Goal: Task Accomplishment & Management: Manage account settings

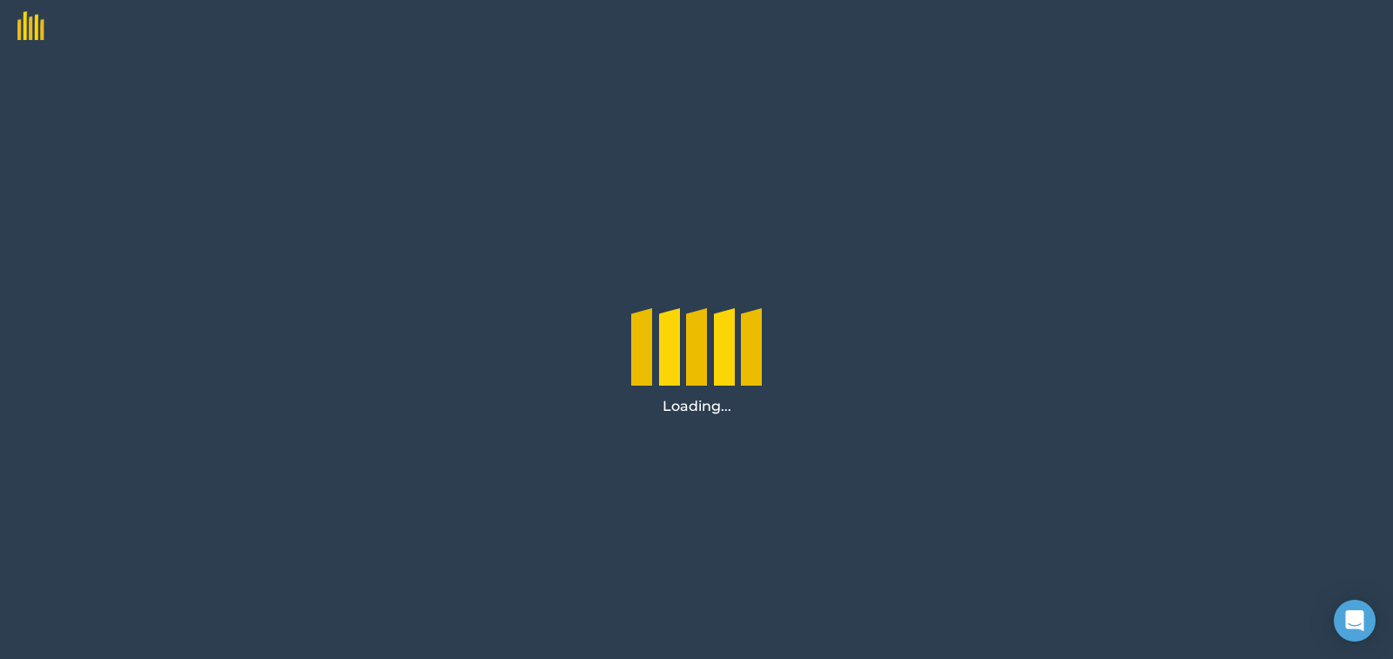
click at [23, 31] on img at bounding box center [22, 20] width 44 height 40
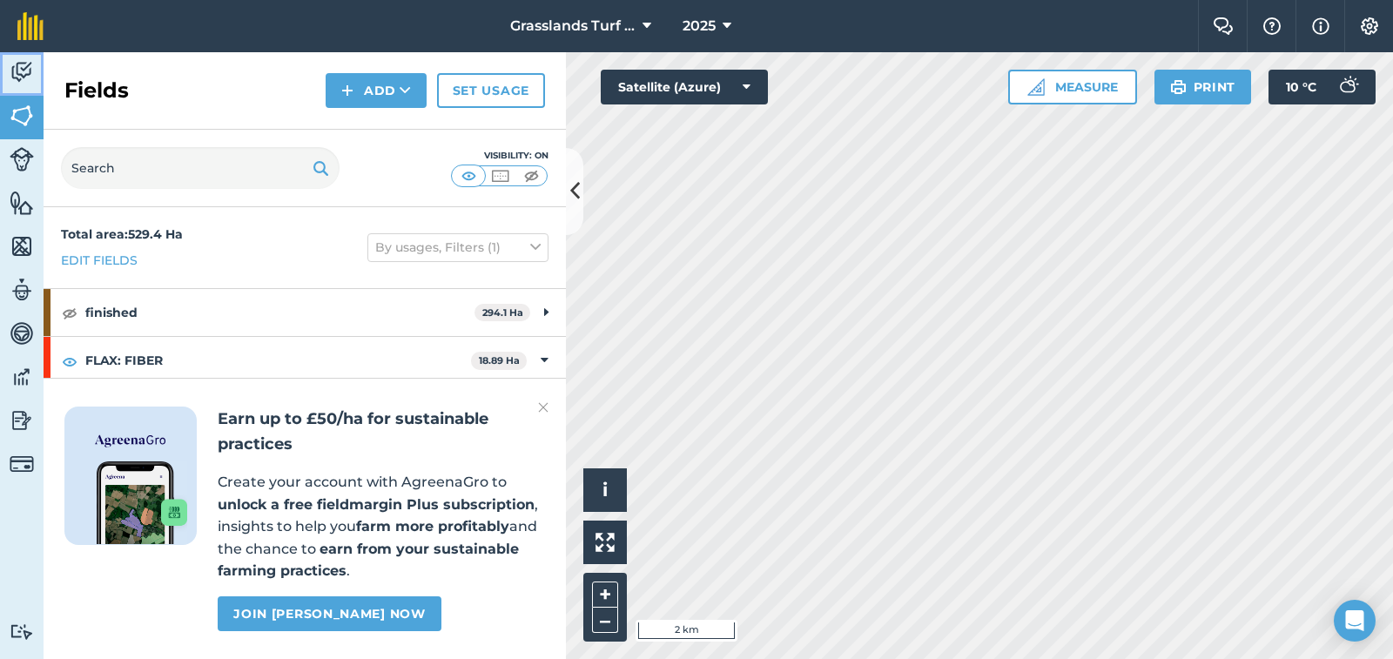
click at [24, 75] on img at bounding box center [22, 72] width 24 height 26
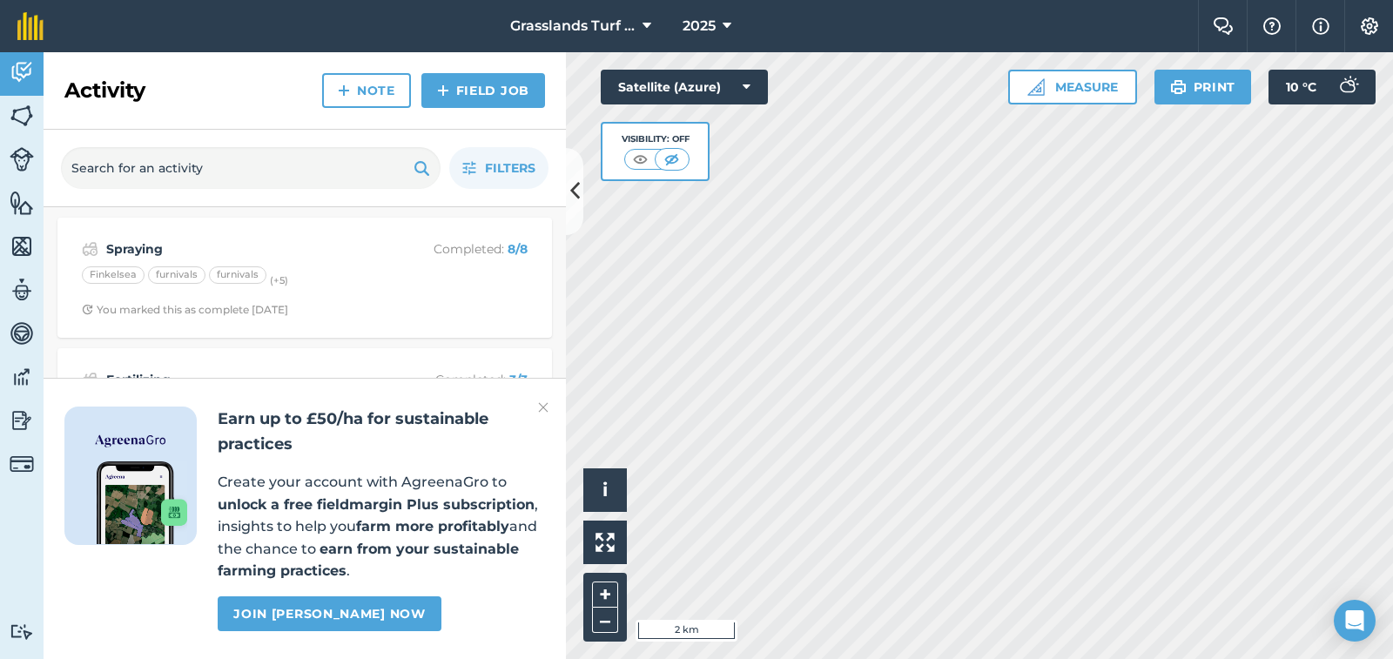
click at [542, 409] on img at bounding box center [543, 407] width 10 height 21
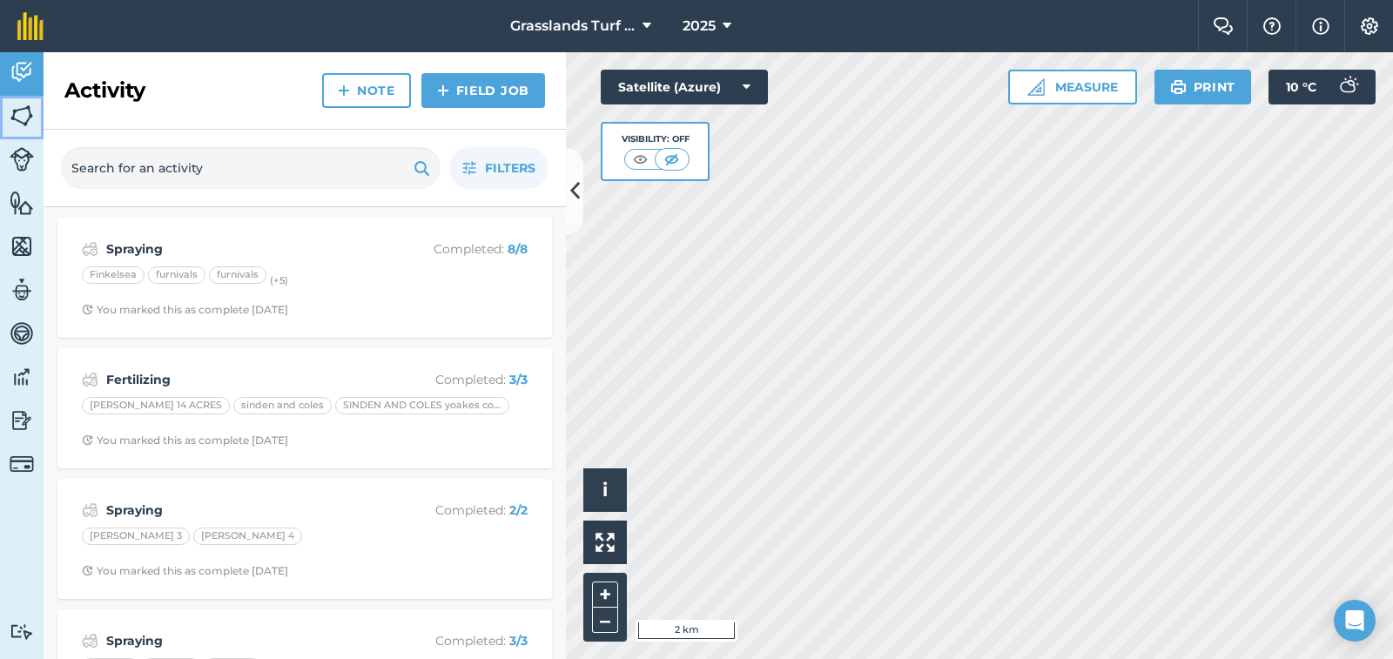
click at [28, 109] on img at bounding box center [22, 116] width 24 height 26
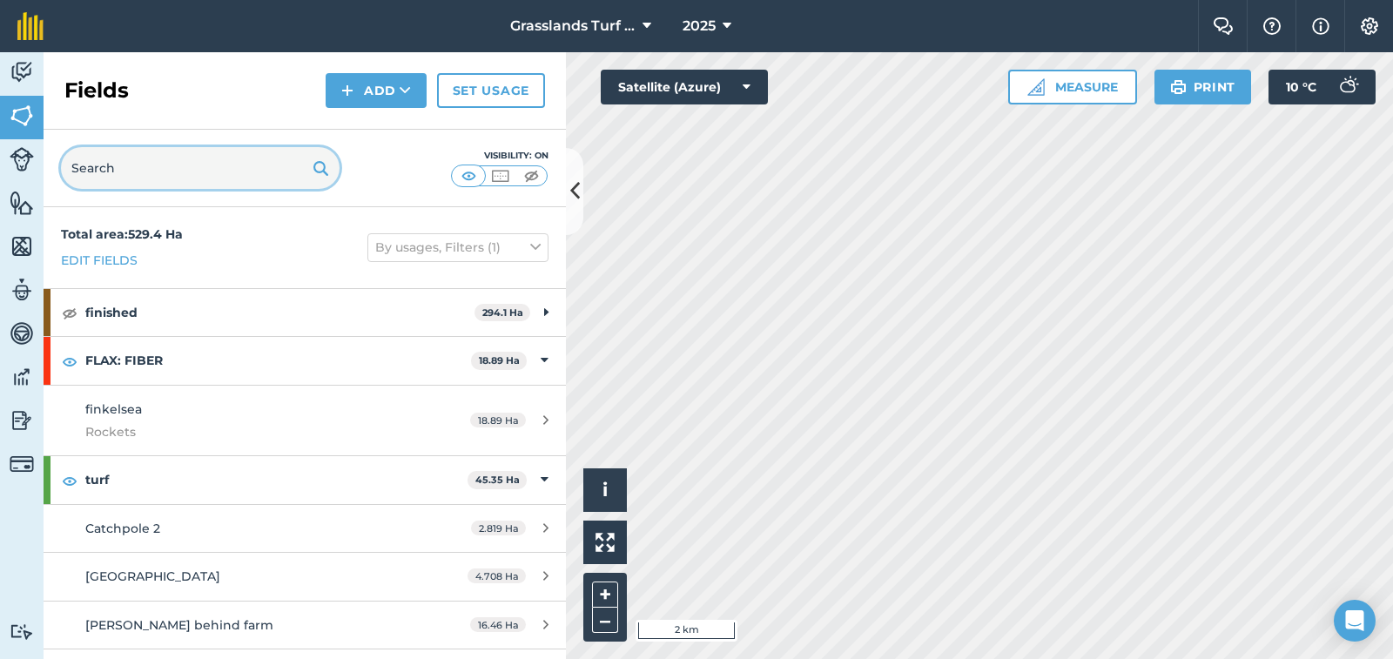
click at [110, 171] on input "text" at bounding box center [200, 168] width 279 height 42
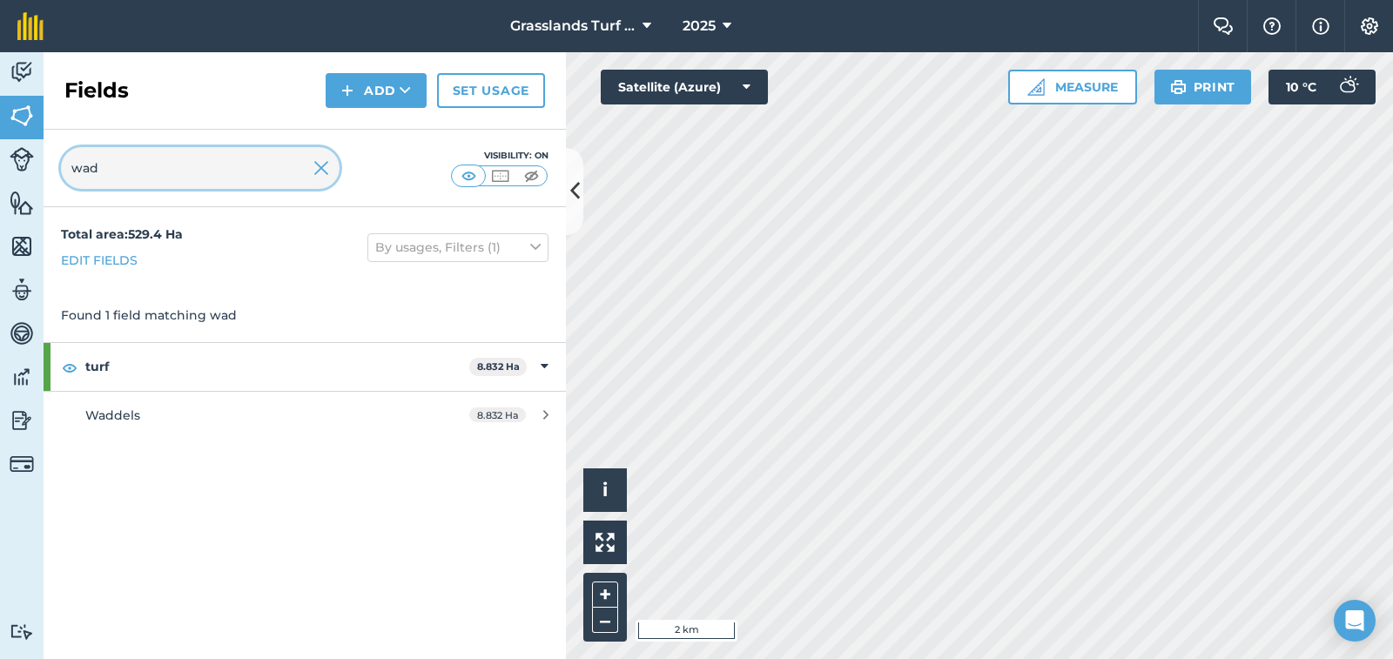
type input "wad"
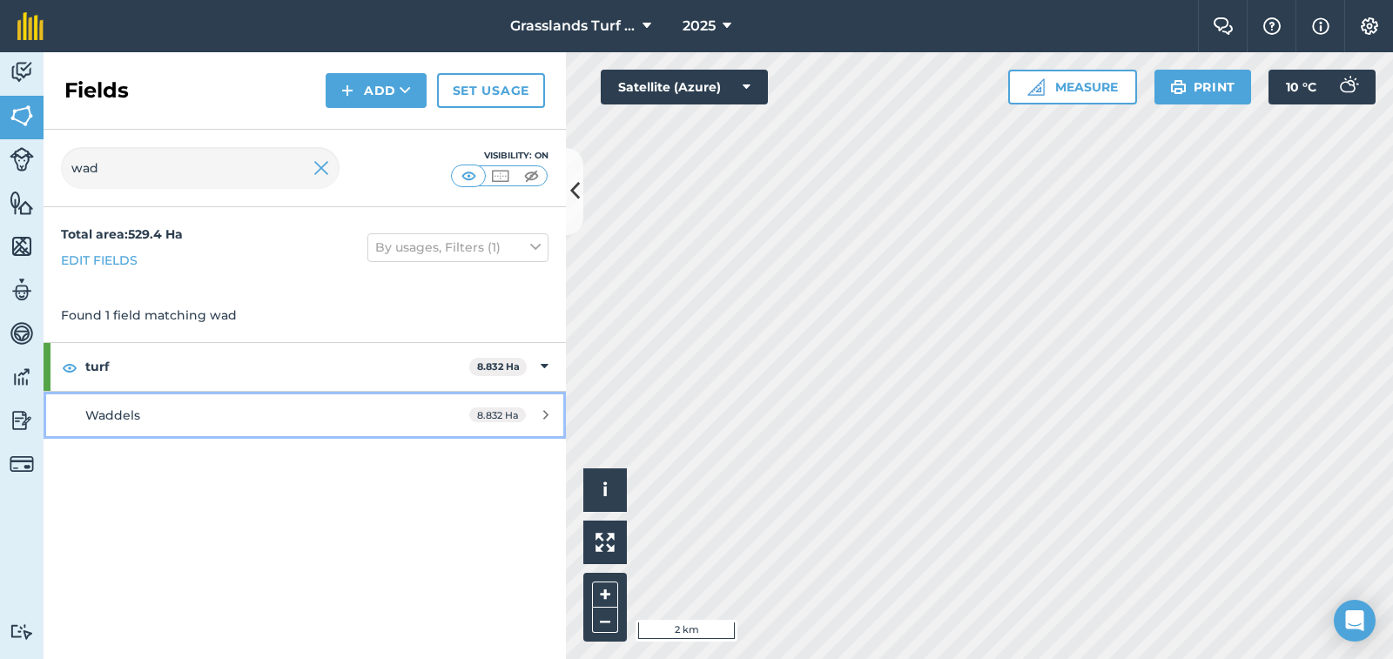
click at [119, 410] on span "Waddels" at bounding box center [112, 415] width 55 height 16
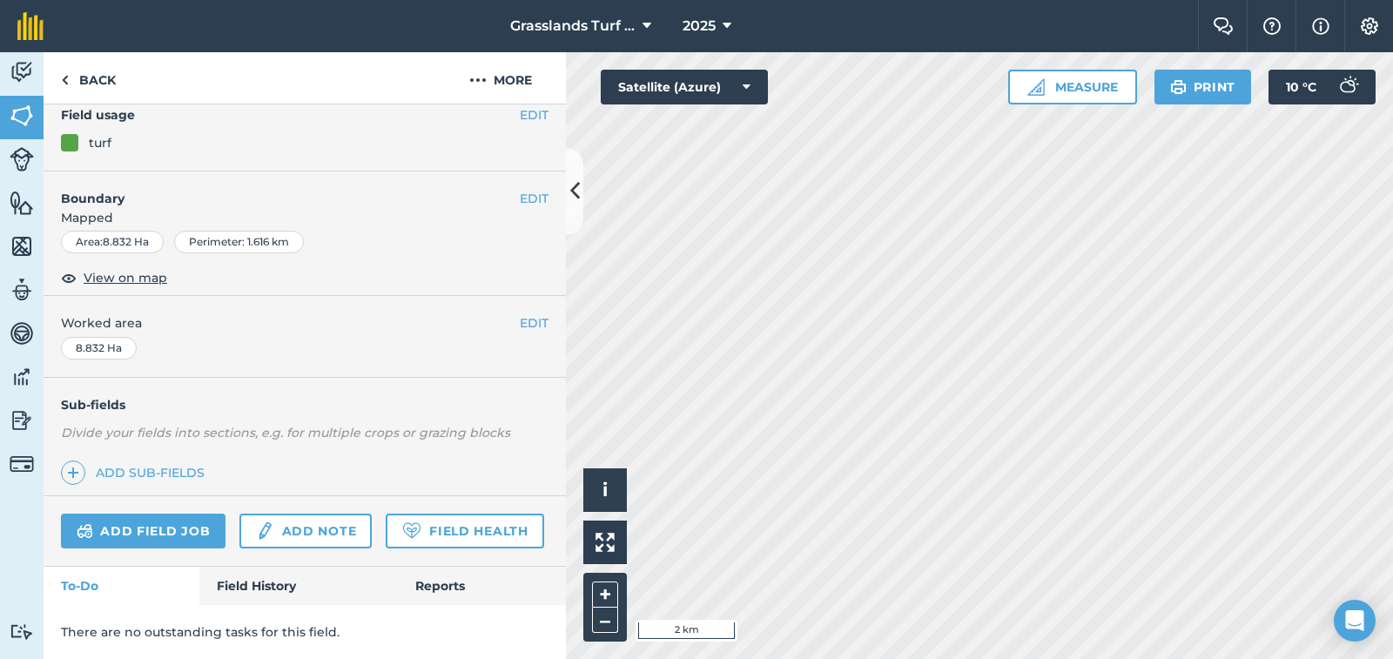
scroll to position [209, 0]
click at [138, 514] on link "Add field job" at bounding box center [143, 531] width 165 height 35
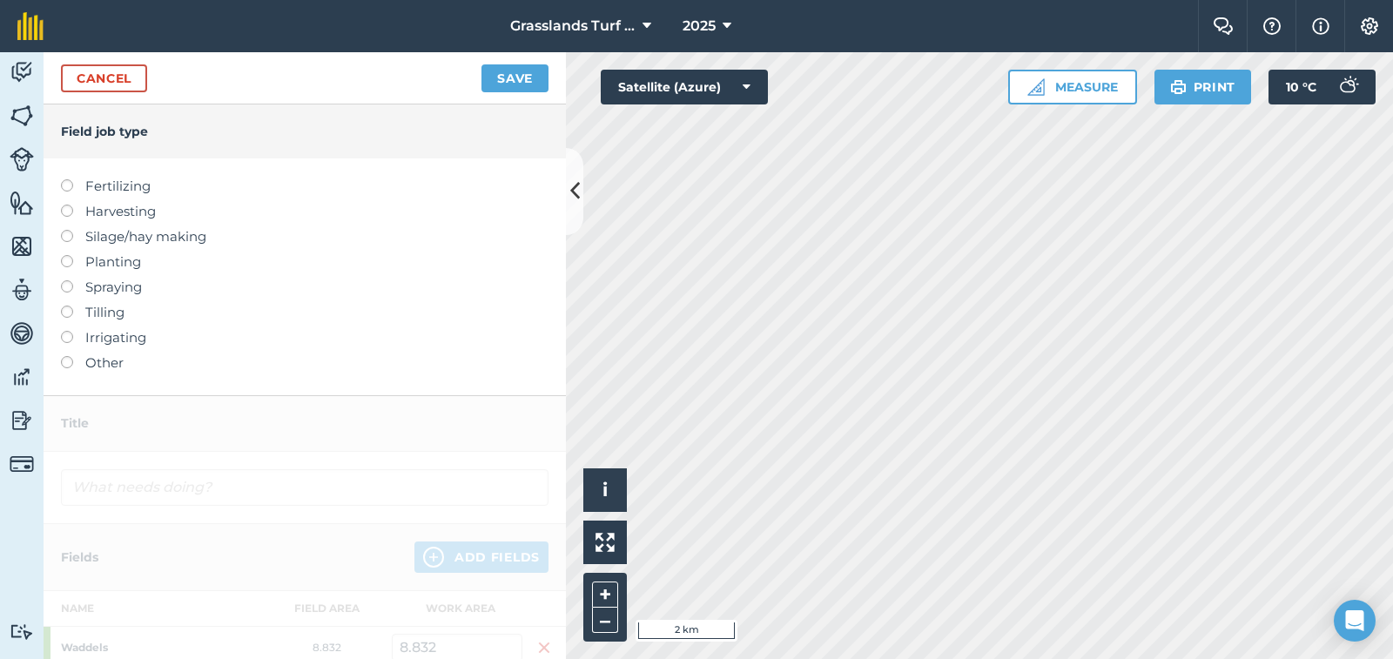
click at [70, 280] on label at bounding box center [73, 280] width 24 height 0
type input "Spraying"
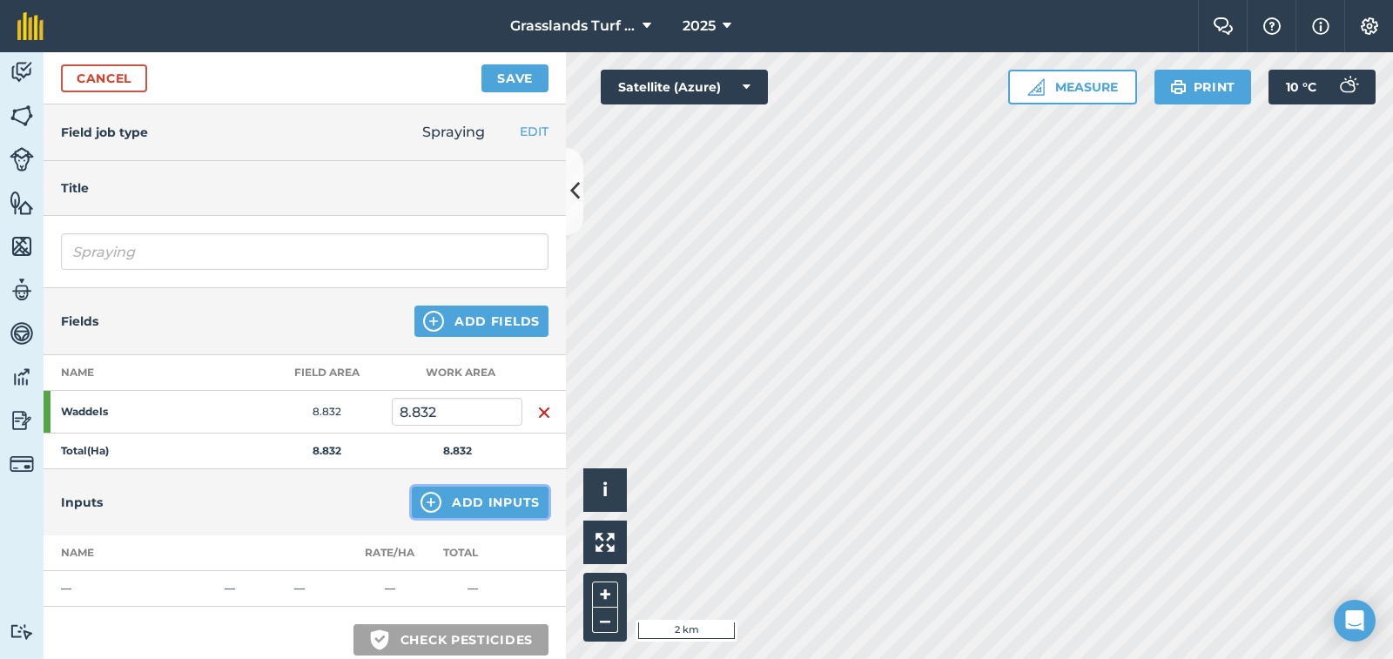
click at [476, 501] on button "Add Inputs" at bounding box center [480, 502] width 137 height 31
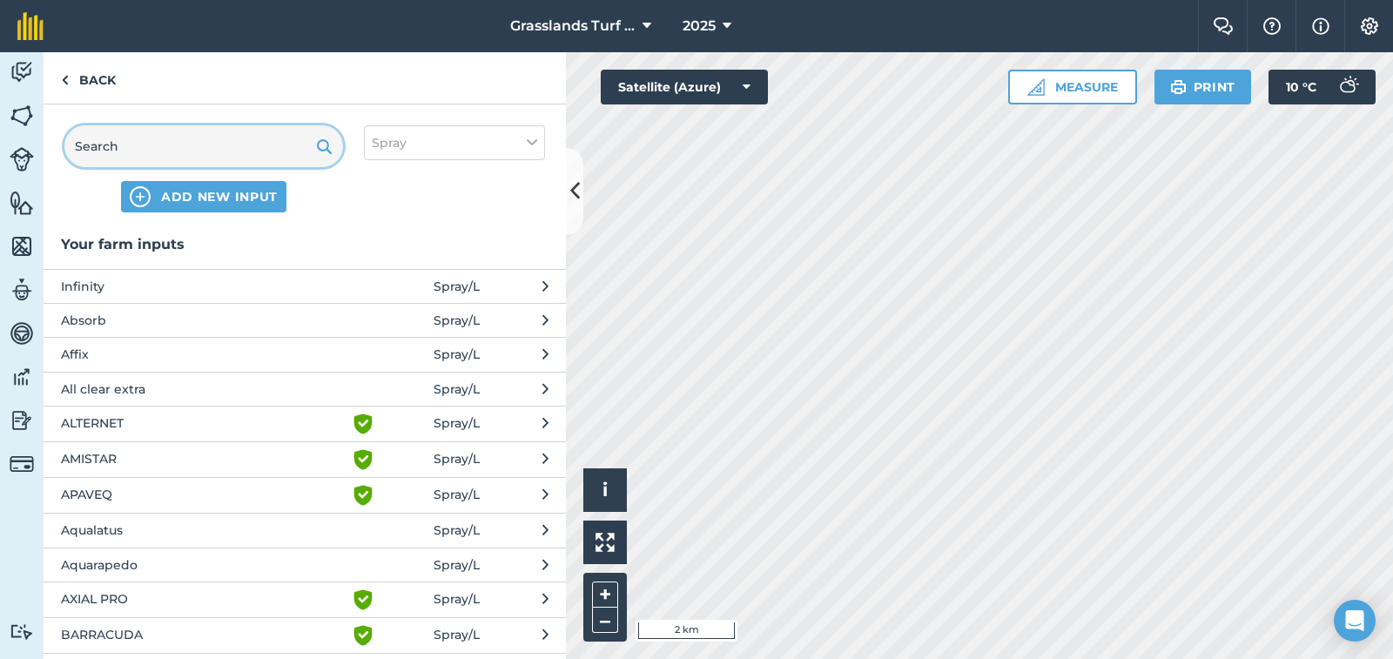
click at [134, 147] on input "text" at bounding box center [203, 146] width 279 height 42
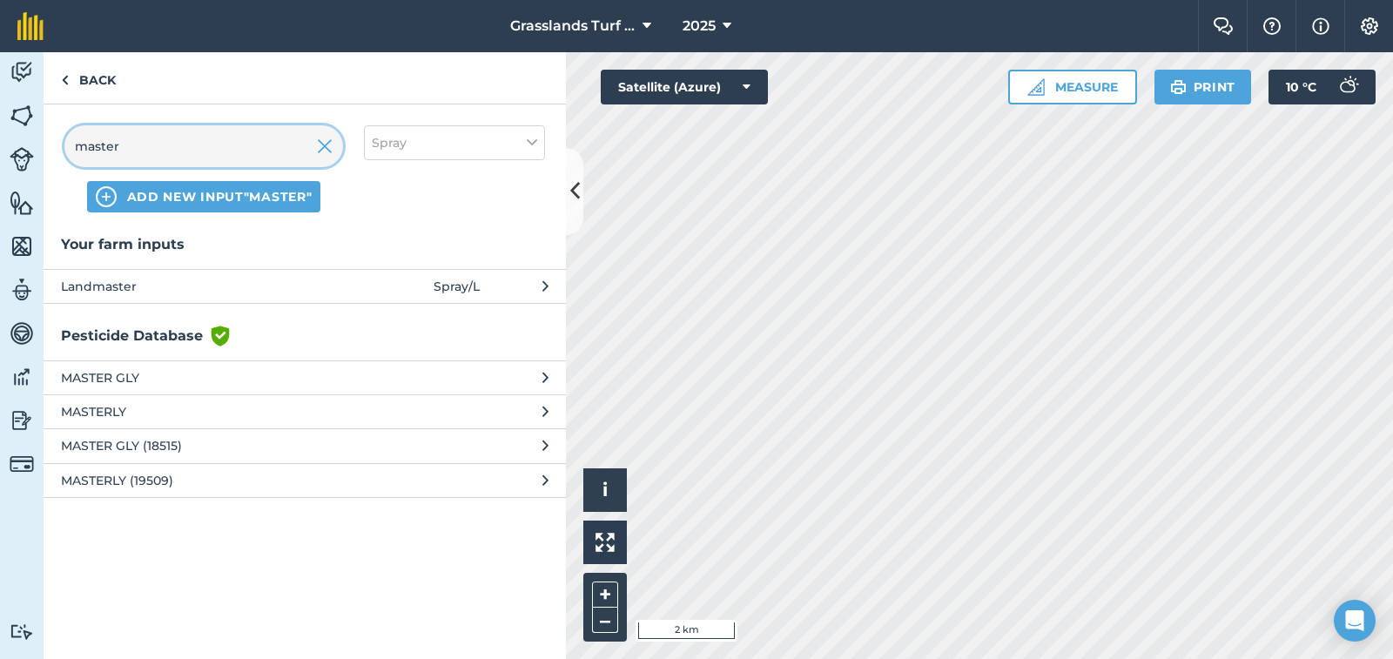
type input "master"
click at [126, 440] on span "MASTER GLY (18515)" at bounding box center [203, 445] width 285 height 19
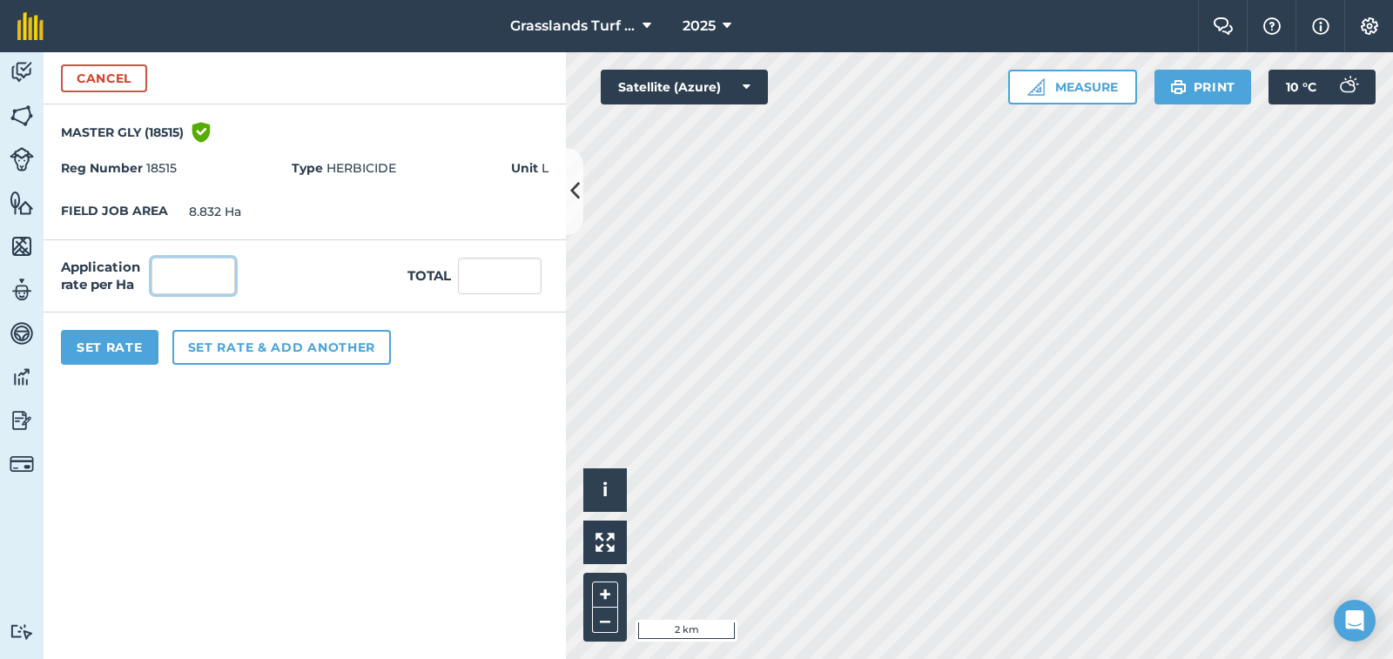
click at [198, 279] on input "text" at bounding box center [193, 276] width 84 height 37
type input "3"
type input "26.496"
click at [130, 352] on button "Set Rate" at bounding box center [110, 347] width 98 height 35
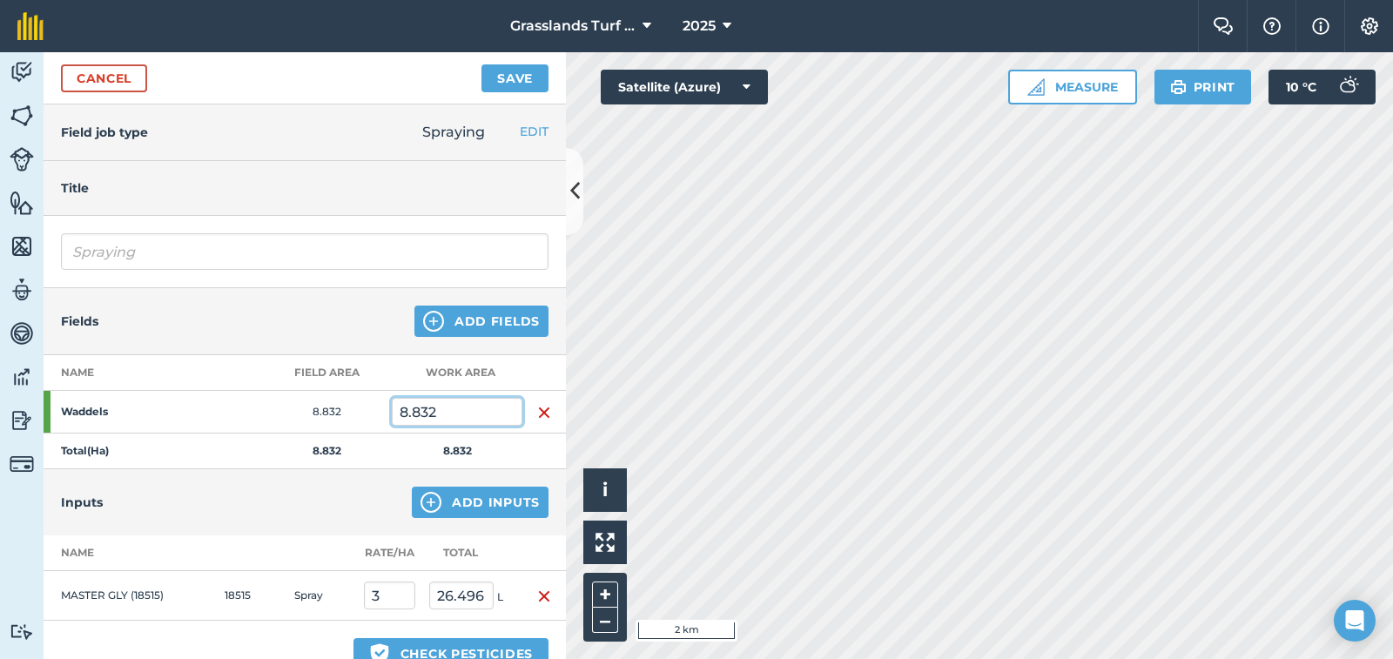
click at [444, 408] on input "8.832" at bounding box center [457, 412] width 131 height 28
type input "8"
type input "2.3"
click at [515, 85] on button "Save" at bounding box center [514, 78] width 67 height 28
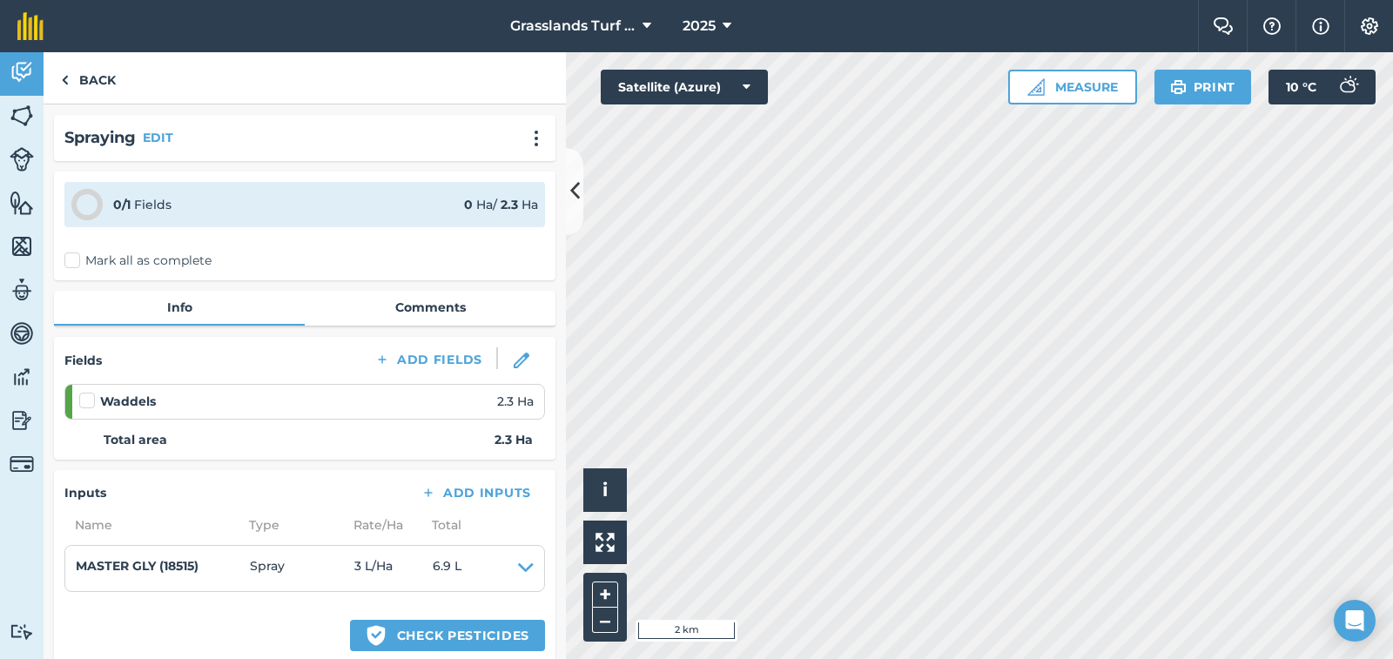
click at [87, 392] on label at bounding box center [89, 392] width 21 height 0
click at [87, 398] on input "checkbox" at bounding box center [84, 397] width 11 height 11
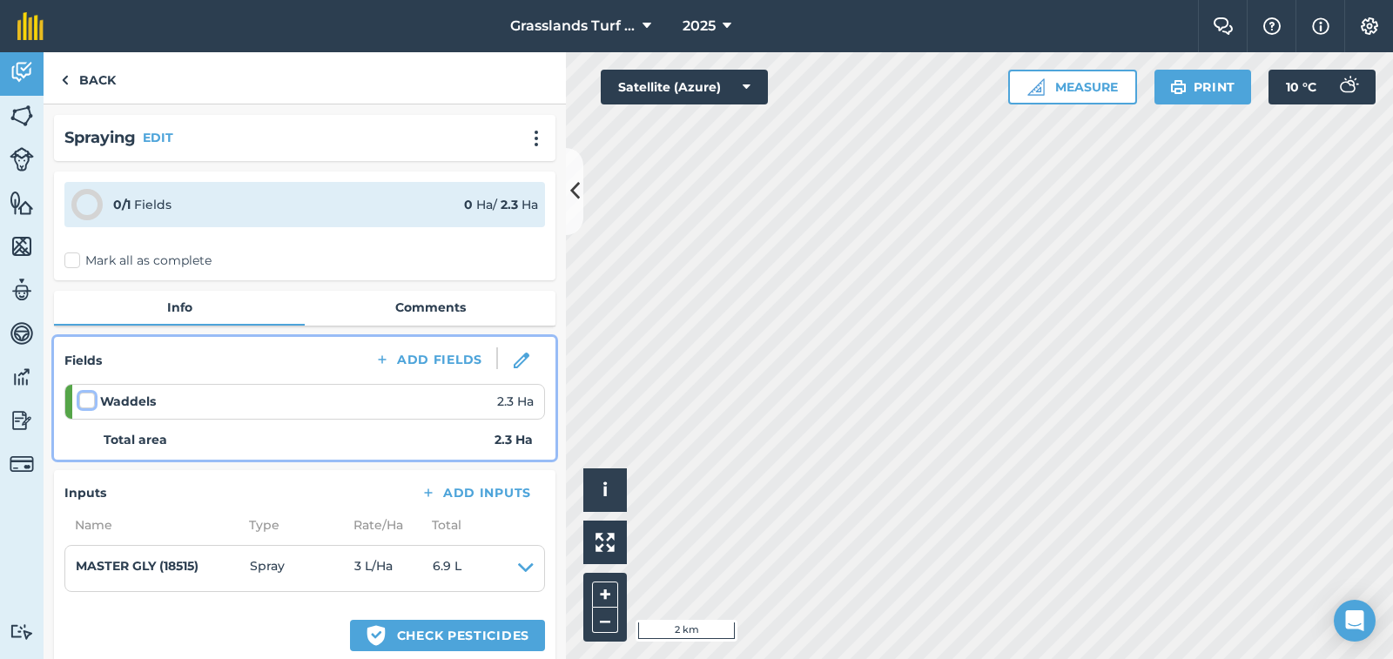
checkbox input "false"
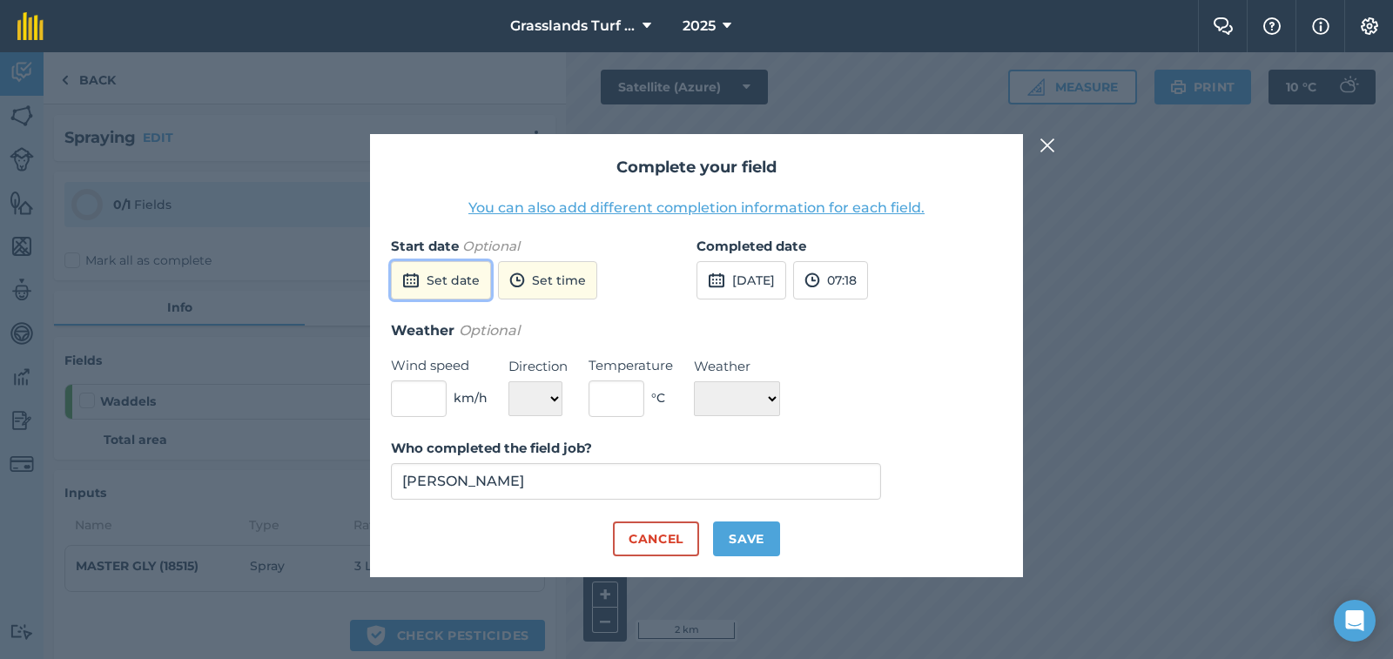
click at [450, 278] on button "Set date" at bounding box center [441, 280] width 100 height 38
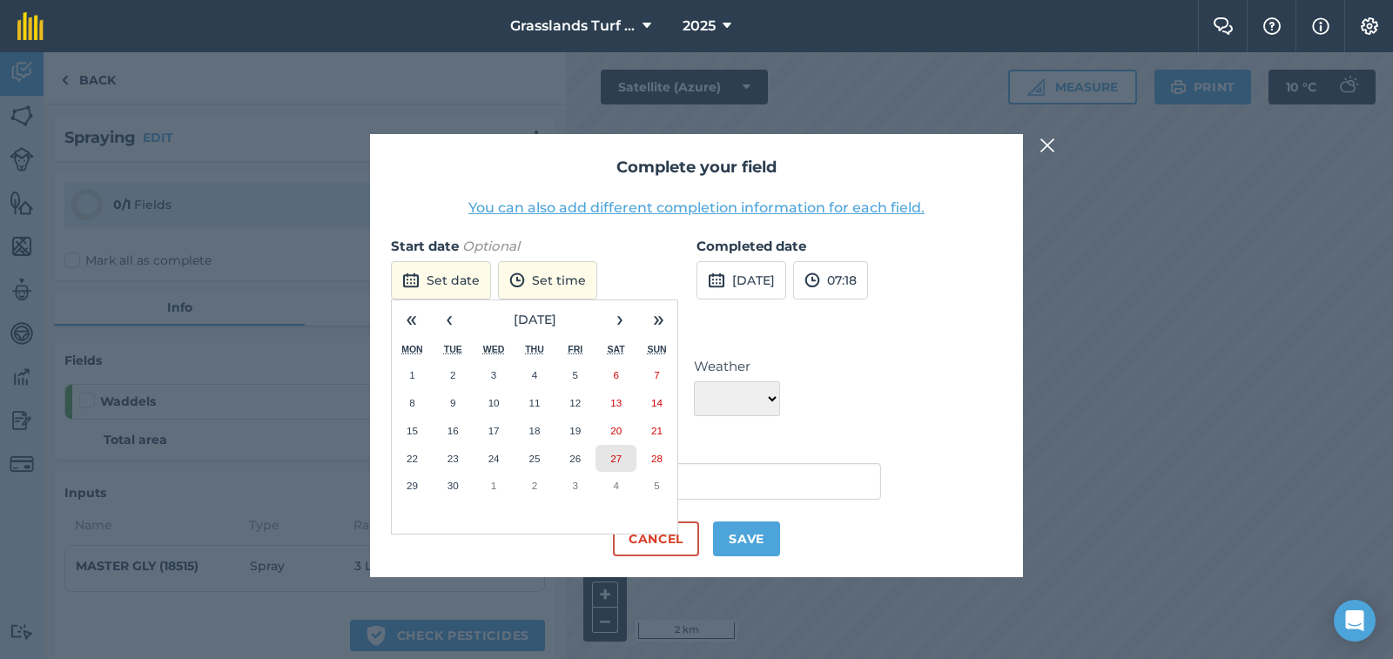
click at [618, 453] on abbr "27" at bounding box center [615, 458] width 11 height 11
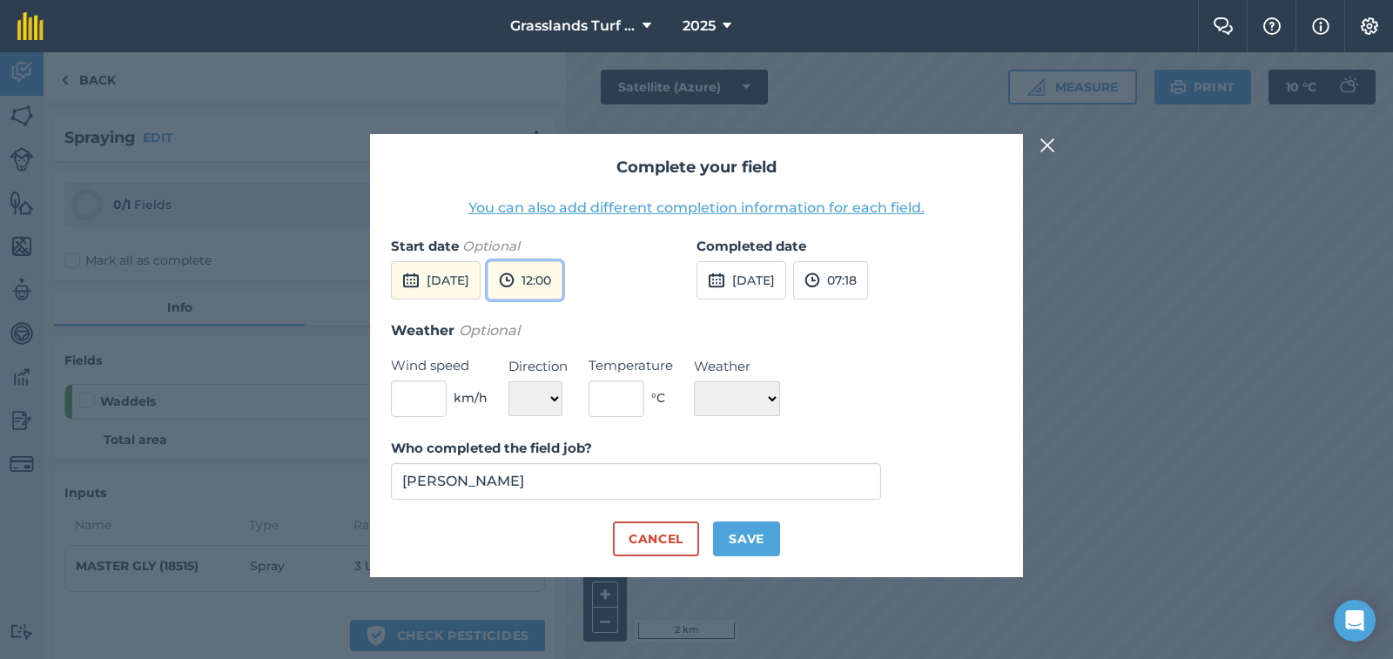
click at [562, 286] on button "12:00" at bounding box center [525, 280] width 75 height 38
click at [570, 400] on button "12:00" at bounding box center [529, 398] width 82 height 28
click at [731, 273] on button "29th Sep 2025" at bounding box center [742, 280] width 90 height 38
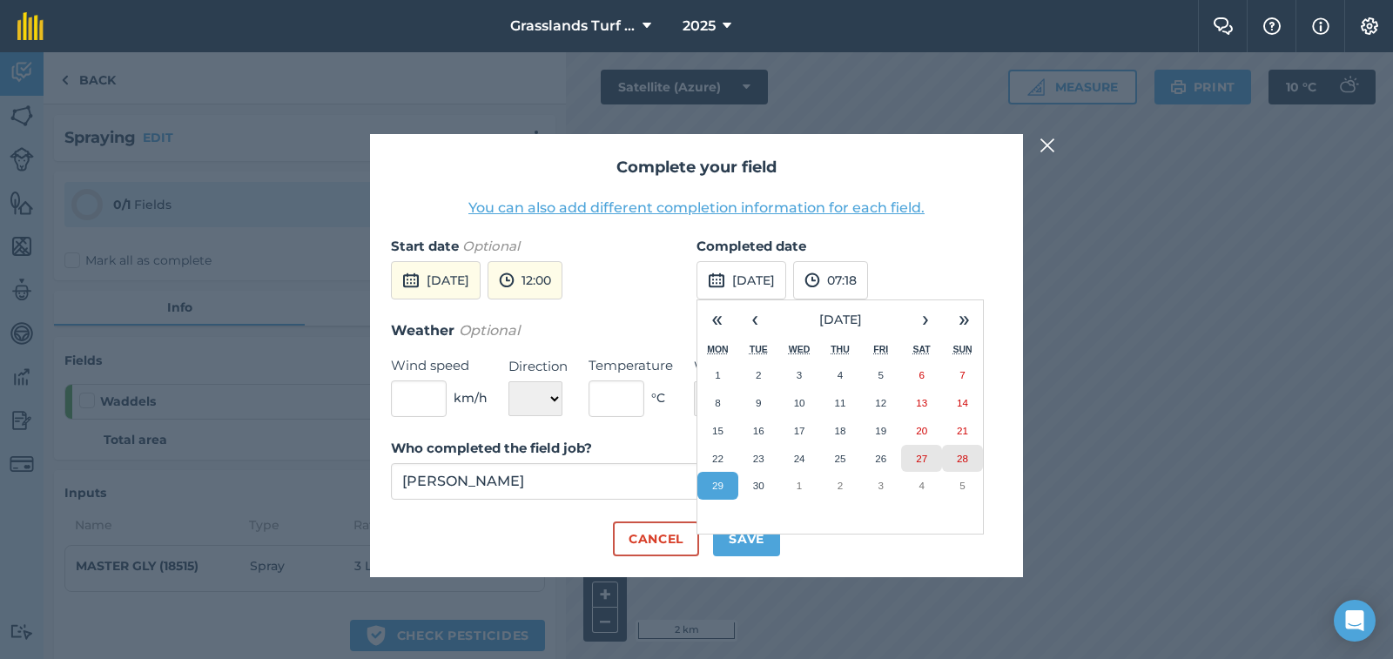
drag, startPoint x: 950, startPoint y: 449, endPoint x: 926, endPoint y: 450, distance: 23.5
click at [926, 450] on div "1 2 3 4 5 6 7 8 9 10 11 12 13 14 15 16 17 18 19 20 21 22 23 24 25 26 27 28 29 3…" at bounding box center [840, 430] width 286 height 138
click at [926, 450] on button "27" at bounding box center [921, 459] width 41 height 28
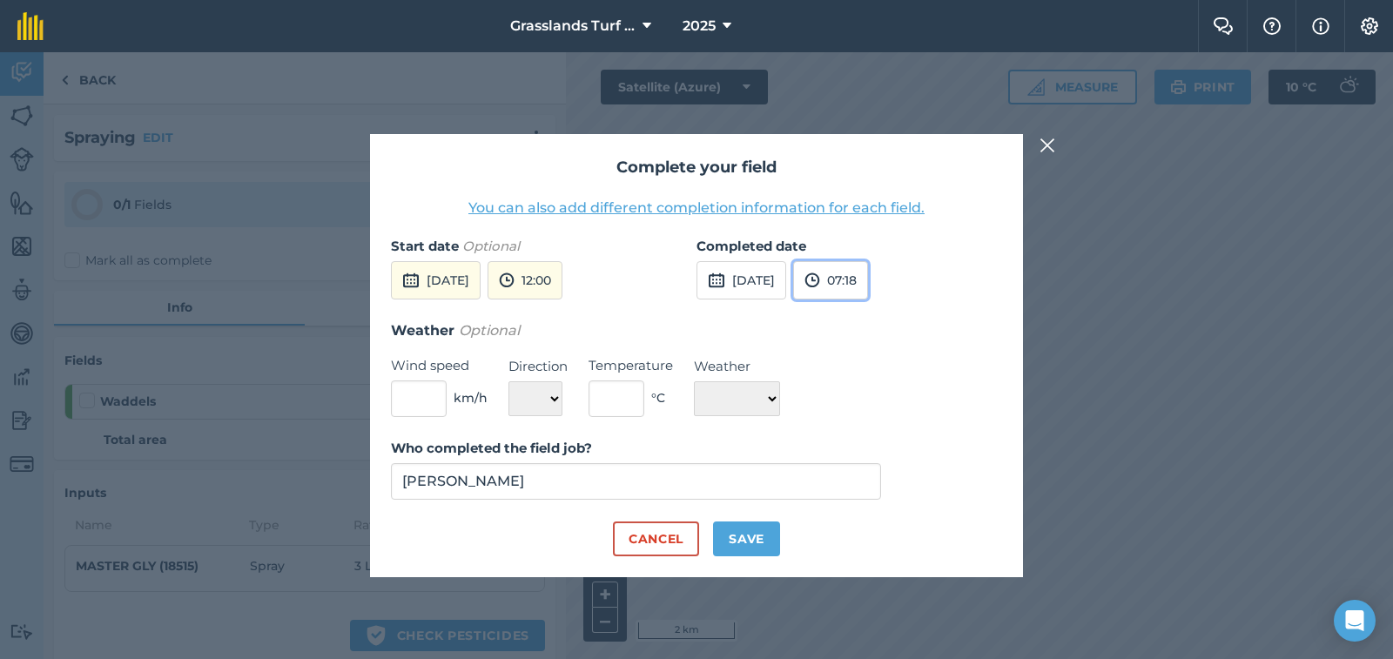
click at [868, 290] on button "07:18" at bounding box center [830, 280] width 75 height 38
click at [876, 456] on button "13:30" at bounding box center [835, 454] width 82 height 28
click at [427, 406] on input "text" at bounding box center [419, 398] width 56 height 37
type input "5"
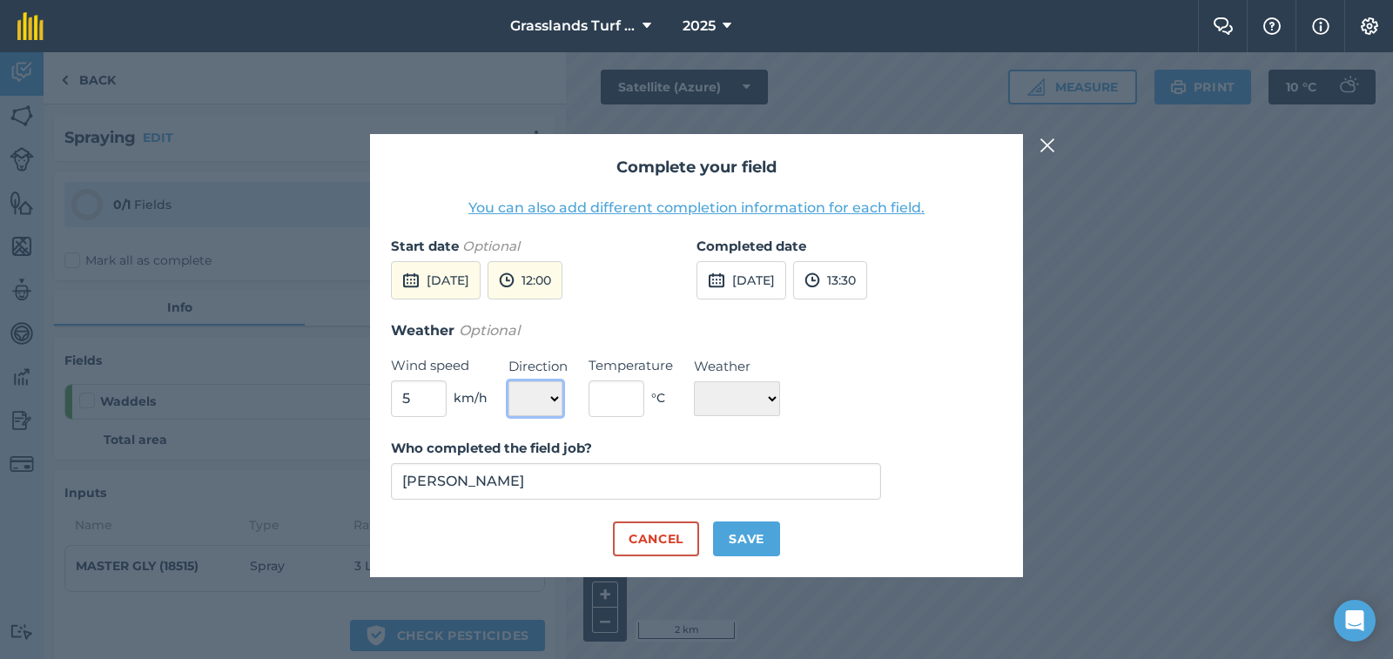
click at [555, 398] on select "N NE E SE S SW W NW" at bounding box center [535, 398] width 54 height 35
select select "NE"
click at [508, 381] on select "N NE E SE S SW W NW" at bounding box center [535, 398] width 54 height 35
click at [618, 403] on input "text" at bounding box center [617, 398] width 56 height 37
type input "12"
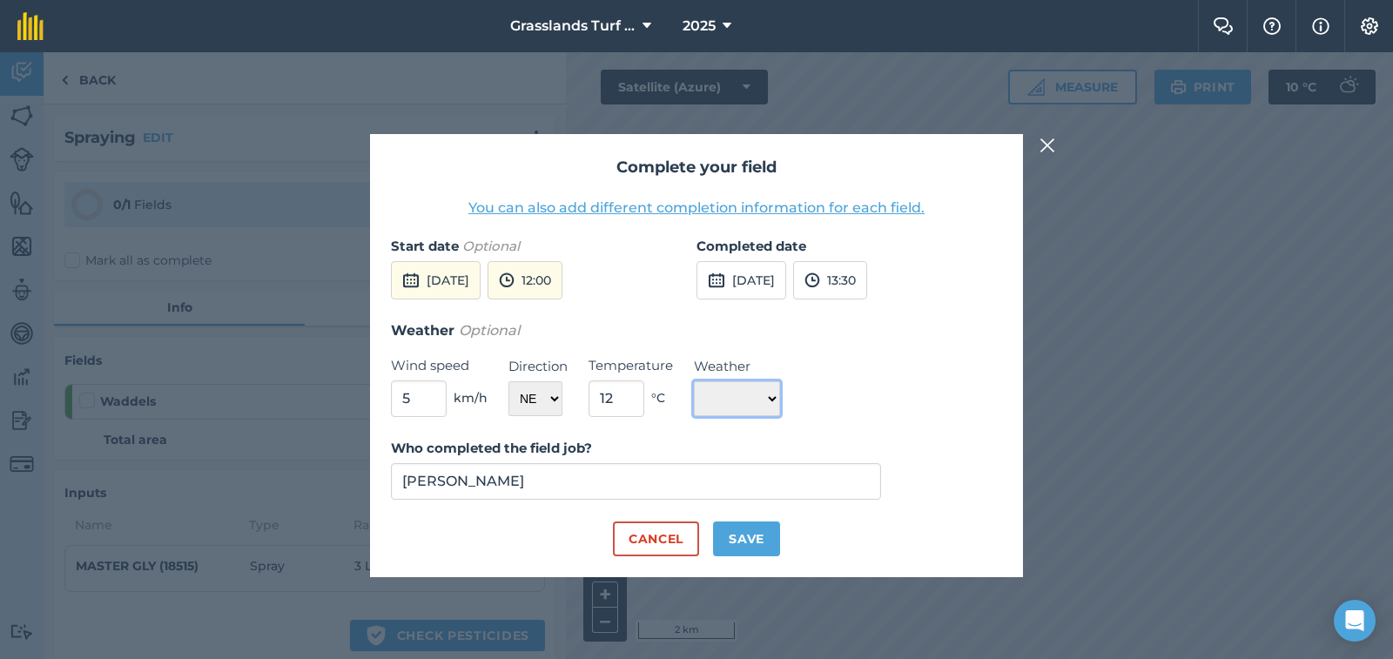
click at [779, 400] on select "☀️ Sunny 🌧 Rainy ⛅️ Cloudy 🌨 Snow ❄️ Icy" at bounding box center [737, 398] width 86 height 35
select select "Sunny"
click at [694, 381] on select "☀️ Sunny 🌧 Rainy ⛅️ Cloudy 🌨 Snow ❄️ Icy" at bounding box center [737, 398] width 86 height 35
click at [760, 545] on button "Save" at bounding box center [746, 539] width 67 height 35
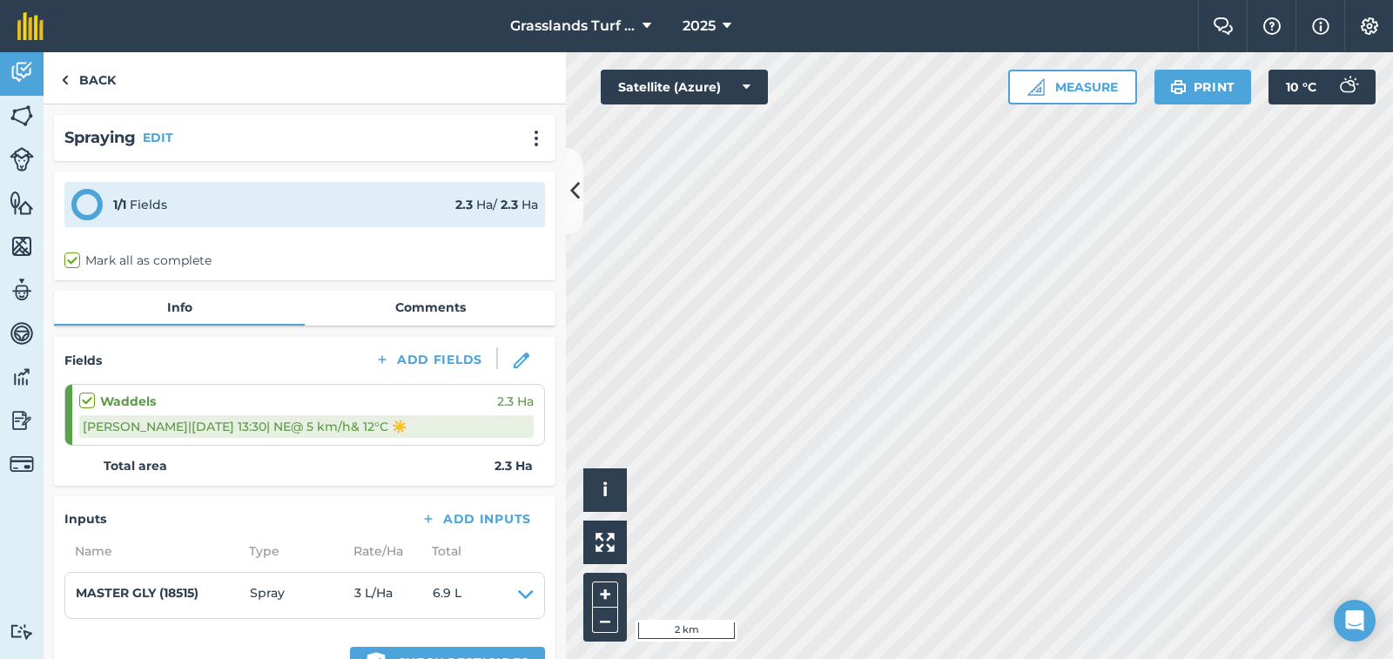
checkbox input "true"
click at [16, 112] on img at bounding box center [22, 116] width 24 height 26
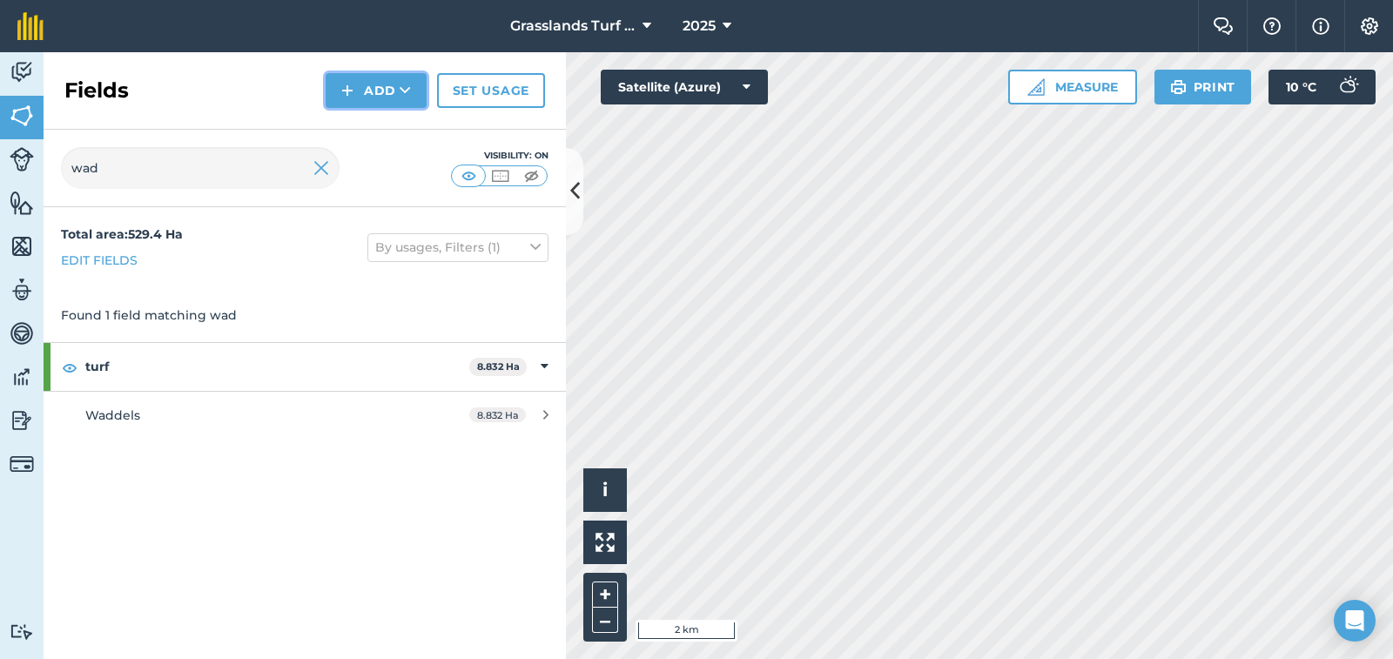
click at [401, 95] on icon at bounding box center [405, 90] width 11 height 17
click at [32, 71] on img at bounding box center [22, 72] width 24 height 26
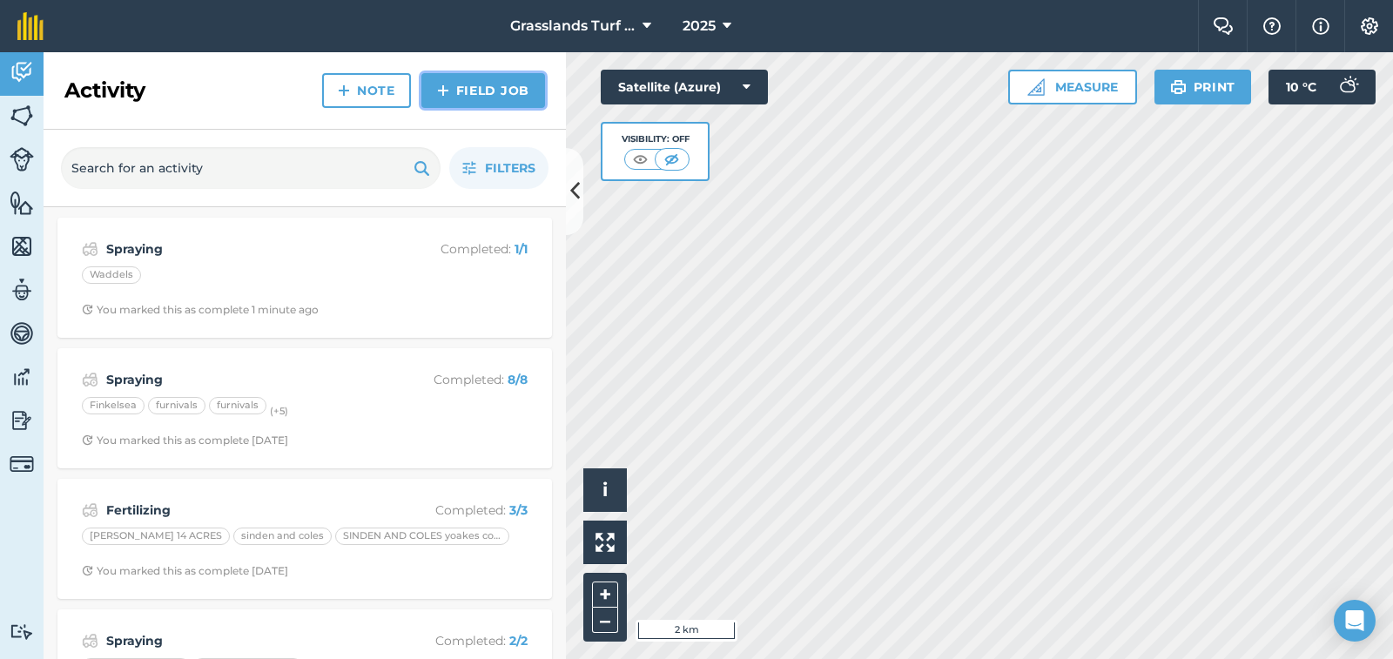
click at [512, 87] on link "Field Job" at bounding box center [483, 90] width 124 height 35
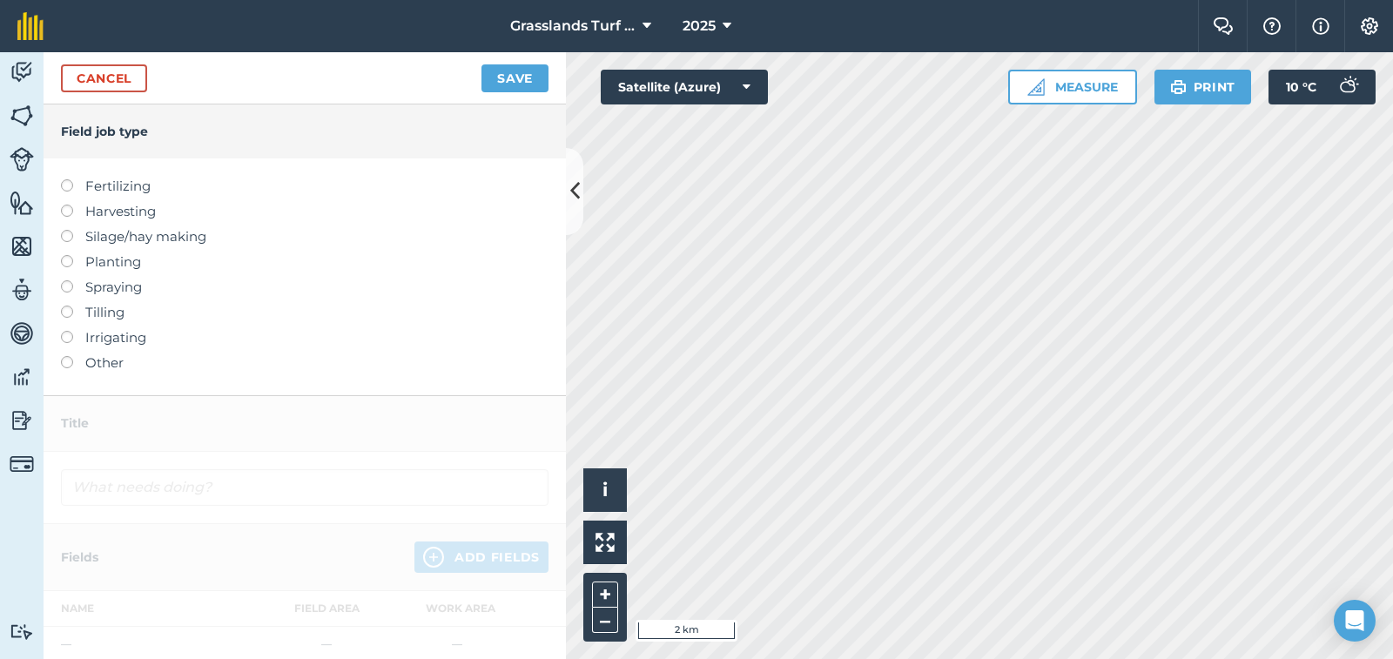
click at [68, 280] on label at bounding box center [73, 280] width 24 height 0
type input "Spraying"
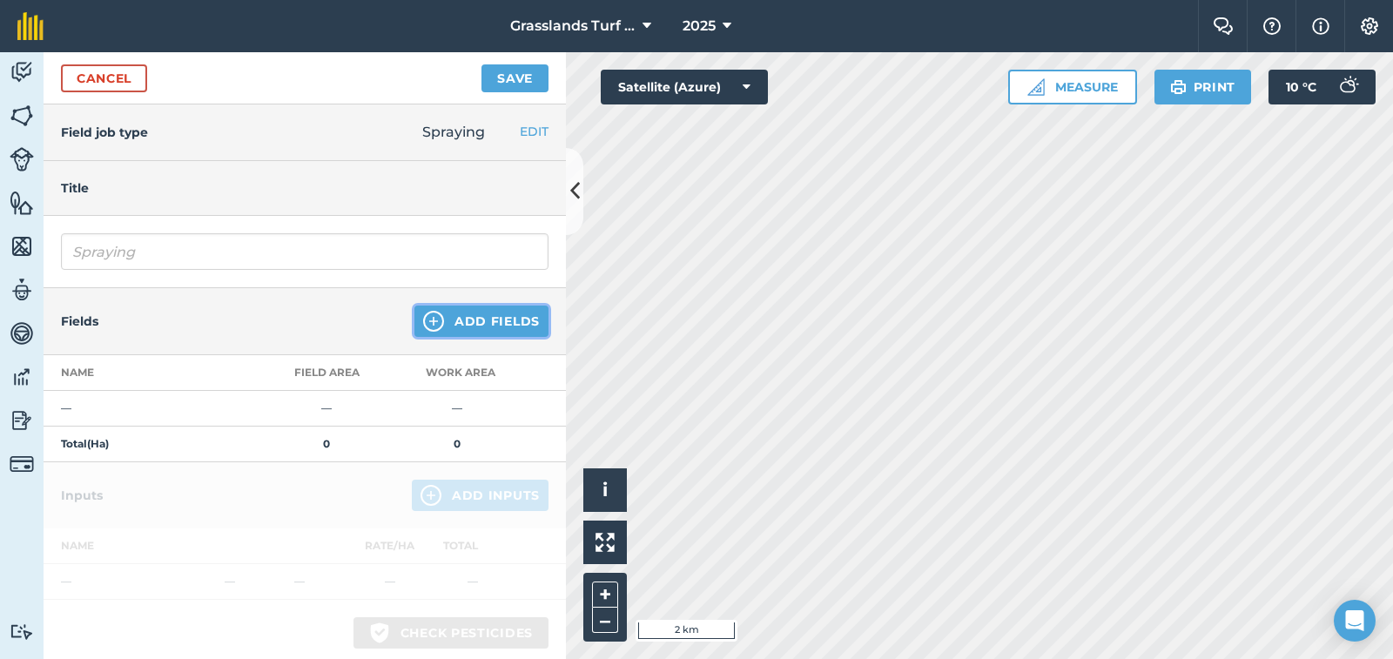
click at [461, 322] on button "Add Fields" at bounding box center [481, 321] width 134 height 31
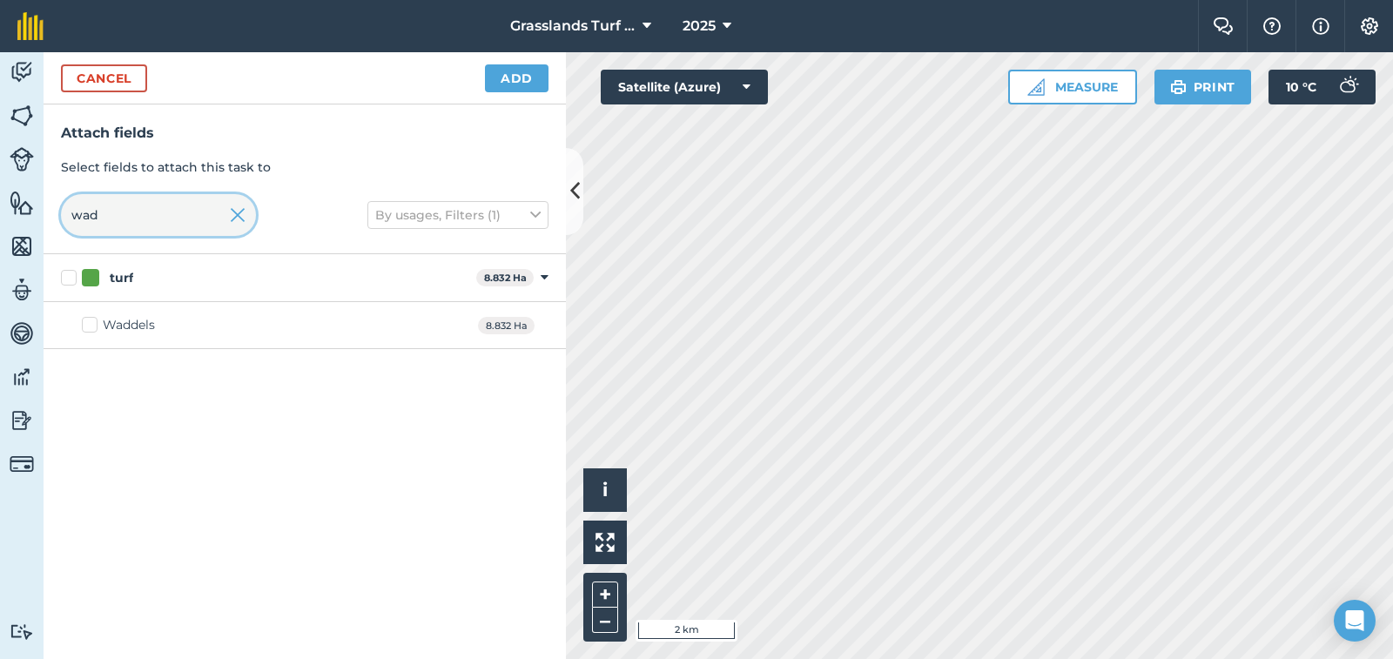
click at [127, 209] on input "wad" at bounding box center [158, 215] width 195 height 42
type input "w"
type input "rockets"
click at [90, 326] on label "finkelsea" at bounding box center [119, 325] width 74 height 18
click at [90, 326] on input "finkelsea" at bounding box center [87, 321] width 11 height 11
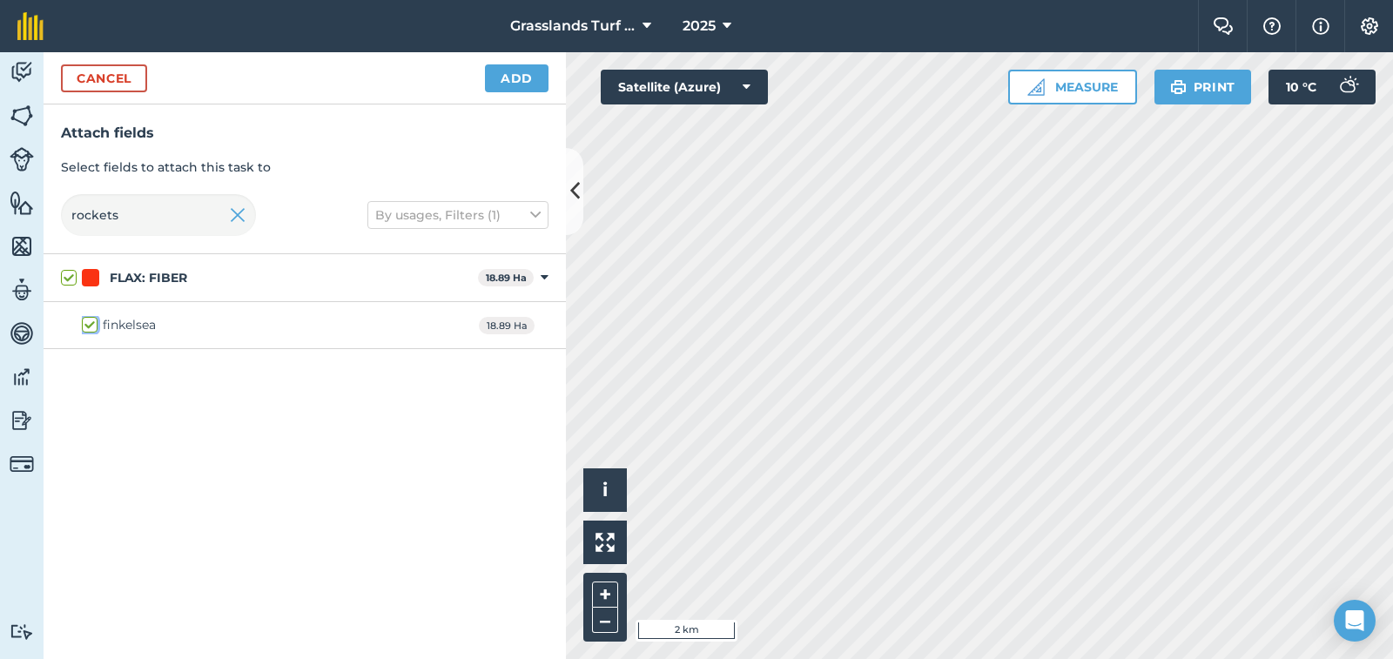
checkbox input "true"
click at [516, 73] on button "Add" at bounding box center [517, 78] width 64 height 28
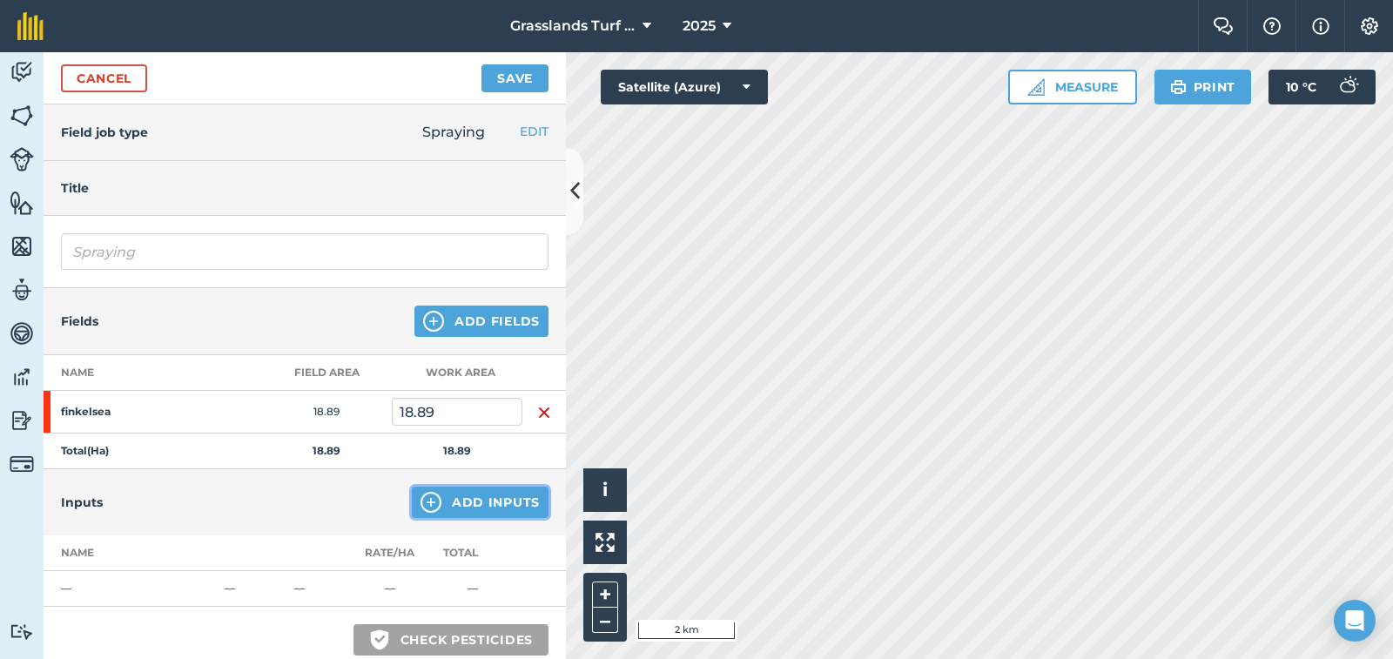
click at [468, 511] on button "Add Inputs" at bounding box center [480, 502] width 137 height 31
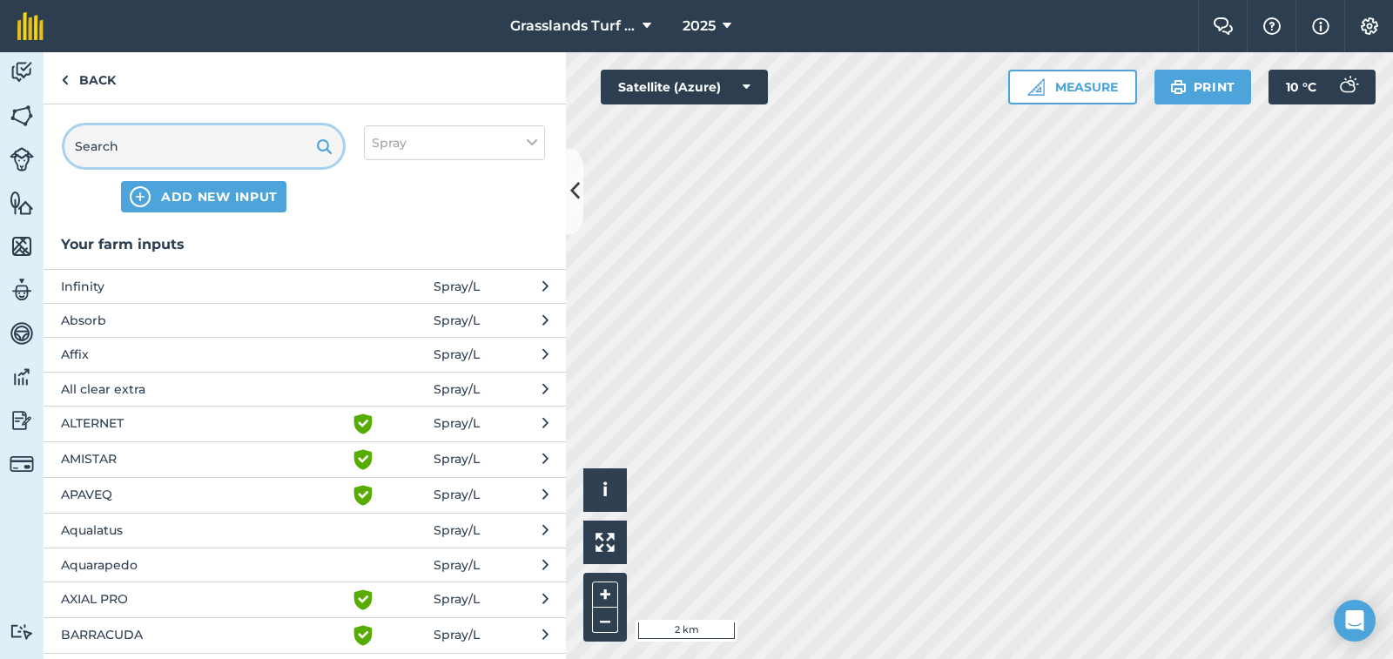
click at [152, 149] on input "text" at bounding box center [203, 146] width 279 height 42
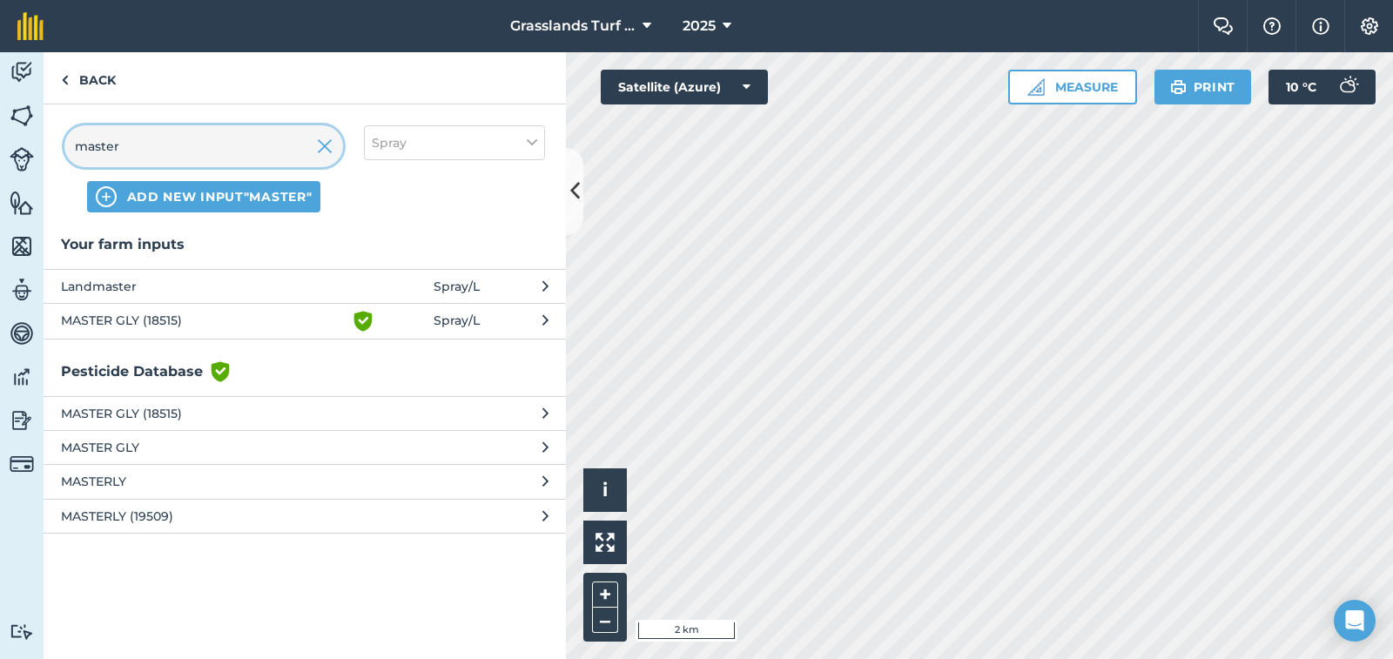
type input "master"
click at [125, 319] on span "MASTER GLY (18515)" at bounding box center [203, 321] width 285 height 21
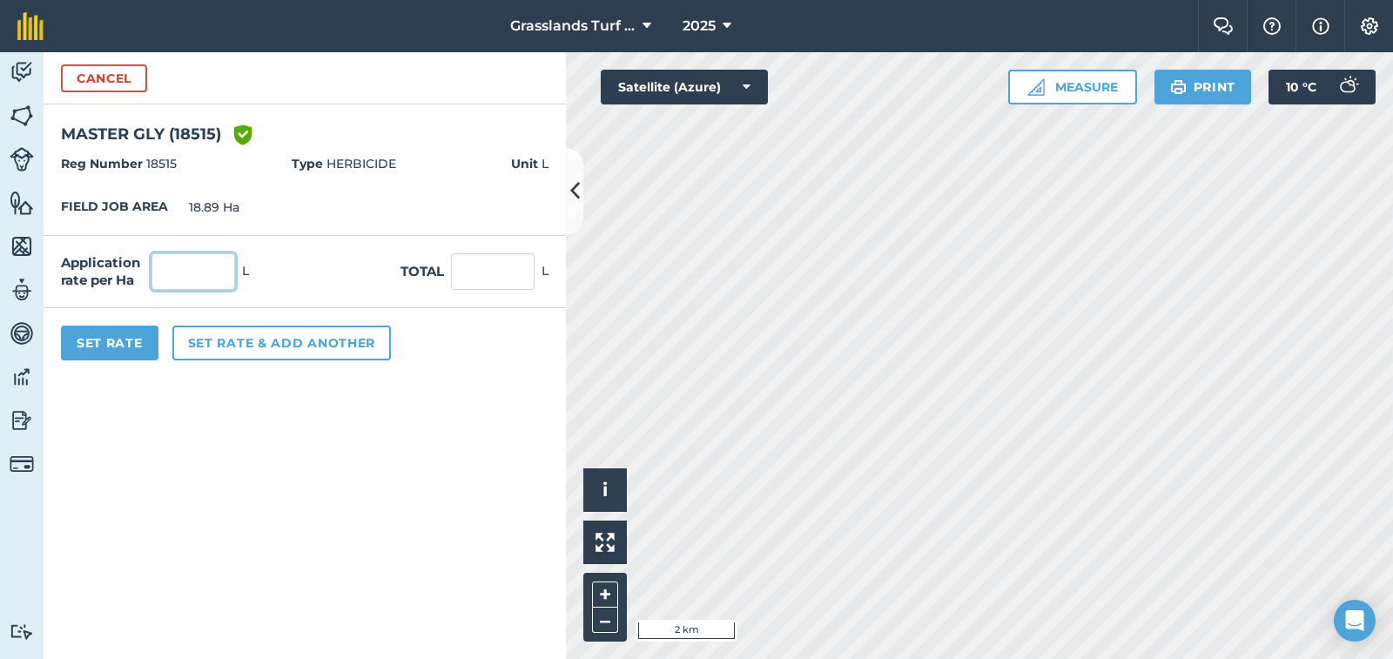
click at [186, 276] on input "text" at bounding box center [193, 271] width 84 height 37
type input "3"
type input "56.67"
click at [125, 346] on button "Set Rate" at bounding box center [110, 343] width 98 height 35
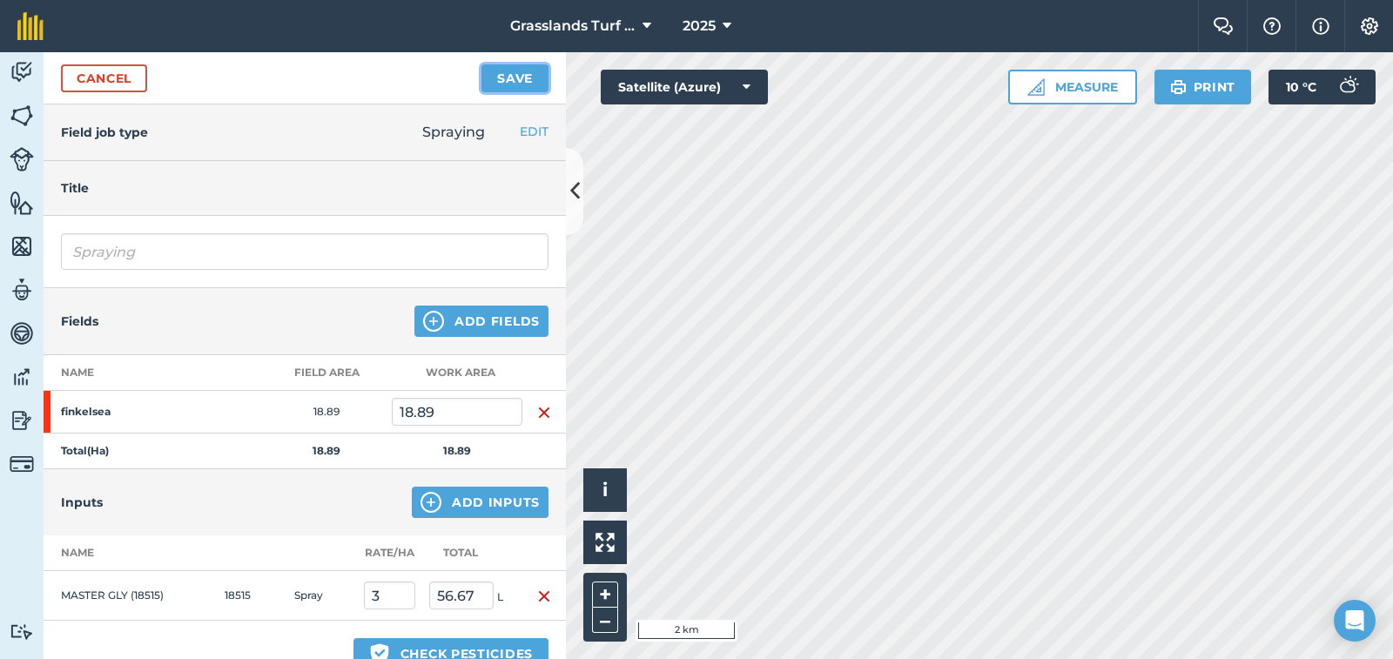
click at [510, 77] on button "Save" at bounding box center [514, 78] width 67 height 28
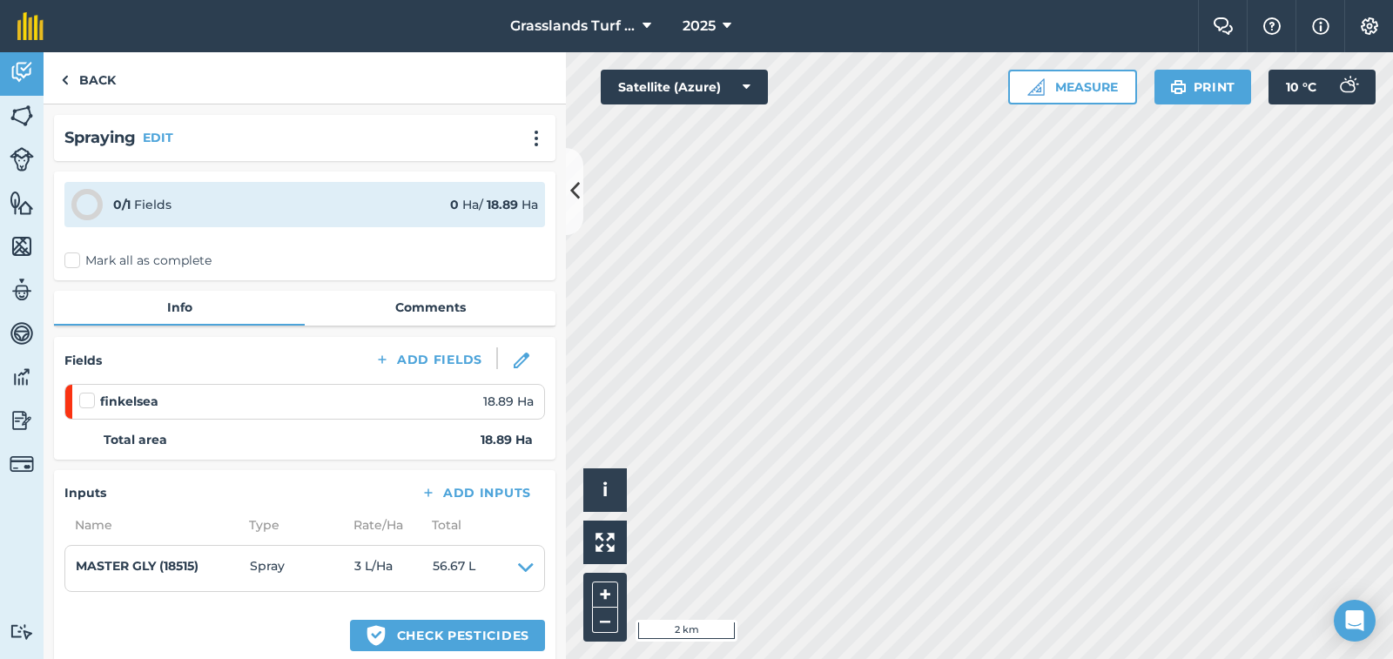
click at [85, 392] on label at bounding box center [89, 392] width 21 height 0
click at [85, 403] on input "checkbox" at bounding box center [84, 397] width 11 height 11
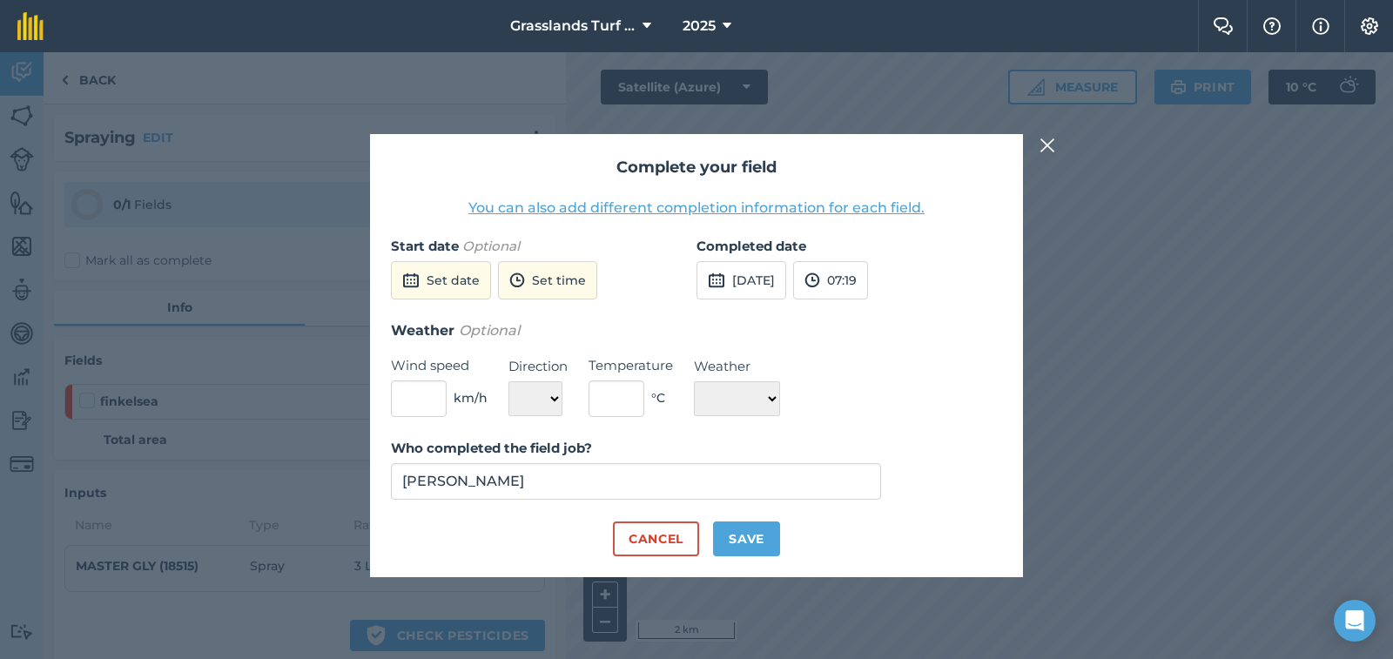
click at [91, 403] on div "Complete your field You can also add different completion information for each …" at bounding box center [696, 355] width 1393 height 607
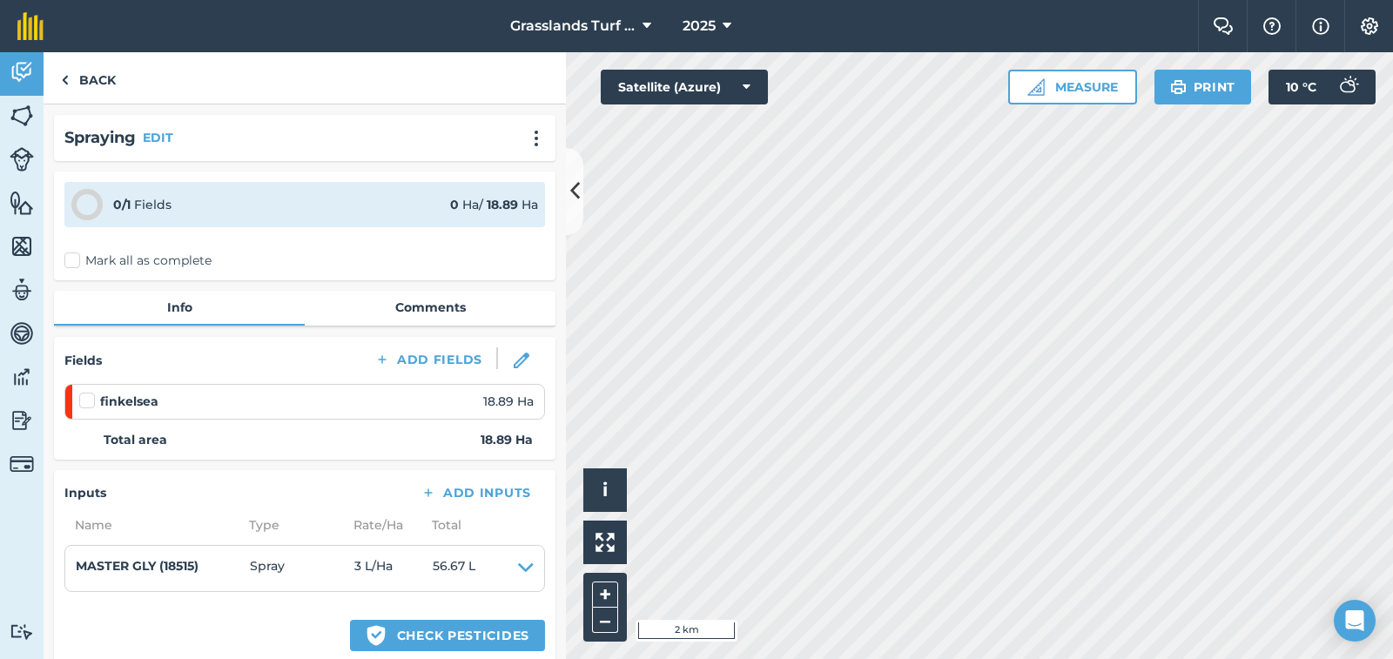
click at [85, 392] on label at bounding box center [89, 392] width 21 height 0
click at [85, 403] on input "checkbox" at bounding box center [84, 397] width 11 height 11
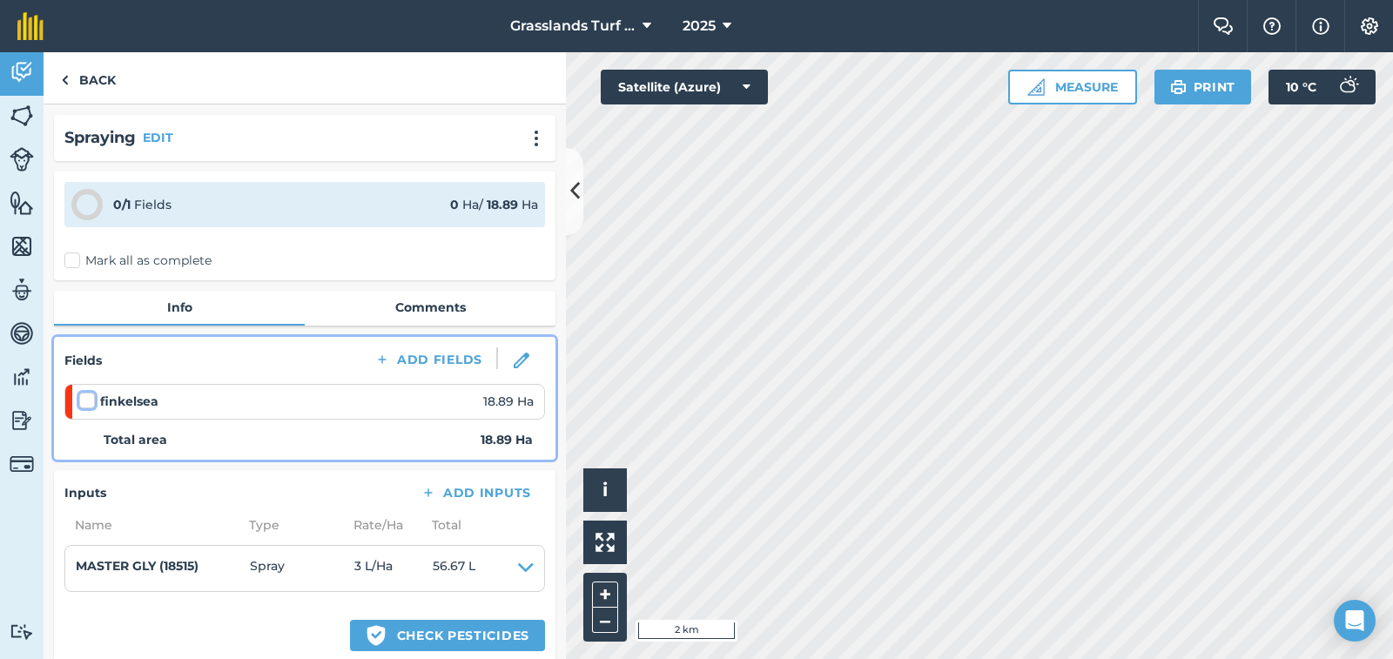
checkbox input "false"
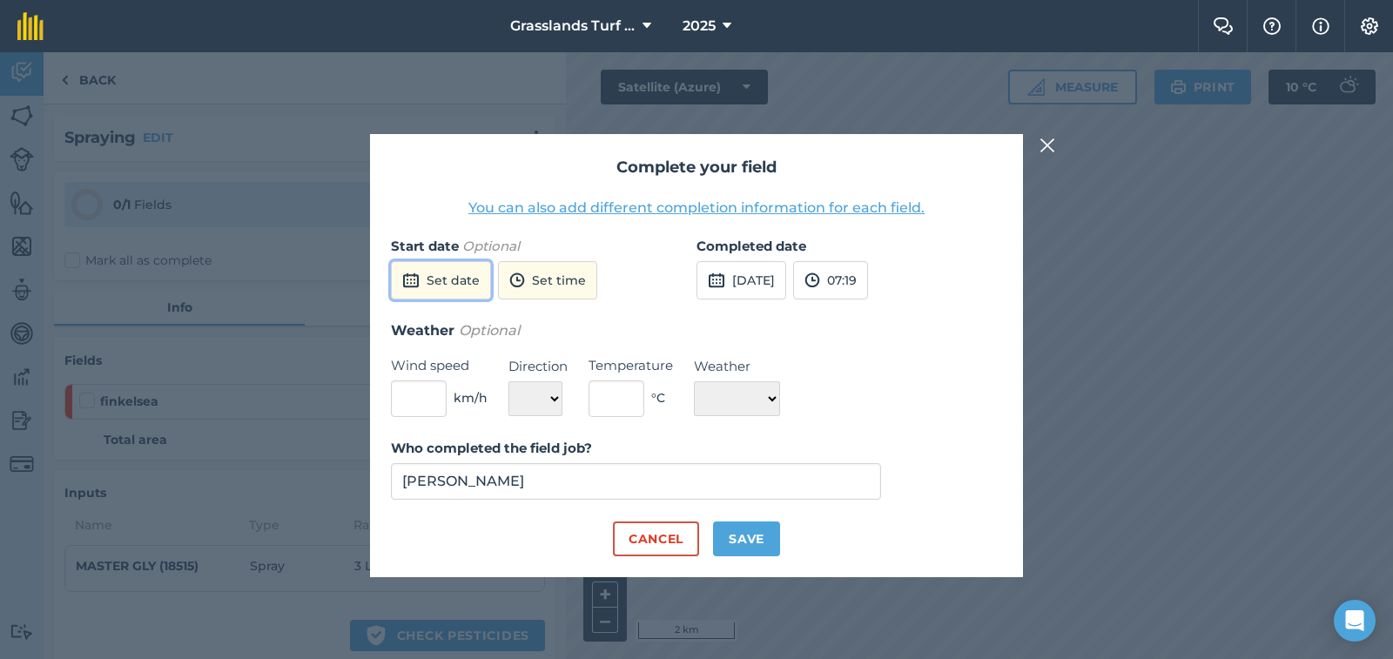
click at [454, 289] on button "Set date" at bounding box center [441, 280] width 100 height 38
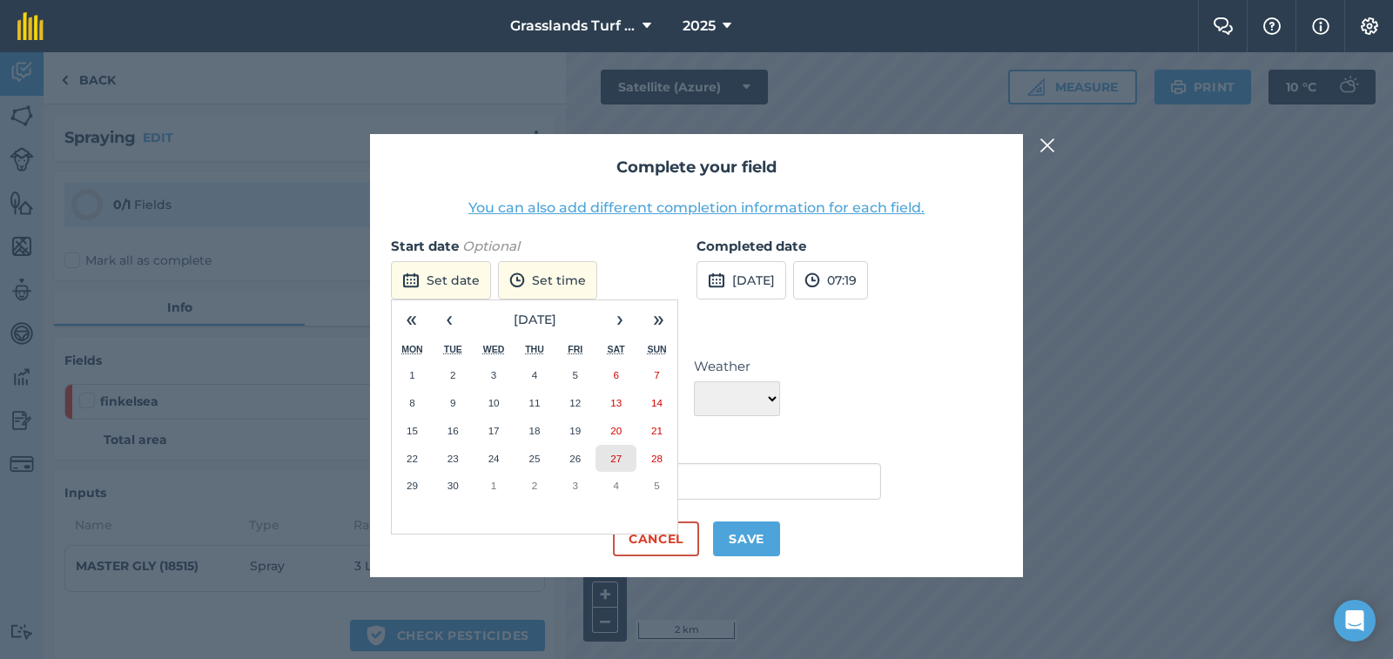
click at [604, 453] on button "27" at bounding box center [616, 459] width 41 height 28
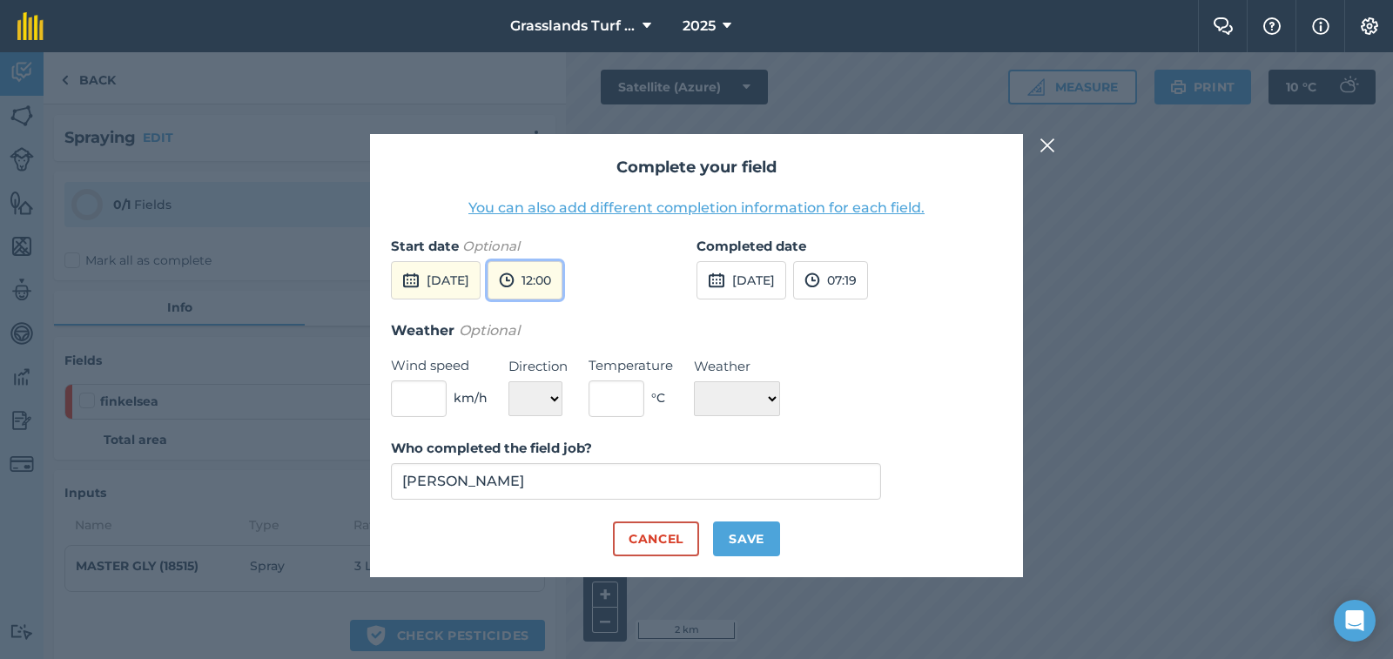
click at [562, 282] on button "12:00" at bounding box center [525, 280] width 75 height 38
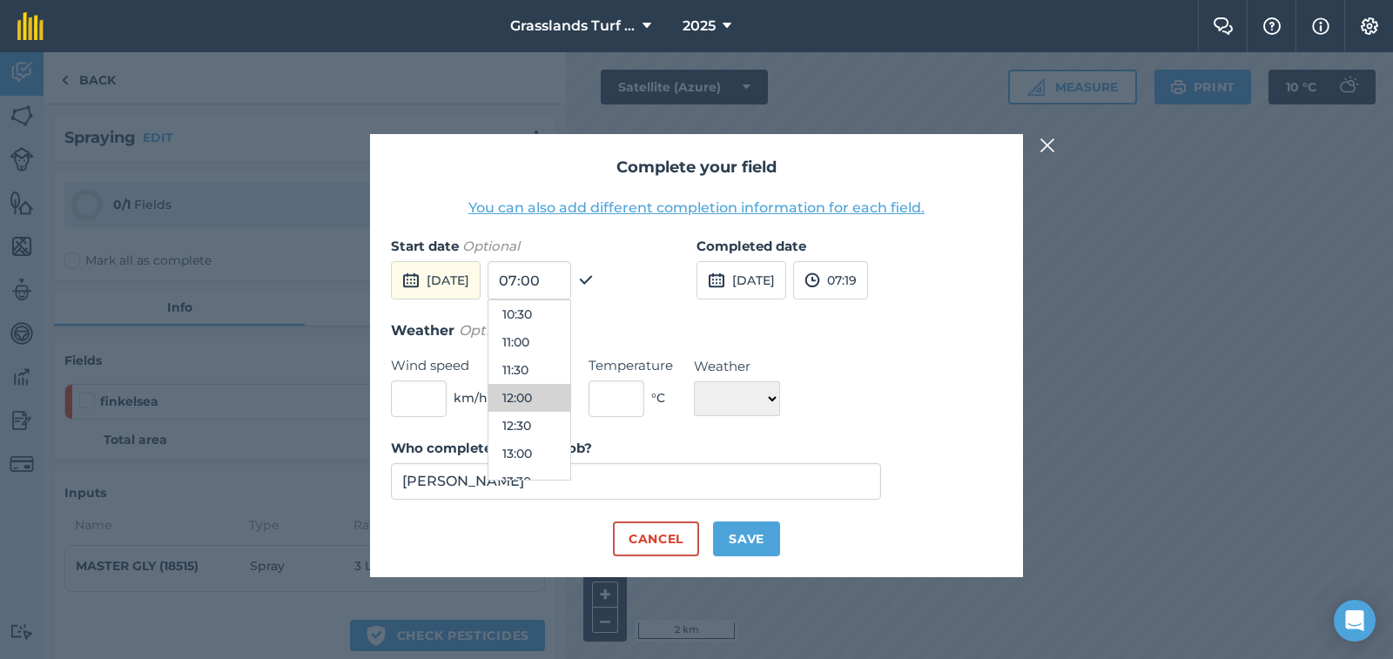
scroll to position [620, 0]
click at [570, 473] on button "14:00" at bounding box center [529, 475] width 82 height 28
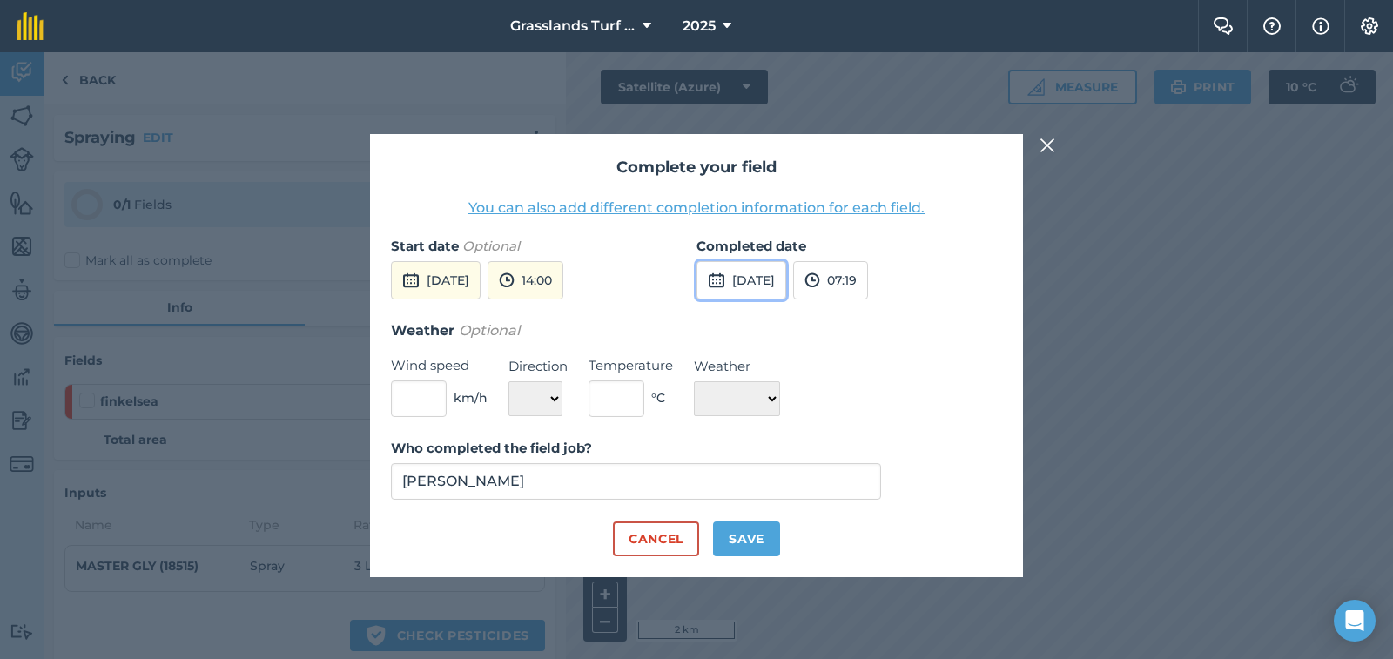
click at [747, 275] on button "29th Sep 2025" at bounding box center [742, 280] width 90 height 38
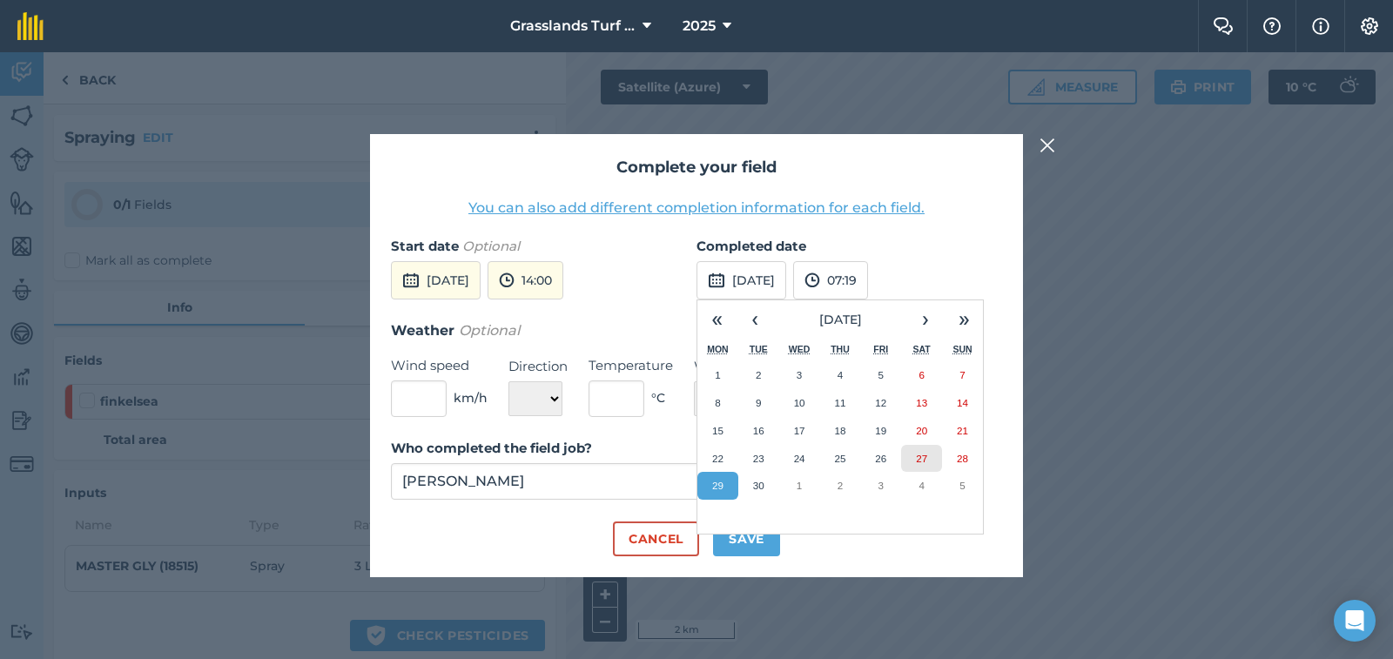
click at [920, 458] on abbr "27" at bounding box center [921, 458] width 11 height 11
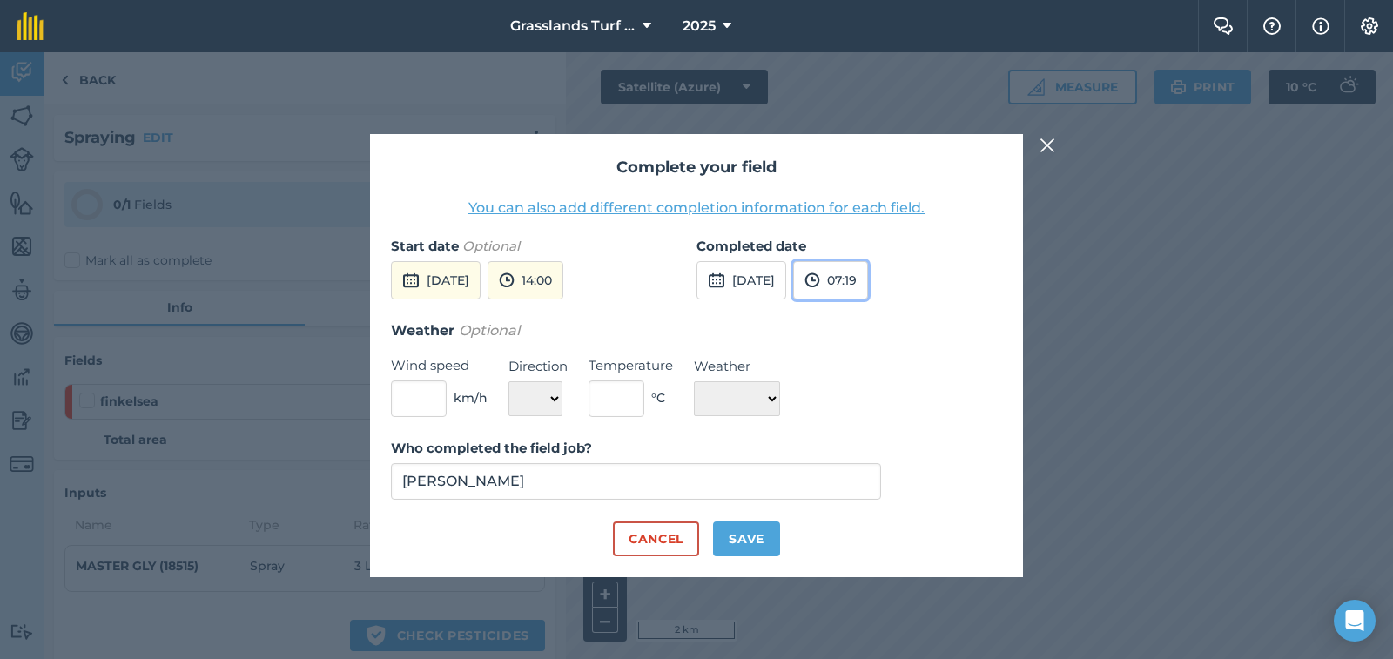
click at [868, 290] on button "07:19" at bounding box center [830, 280] width 75 height 38
click at [876, 456] on button "15:30" at bounding box center [835, 461] width 82 height 28
click at [421, 395] on input "text" at bounding box center [419, 398] width 56 height 37
type input "5"
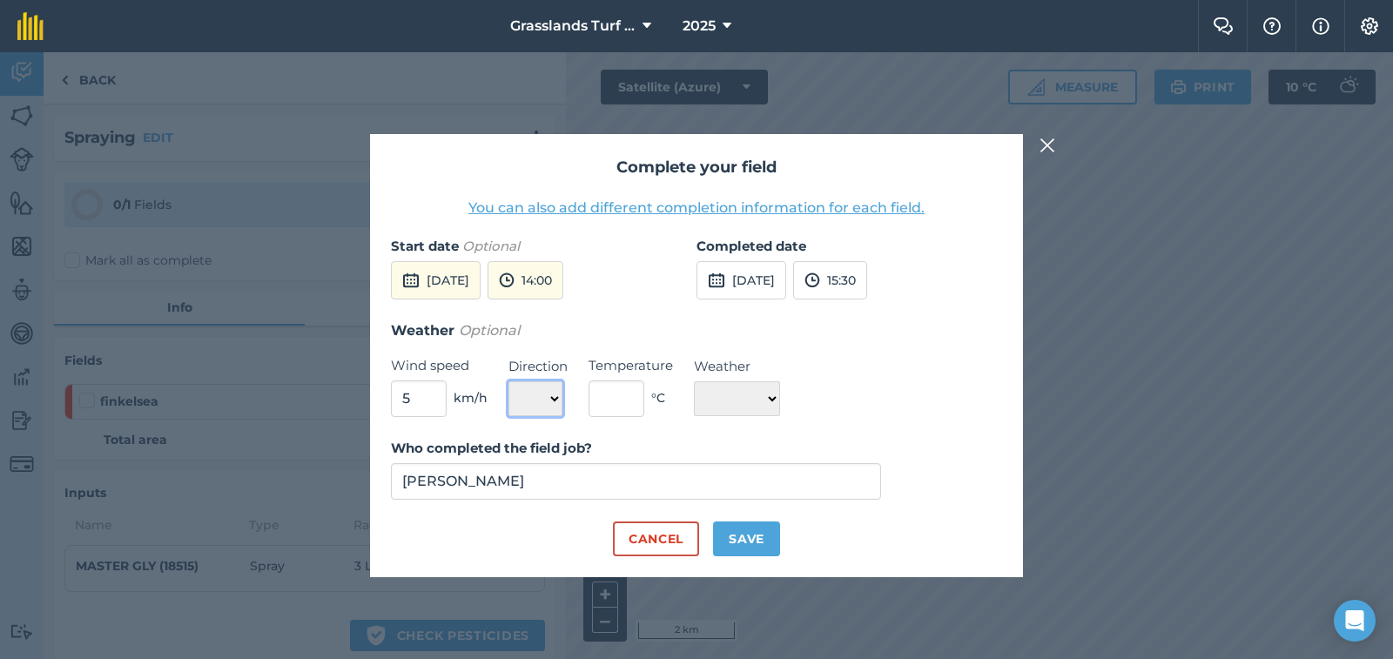
click at [557, 400] on select "N NE E SE S SW W NW" at bounding box center [535, 398] width 54 height 35
select select "SE"
click at [508, 381] on select "N NE E SE S SW W NW" at bounding box center [535, 398] width 54 height 35
click at [615, 404] on input "text" at bounding box center [617, 398] width 56 height 37
type input "12"
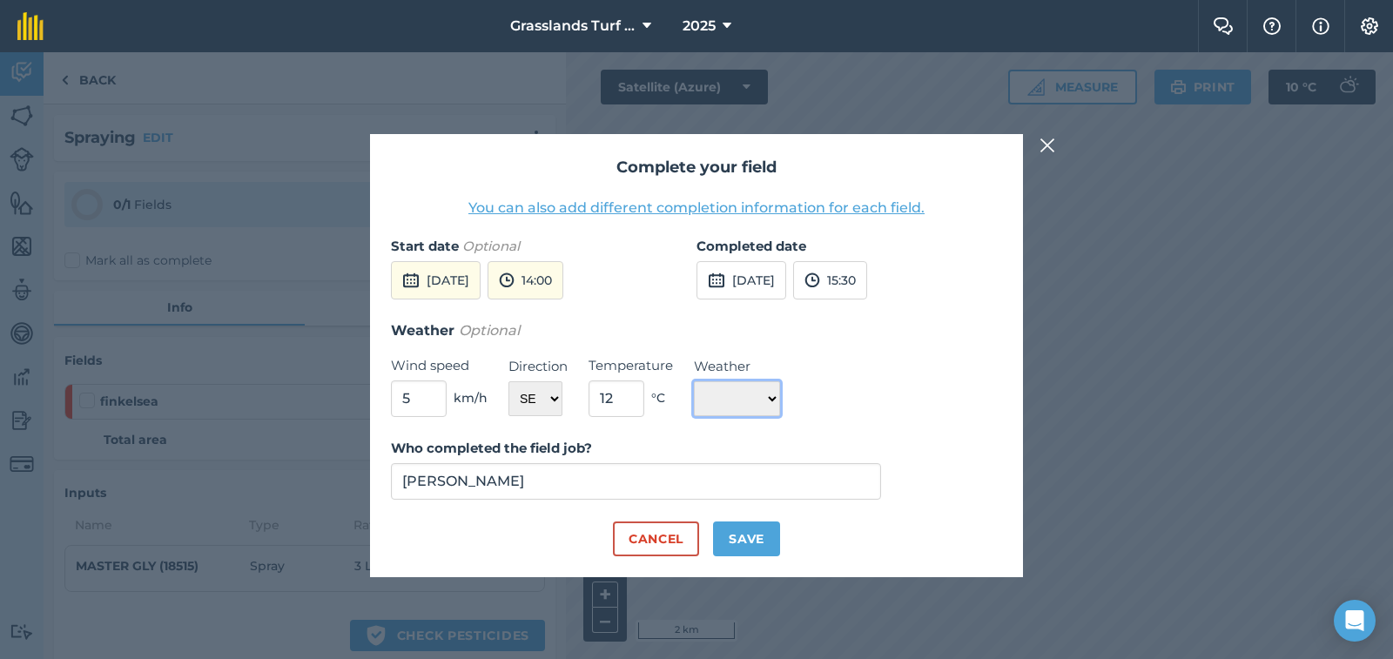
click at [778, 400] on select "☀️ Sunny 🌧 Rainy ⛅️ Cloudy 🌨 Snow ❄️ Icy" at bounding box center [737, 398] width 86 height 35
select select "Sunny"
click at [694, 381] on select "☀️ Sunny 🌧 Rainy ⛅️ Cloudy 🌨 Snow ❄️ Icy" at bounding box center [737, 398] width 86 height 35
click at [753, 550] on button "Save" at bounding box center [746, 539] width 67 height 35
checkbox input "true"
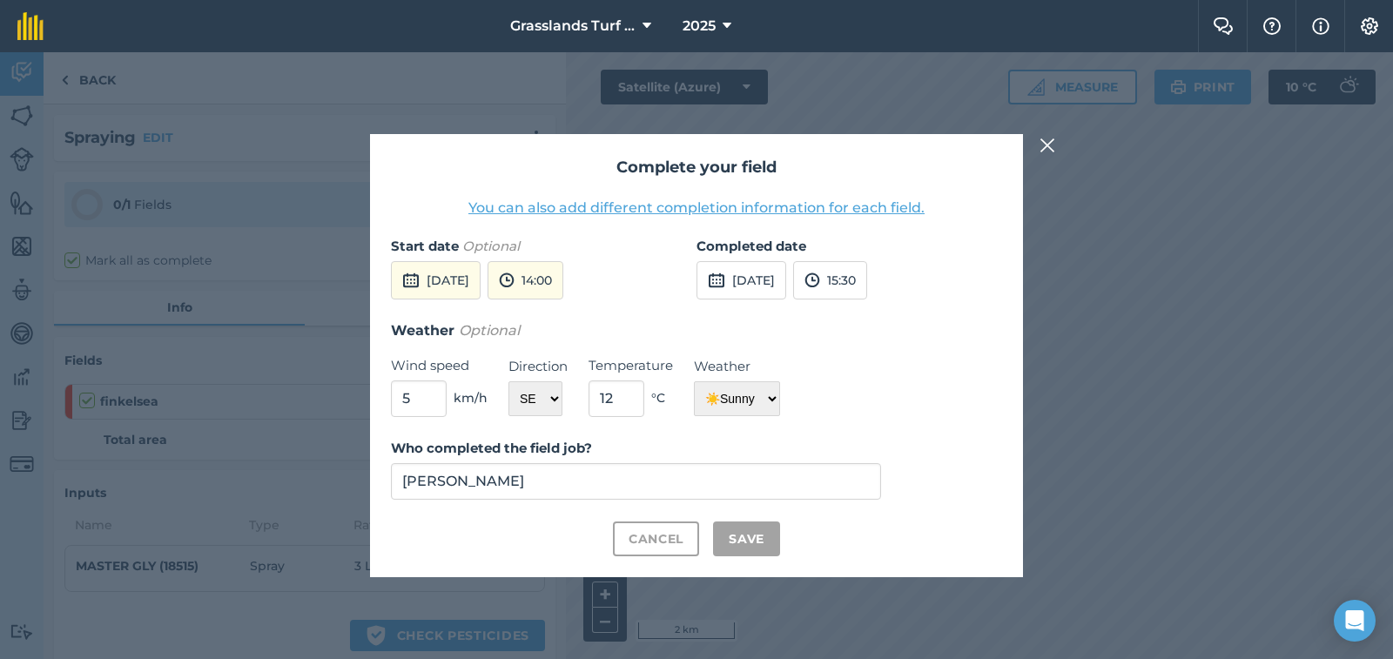
checkbox input "true"
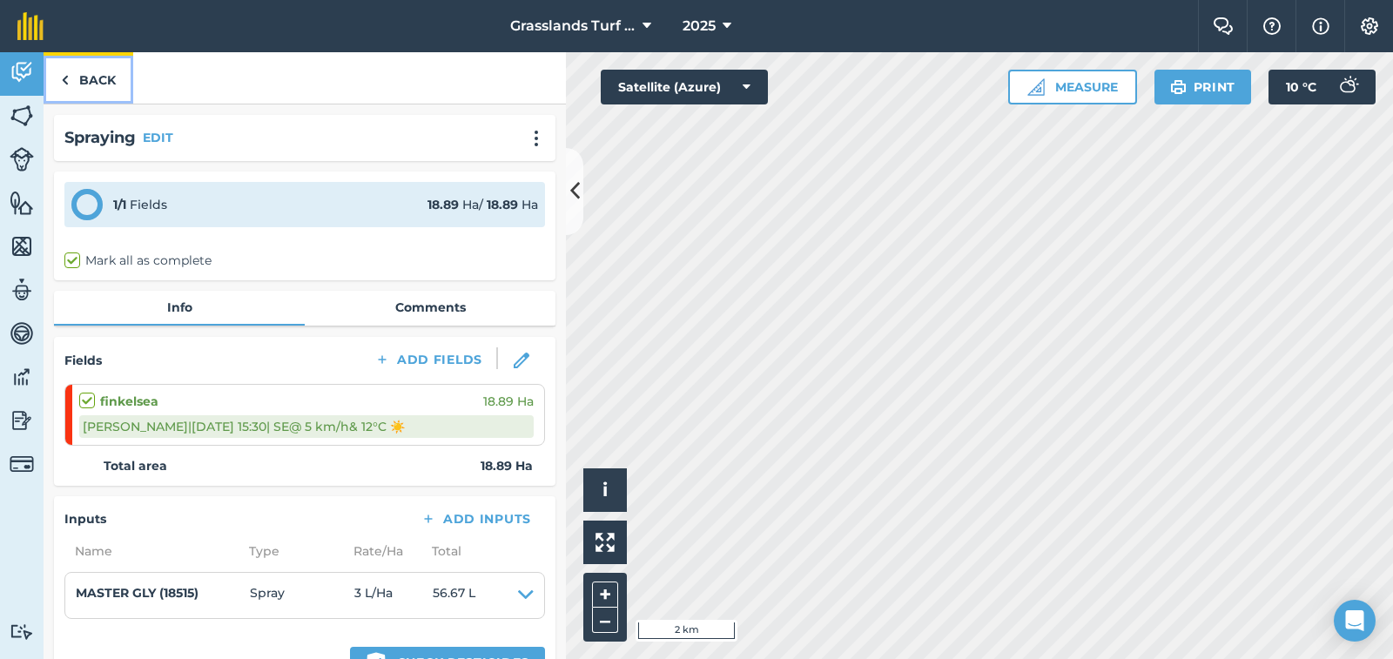
click at [95, 77] on link "Back" at bounding box center [89, 77] width 90 height 51
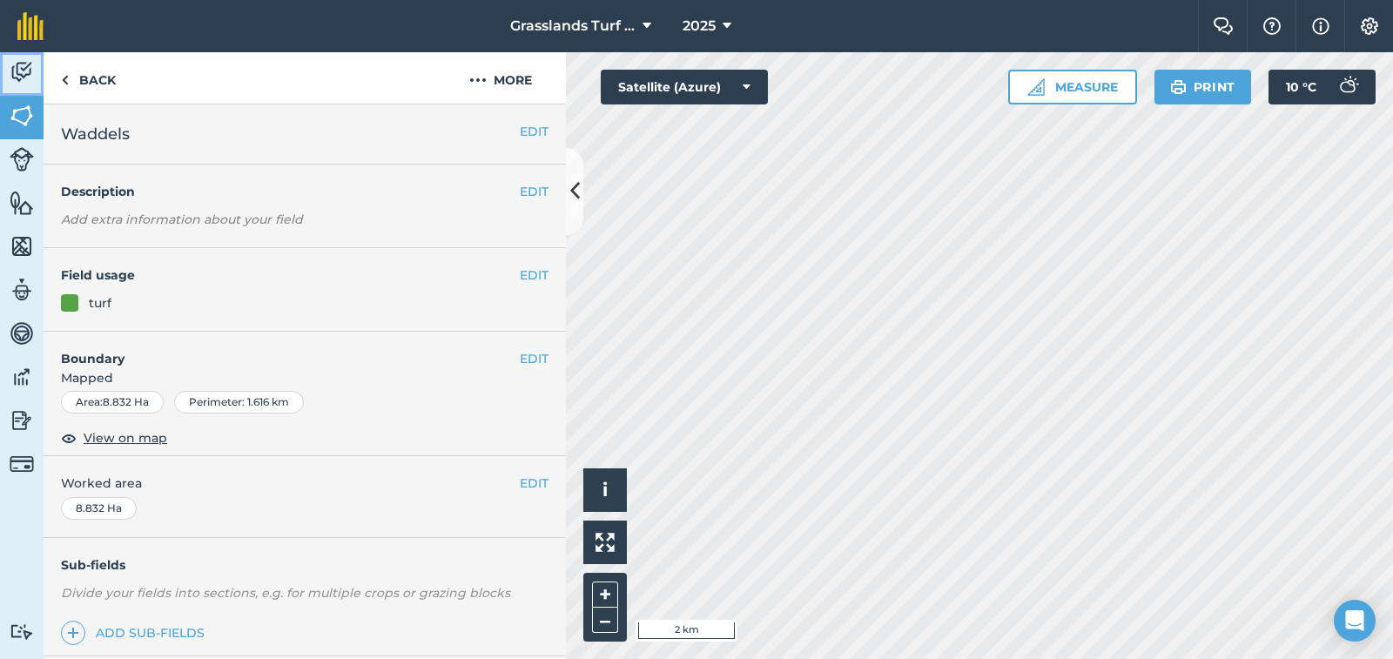
click at [18, 70] on img at bounding box center [22, 72] width 24 height 26
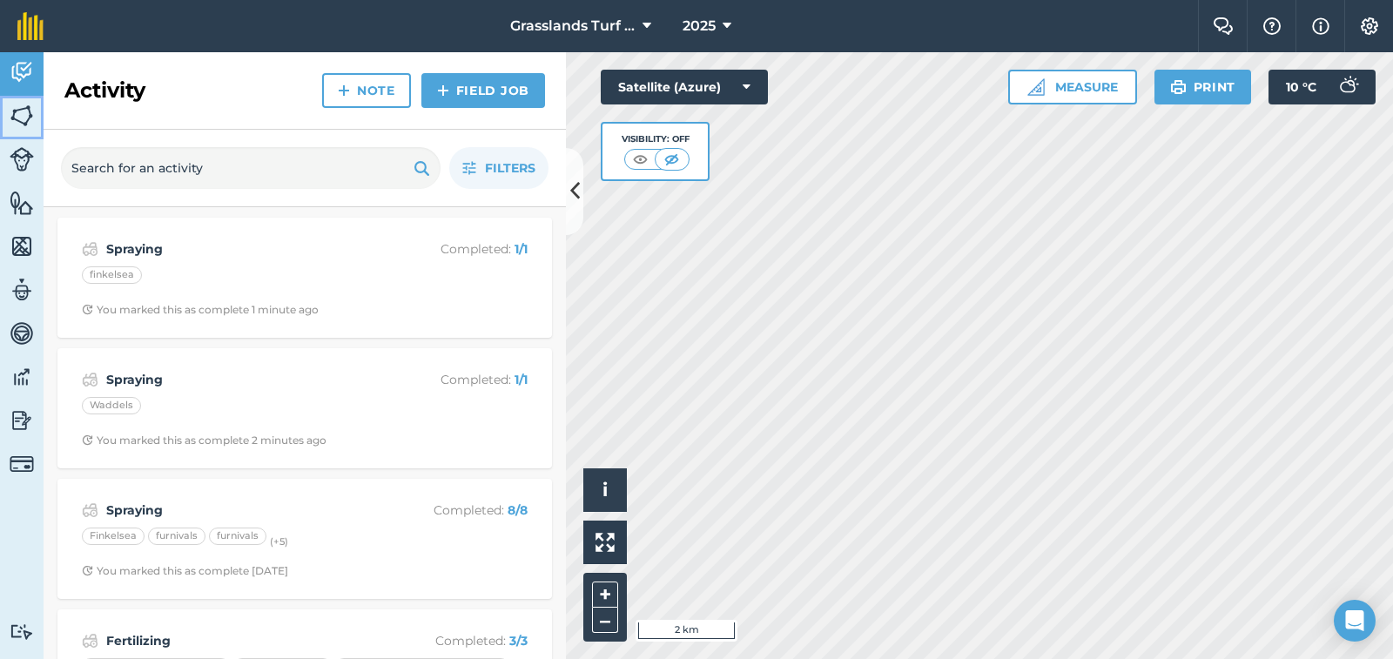
click at [18, 118] on img at bounding box center [22, 116] width 24 height 26
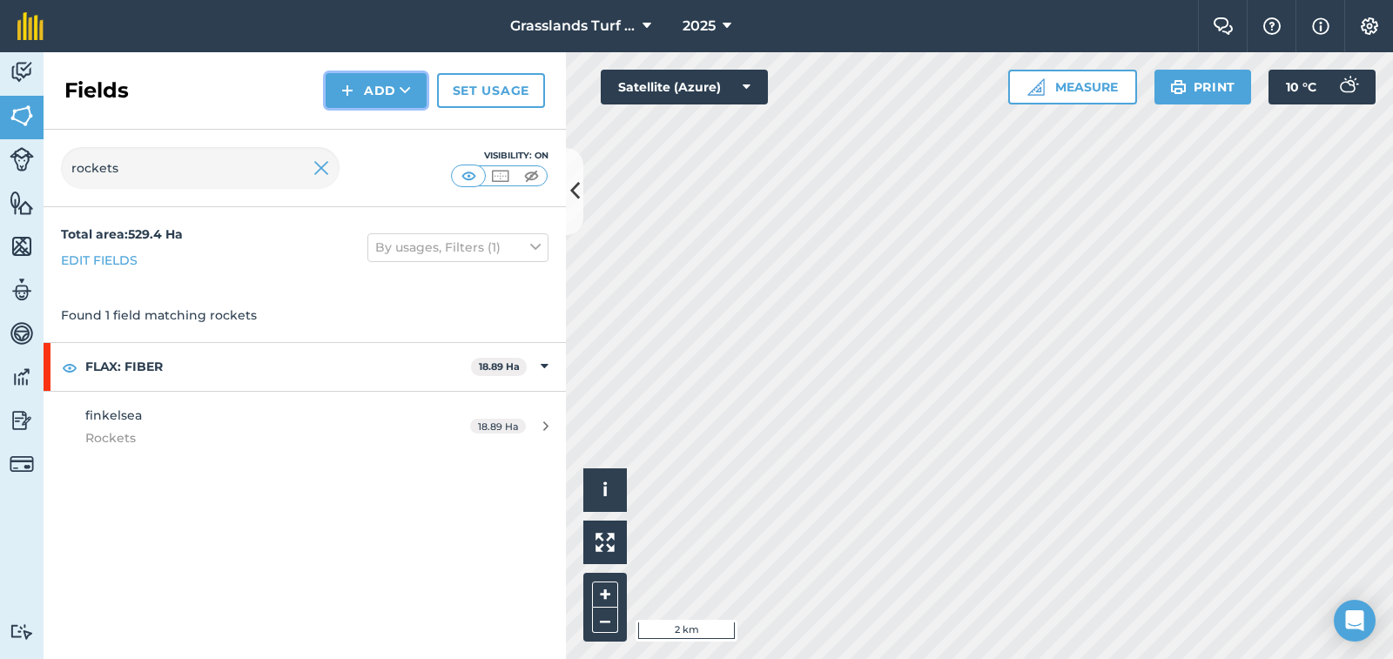
click at [387, 88] on button "Add" at bounding box center [376, 90] width 101 height 35
click at [368, 170] on link "Import" at bounding box center [376, 169] width 96 height 38
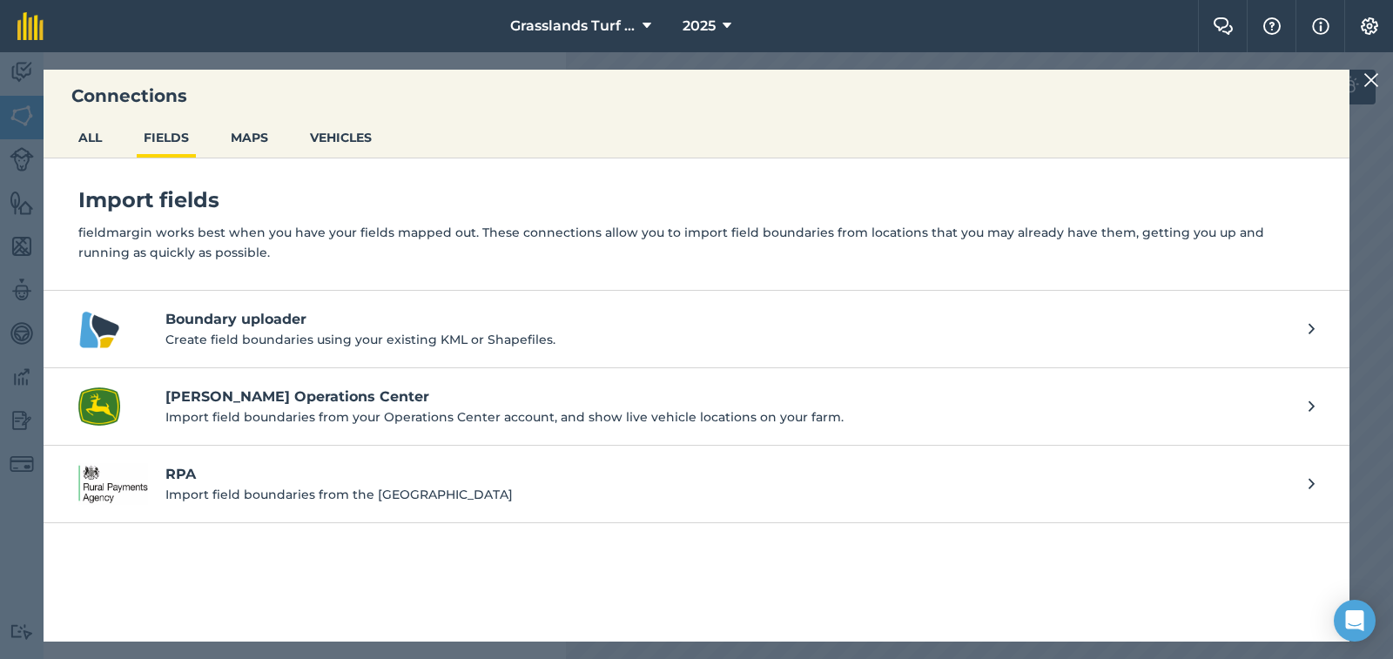
click at [239, 404] on h4 "John Deere Operations Center" at bounding box center [728, 397] width 1126 height 21
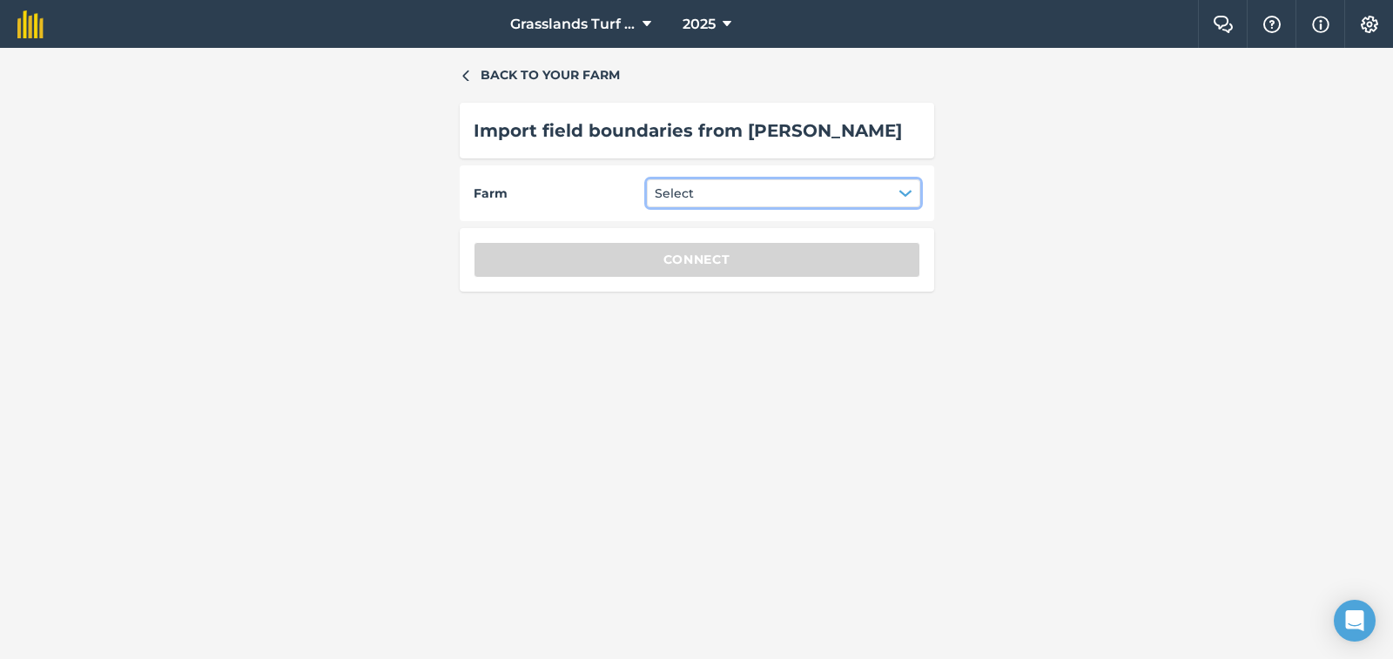
click at [905, 192] on icon "button" at bounding box center [906, 193] width 14 height 14
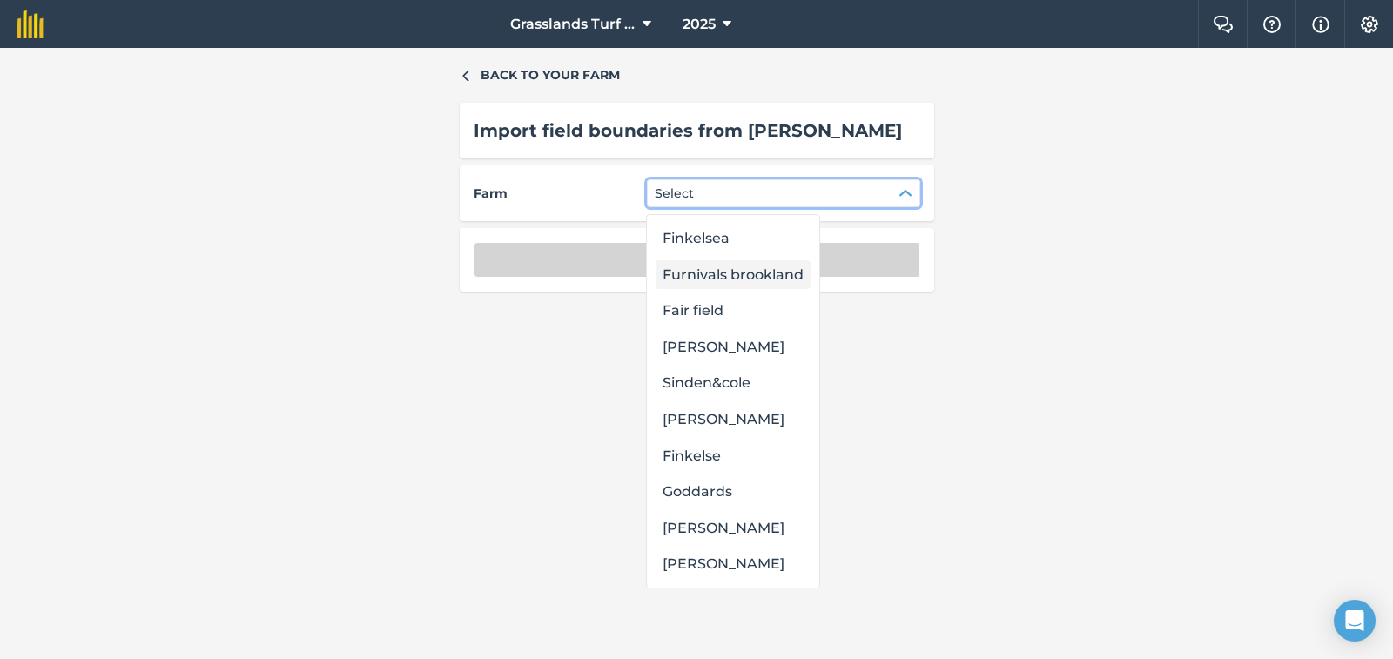
click at [784, 279] on div "Furnivals brookland" at bounding box center [733, 275] width 155 height 30
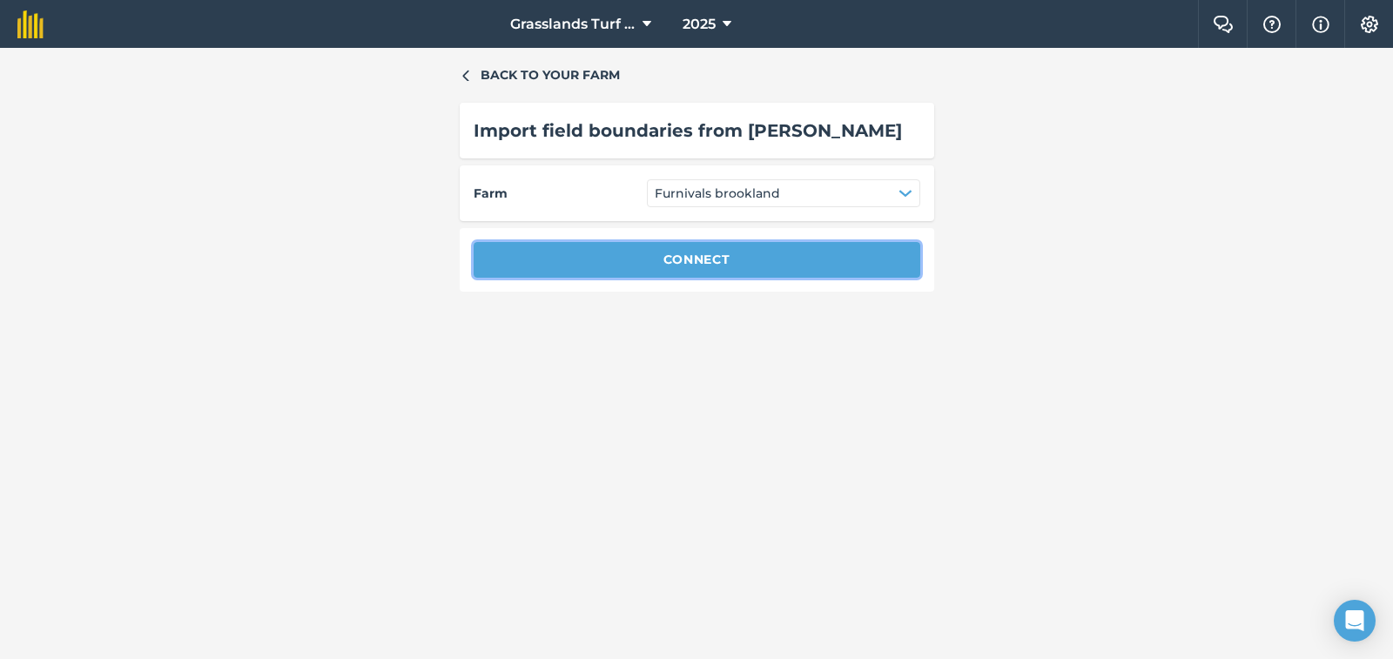
click at [784, 271] on button "Connect" at bounding box center [697, 259] width 447 height 35
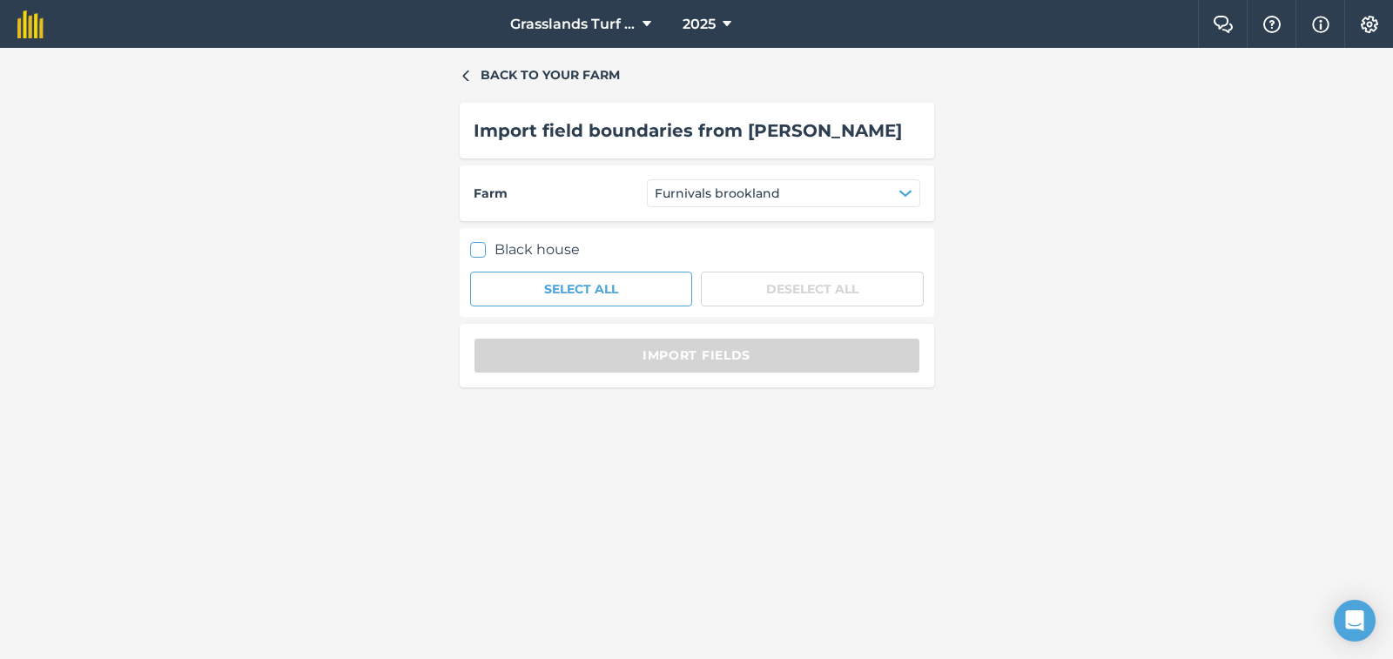
click at [482, 252] on icon at bounding box center [477, 250] width 11 height 11
checkbox input "true"
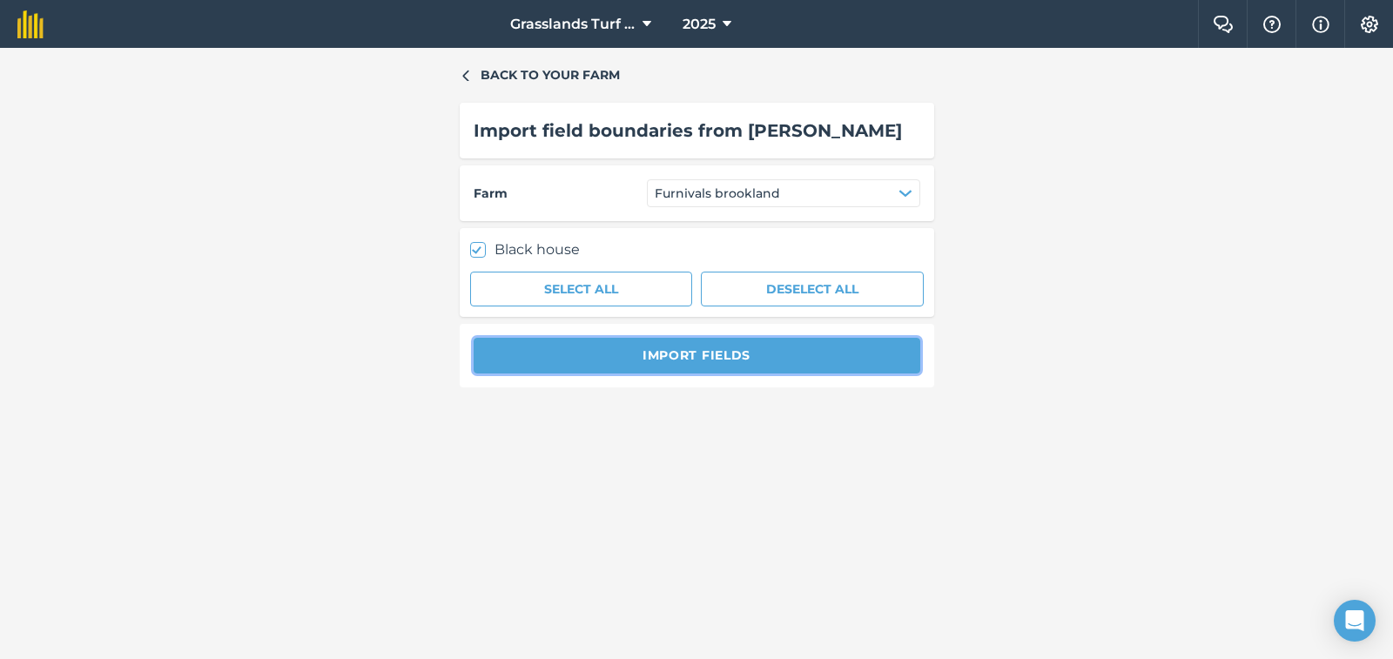
click at [662, 366] on button "Import fields" at bounding box center [697, 355] width 447 height 35
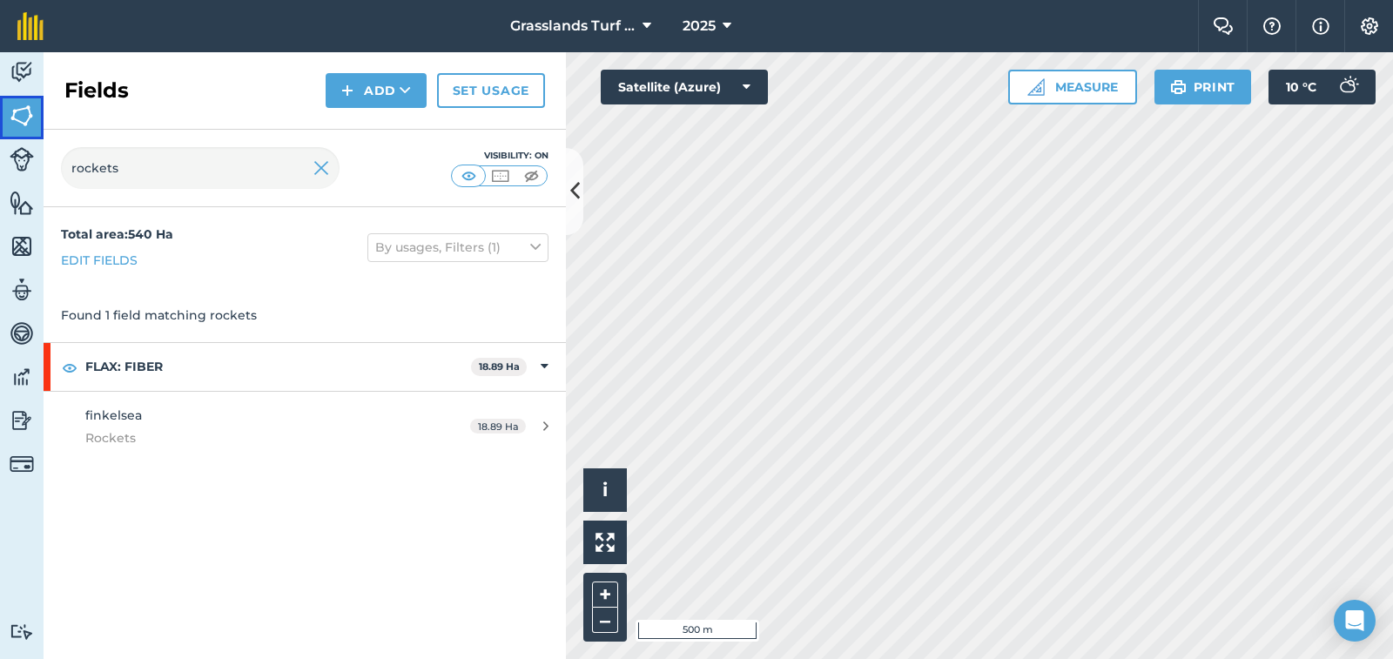
click at [26, 112] on img at bounding box center [22, 116] width 24 height 26
click at [26, 111] on img at bounding box center [22, 116] width 24 height 26
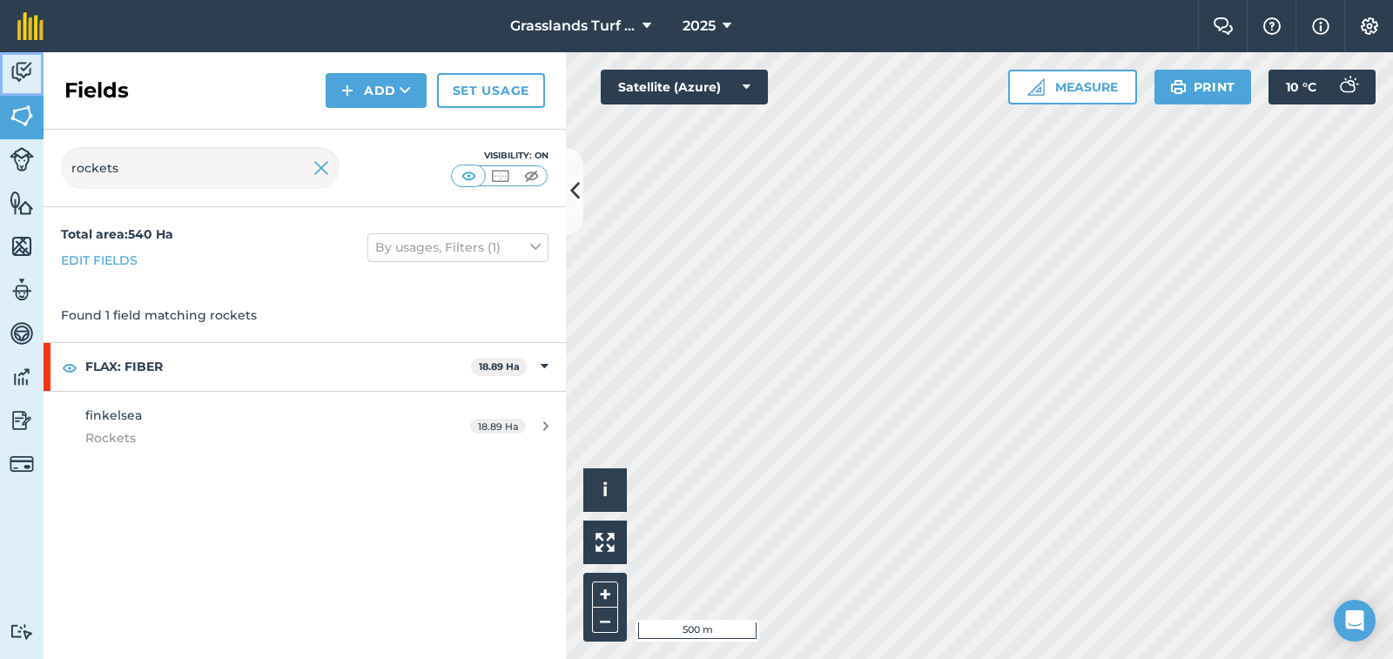
click at [24, 71] on img at bounding box center [22, 72] width 24 height 26
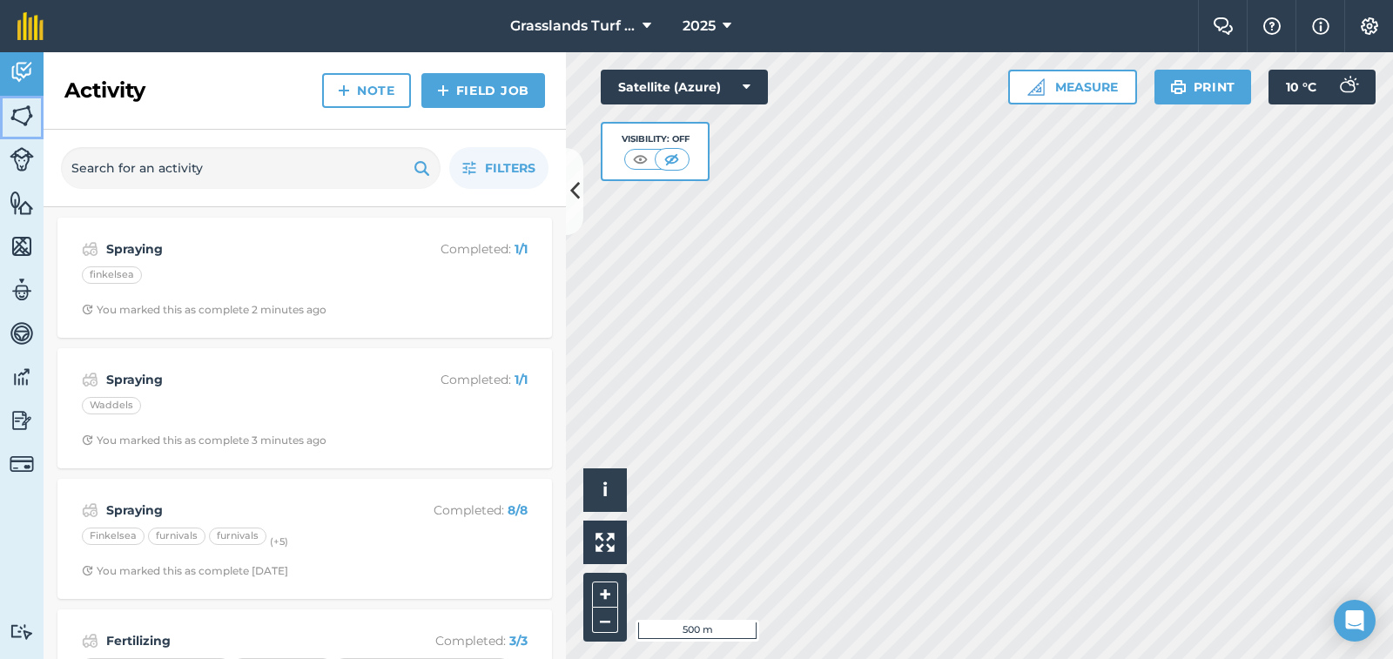
click at [21, 111] on img at bounding box center [22, 116] width 24 height 26
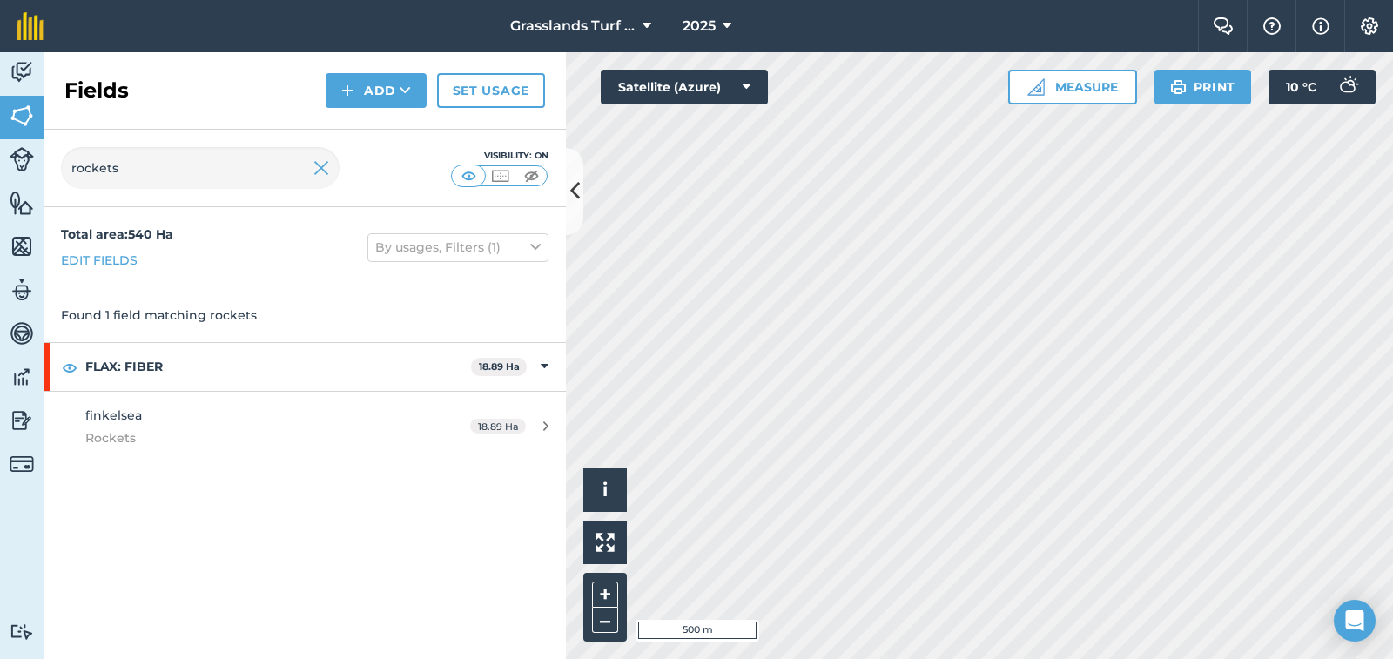
drag, startPoint x: 356, startPoint y: 491, endPoint x: 356, endPoint y: 533, distance: 41.8
click at [356, 533] on div "Total area : 540 Ha Edit fields By usages, Filters (1) Found 1 field matching r…" at bounding box center [305, 433] width 522 height 452
click at [356, 534] on div "Total area : 540 Ha Edit fields By usages, Filters (1) Found 1 field matching r…" at bounding box center [305, 433] width 522 height 452
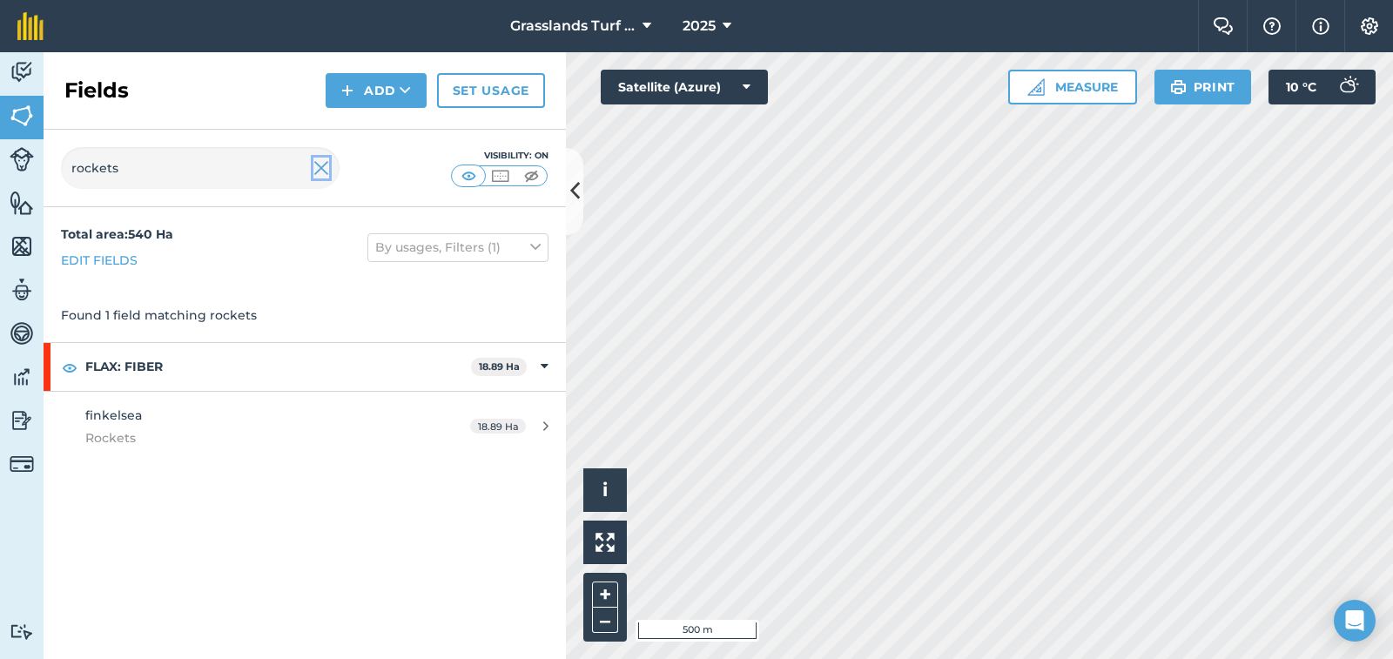
click at [326, 171] on img at bounding box center [321, 168] width 16 height 21
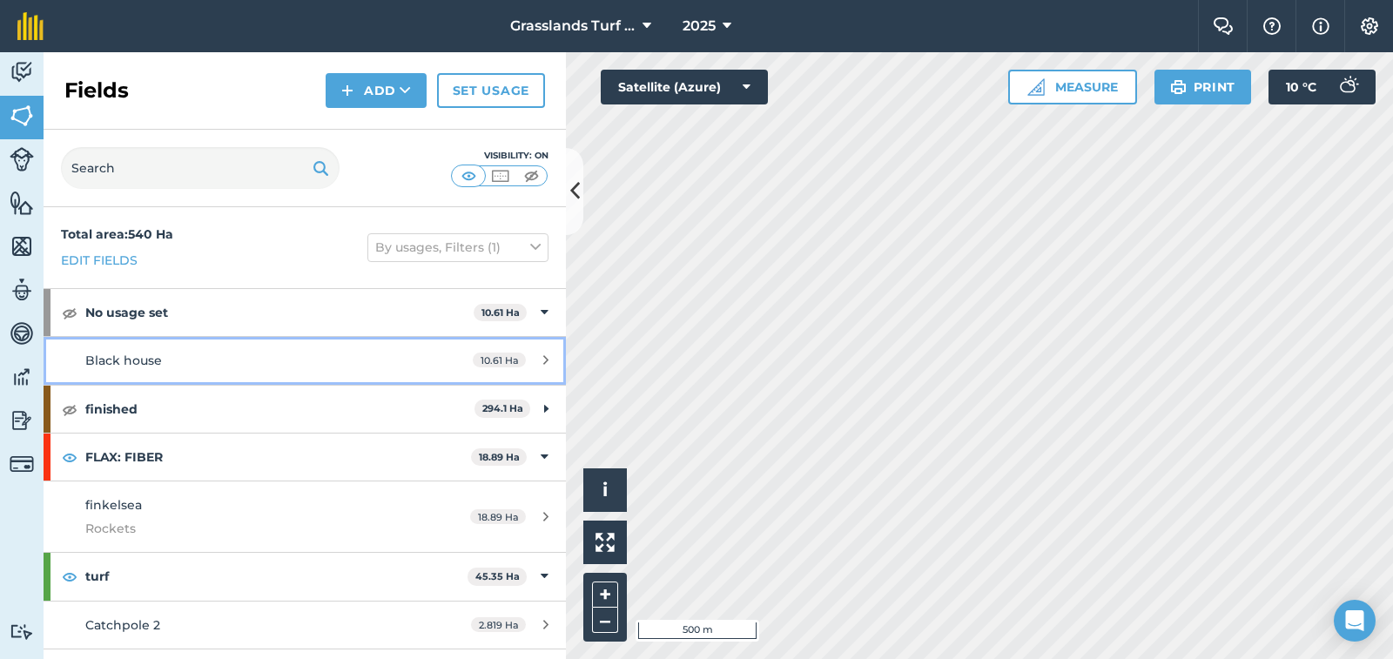
click at [543, 360] on icon at bounding box center [545, 359] width 5 height 13
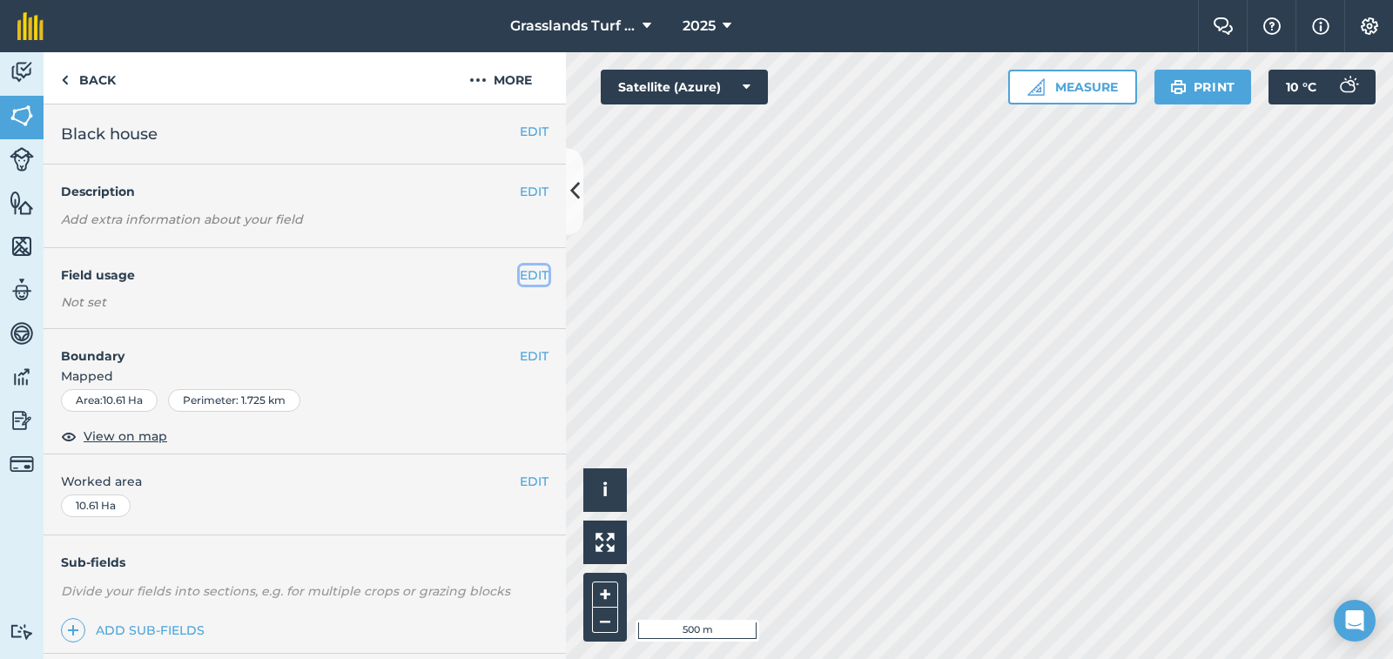
click at [520, 275] on button "EDIT" at bounding box center [534, 275] width 29 height 19
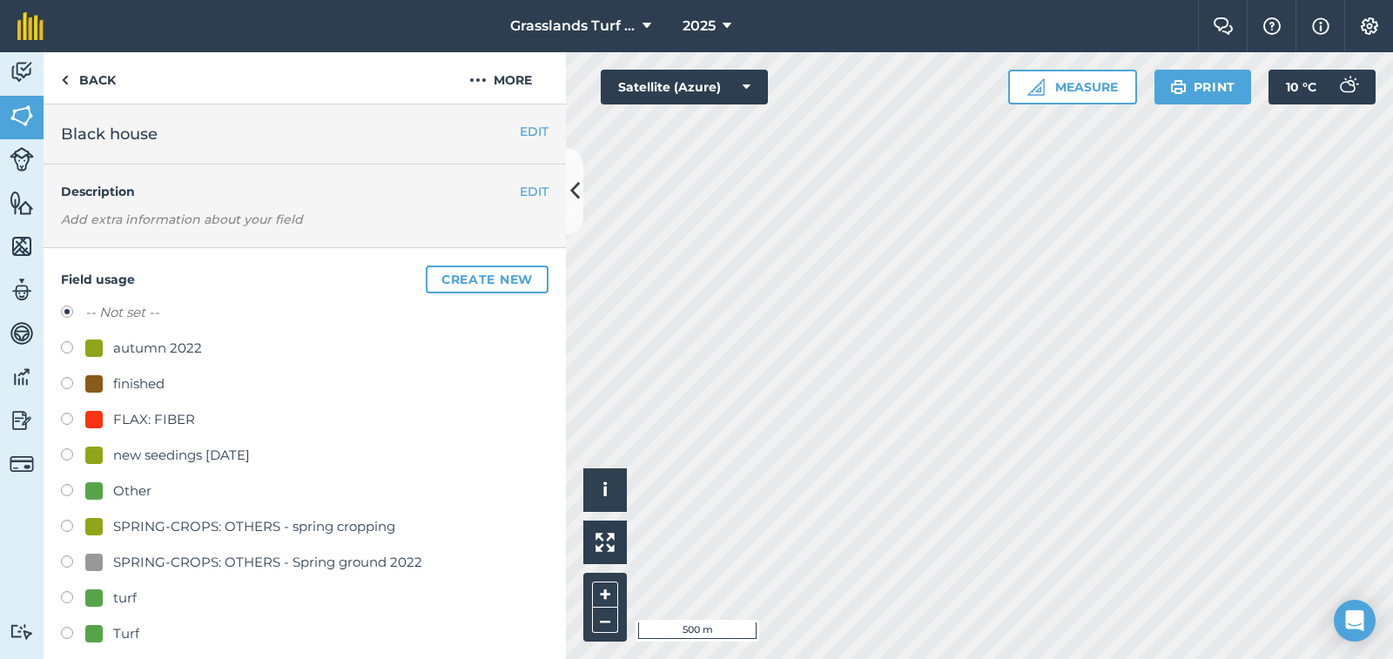
click at [65, 596] on label at bounding box center [73, 599] width 24 height 17
radio input "true"
radio input "false"
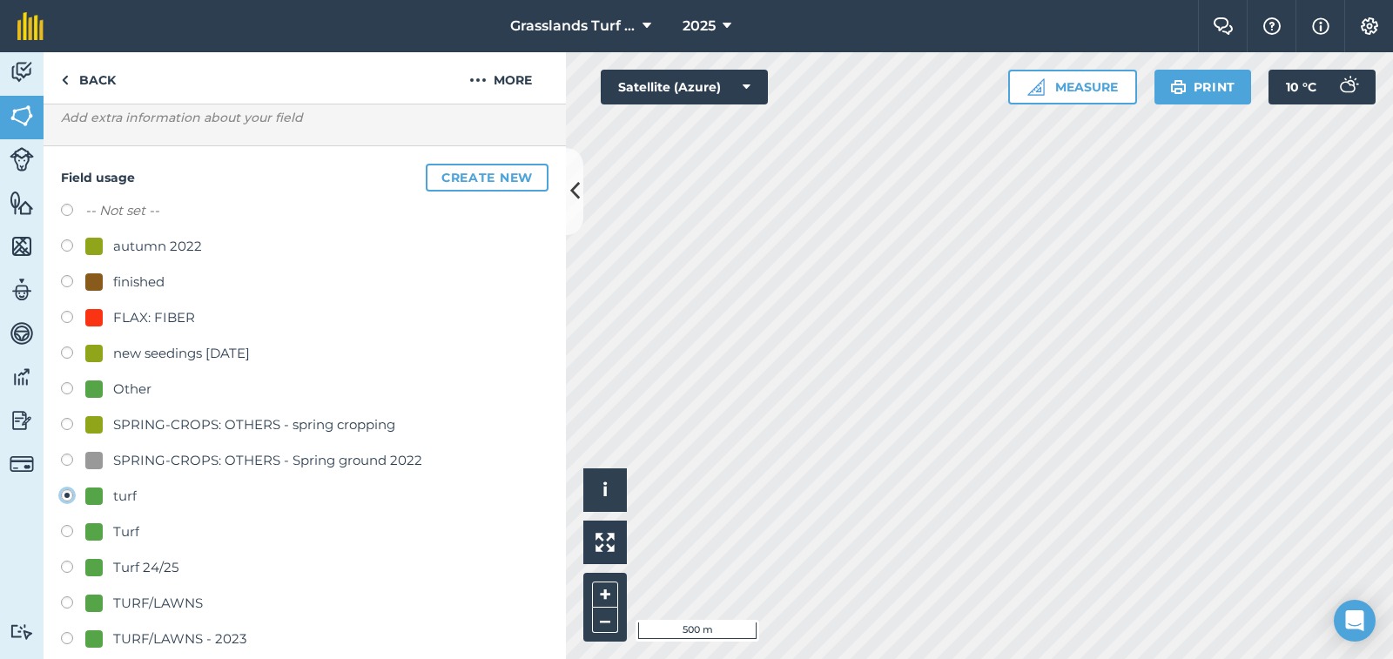
scroll to position [261, 0]
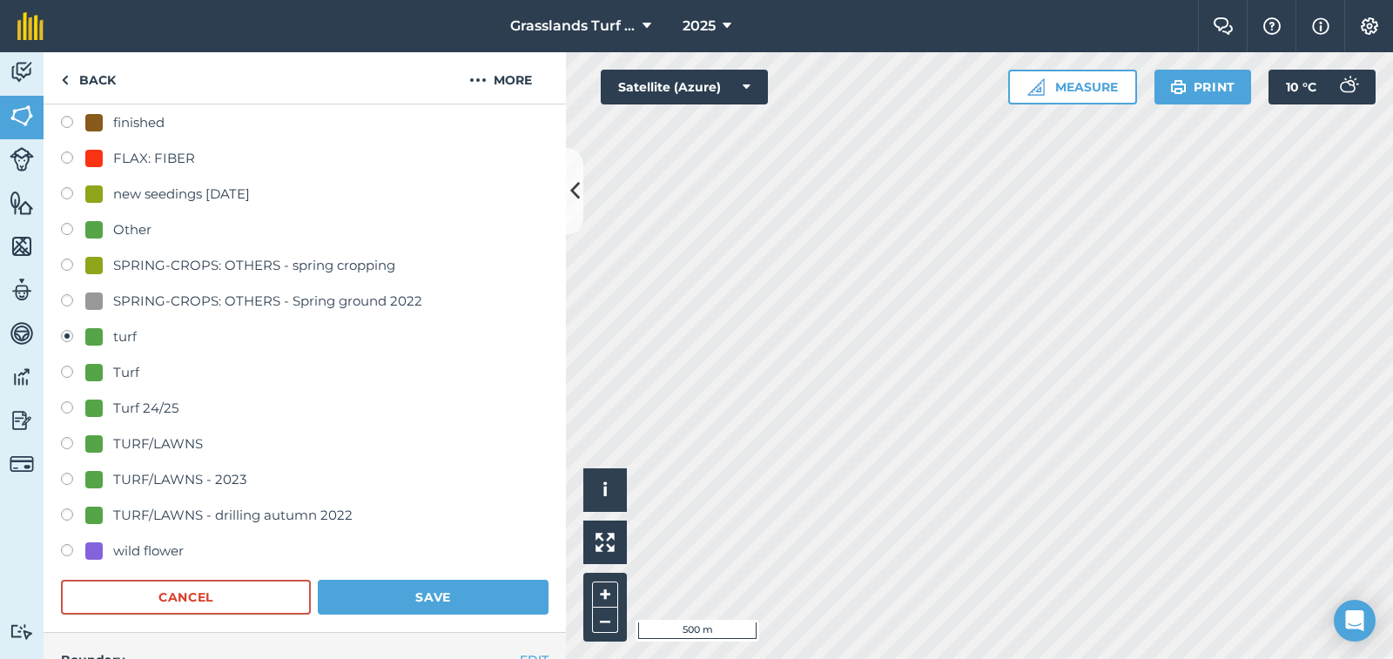
click at [70, 334] on label at bounding box center [73, 338] width 24 height 17
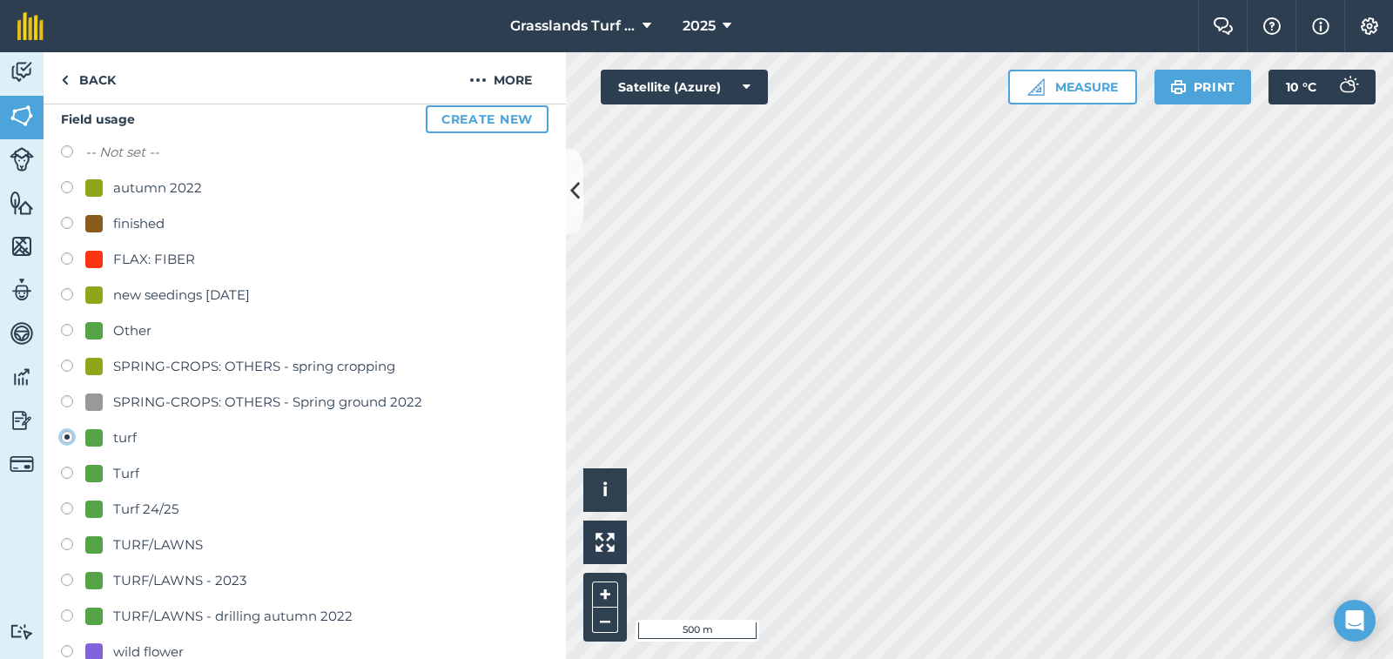
scroll to position [0, 0]
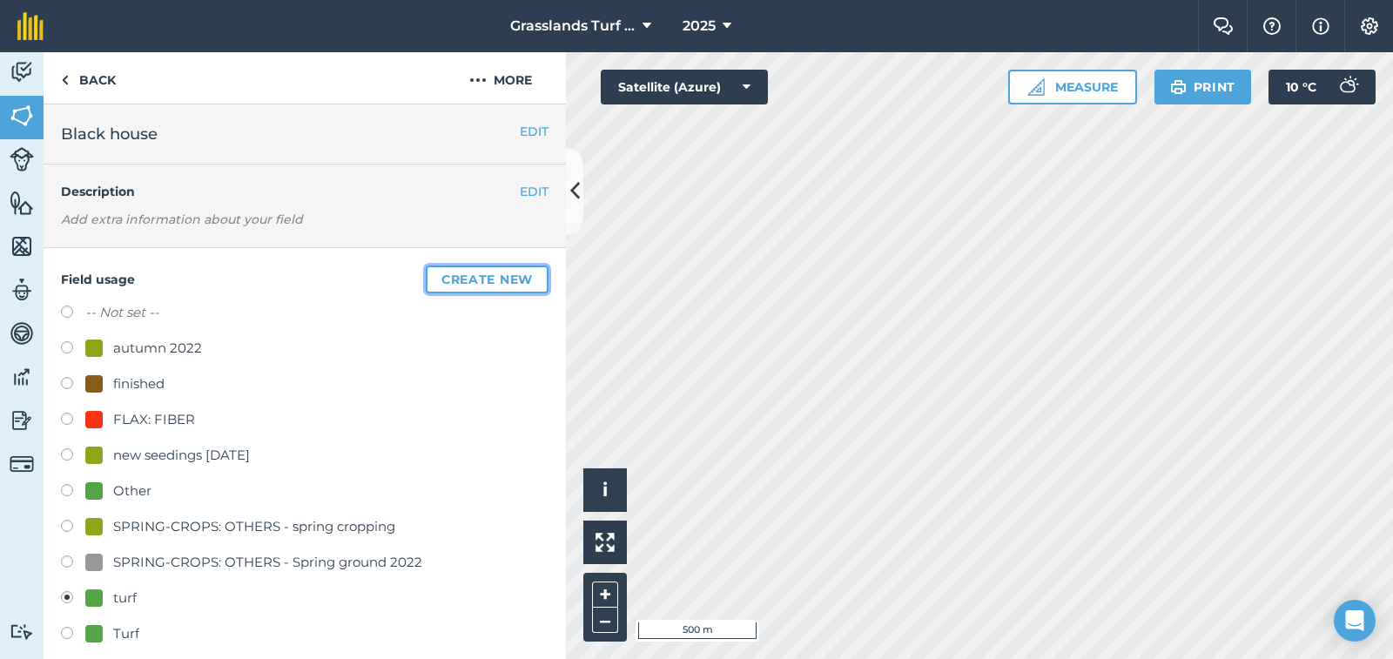
click at [459, 285] on button "Create new" at bounding box center [487, 280] width 123 height 28
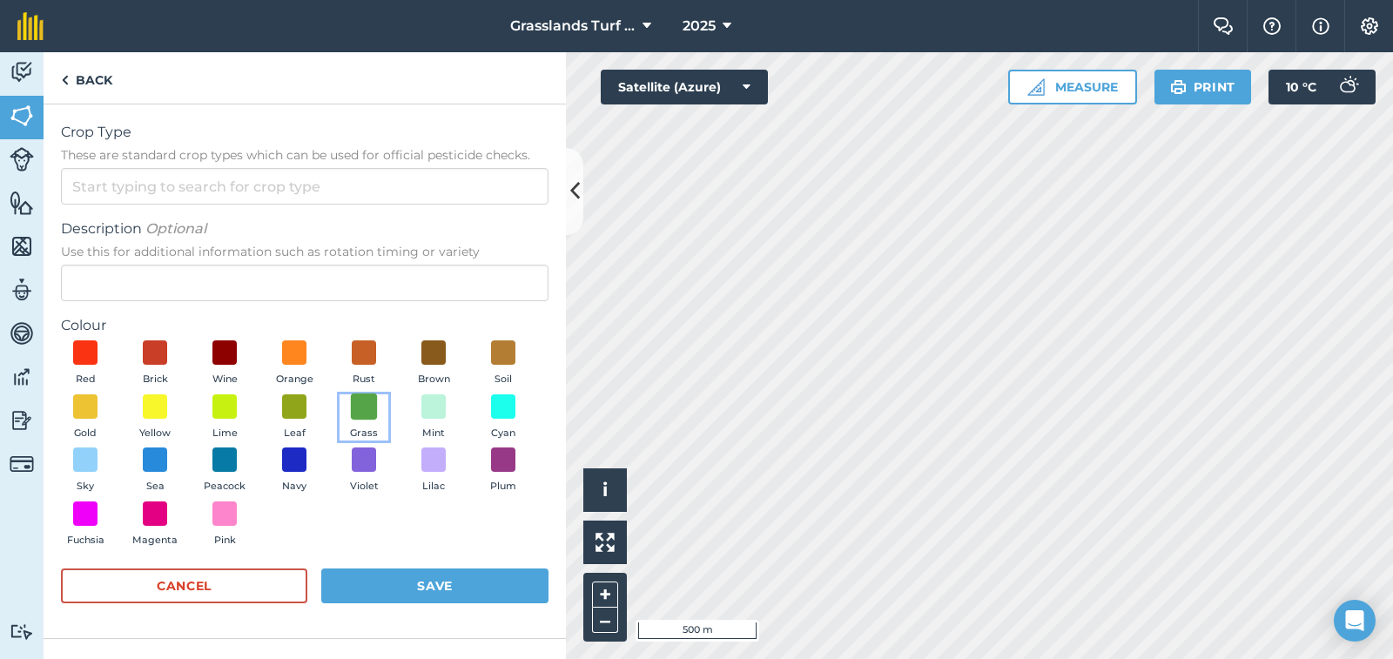
click at [362, 414] on span at bounding box center [364, 406] width 27 height 27
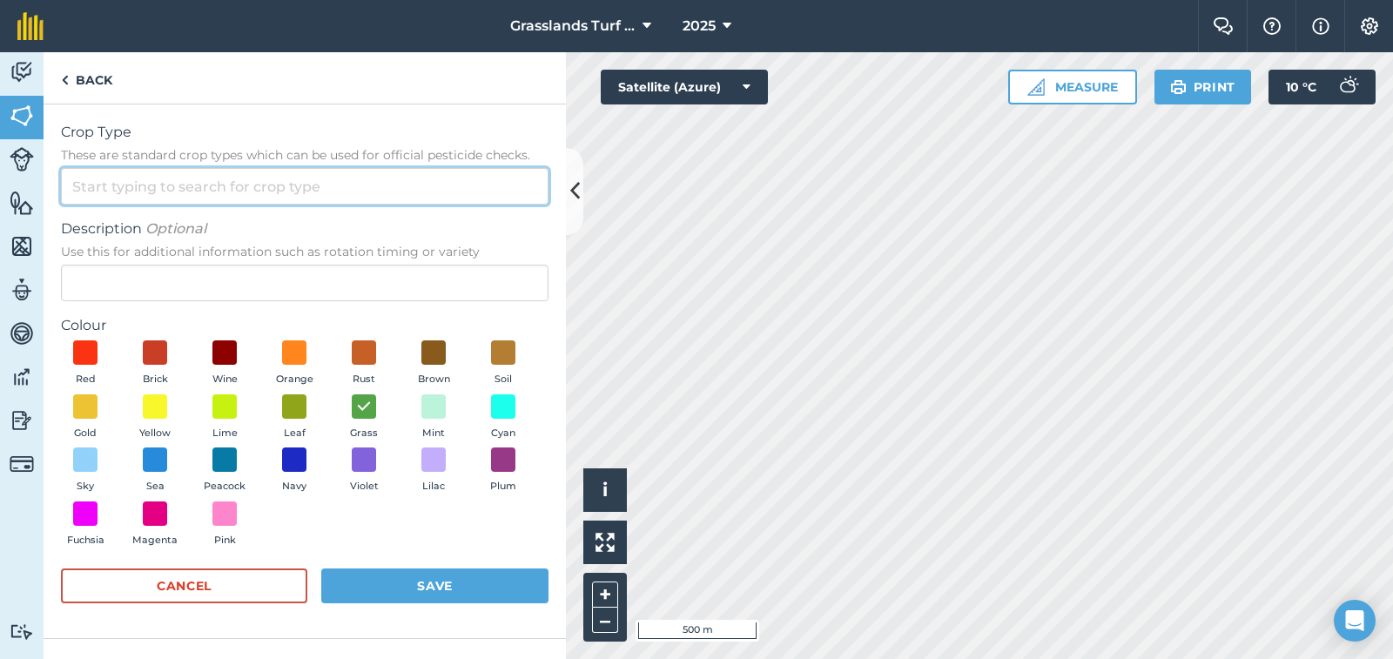
click at [102, 191] on input "Crop Type These are standard crop types which can be used for official pesticid…" at bounding box center [305, 186] width 488 height 37
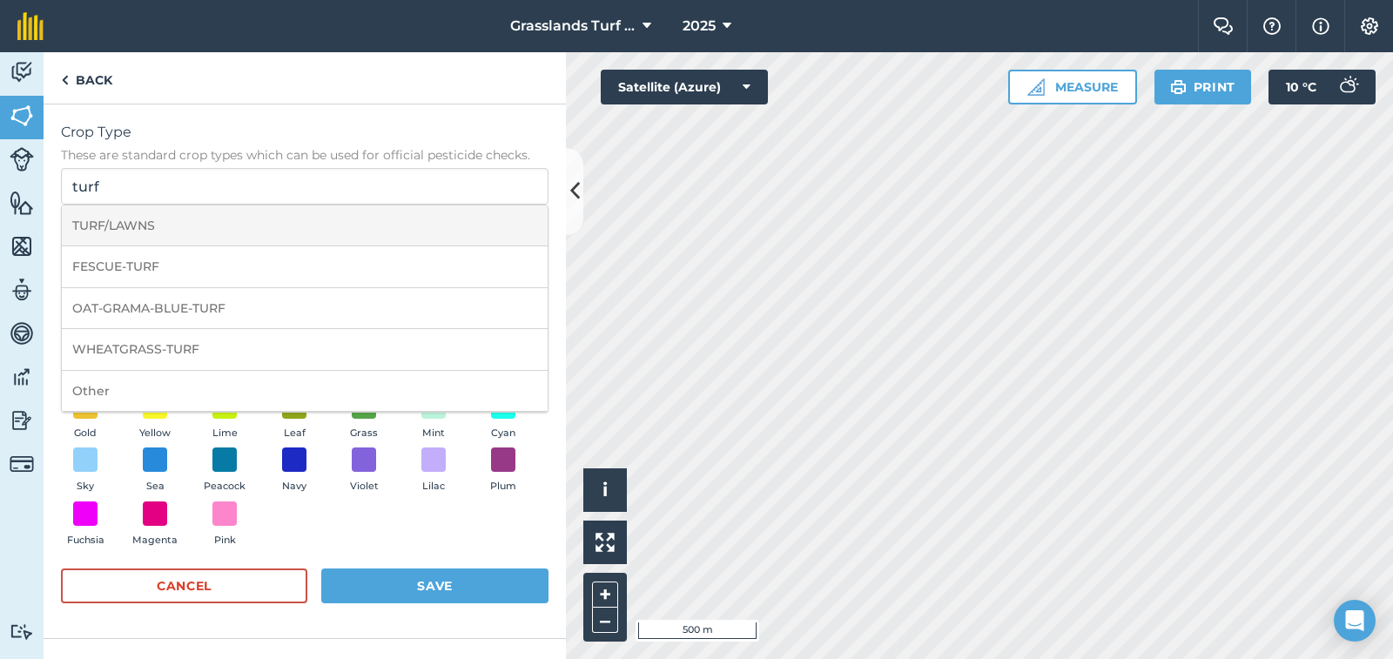
click at [168, 226] on li "TURF/LAWNS" at bounding box center [305, 225] width 486 height 41
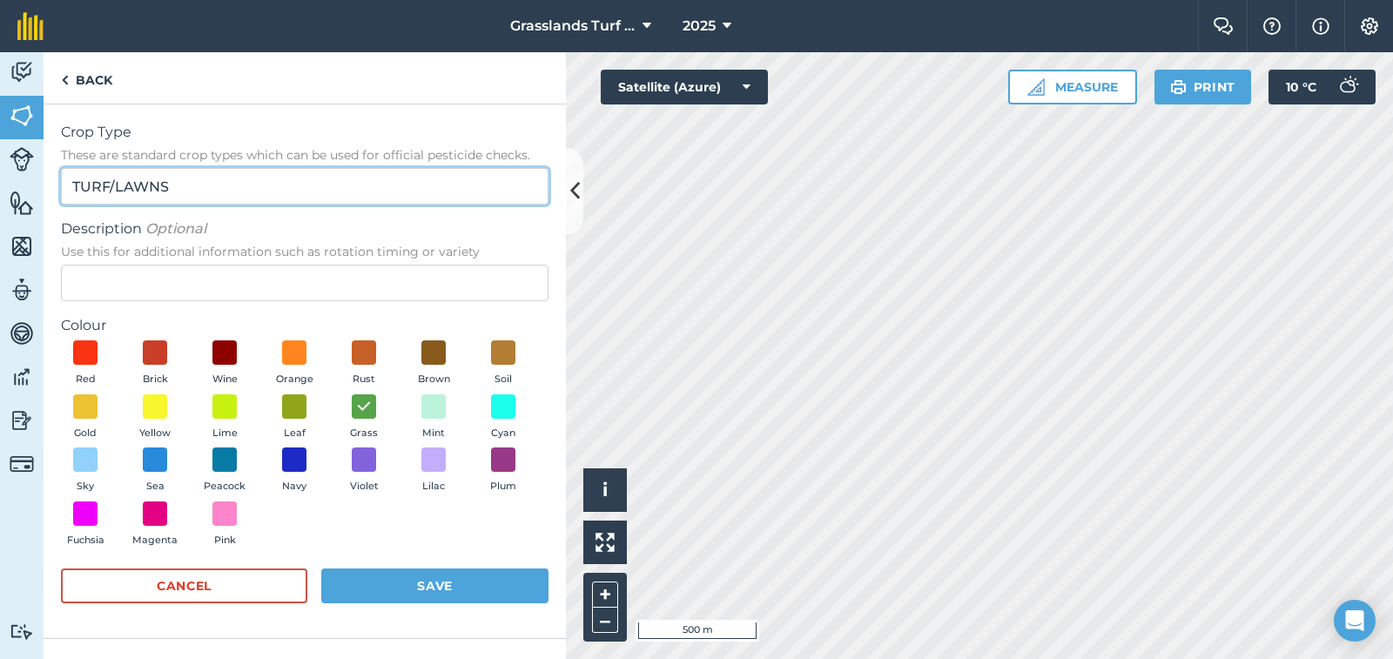
click at [185, 186] on input "TURF/LAWNS" at bounding box center [305, 186] width 488 height 37
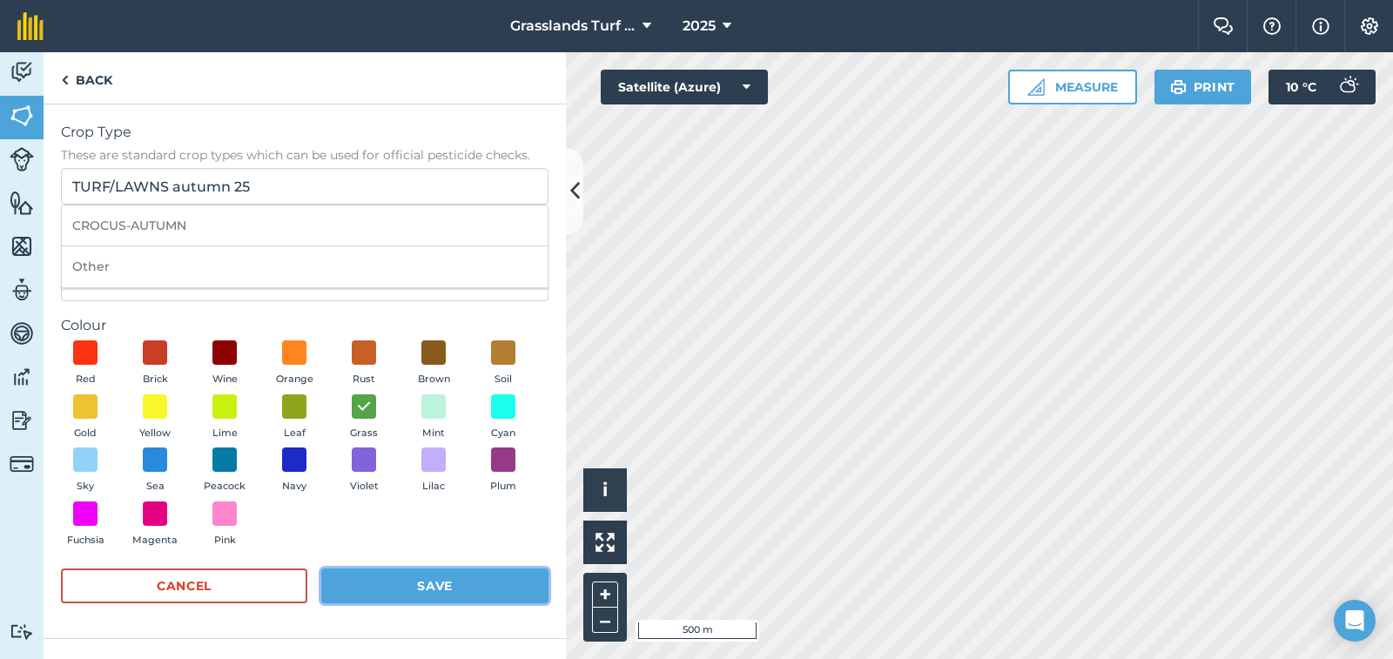
click at [483, 587] on button "Save" at bounding box center [434, 586] width 227 height 35
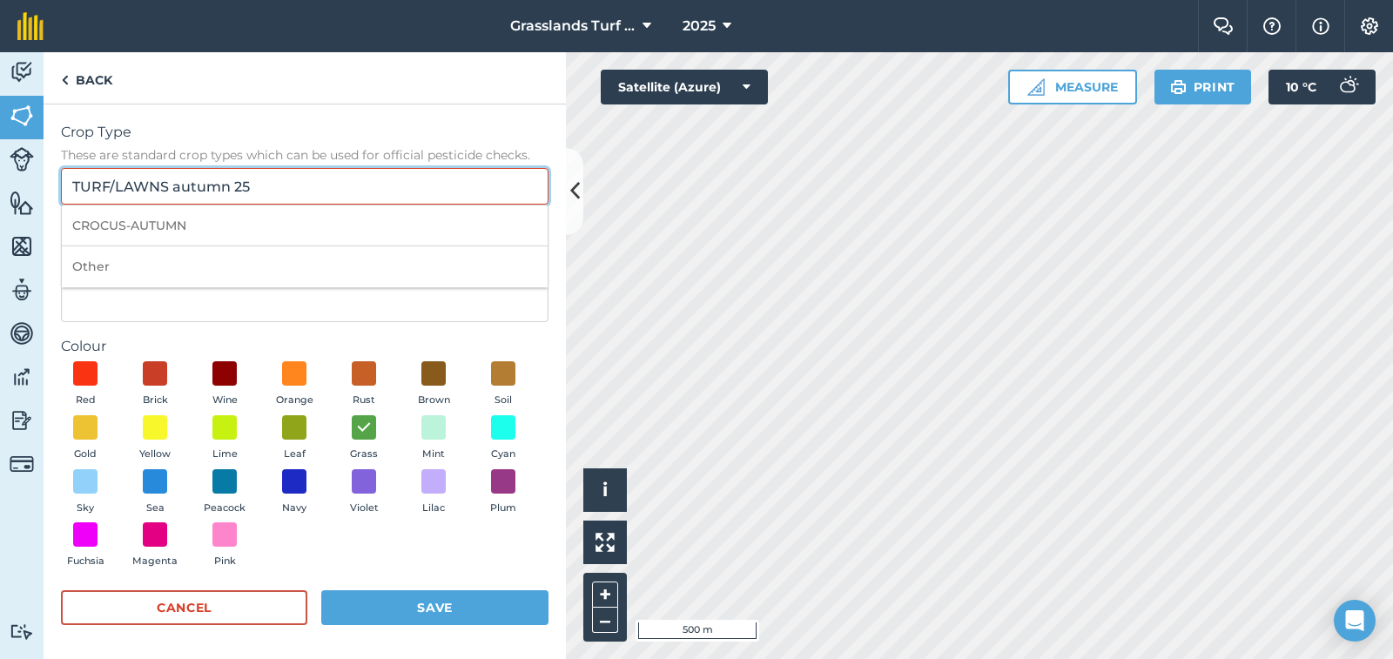
click at [259, 185] on input "TURF/LAWNS autumn 25" at bounding box center [305, 186] width 488 height 37
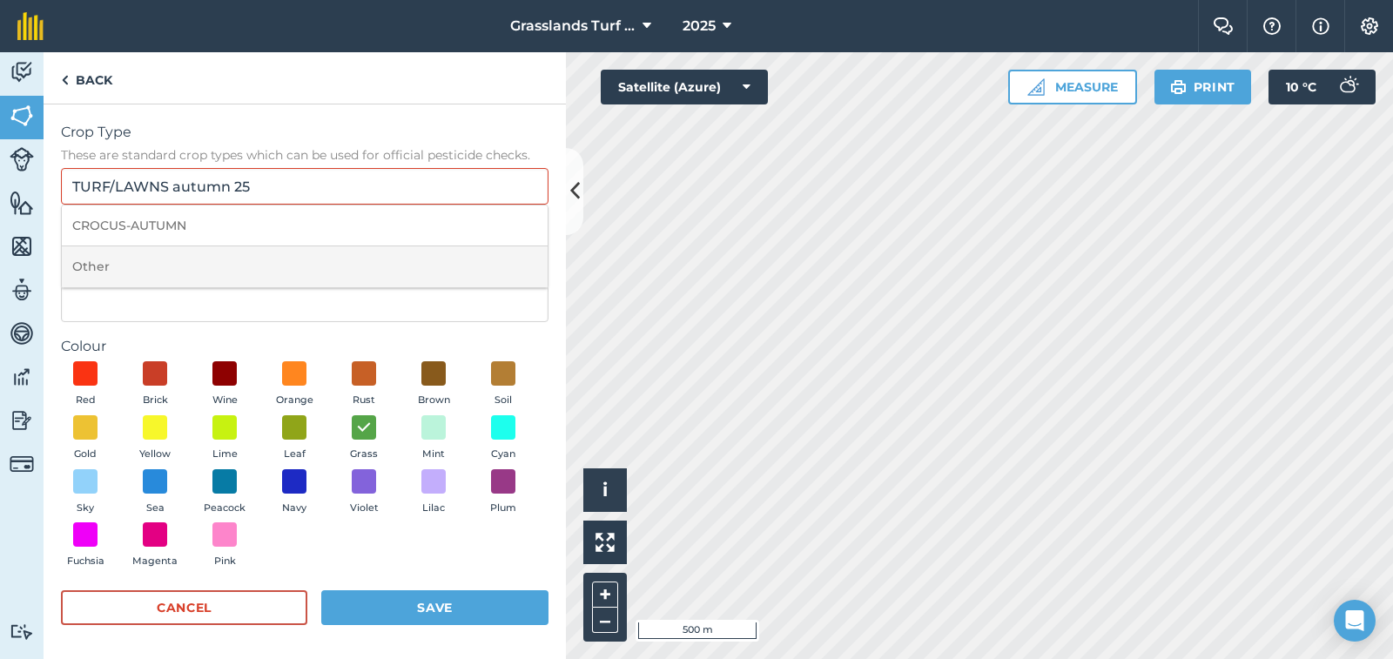
click at [208, 259] on li "Other" at bounding box center [305, 266] width 486 height 41
type input "Other"
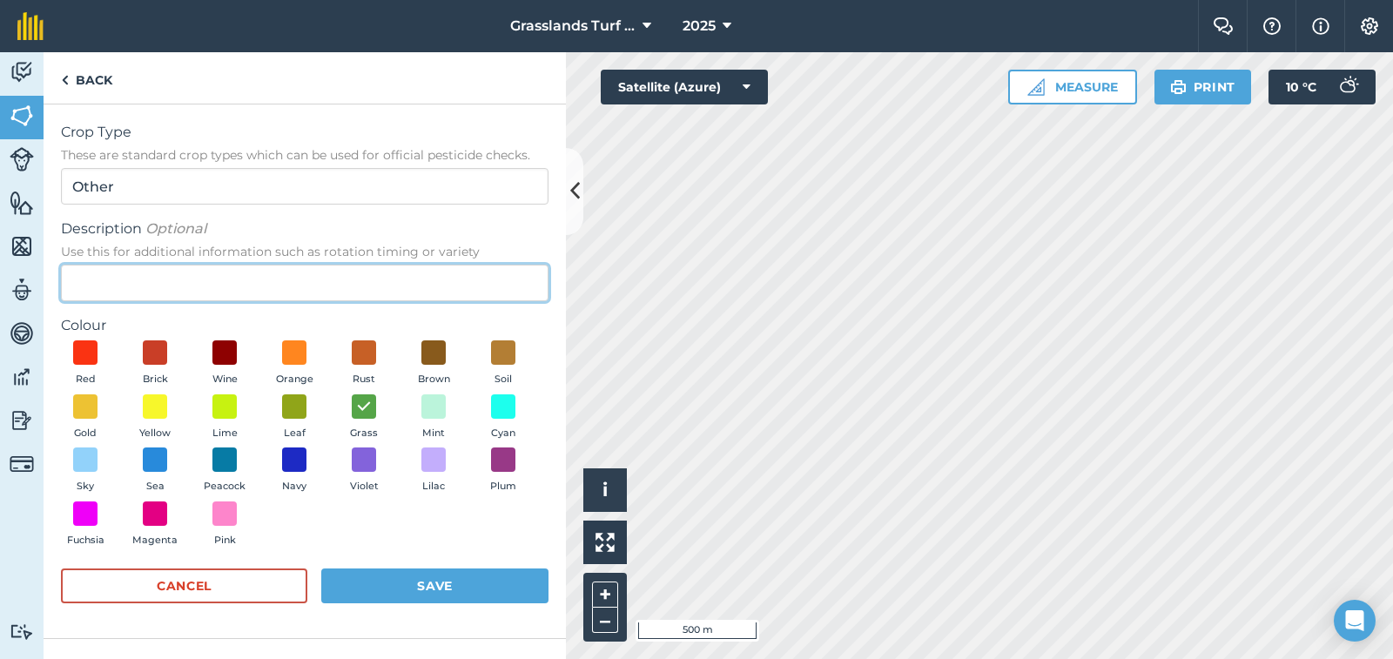
click at [165, 276] on input "Description Optional Use this for additional information such as rotation timin…" at bounding box center [305, 283] width 488 height 37
type input "turf Autumn / 25"
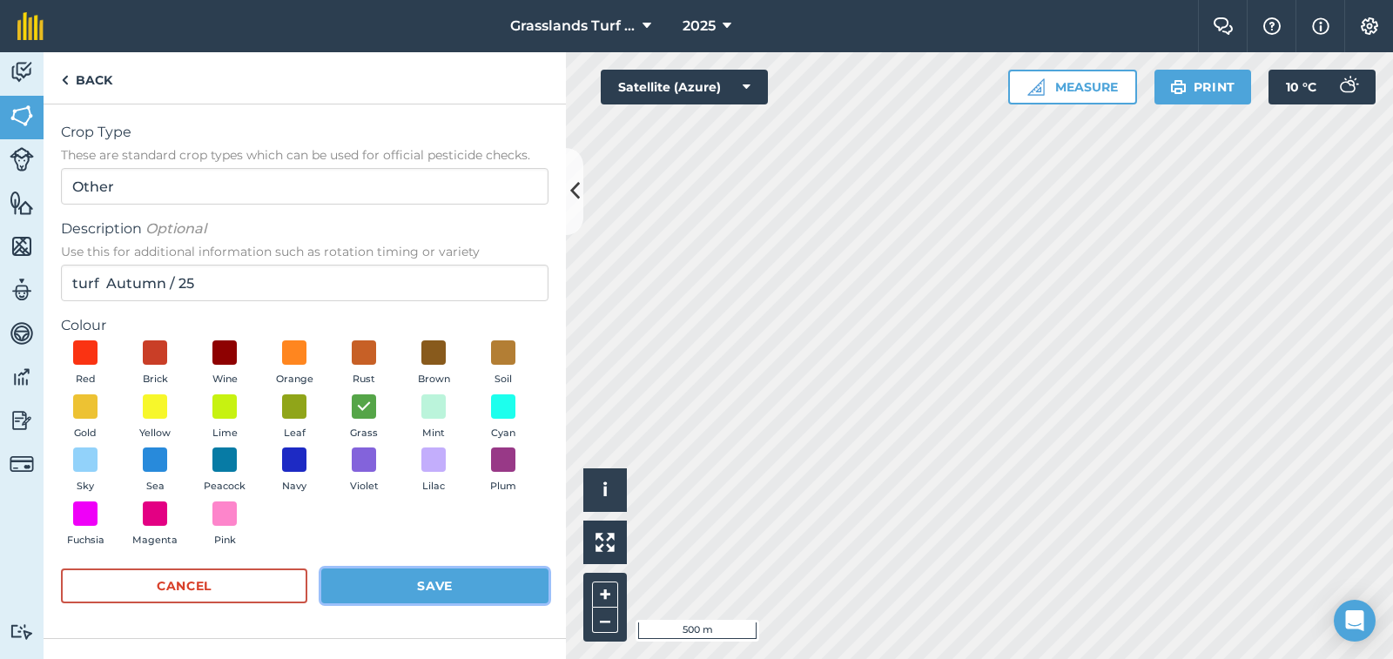
click at [438, 598] on button "Save" at bounding box center [434, 586] width 227 height 35
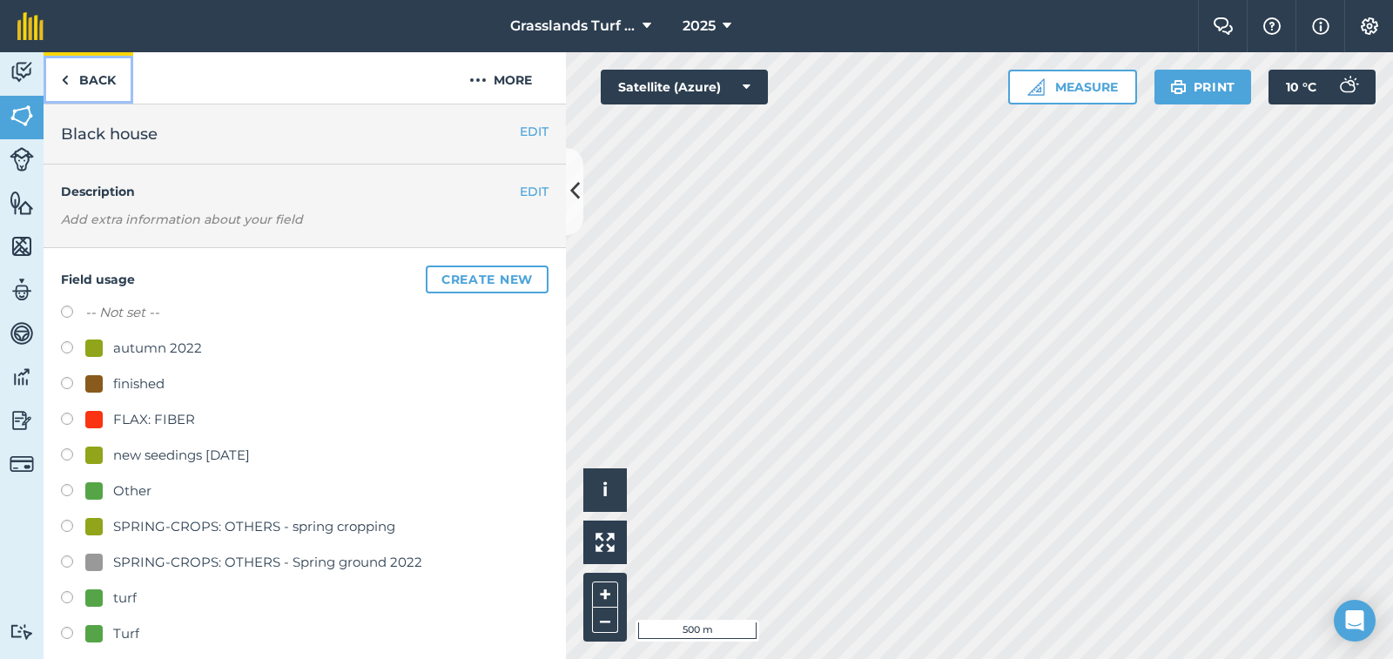
click at [110, 84] on link "Back" at bounding box center [89, 77] width 90 height 51
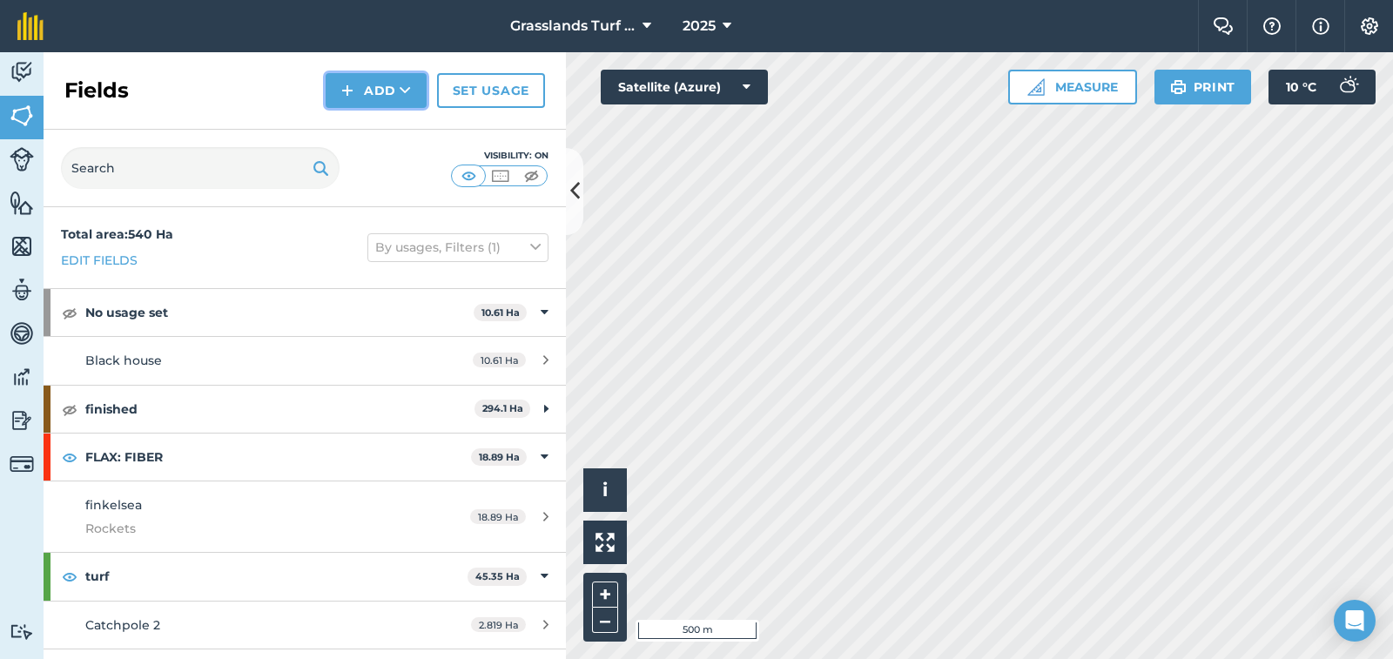
click at [396, 90] on button "Add" at bounding box center [376, 90] width 101 height 35
click at [380, 166] on link "Import" at bounding box center [376, 169] width 96 height 38
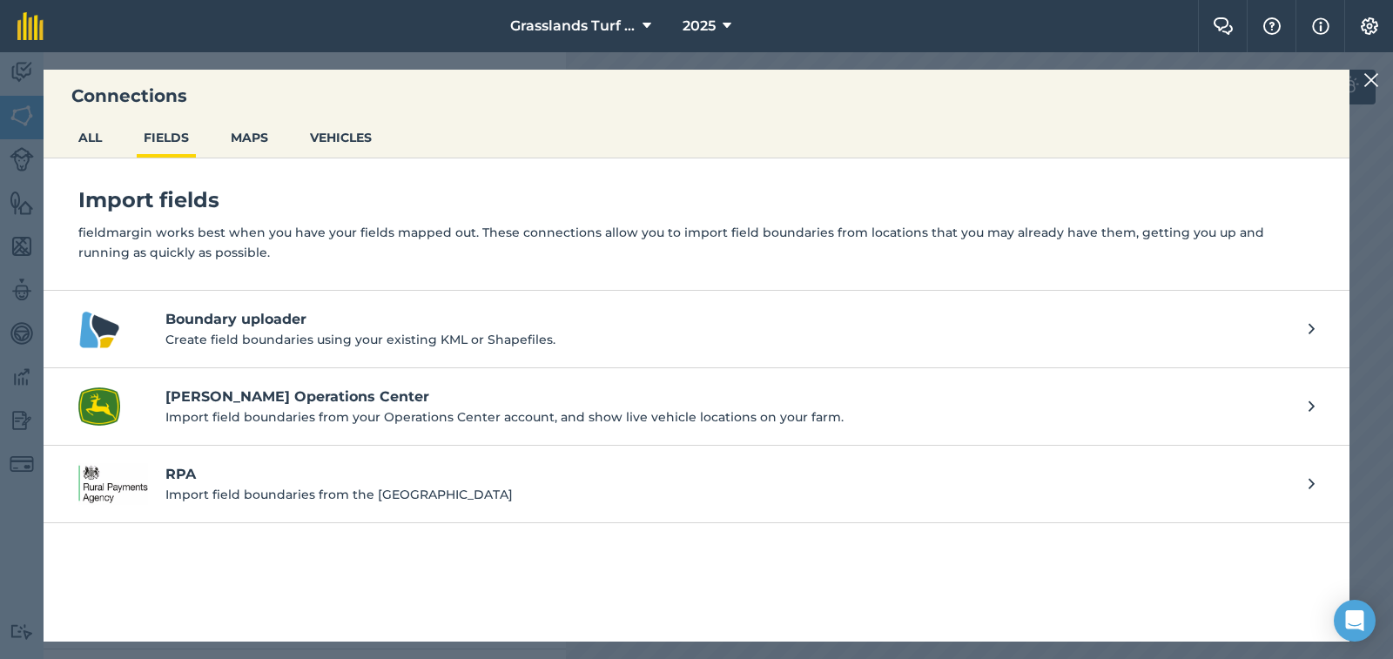
click at [253, 414] on p "Import field boundaries from your Operations Center account, and show live vehi…" at bounding box center [728, 416] width 1126 height 19
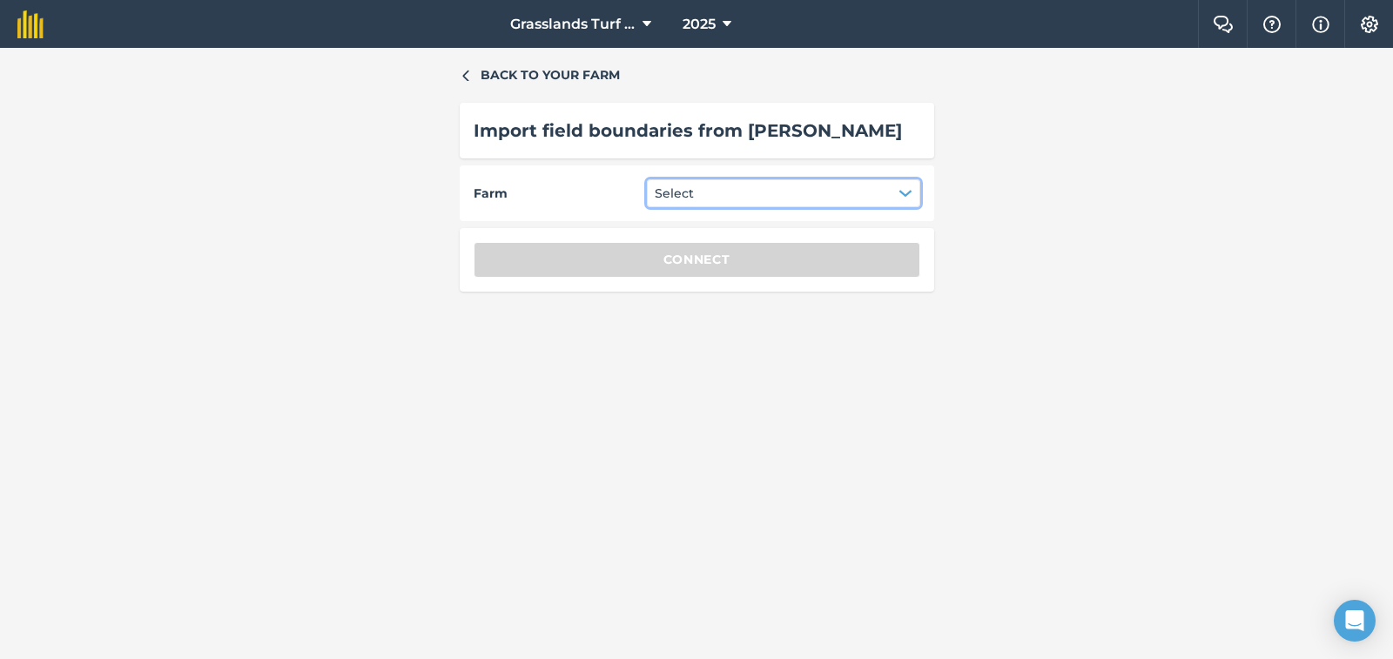
click at [905, 188] on icon "button" at bounding box center [906, 193] width 14 height 14
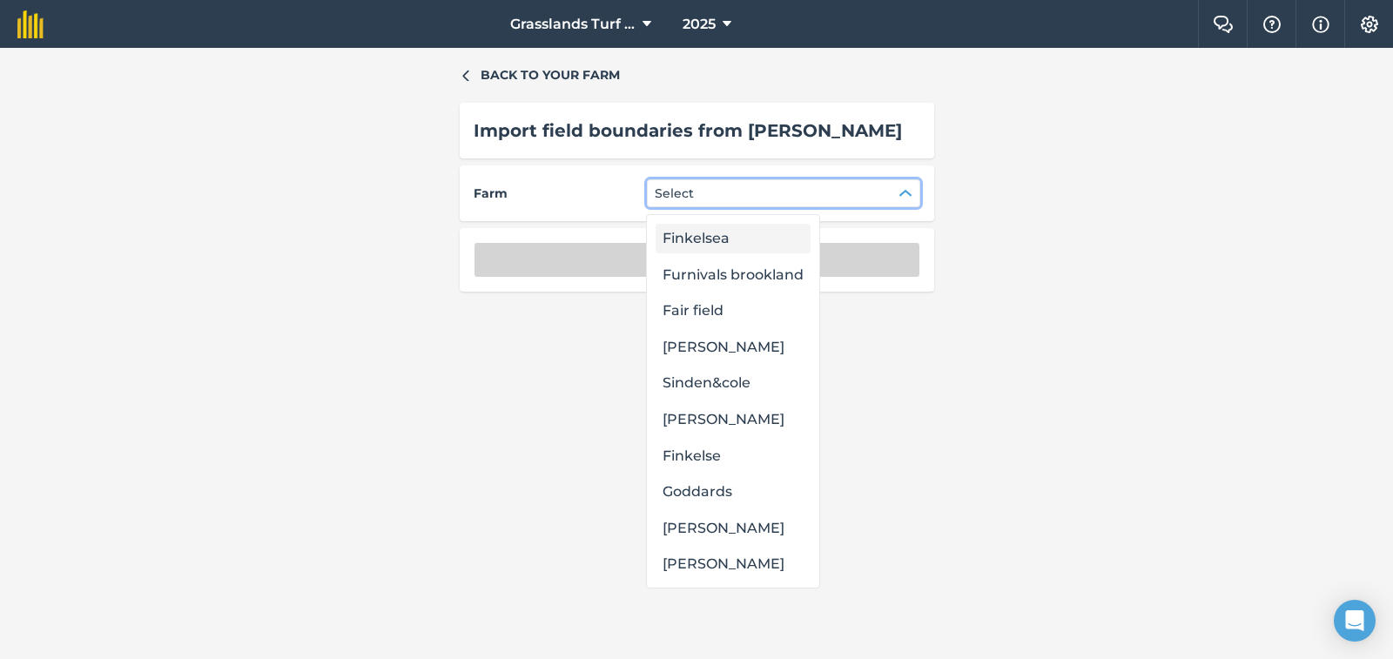
click at [730, 238] on div "Finkelsea" at bounding box center [733, 239] width 155 height 30
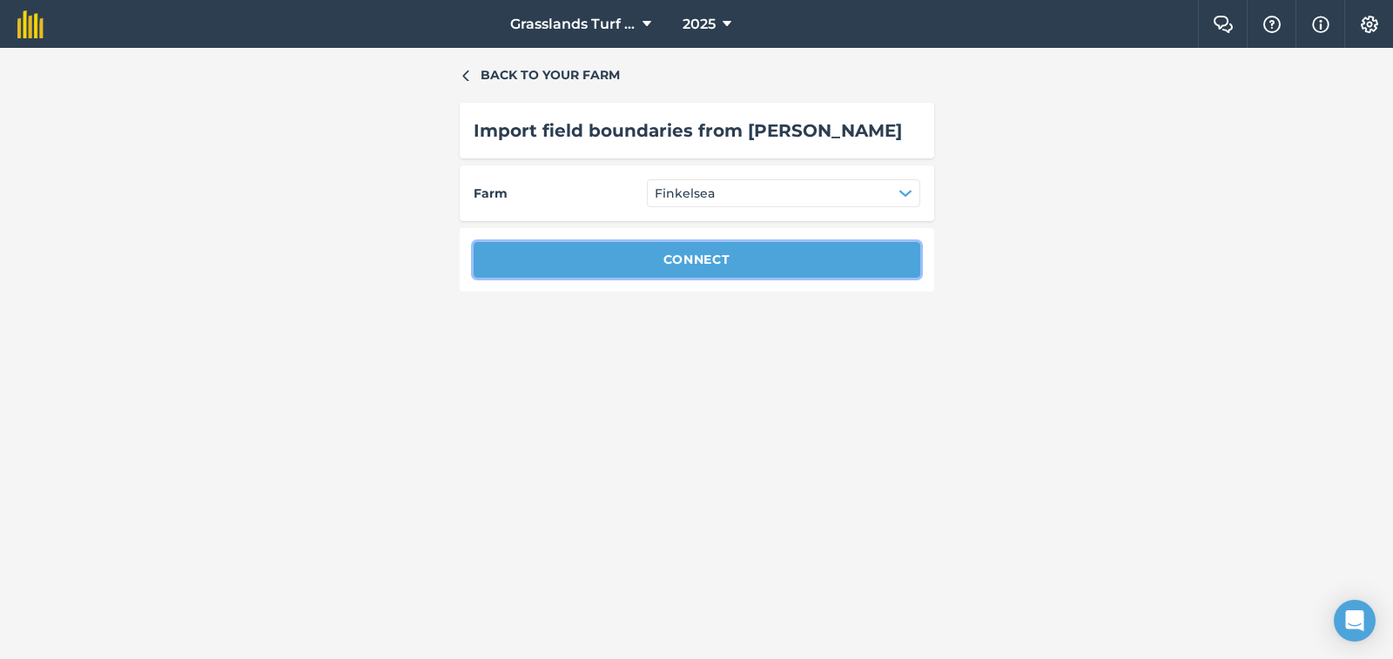
click at [732, 257] on button "Connect" at bounding box center [697, 259] width 447 height 35
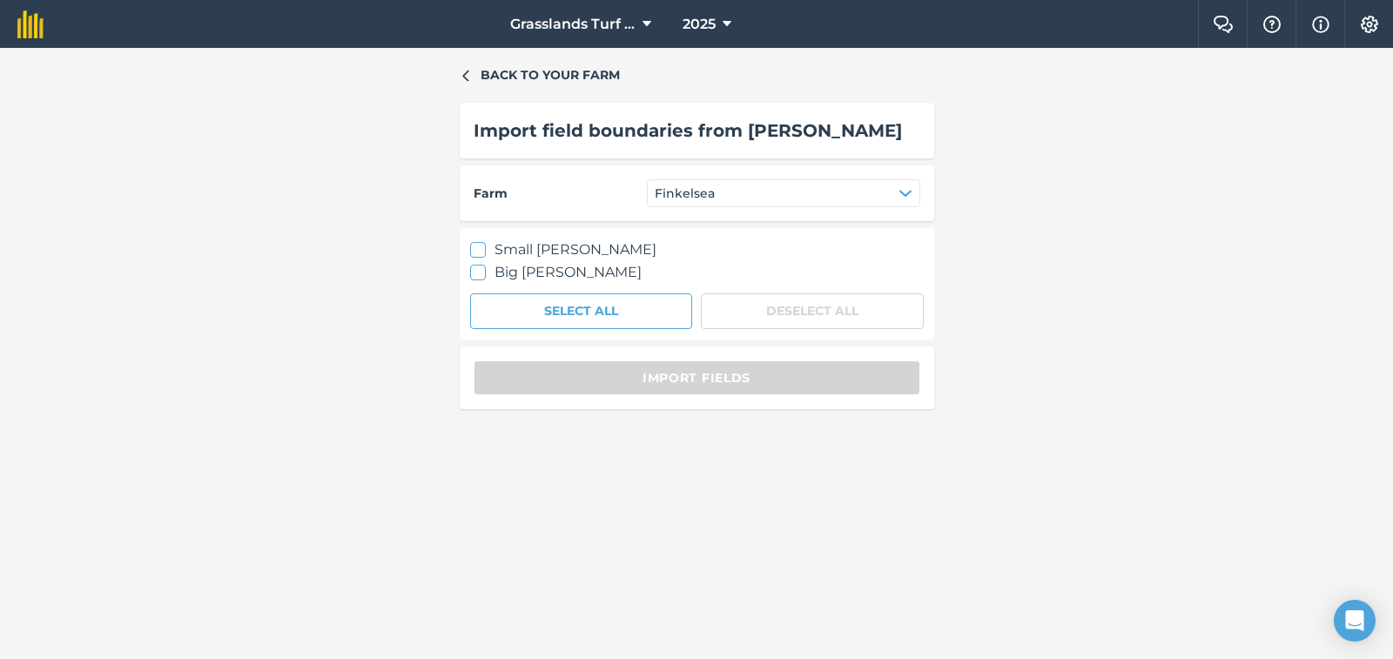
click at [481, 270] on icon at bounding box center [477, 271] width 11 height 11
checkbox input "true"
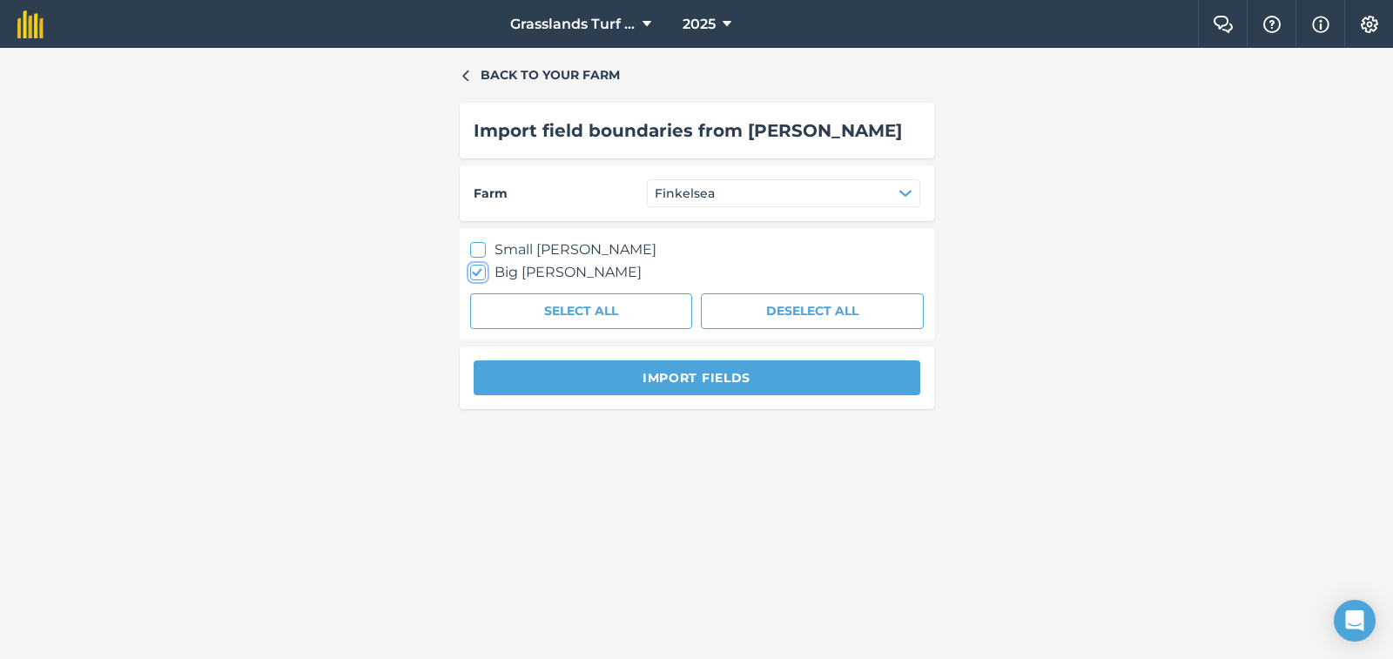
click at [479, 250] on icon at bounding box center [477, 250] width 11 height 11
checkbox input "true"
click at [691, 380] on button "Import fields" at bounding box center [697, 377] width 447 height 35
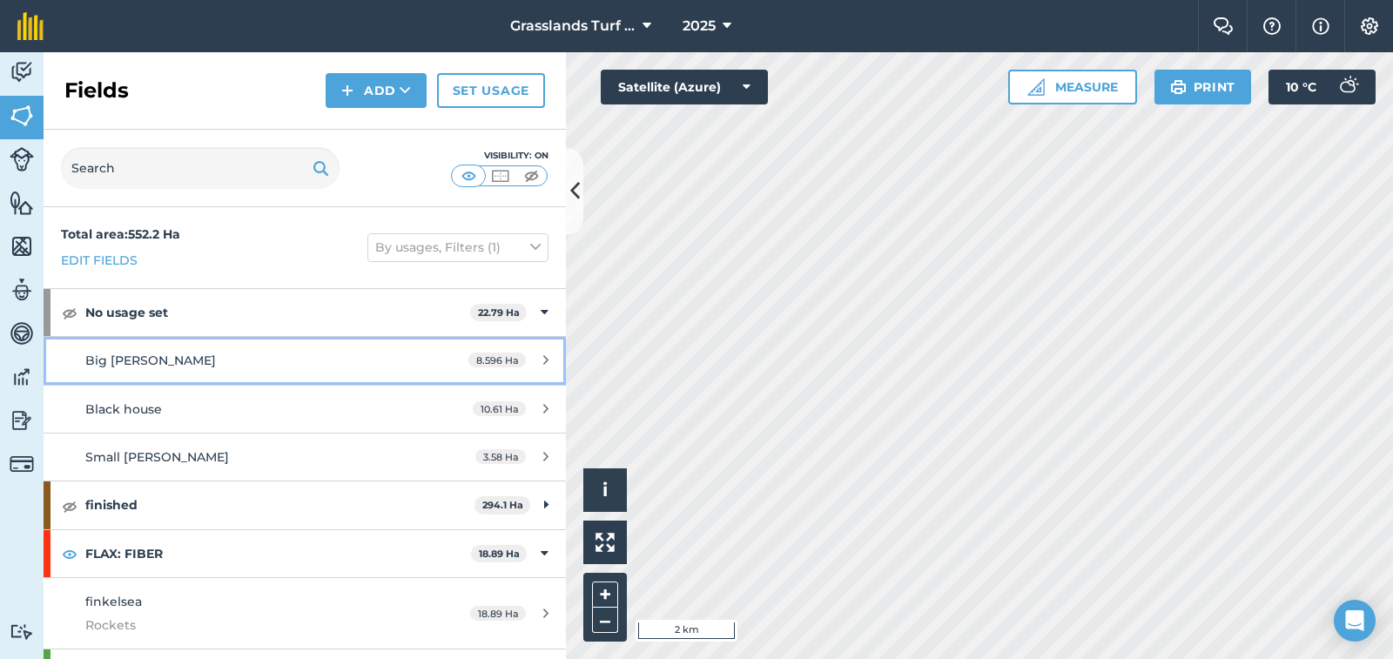
click at [543, 358] on icon at bounding box center [545, 359] width 5 height 13
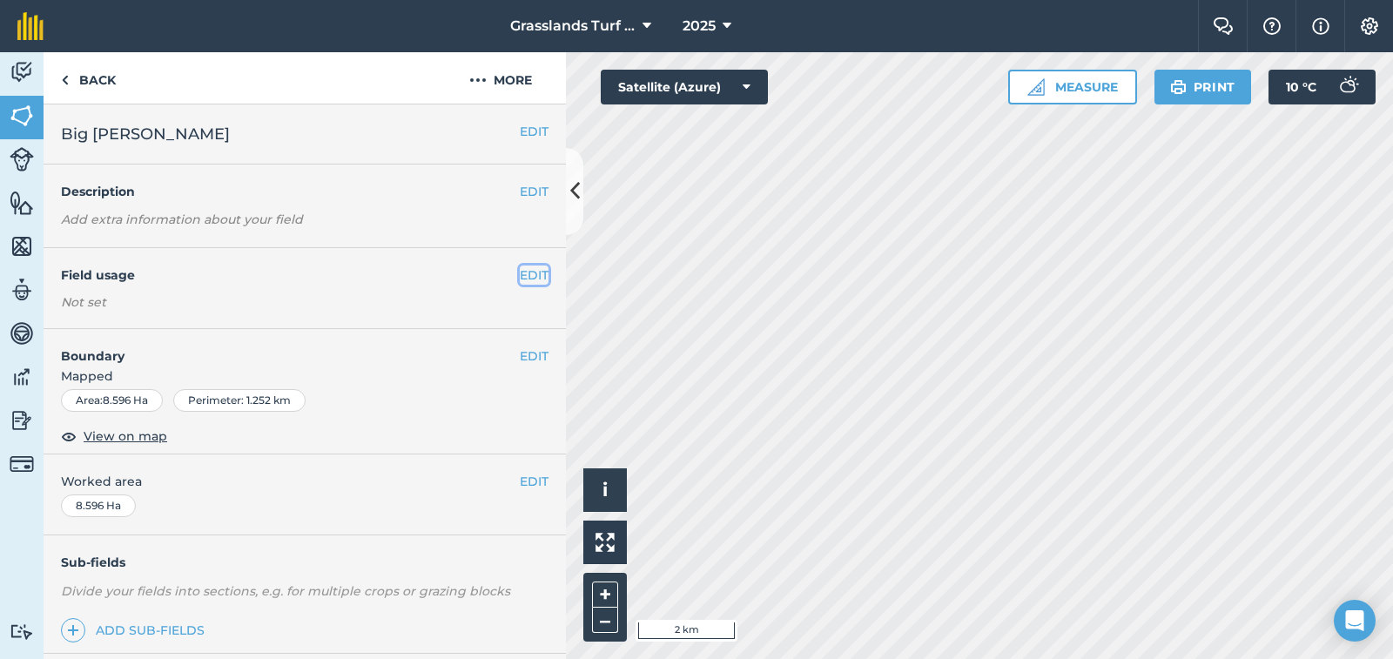
click at [520, 273] on button "EDIT" at bounding box center [534, 275] width 29 height 19
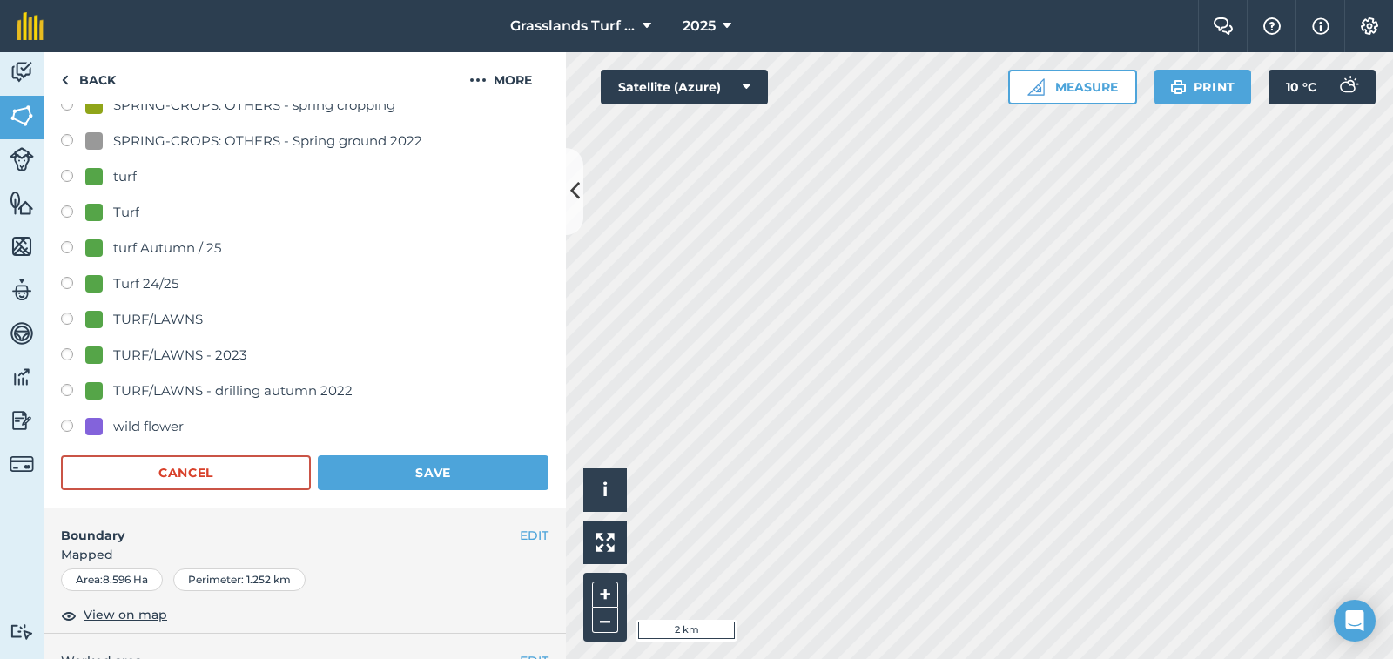
scroll to position [435, 0]
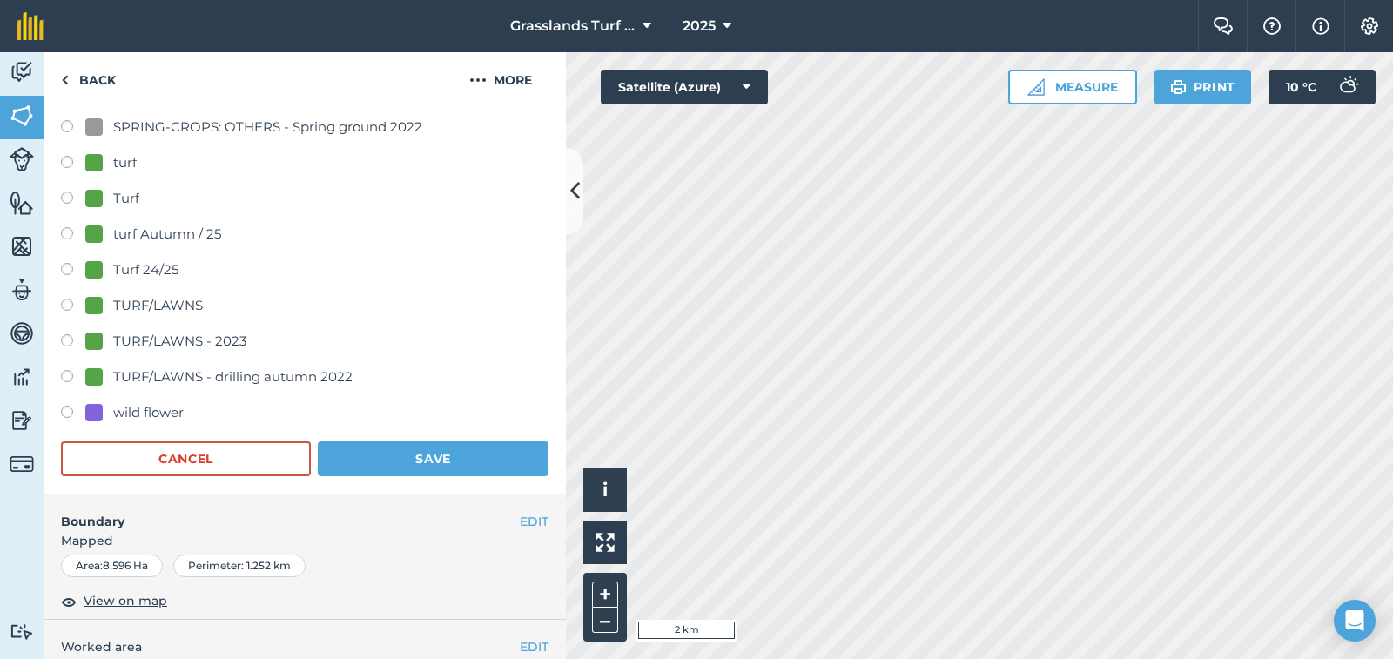
click at [67, 234] on label at bounding box center [73, 235] width 24 height 17
radio input "true"
radio input "false"
click at [452, 470] on button "Save" at bounding box center [433, 458] width 231 height 35
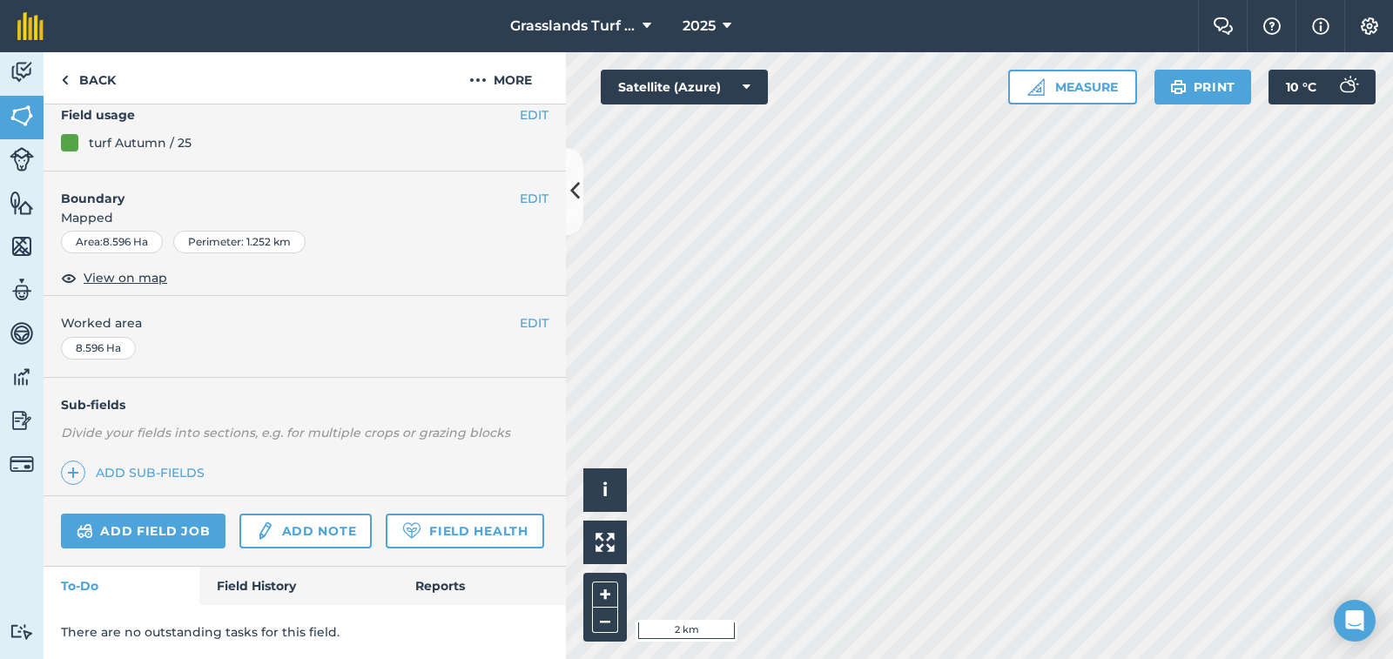
scroll to position [209, 0]
click at [100, 82] on link "Back" at bounding box center [89, 77] width 90 height 51
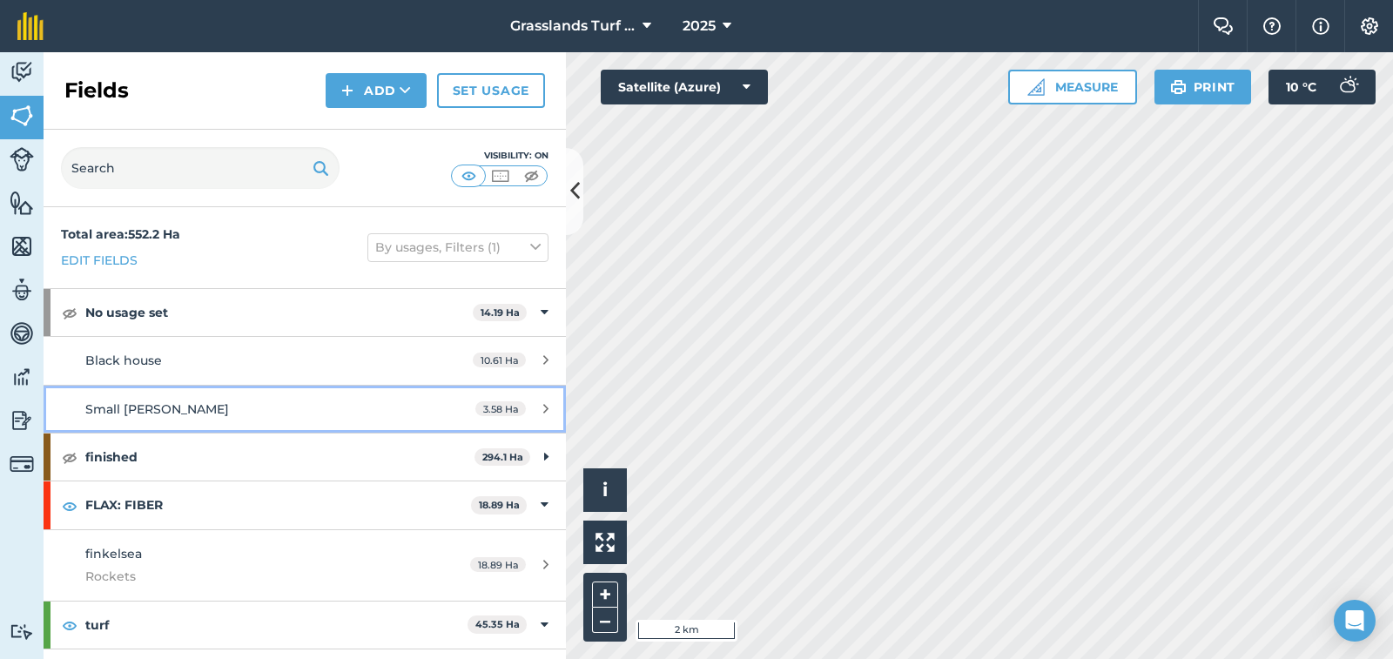
click at [528, 408] on div "3.58 Ha" at bounding box center [512, 409] width 108 height 14
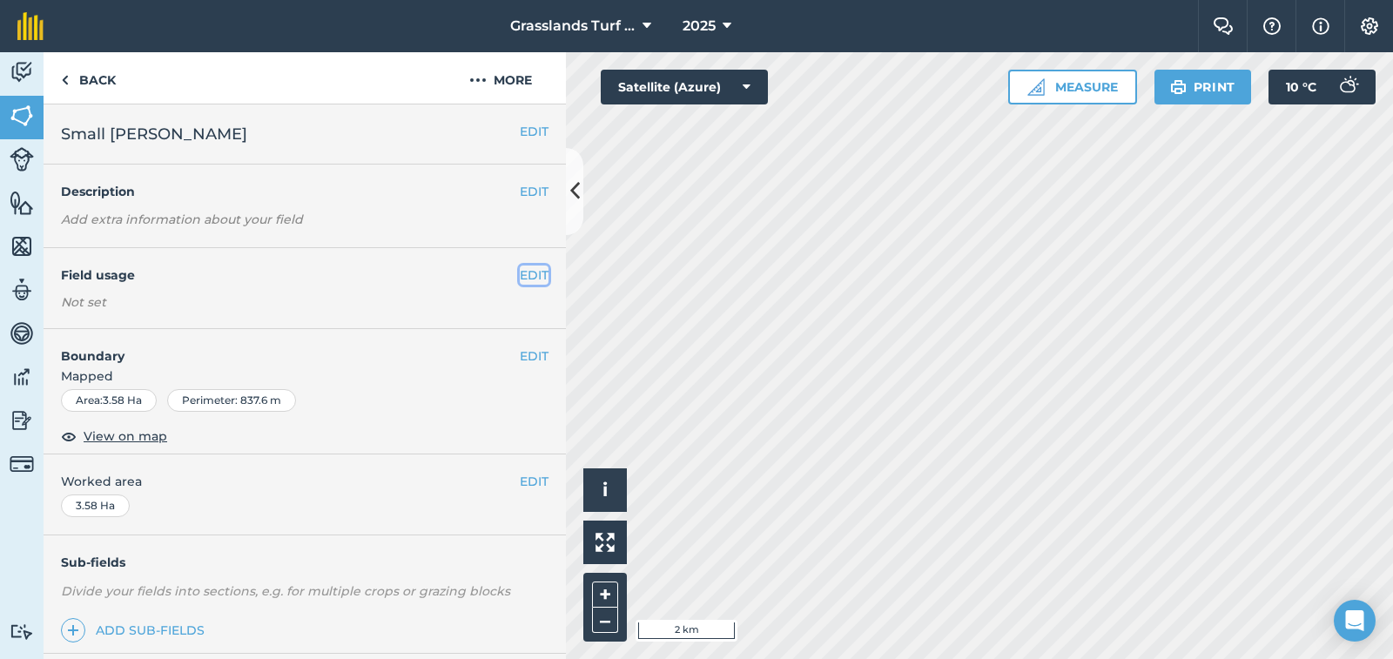
click at [520, 268] on button "EDIT" at bounding box center [534, 275] width 29 height 19
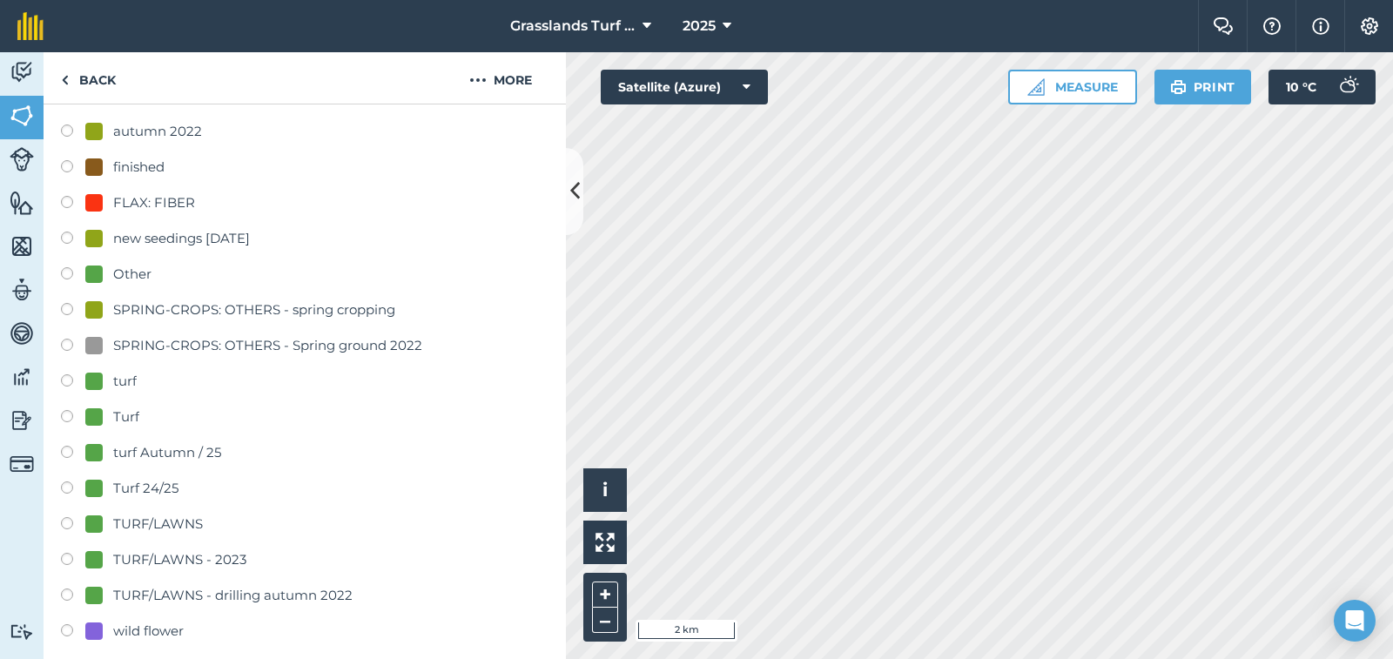
scroll to position [261, 0]
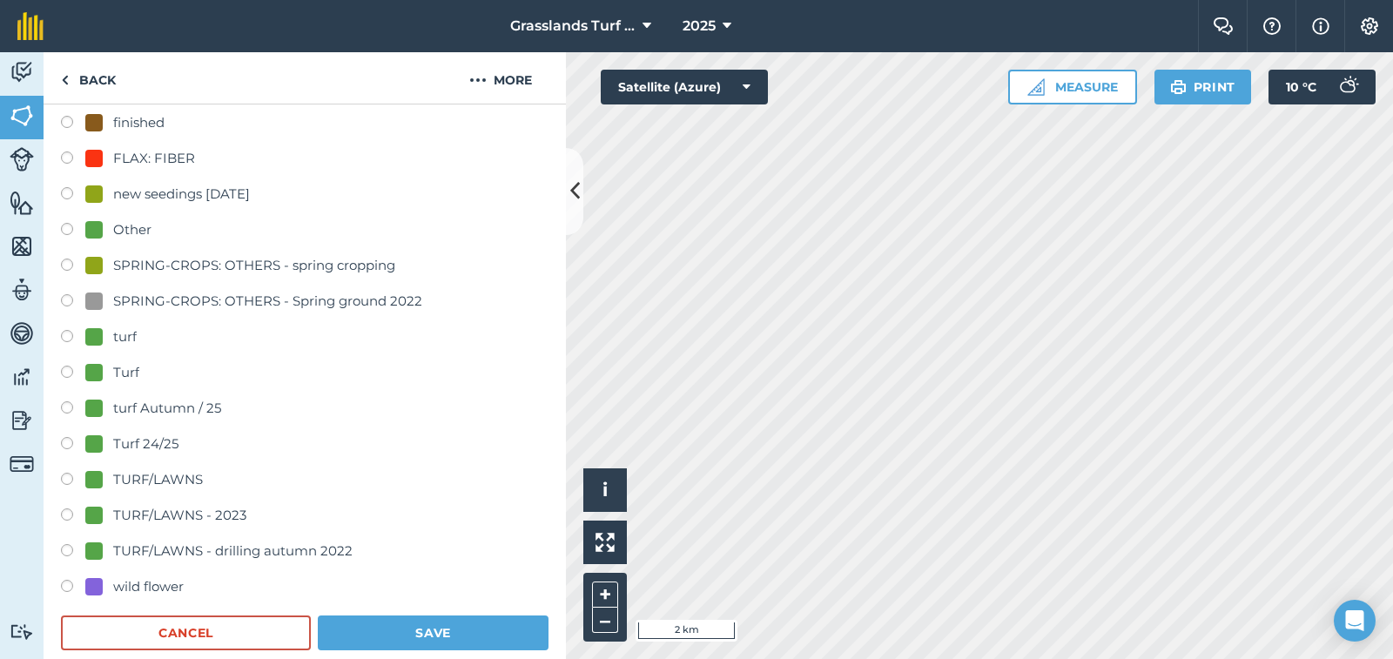
click at [65, 405] on label at bounding box center [73, 409] width 24 height 17
radio input "true"
radio input "false"
click at [452, 637] on button "Save" at bounding box center [433, 633] width 231 height 35
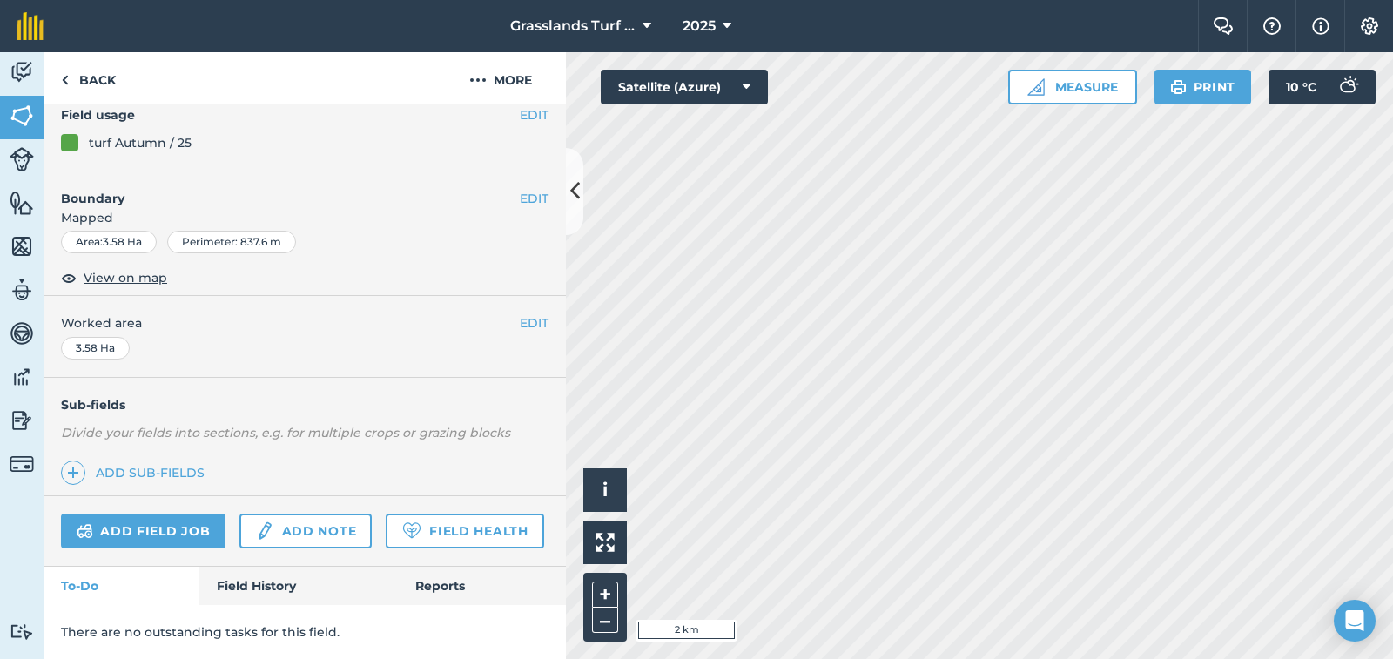
scroll to position [209, 0]
click at [103, 81] on link "Back" at bounding box center [89, 77] width 90 height 51
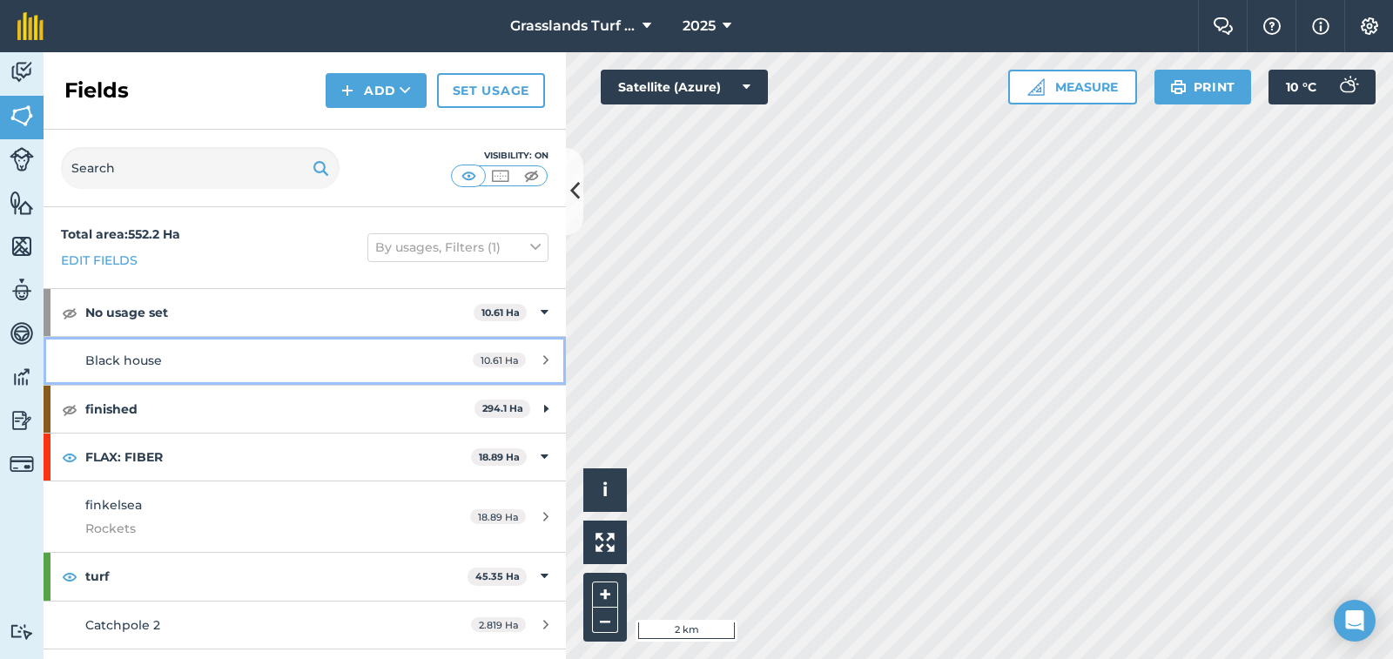
click at [534, 359] on div "10.61 Ha" at bounding box center [510, 360] width 111 height 14
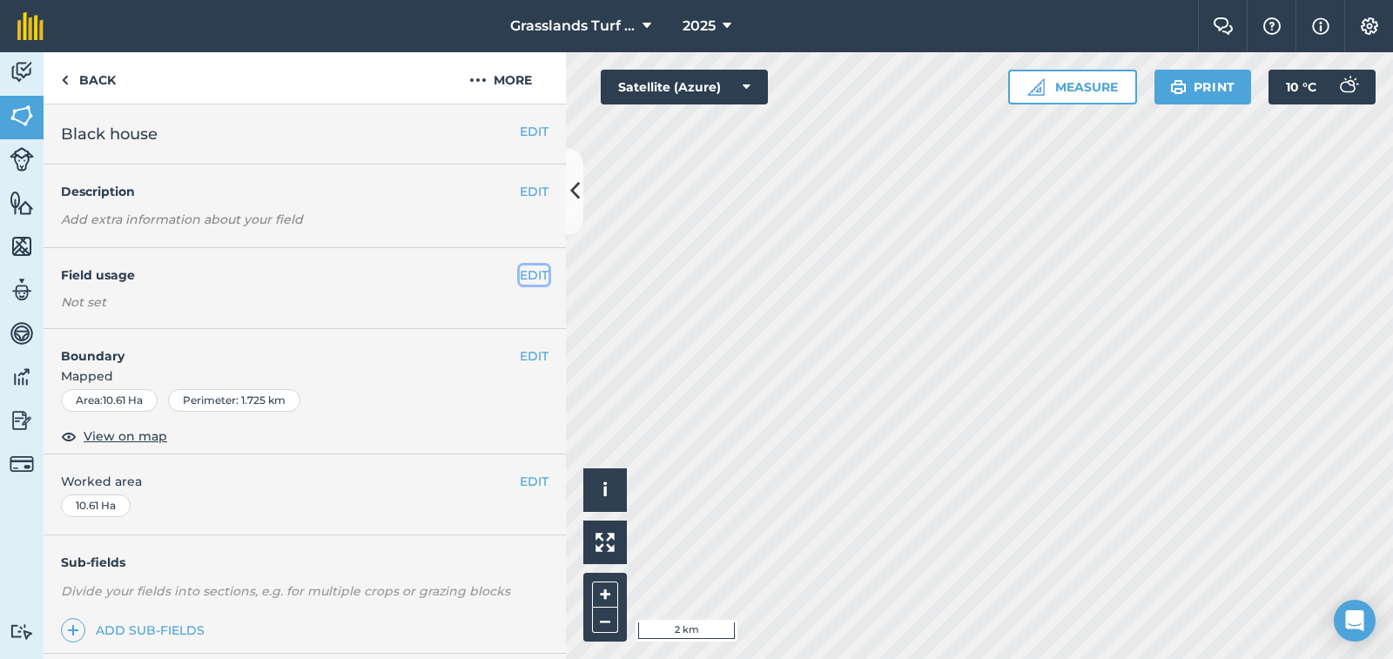
click at [520, 274] on button "EDIT" at bounding box center [534, 275] width 29 height 19
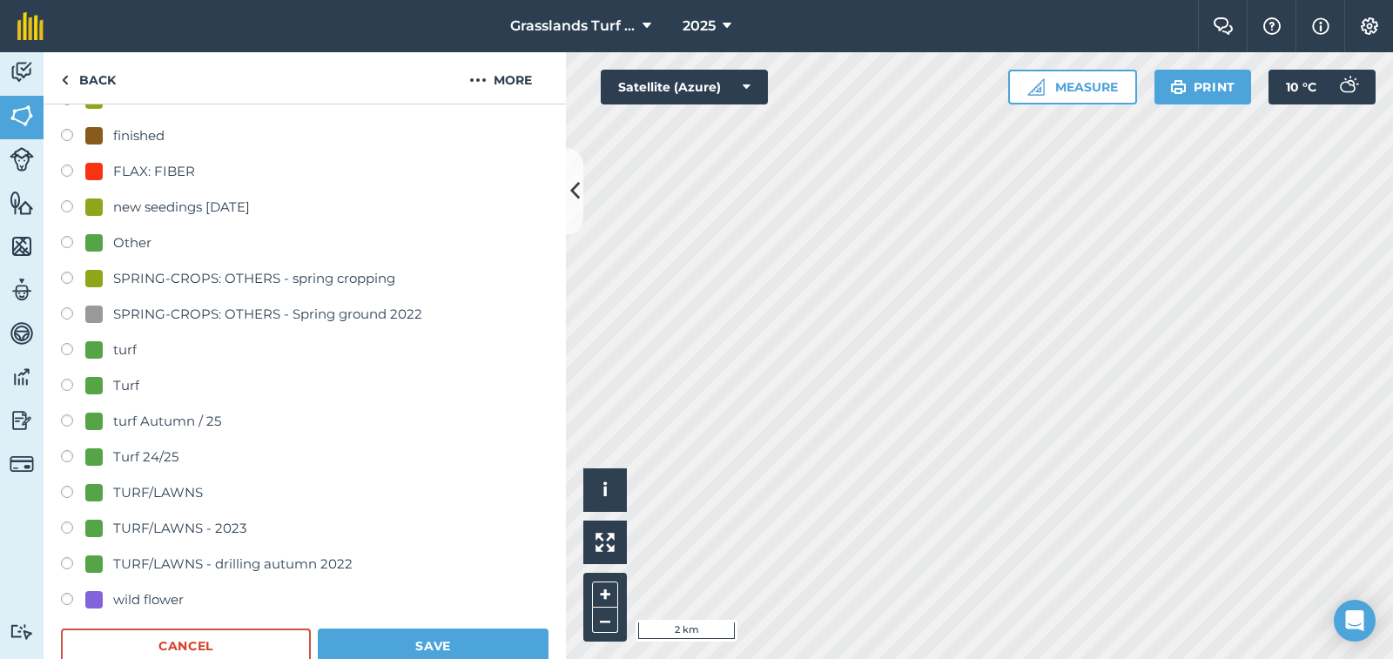
scroll to position [261, 0]
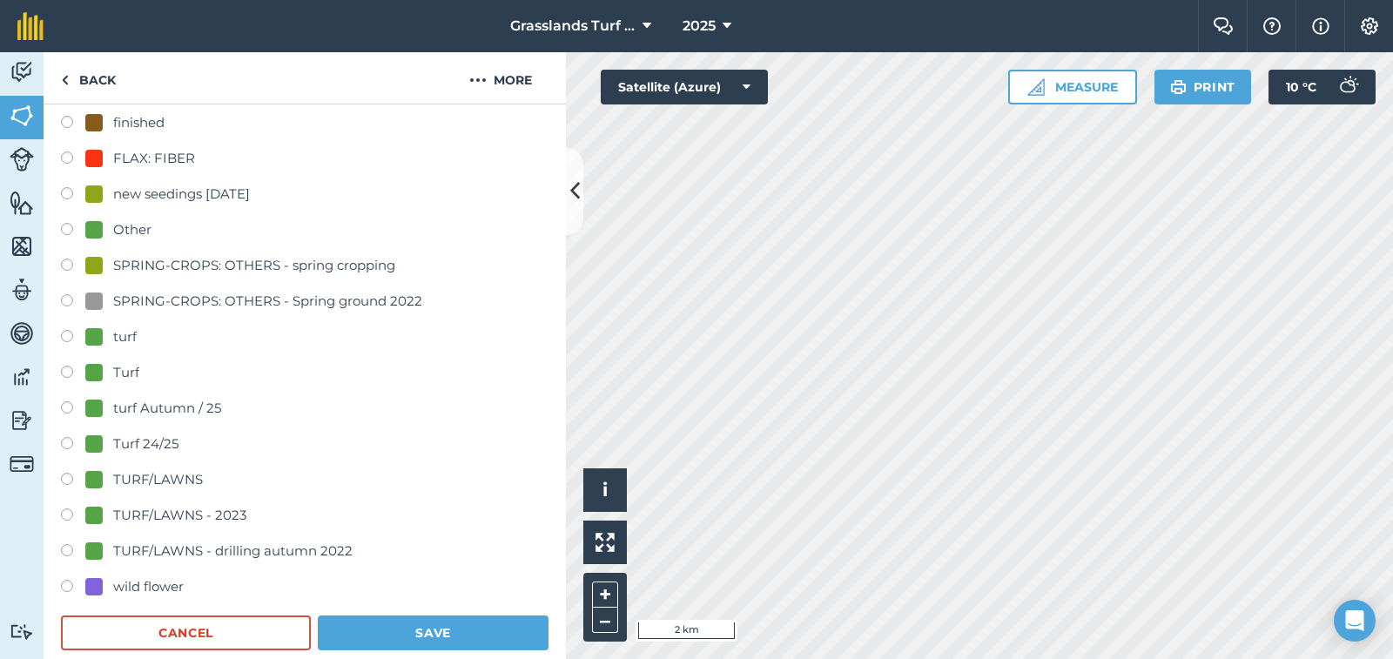
click at [65, 407] on label at bounding box center [73, 409] width 24 height 17
radio input "true"
radio input "false"
click at [434, 624] on button "Save" at bounding box center [433, 633] width 231 height 35
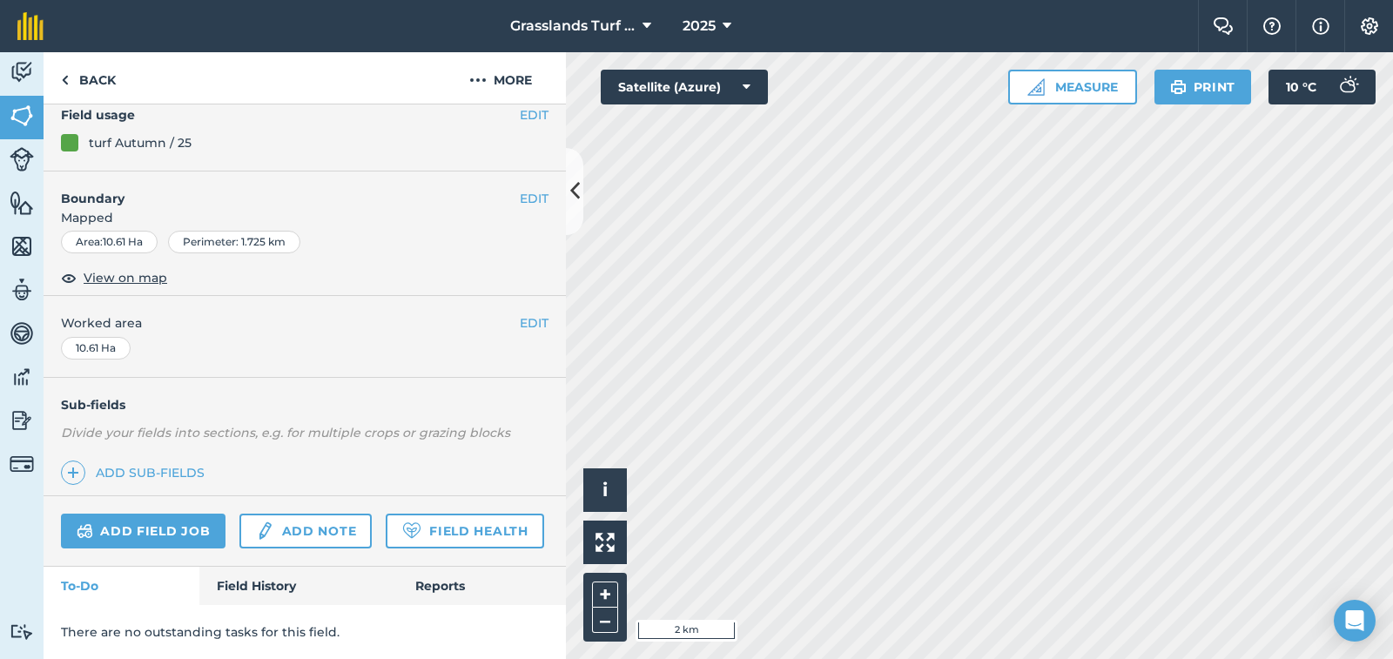
scroll to position [209, 0]
click at [104, 81] on link "Back" at bounding box center [89, 77] width 90 height 51
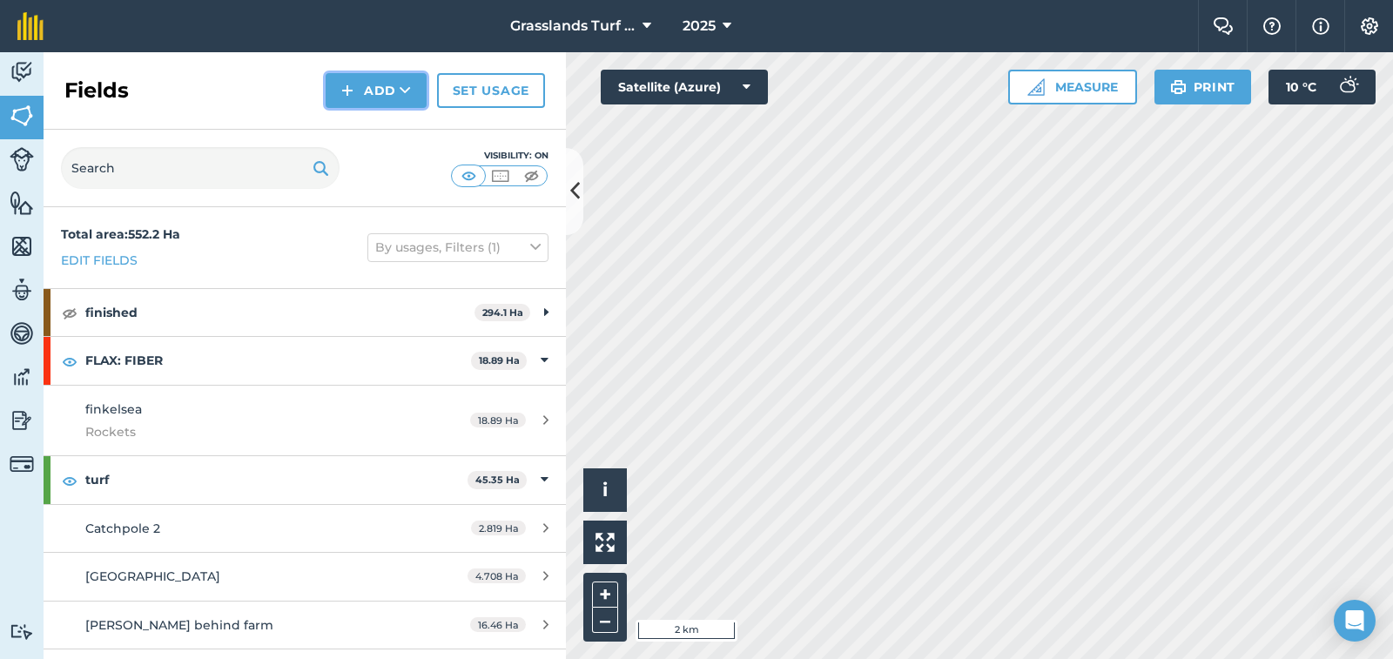
click at [384, 88] on button "Add" at bounding box center [376, 90] width 101 height 35
click at [384, 164] on link "Import" at bounding box center [376, 169] width 96 height 38
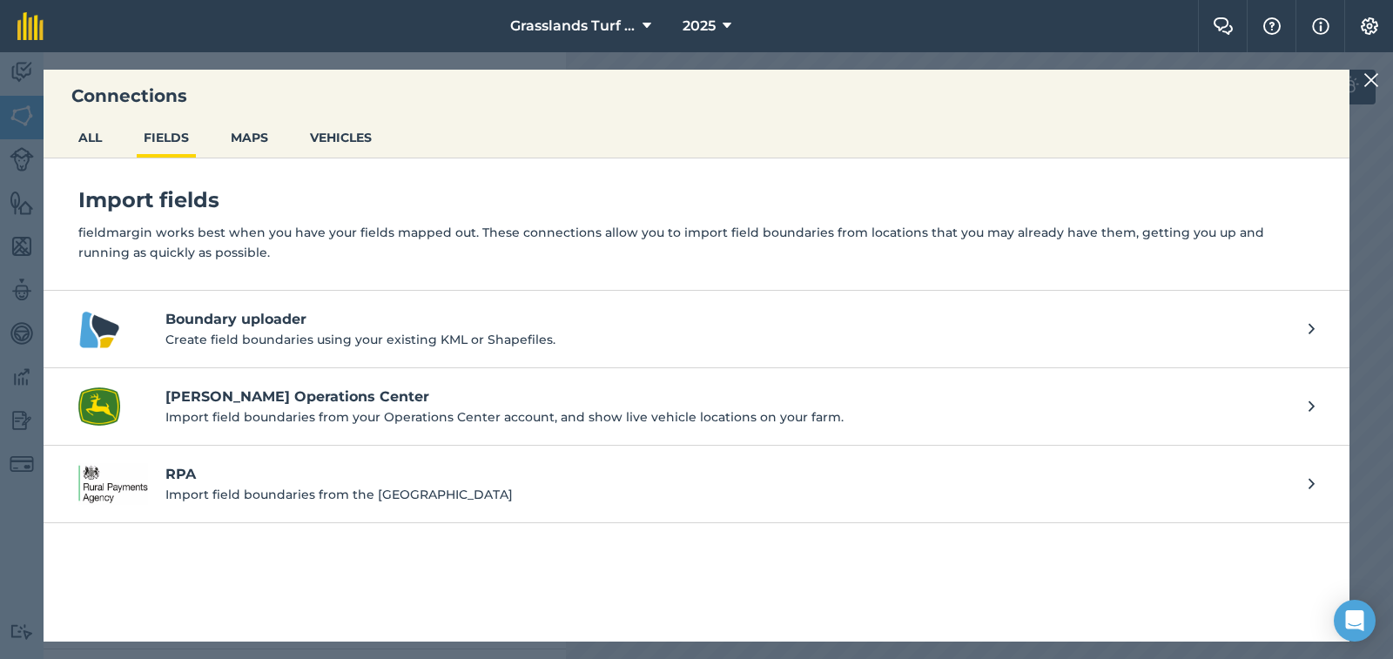
click at [299, 404] on h4 "John Deere Operations Center" at bounding box center [728, 397] width 1126 height 21
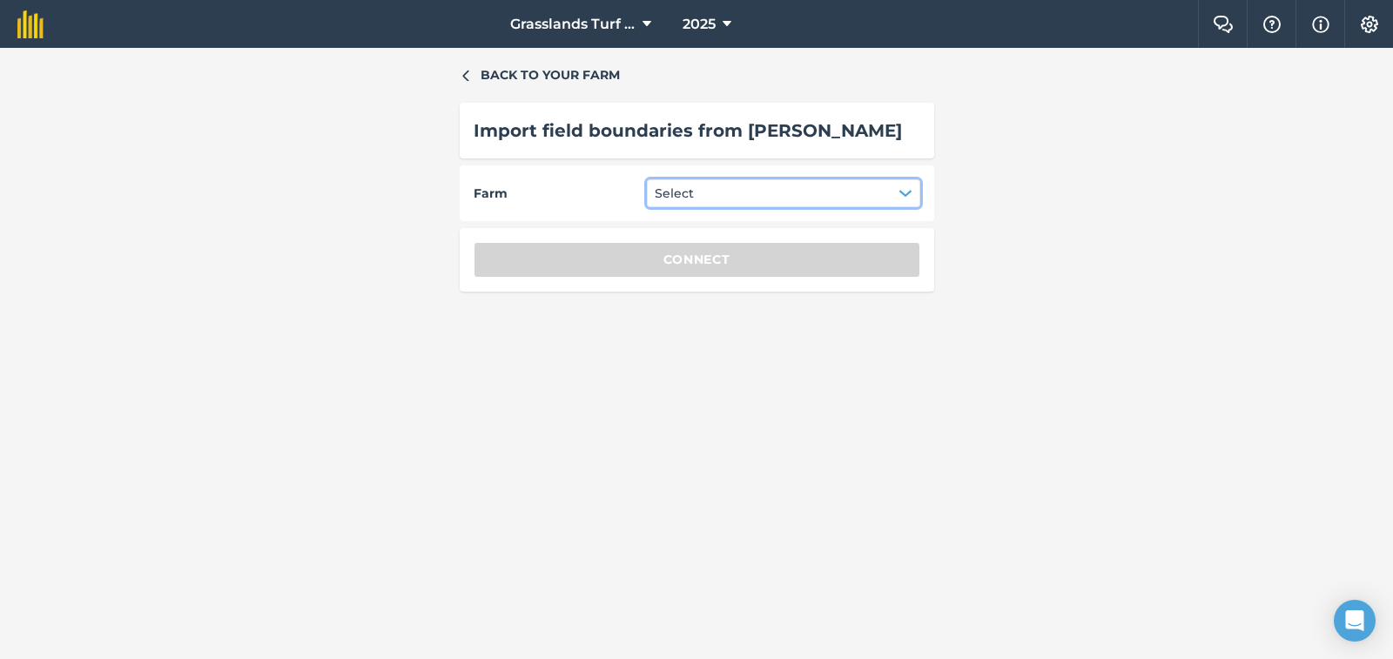
click at [783, 197] on button "Select" at bounding box center [783, 193] width 273 height 28
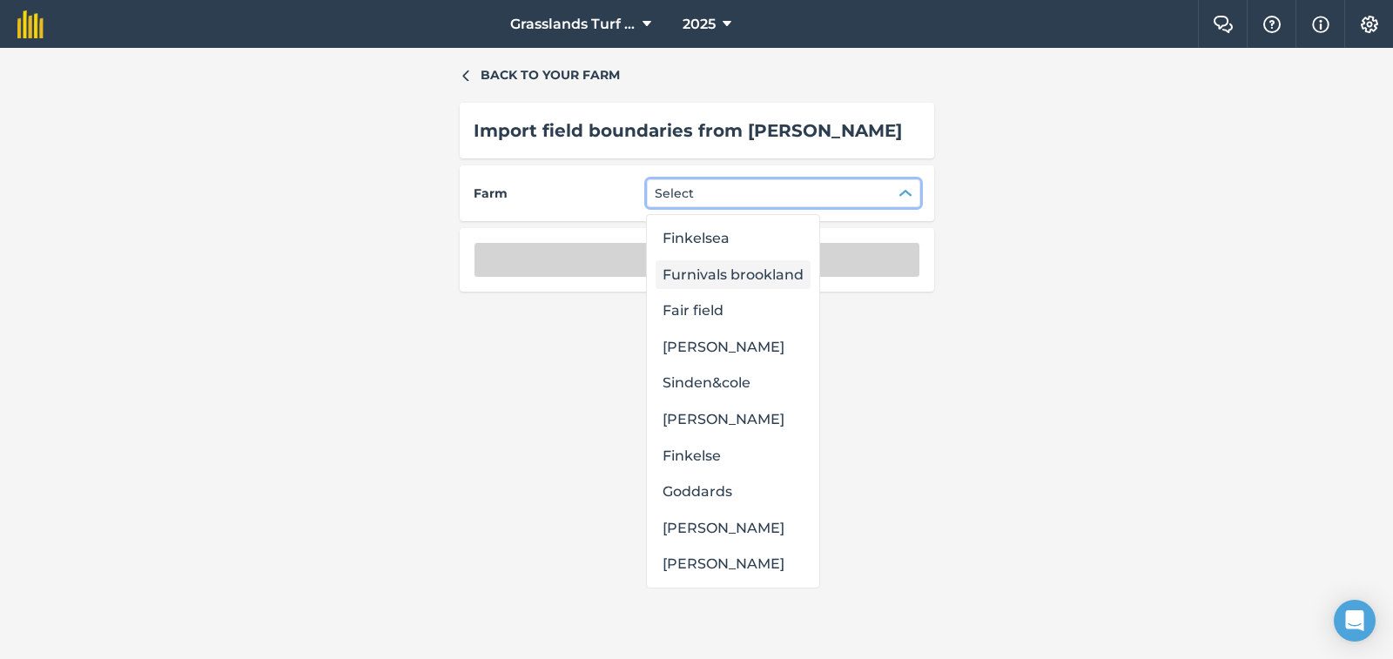
click at [729, 276] on div "Furnivals brookland" at bounding box center [733, 275] width 155 height 30
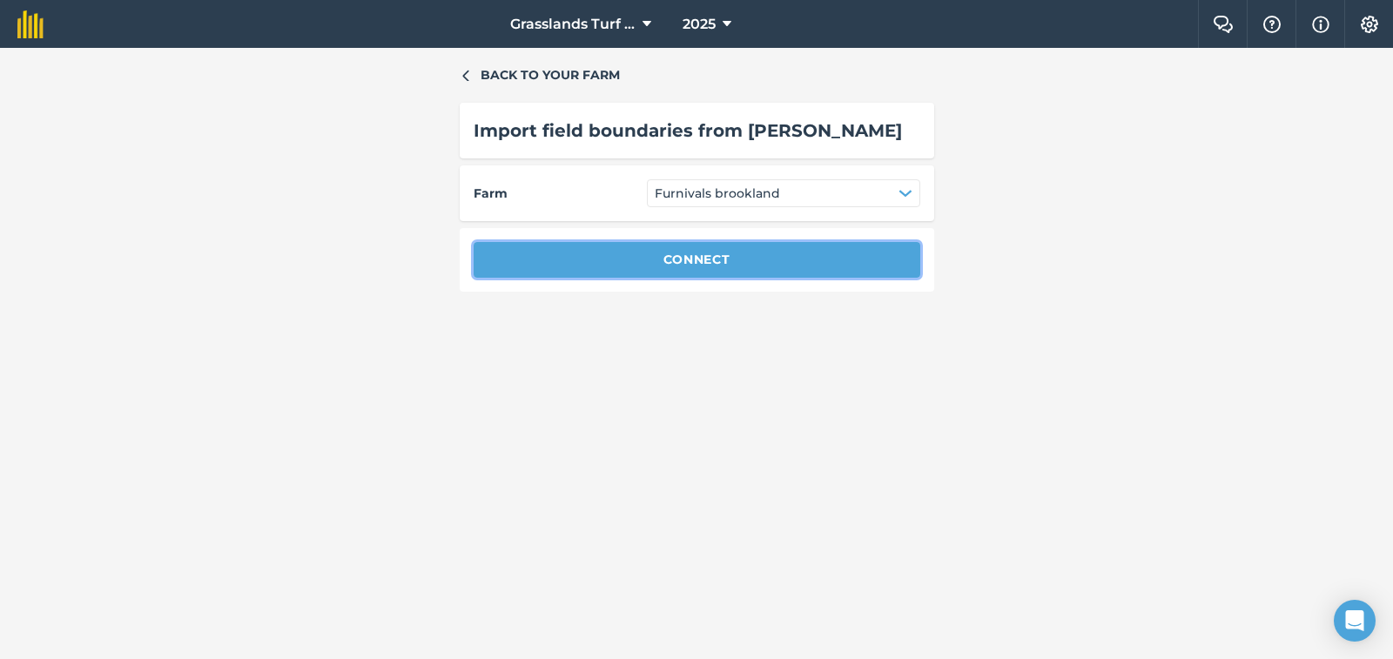
click at [730, 267] on button "Connect" at bounding box center [697, 259] width 447 height 35
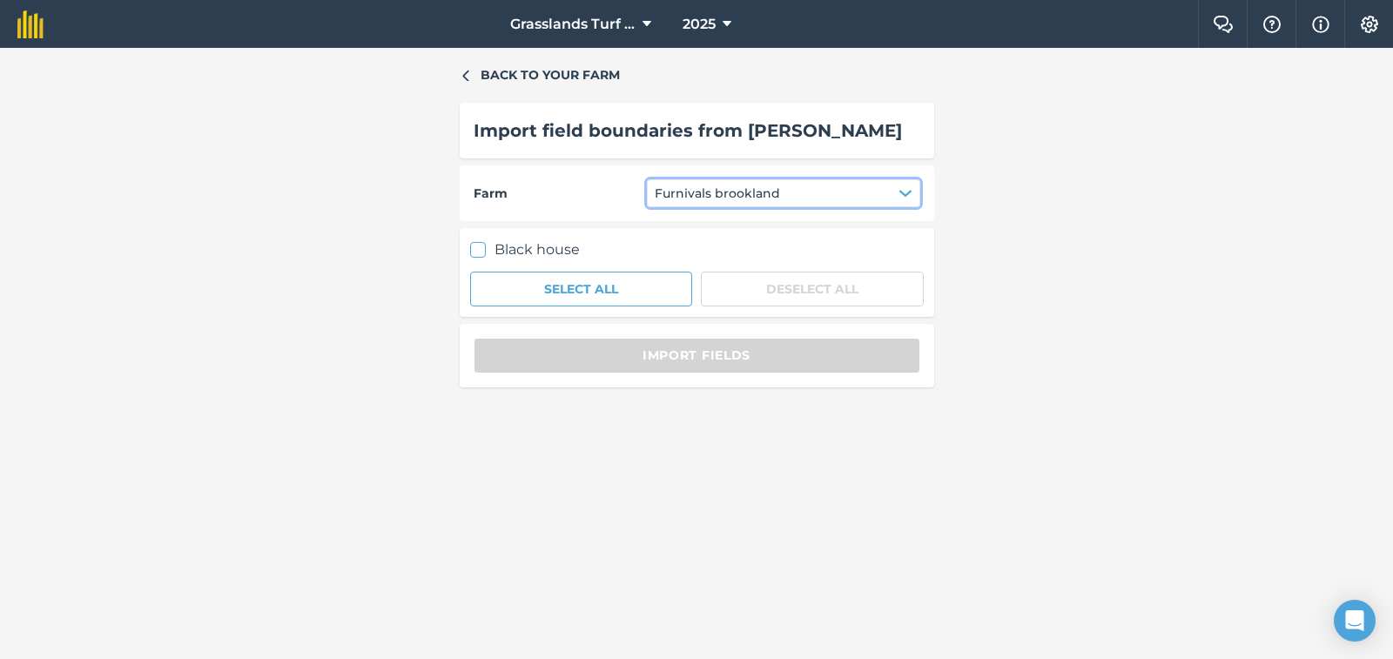
click at [900, 194] on icon "button" at bounding box center [906, 193] width 14 height 14
click at [1296, 391] on div "Back to your farm Import field boundaries from John Deere Farm Furnivals brookl…" at bounding box center [696, 353] width 1393 height 611
click at [41, 23] on img at bounding box center [30, 24] width 26 height 28
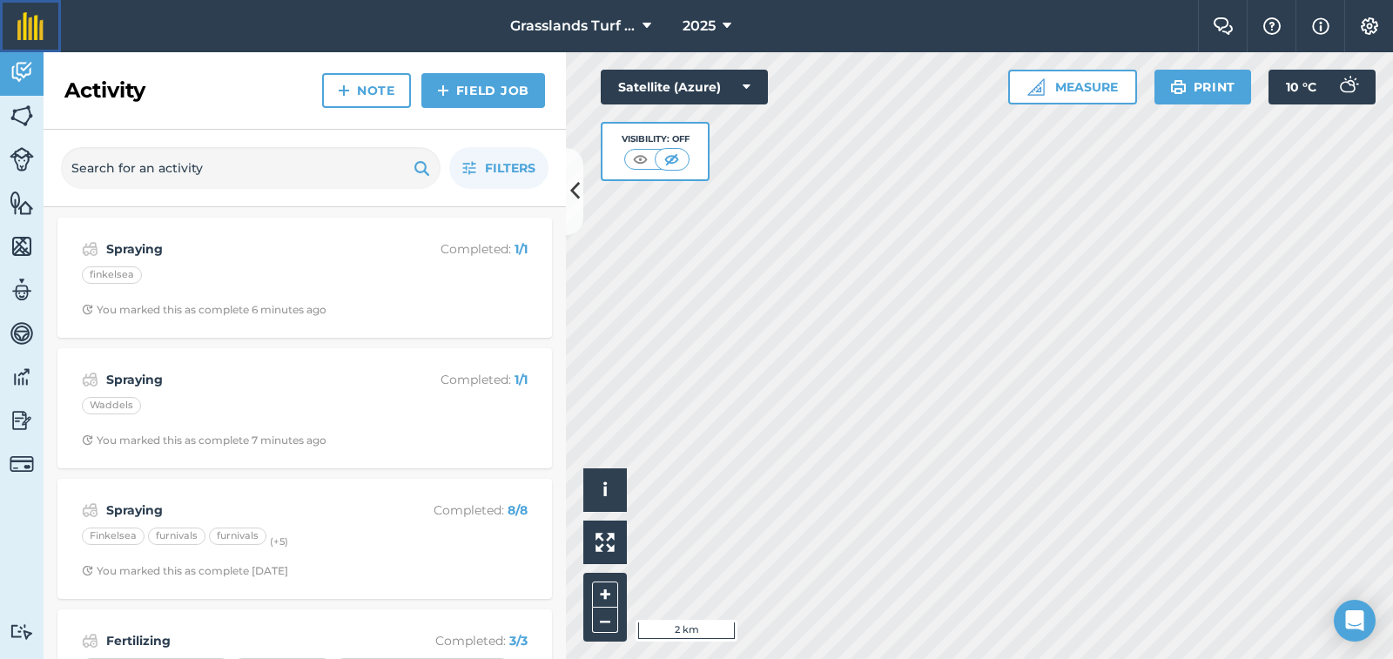
click at [36, 37] on img at bounding box center [30, 26] width 26 height 28
click at [41, 30] on img at bounding box center [30, 26] width 26 height 28
click at [532, 102] on link "Field Job" at bounding box center [483, 90] width 124 height 35
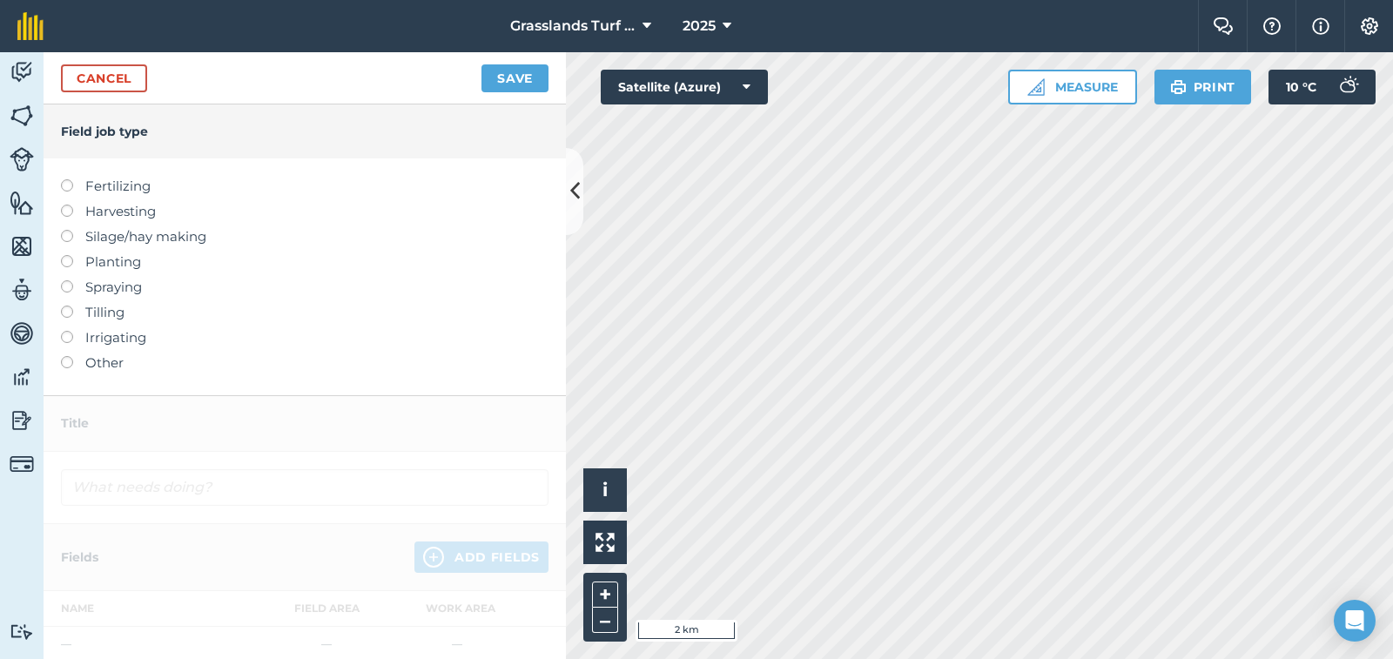
click at [63, 286] on div "Fertilizing Harvesting Silage/hay making Planting Spraying Tilling Irrigating O…" at bounding box center [305, 276] width 522 height 237
click at [65, 280] on label at bounding box center [73, 280] width 24 height 0
type input "Spraying"
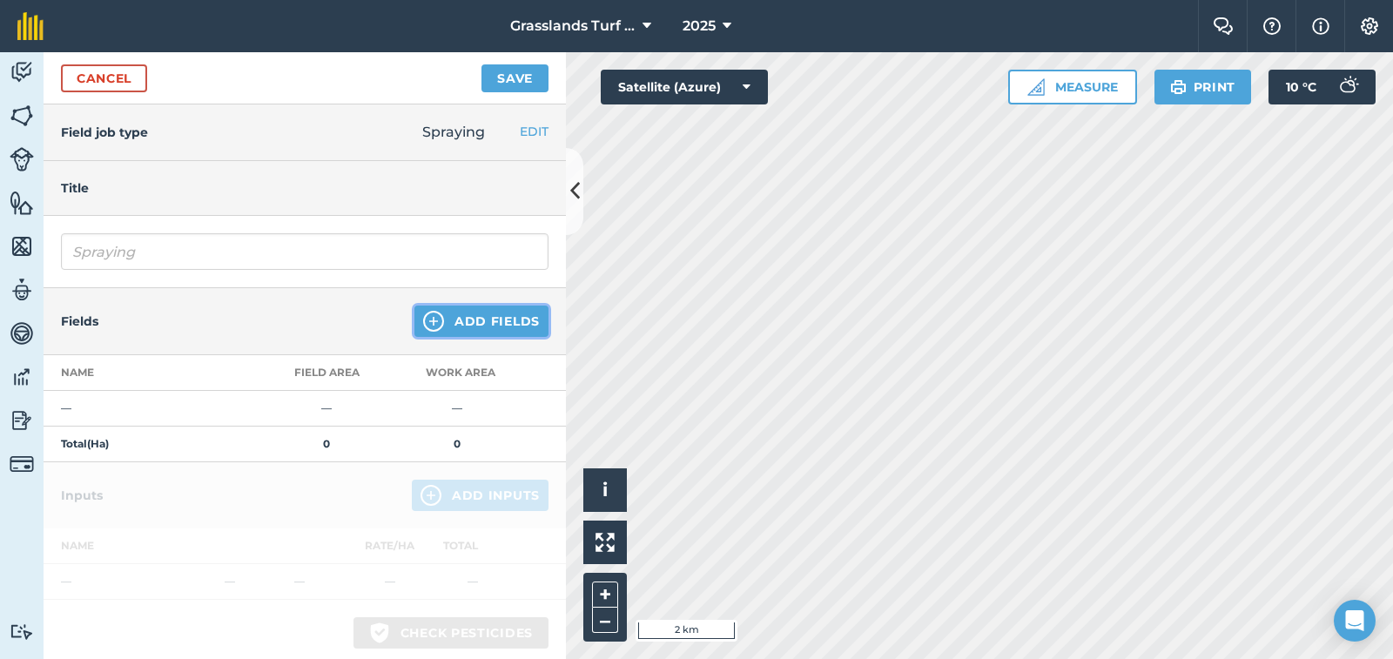
click at [445, 316] on button "Add Fields" at bounding box center [481, 321] width 134 height 31
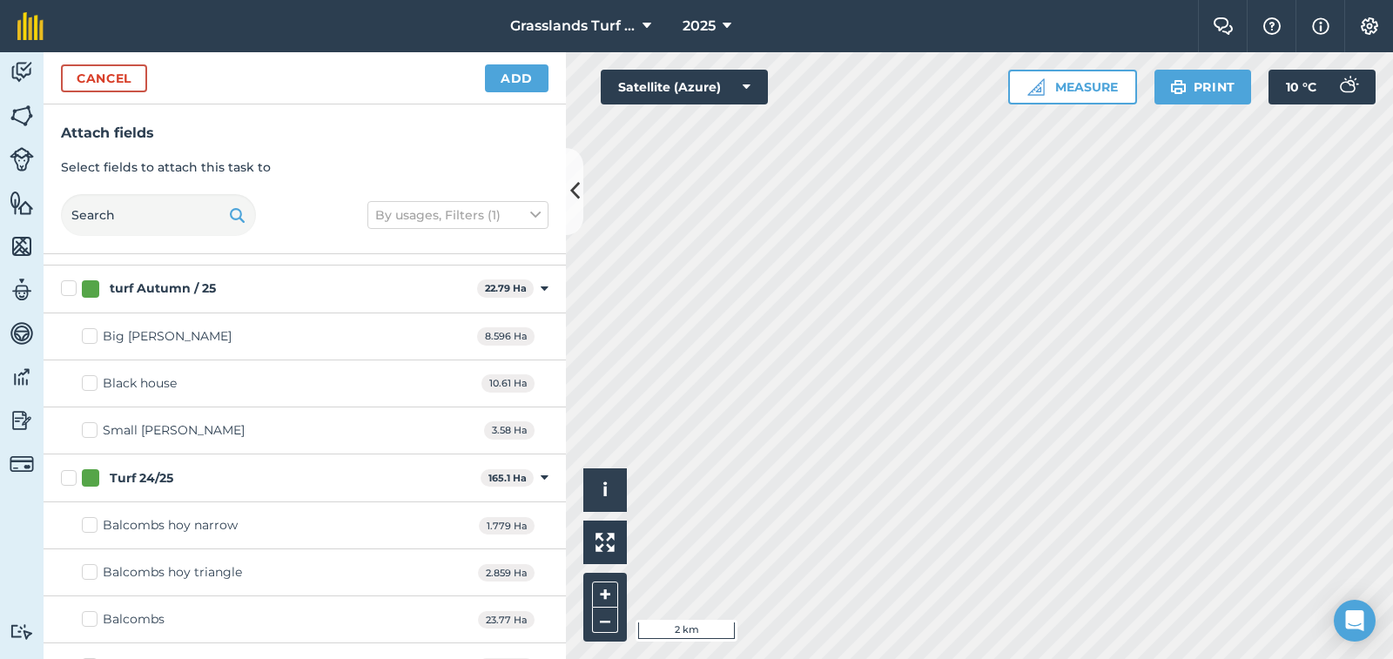
scroll to position [2002, 0]
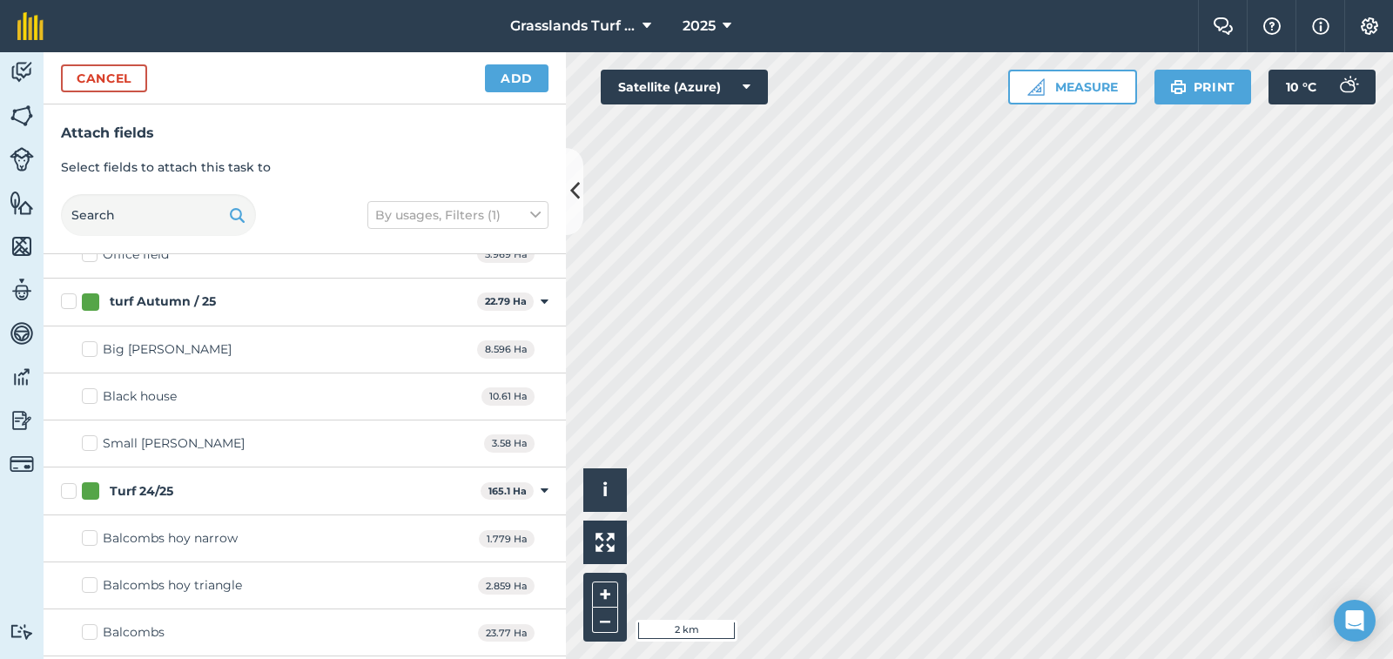
click at [91, 398] on label "Black house" at bounding box center [129, 396] width 95 height 18
click at [91, 398] on input "Black house" at bounding box center [87, 392] width 11 height 11
checkbox input "true"
click at [536, 78] on button "Add" at bounding box center [517, 78] width 64 height 28
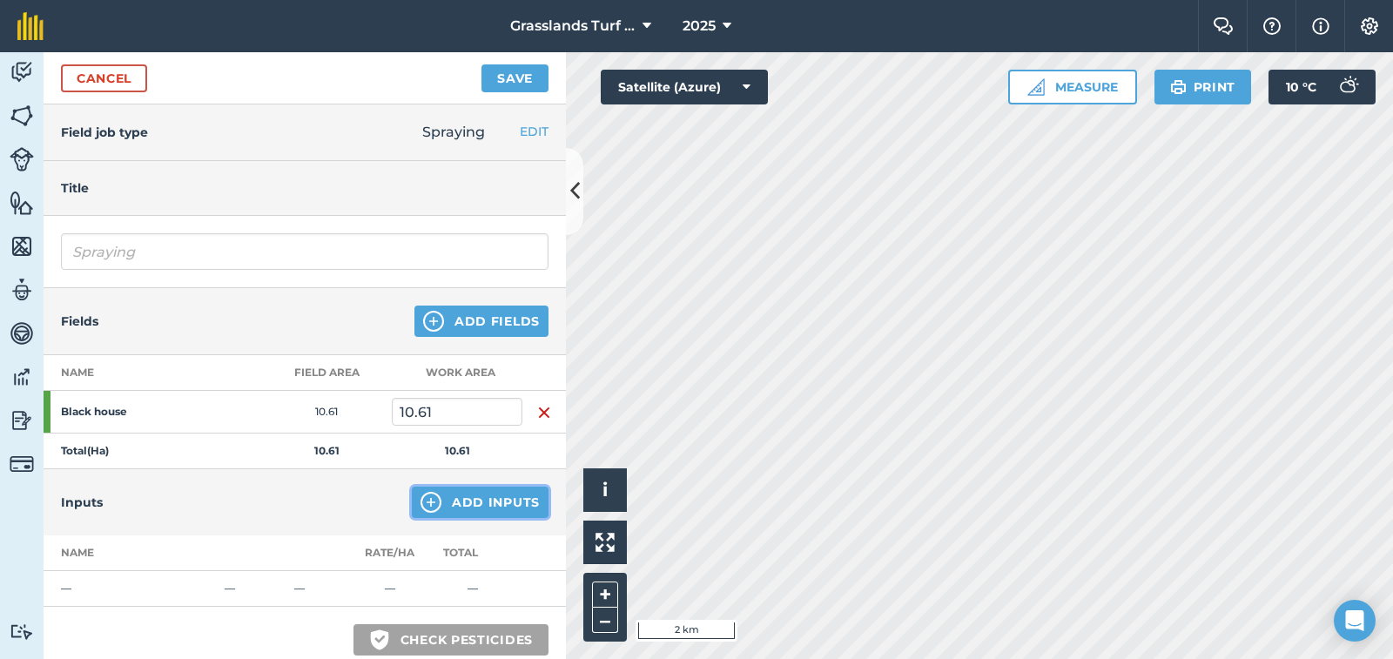
click at [452, 502] on button "Add Inputs" at bounding box center [480, 502] width 137 height 31
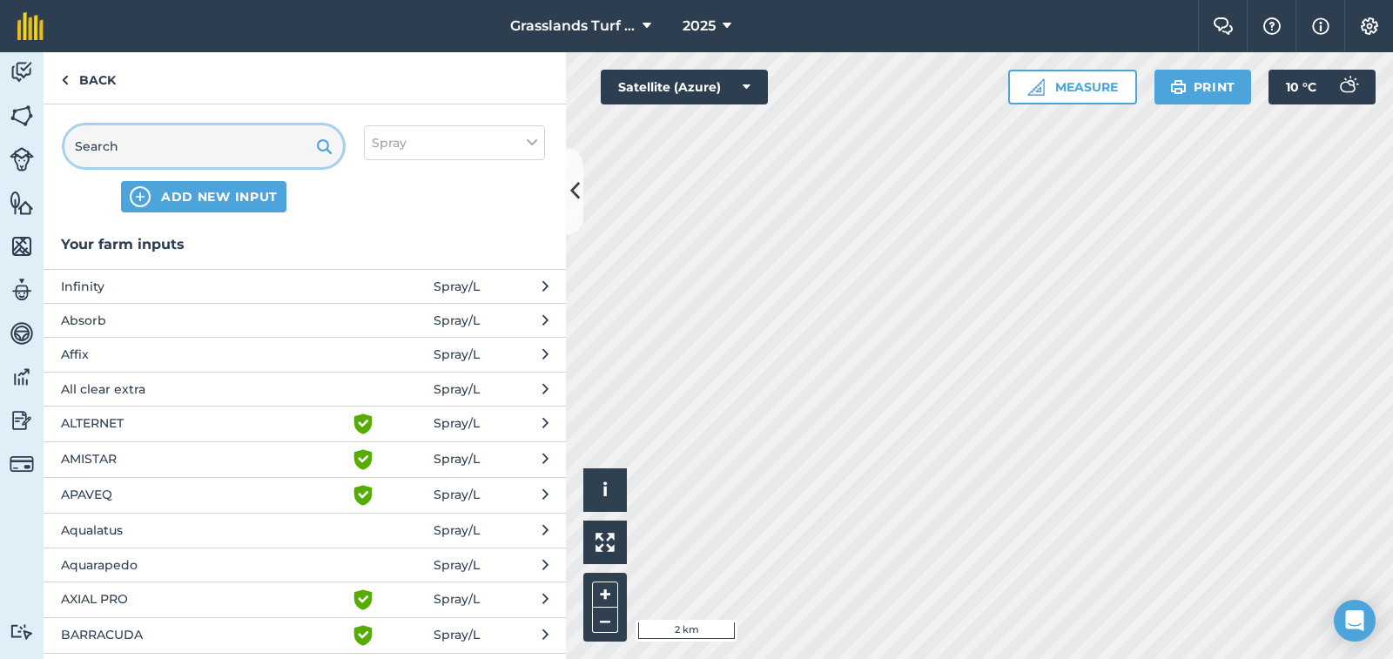
click at [131, 143] on input "text" at bounding box center [203, 146] width 279 height 42
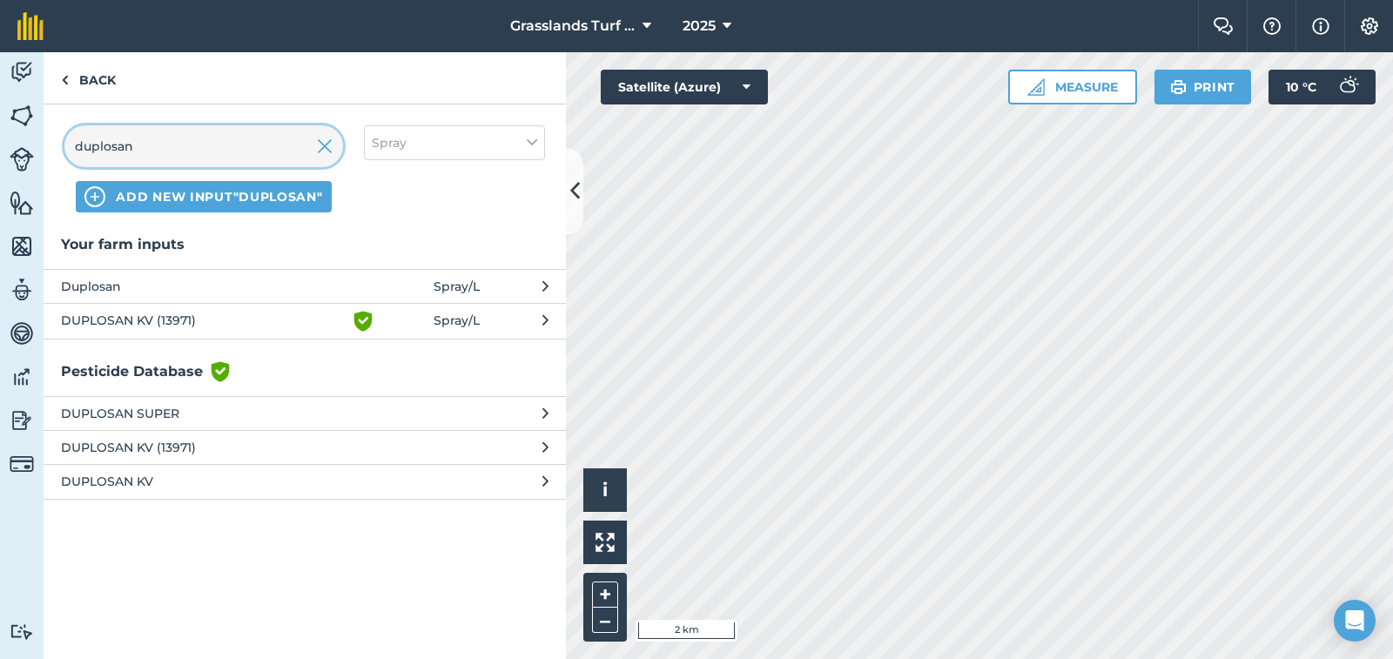
type input "duplosan"
click at [157, 319] on span "DUPLOSAN KV (13971)" at bounding box center [203, 321] width 285 height 21
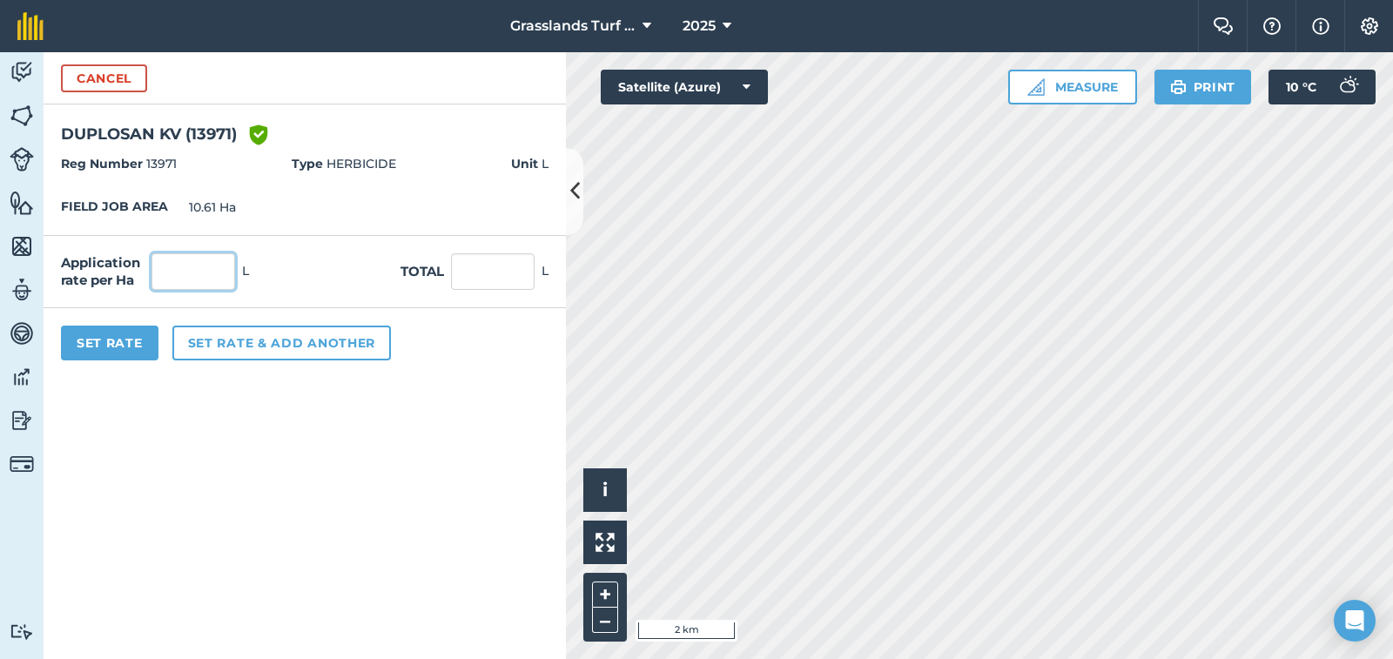
click at [181, 268] on input "text" at bounding box center [193, 271] width 84 height 37
type input "1"
type input "10.61"
click at [269, 340] on button "Set rate & add another" at bounding box center [281, 343] width 219 height 35
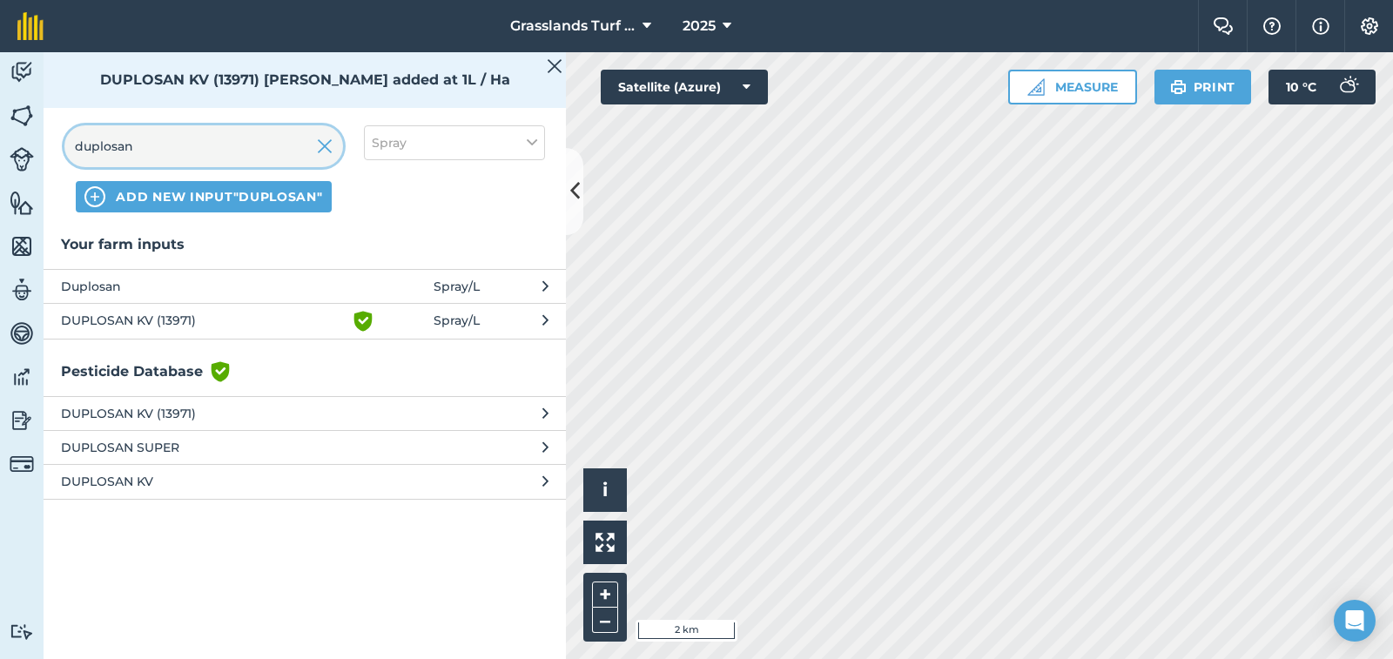
click at [172, 152] on input "duplosan" at bounding box center [203, 146] width 279 height 42
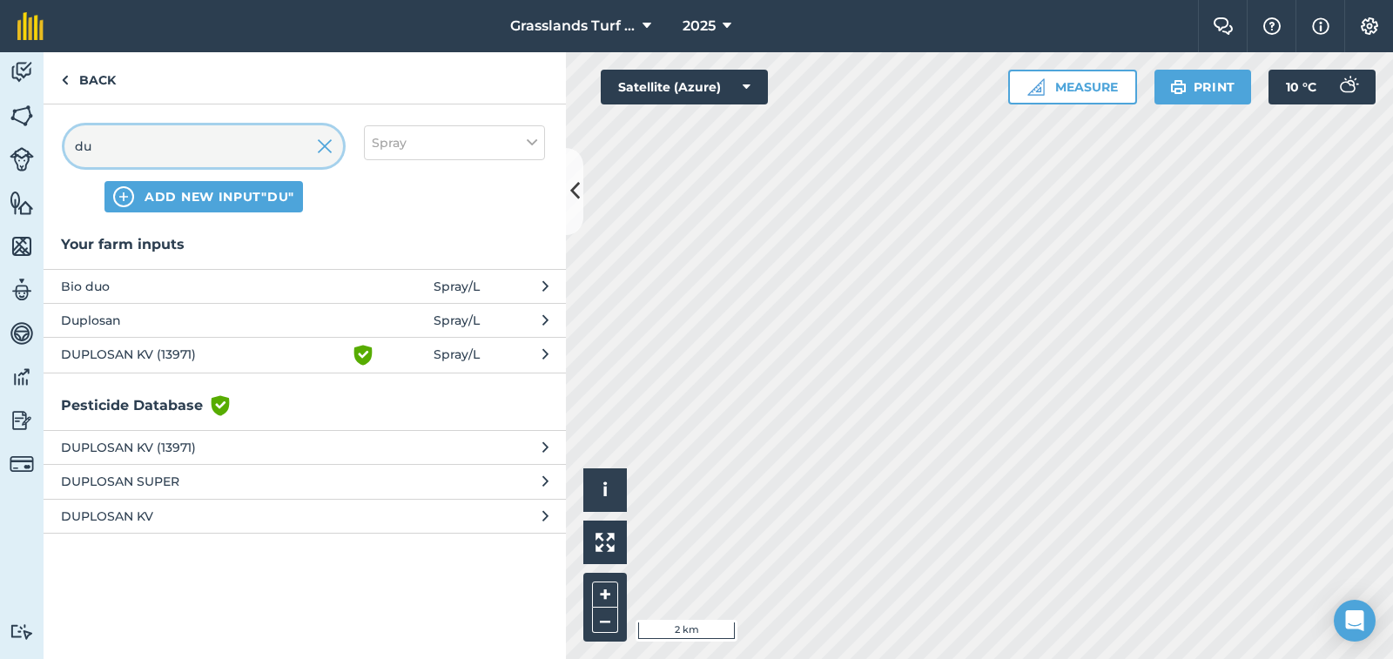
type input "d"
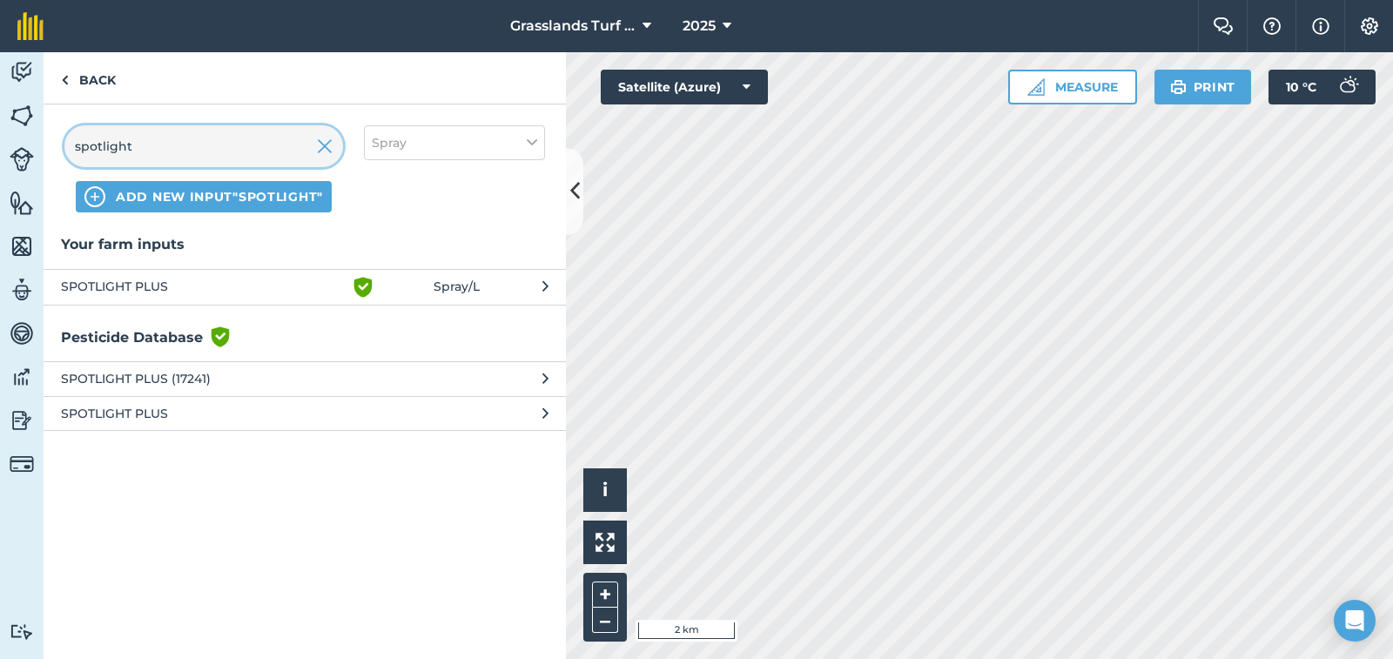
type input "spotlight"
click at [105, 287] on span "SPOTLIGHT PLUS" at bounding box center [203, 287] width 285 height 21
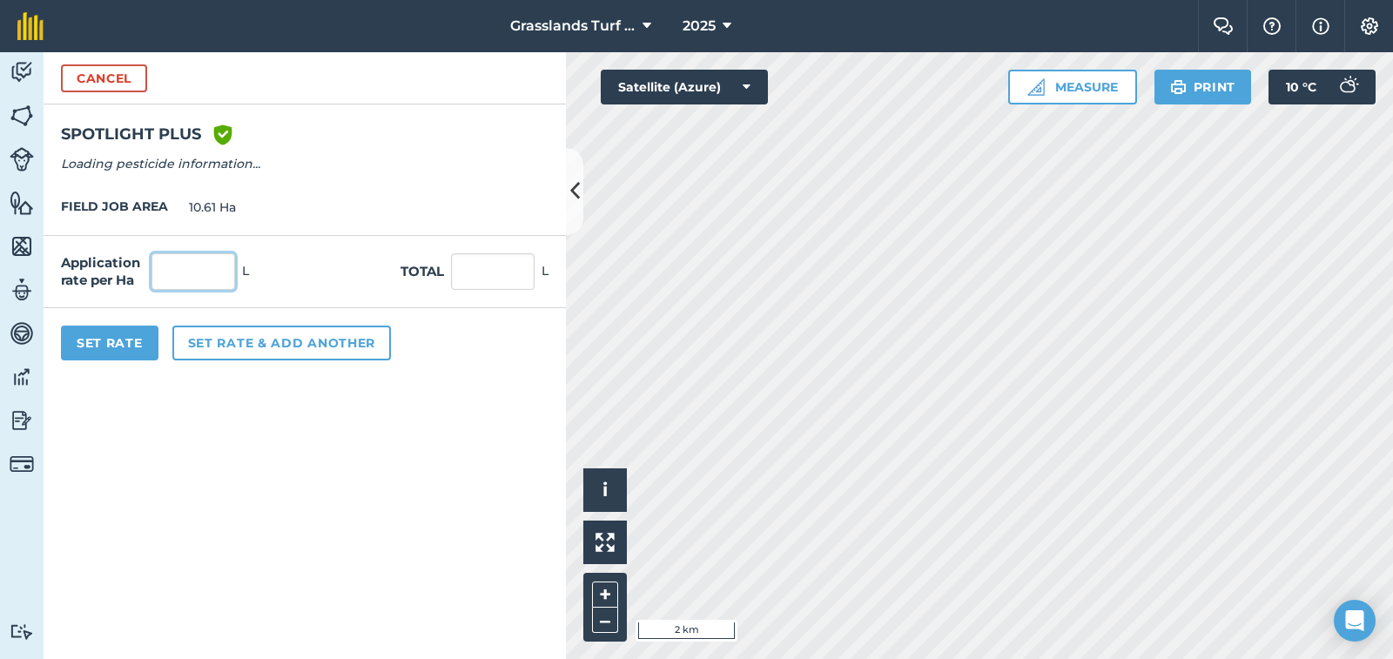
click at [188, 269] on input "text" at bounding box center [193, 271] width 84 height 37
type input "0.2"
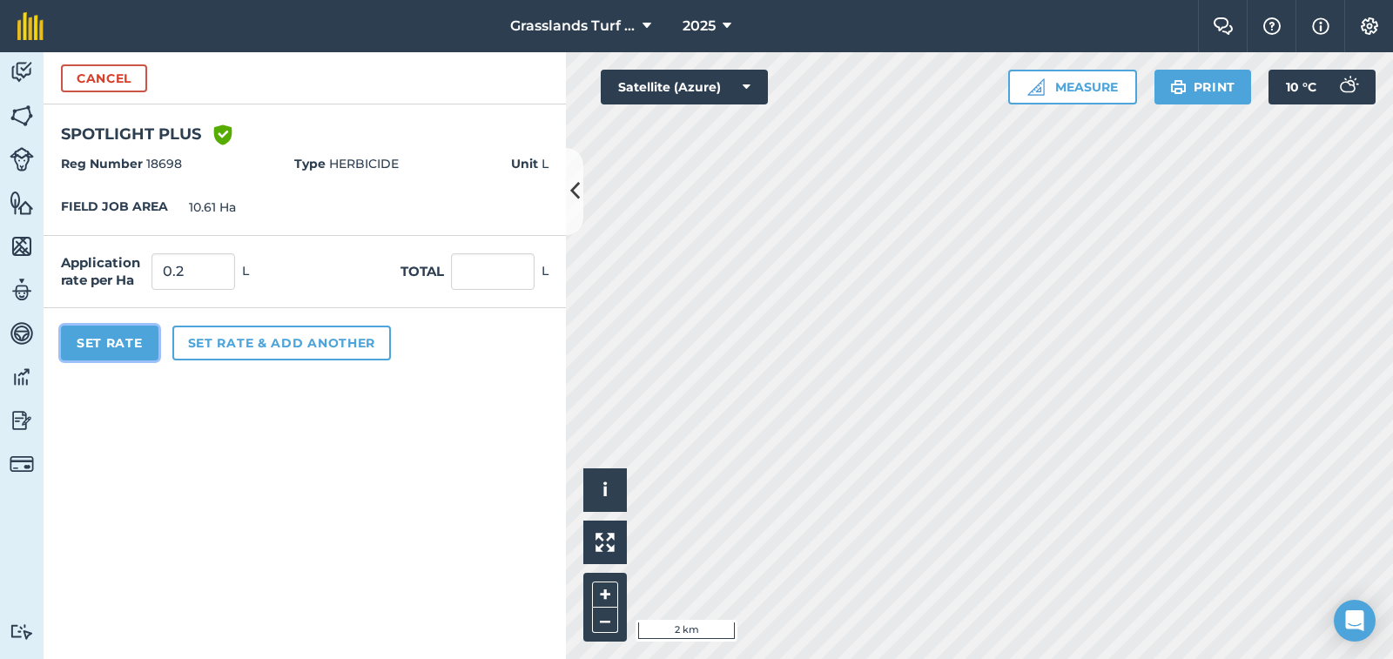
type input "2.122"
click at [128, 340] on button "Set Rate" at bounding box center [110, 343] width 98 height 35
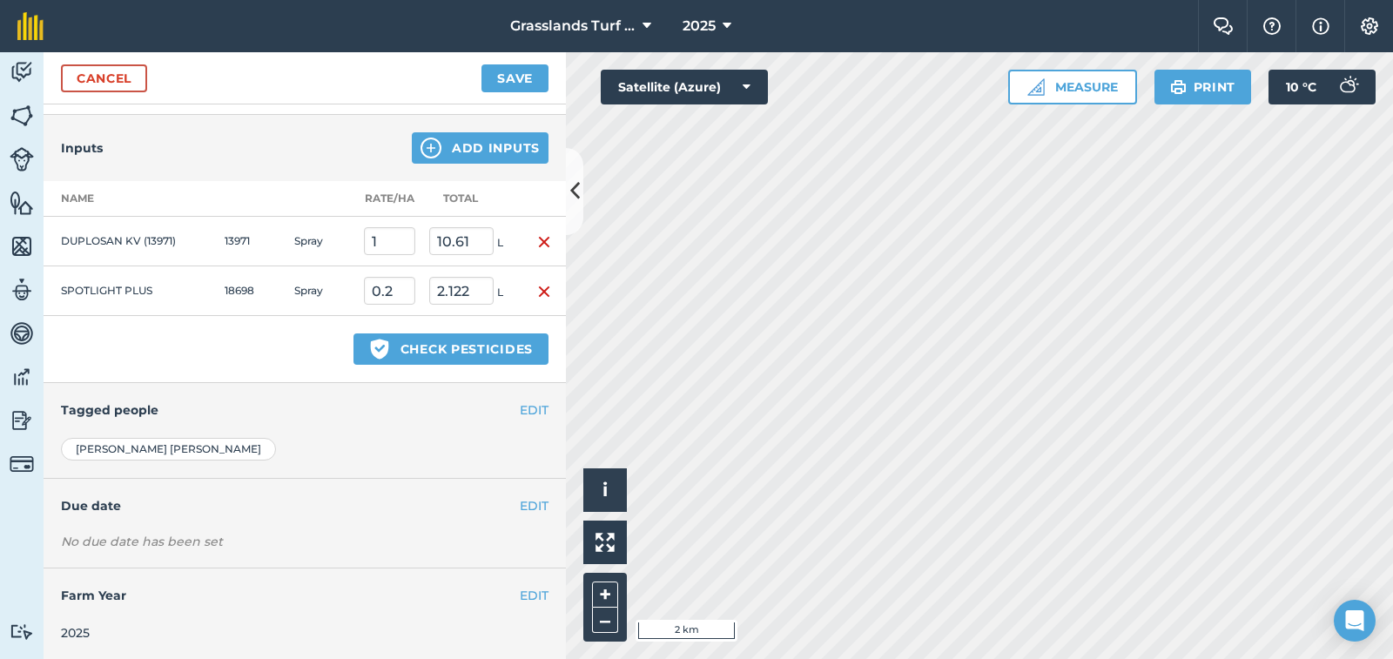
scroll to position [356, 0]
click at [520, 501] on button "EDIT" at bounding box center [534, 504] width 29 height 19
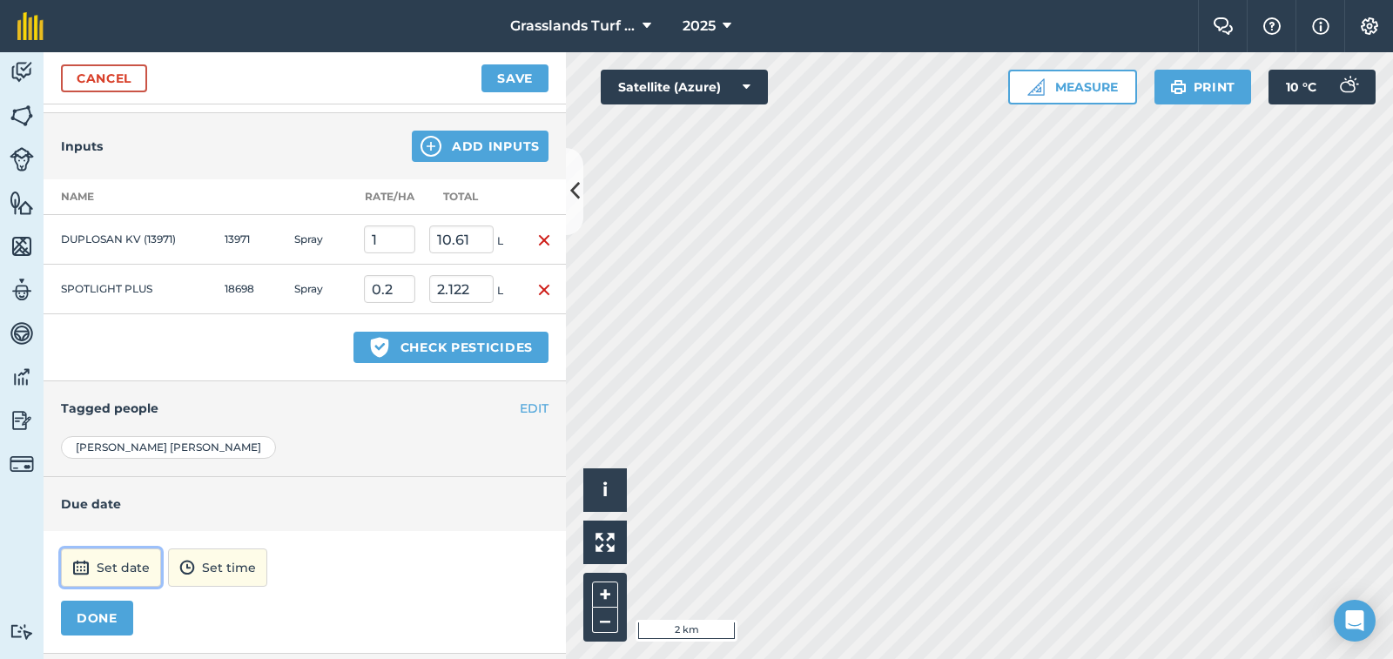
click at [107, 574] on button "Set date" at bounding box center [111, 568] width 100 height 38
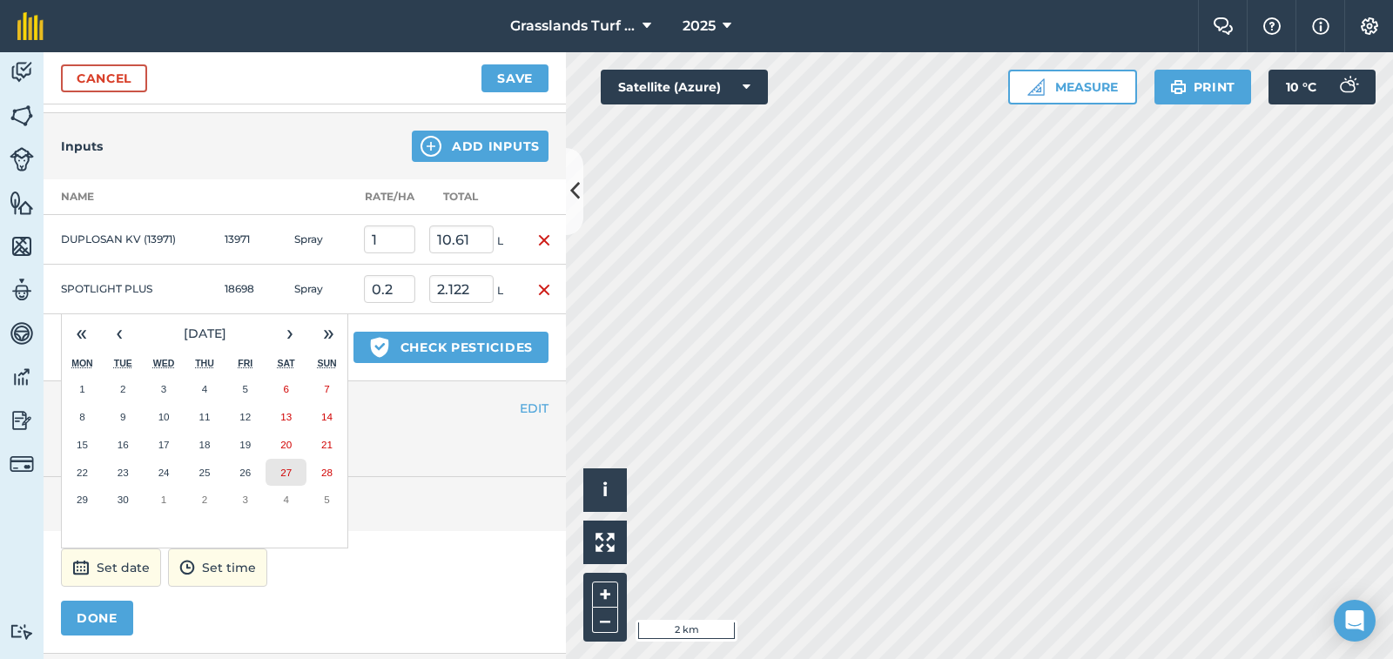
click at [286, 469] on abbr "27" at bounding box center [285, 472] width 11 height 11
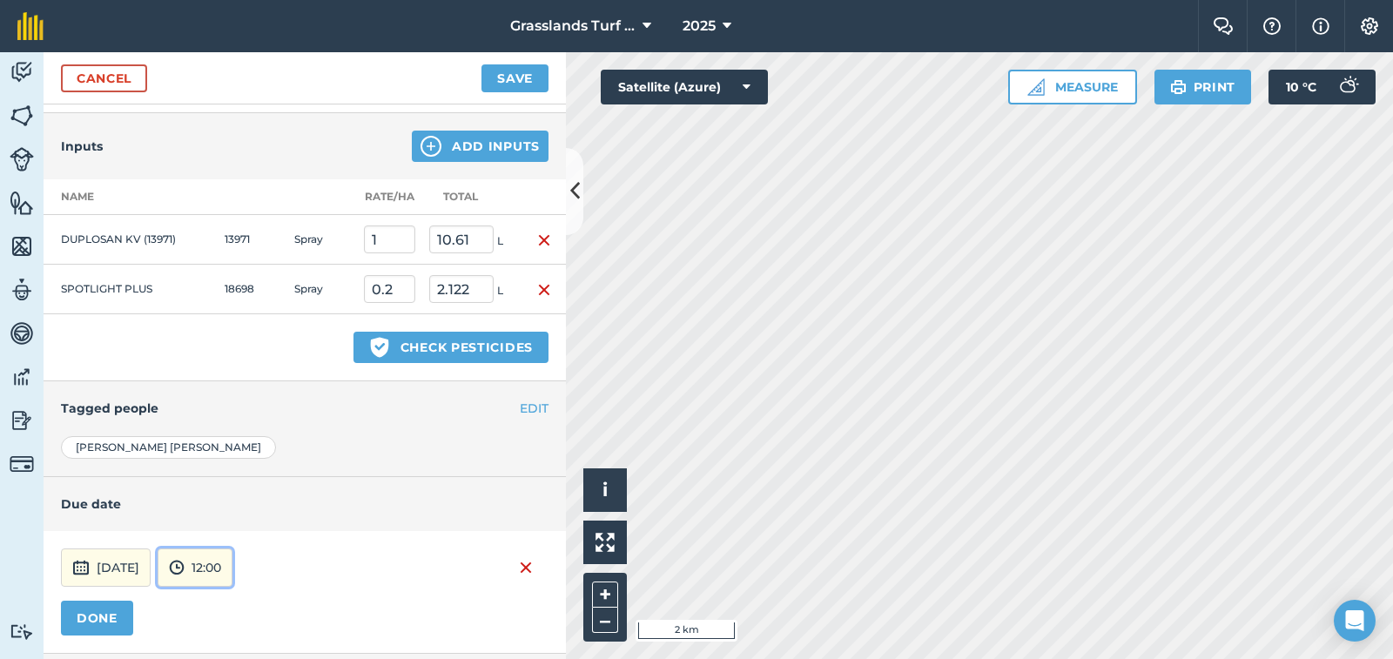
click at [232, 581] on button "12:00" at bounding box center [195, 568] width 75 height 38
click at [240, 394] on button "14:30" at bounding box center [199, 396] width 82 height 28
click at [97, 621] on button "DONE" at bounding box center [97, 618] width 72 height 35
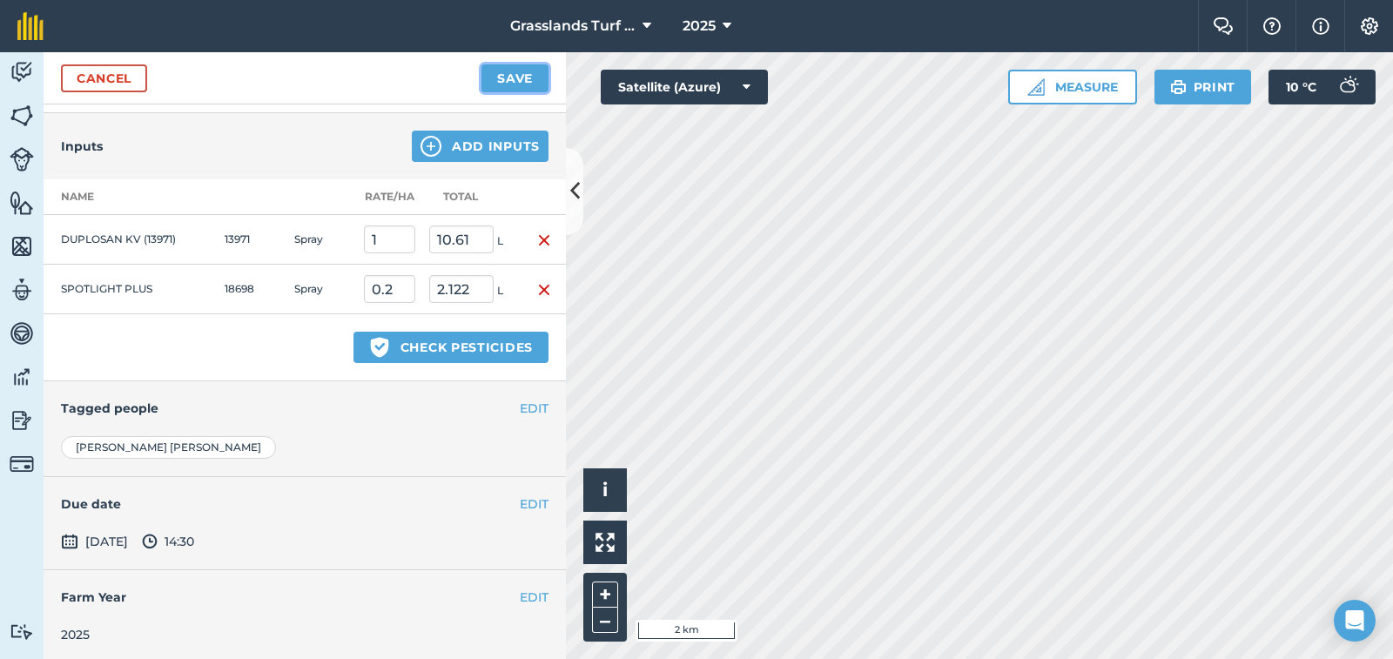
click at [534, 86] on button "Save" at bounding box center [514, 78] width 67 height 28
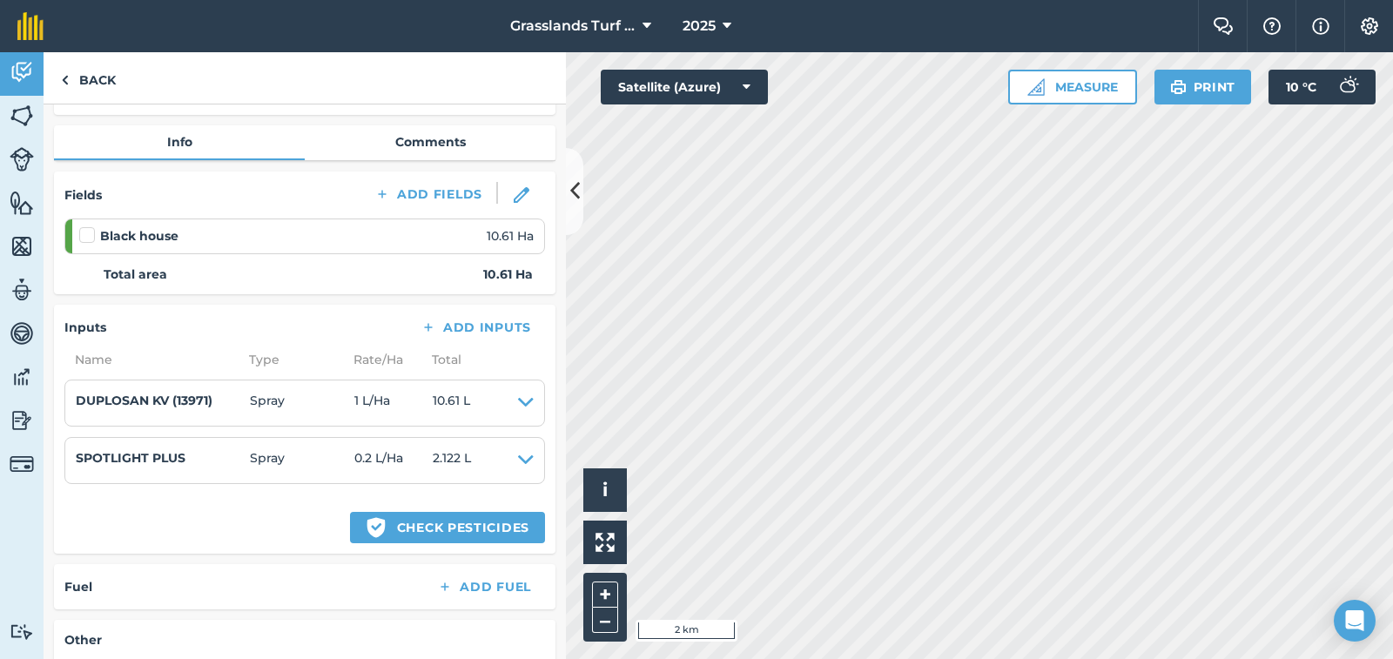
scroll to position [75, 0]
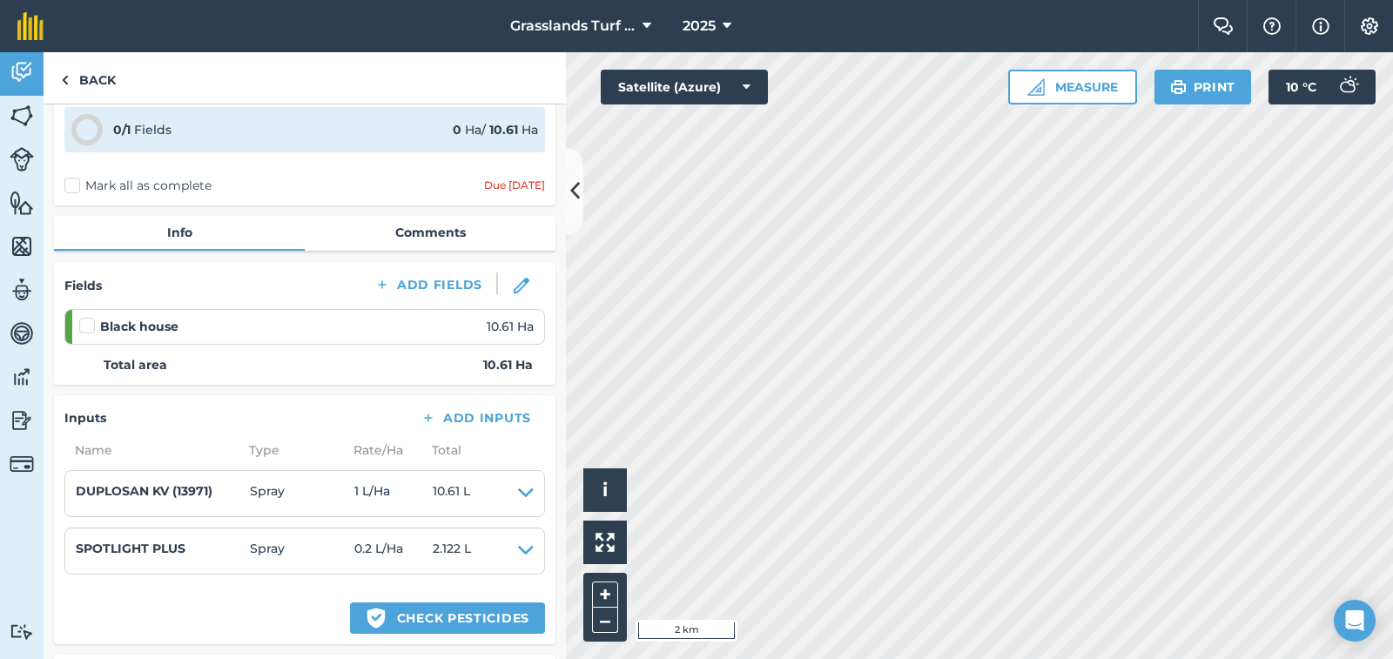
click at [91, 317] on label at bounding box center [89, 317] width 21 height 0
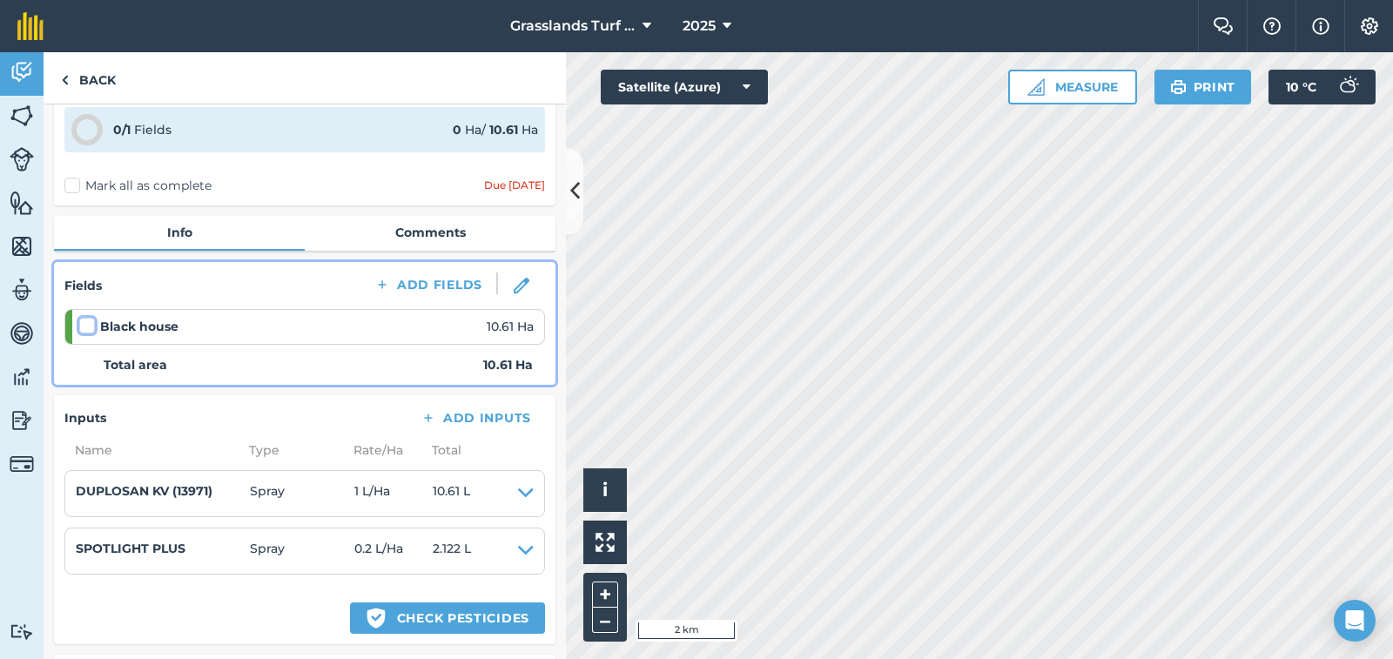
click at [91, 325] on input "checkbox" at bounding box center [84, 322] width 11 height 11
checkbox input "false"
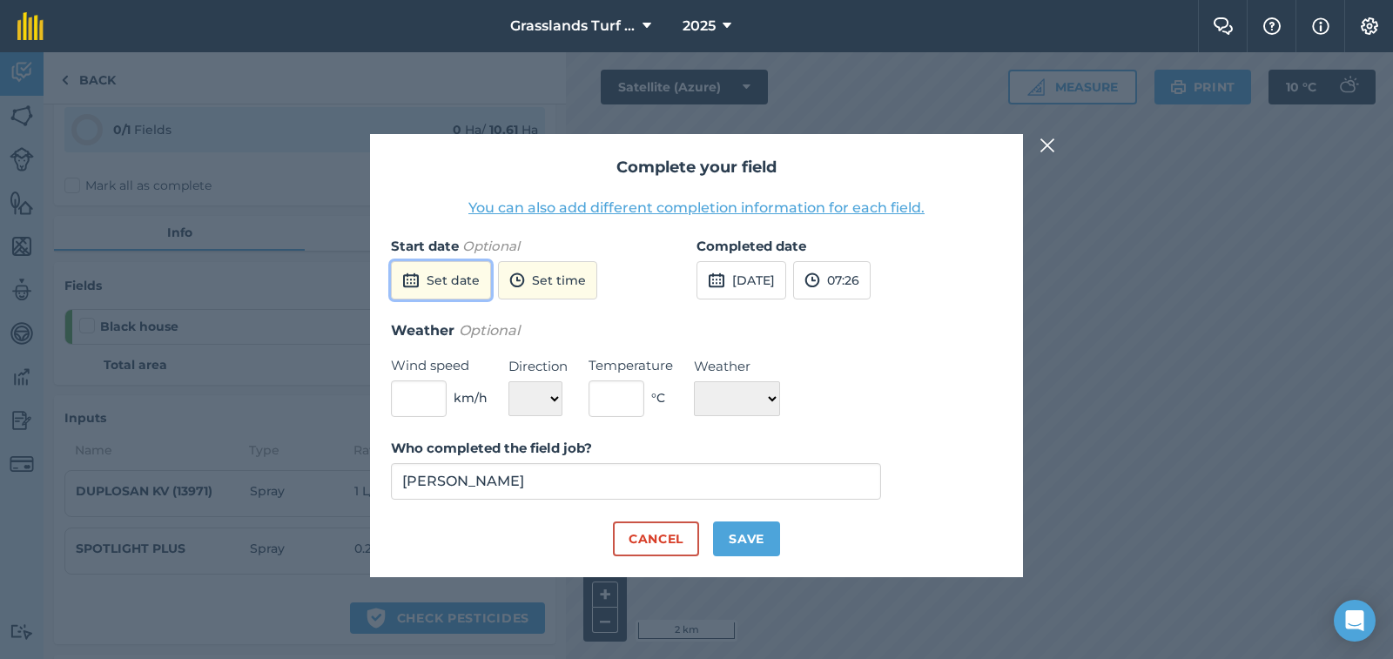
click at [448, 273] on button "Set date" at bounding box center [441, 280] width 100 height 38
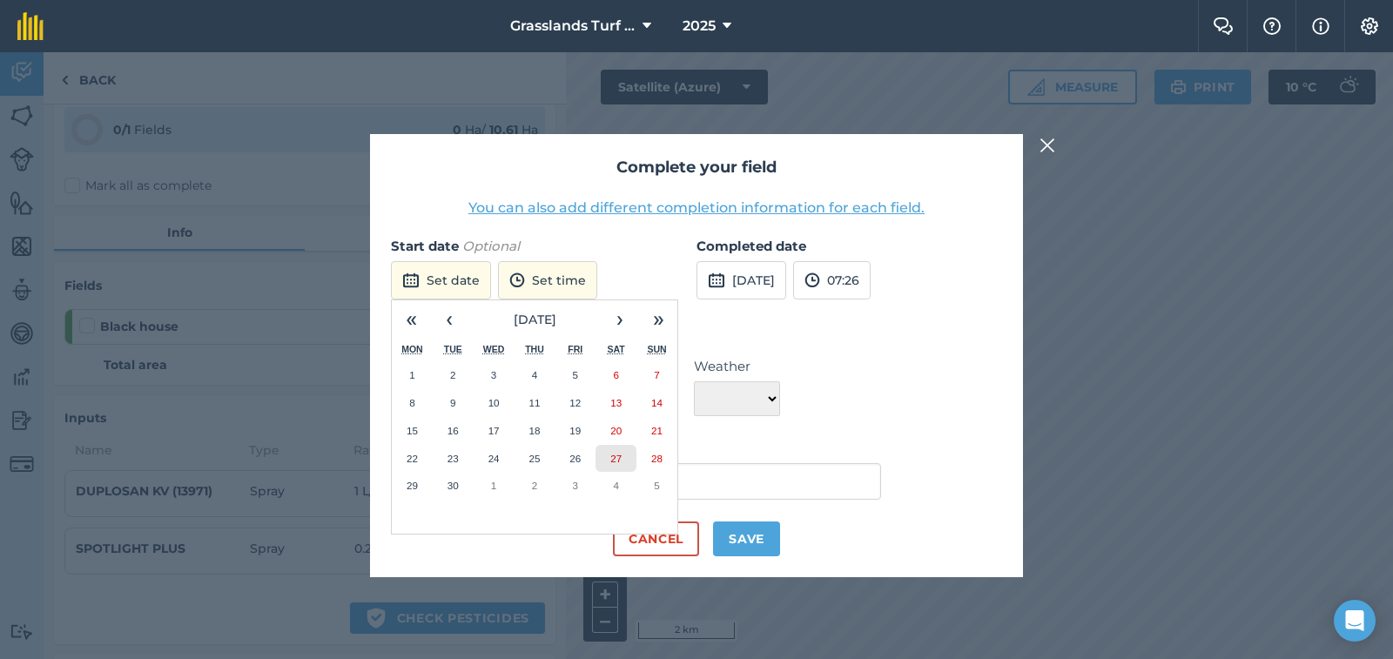
click at [622, 459] on abbr "27" at bounding box center [615, 458] width 11 height 11
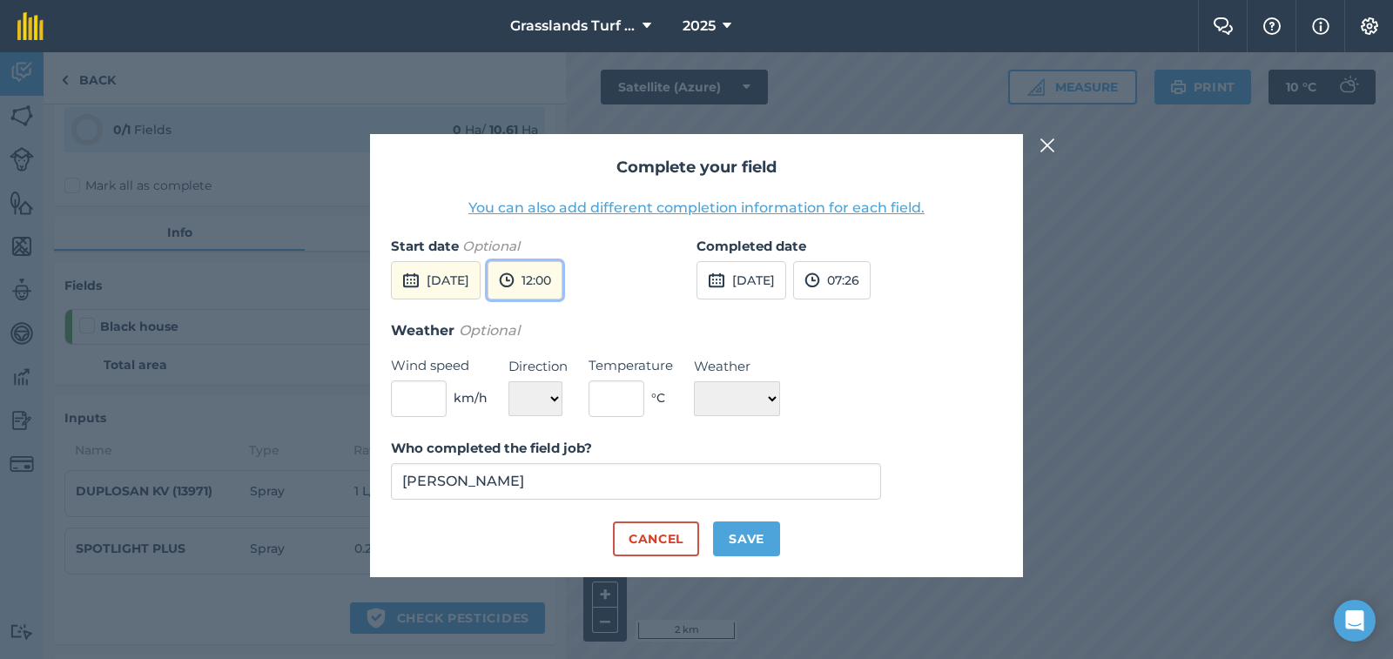
click at [562, 286] on button "12:00" at bounding box center [525, 280] width 75 height 38
click at [570, 398] on button "14:30" at bounding box center [529, 398] width 82 height 28
drag, startPoint x: 733, startPoint y: 276, endPoint x: 737, endPoint y: 284, distance: 9.0
click at [735, 279] on button "29th Sep 2025" at bounding box center [742, 280] width 90 height 38
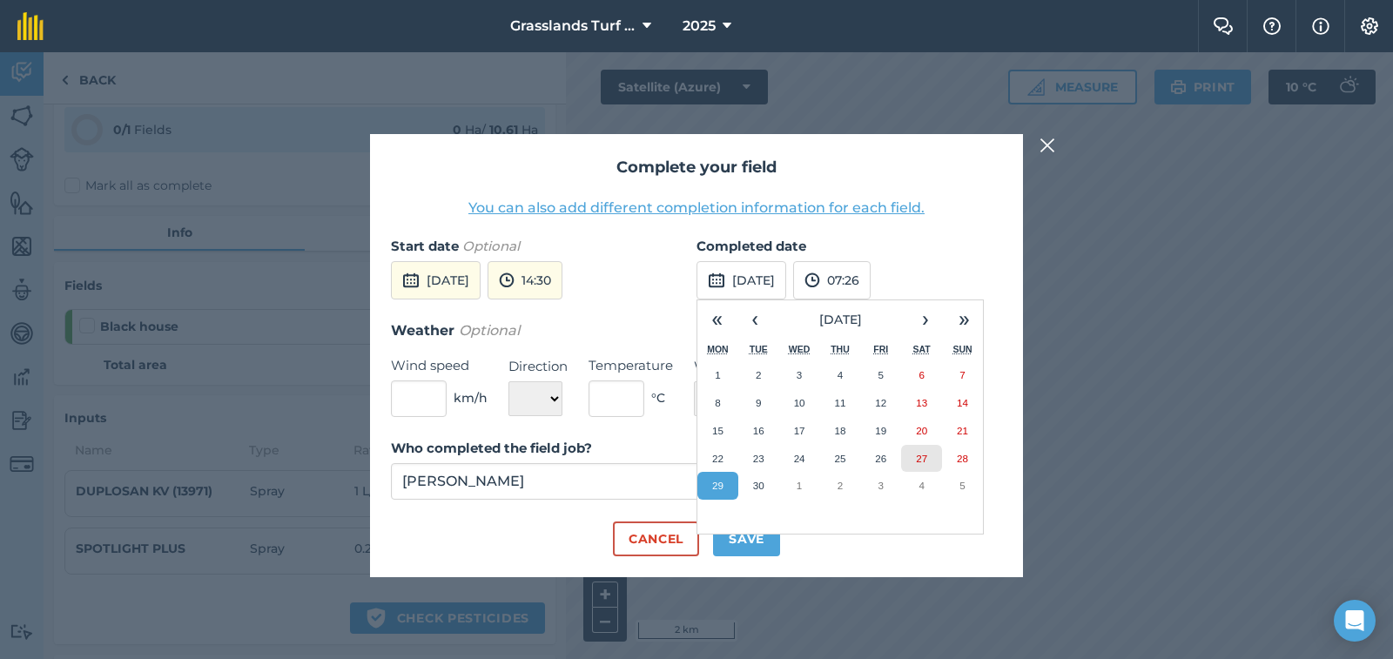
click at [936, 459] on button "27" at bounding box center [921, 459] width 41 height 28
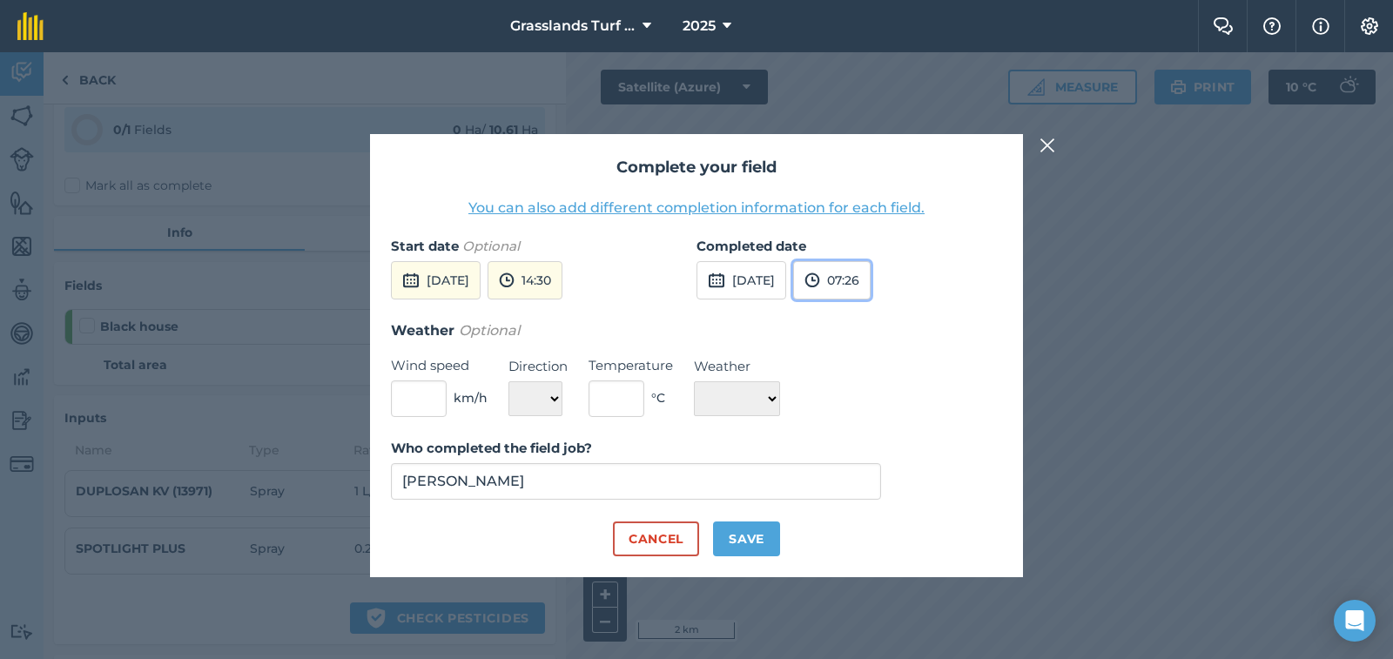
click at [871, 279] on button "07:26" at bounding box center [831, 280] width 77 height 38
click at [876, 461] on button "15:30" at bounding box center [835, 461] width 82 height 28
click at [399, 397] on input "text" at bounding box center [419, 398] width 56 height 37
type input "6"
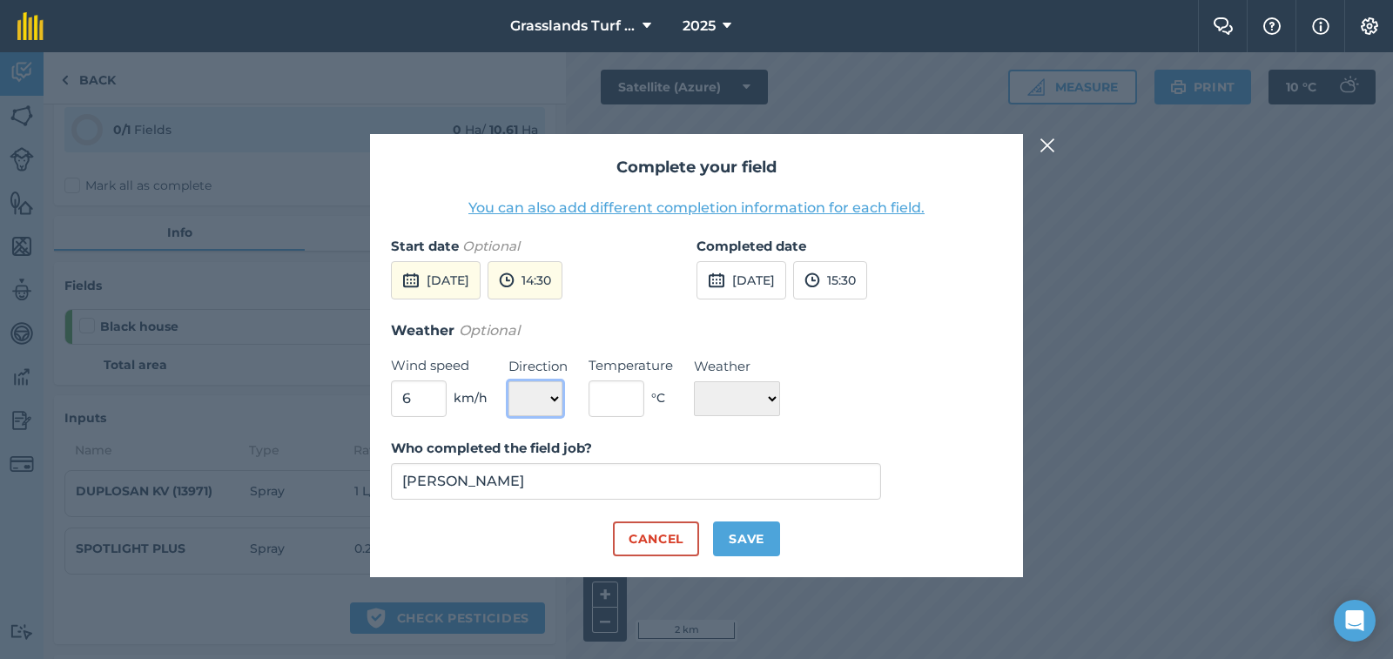
click at [555, 395] on select "N NE E SE S SW W NW" at bounding box center [535, 398] width 54 height 35
select select "SE"
click at [508, 381] on select "N NE E SE S SW W NW" at bounding box center [535, 398] width 54 height 35
click at [624, 389] on input "text" at bounding box center [617, 398] width 56 height 37
type input "12"
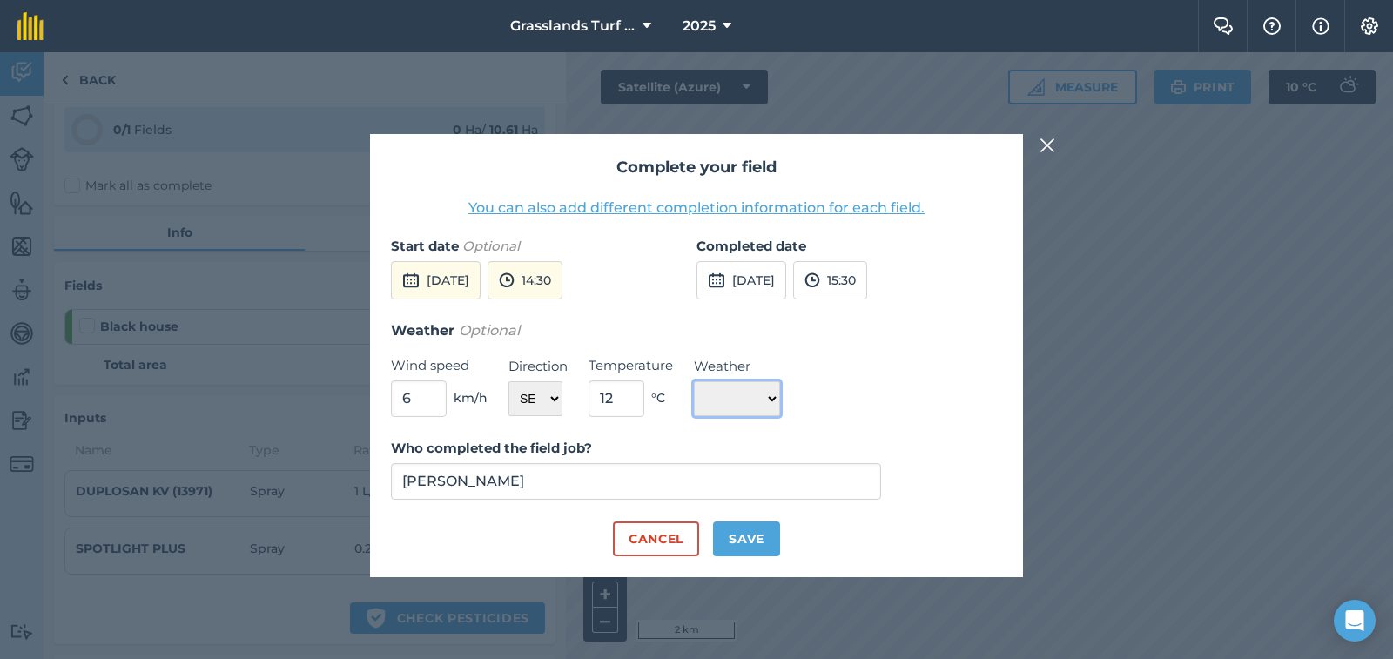
click at [778, 396] on select "☀️ Sunny 🌧 Rainy ⛅️ Cloudy 🌨 Snow ❄️ Icy" at bounding box center [737, 398] width 86 height 35
select select "Sunny"
click at [694, 381] on select "☀️ Sunny 🌧 Rainy ⛅️ Cloudy 🌨 Snow ❄️ Icy" at bounding box center [737, 398] width 86 height 35
click at [752, 527] on button "Save" at bounding box center [746, 539] width 67 height 35
checkbox input "true"
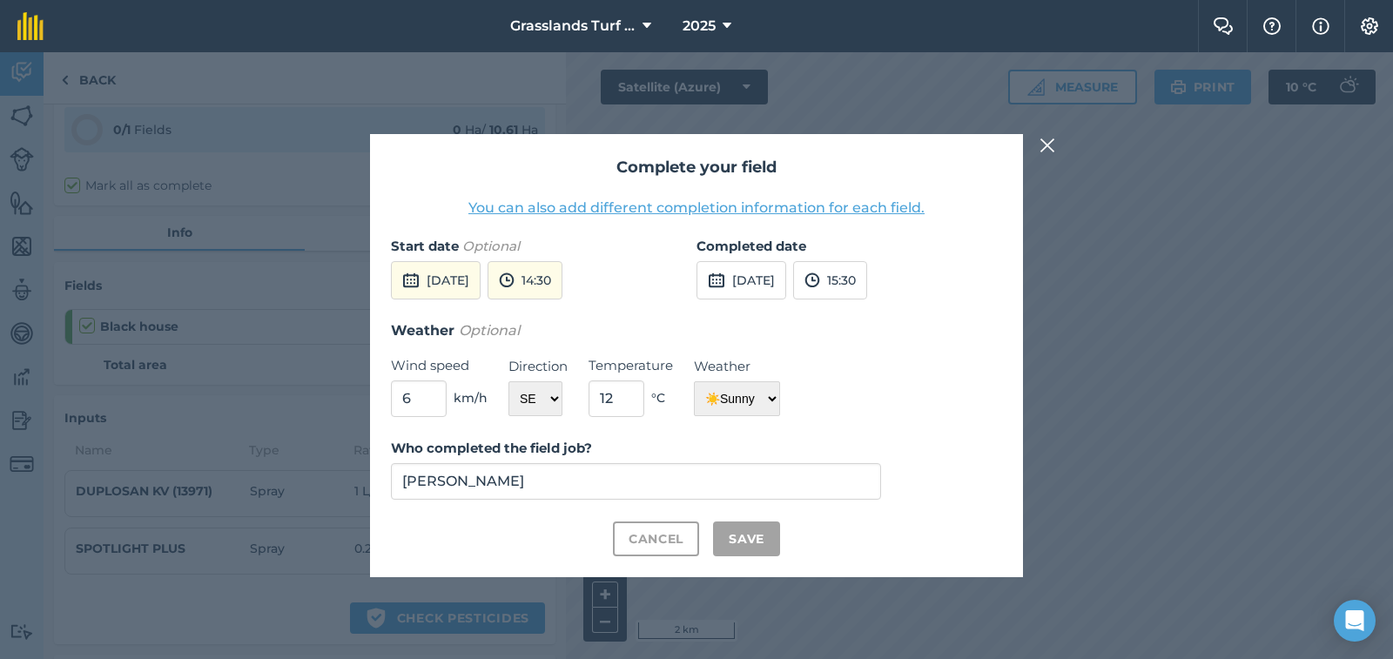
checkbox input "true"
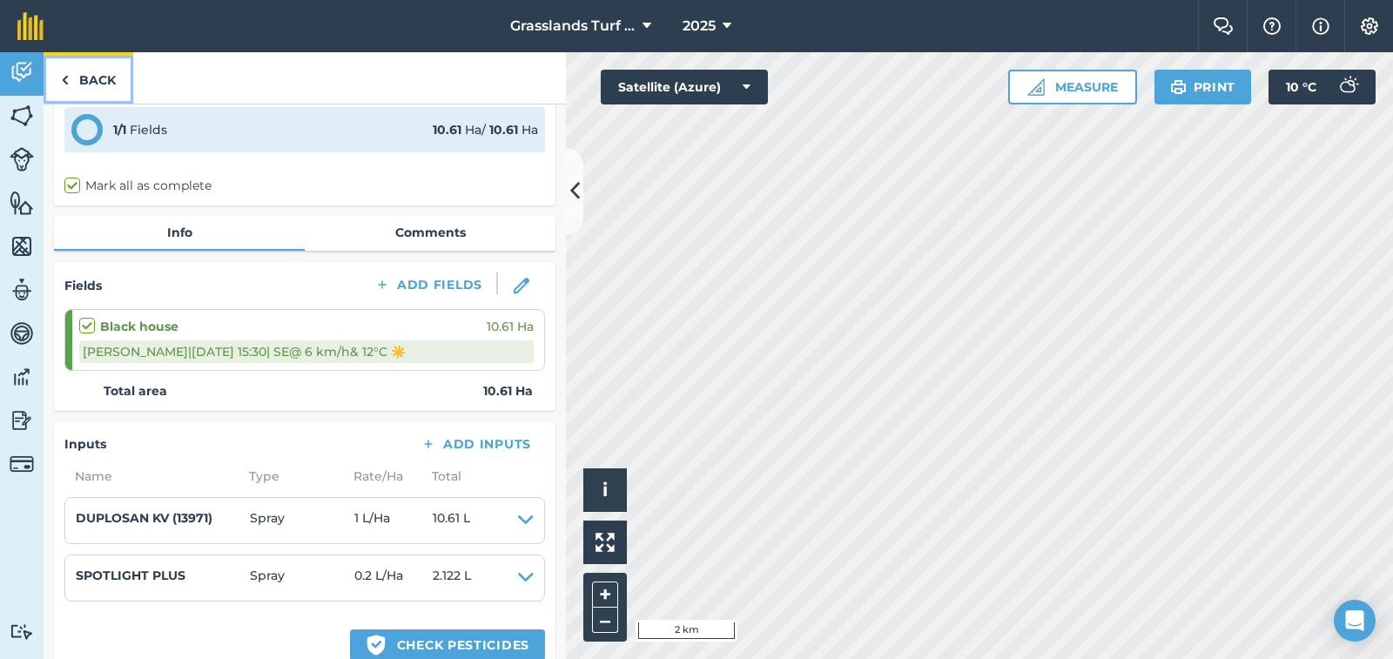
click at [109, 77] on link "Back" at bounding box center [89, 77] width 90 height 51
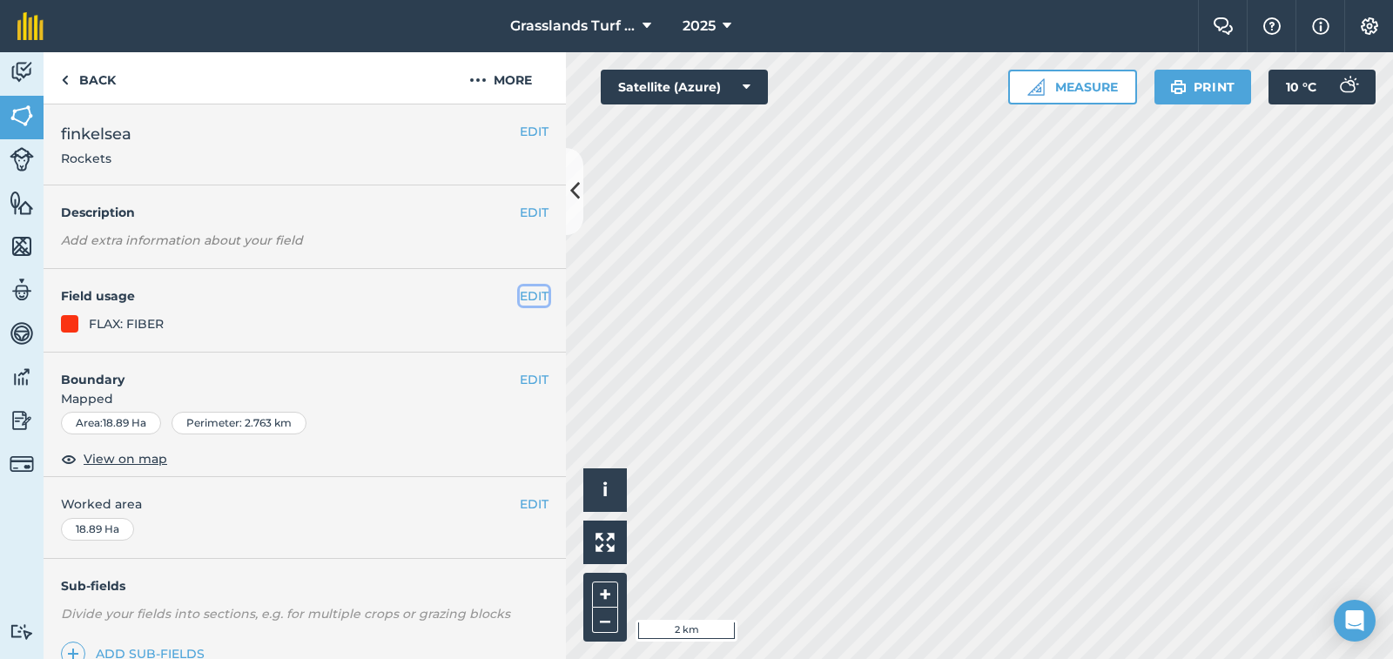
click at [520, 295] on button "EDIT" at bounding box center [534, 295] width 29 height 19
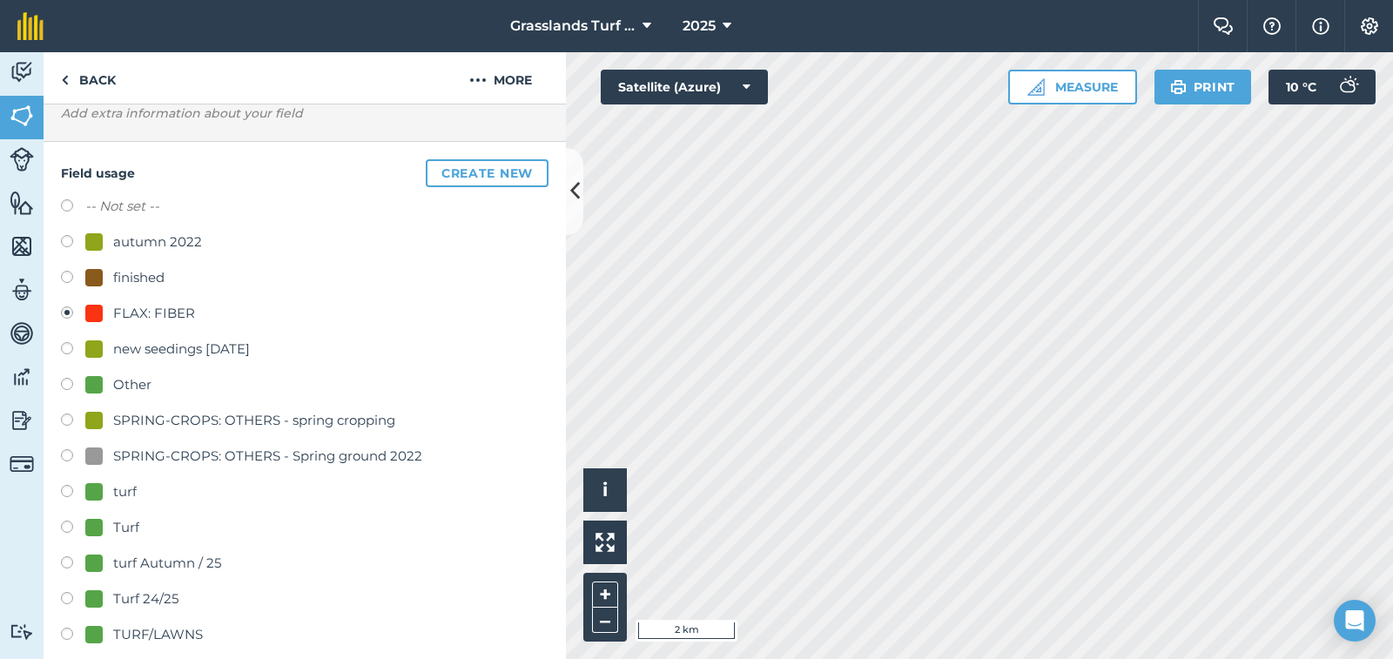
scroll to position [261, 0]
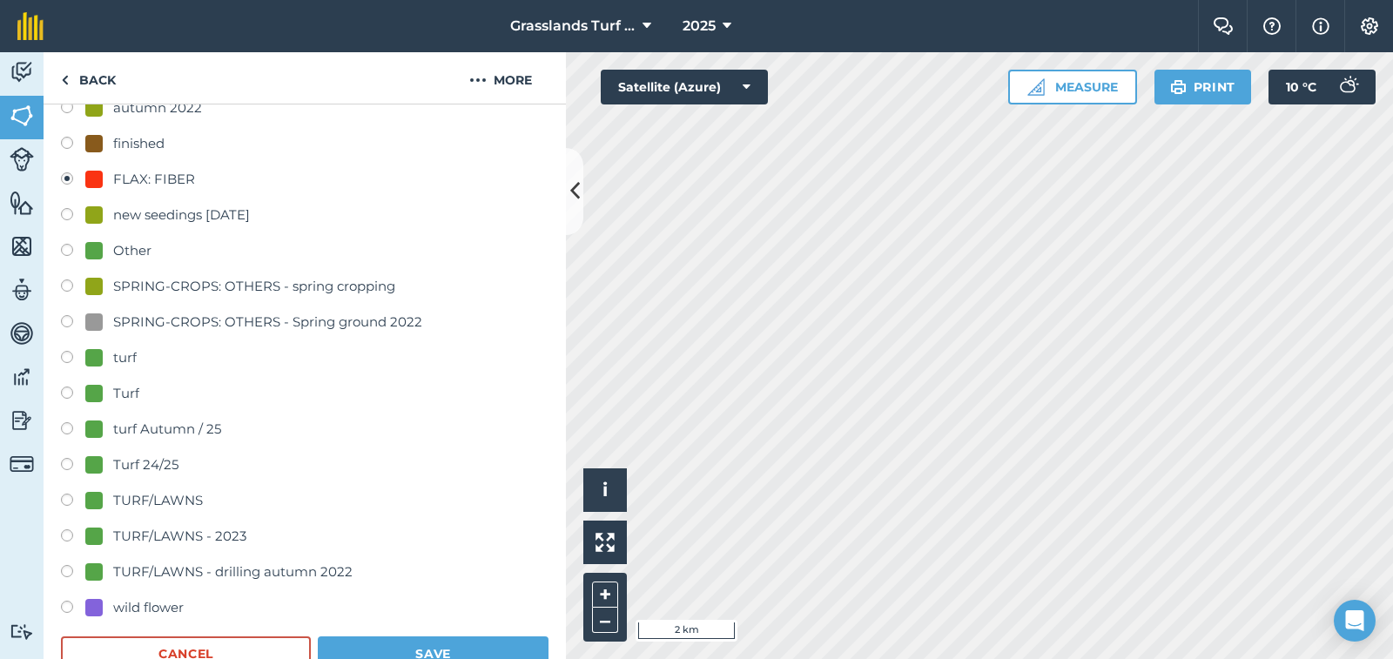
click at [70, 426] on label at bounding box center [73, 430] width 24 height 17
radio input "true"
radio input "false"
click at [396, 650] on button "Save" at bounding box center [433, 653] width 231 height 35
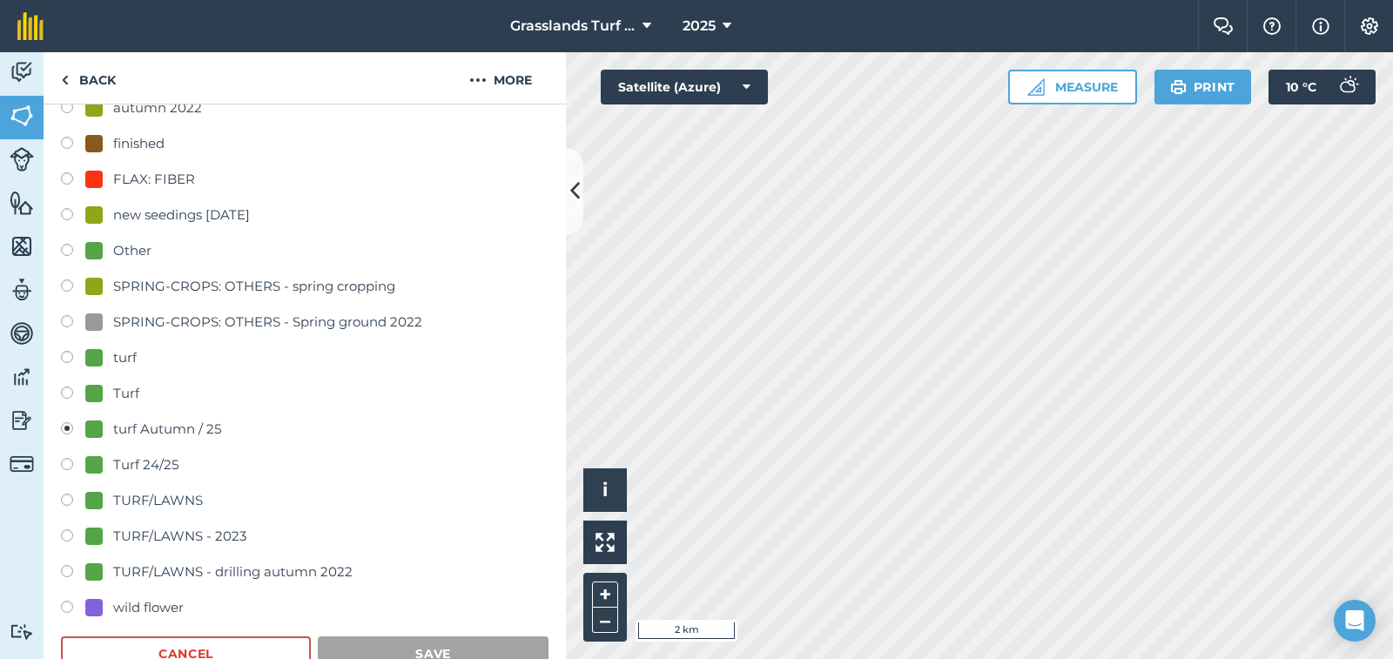
scroll to position [230, 0]
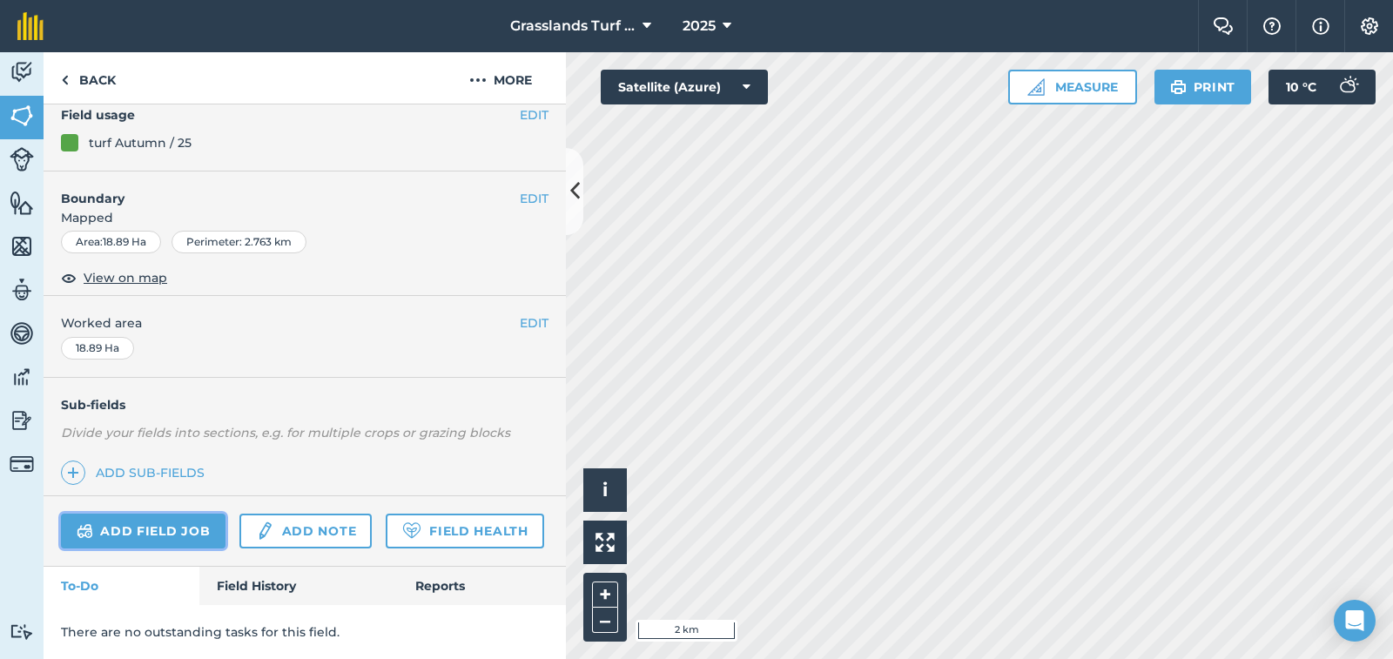
click at [141, 514] on link "Add field job" at bounding box center [143, 531] width 165 height 35
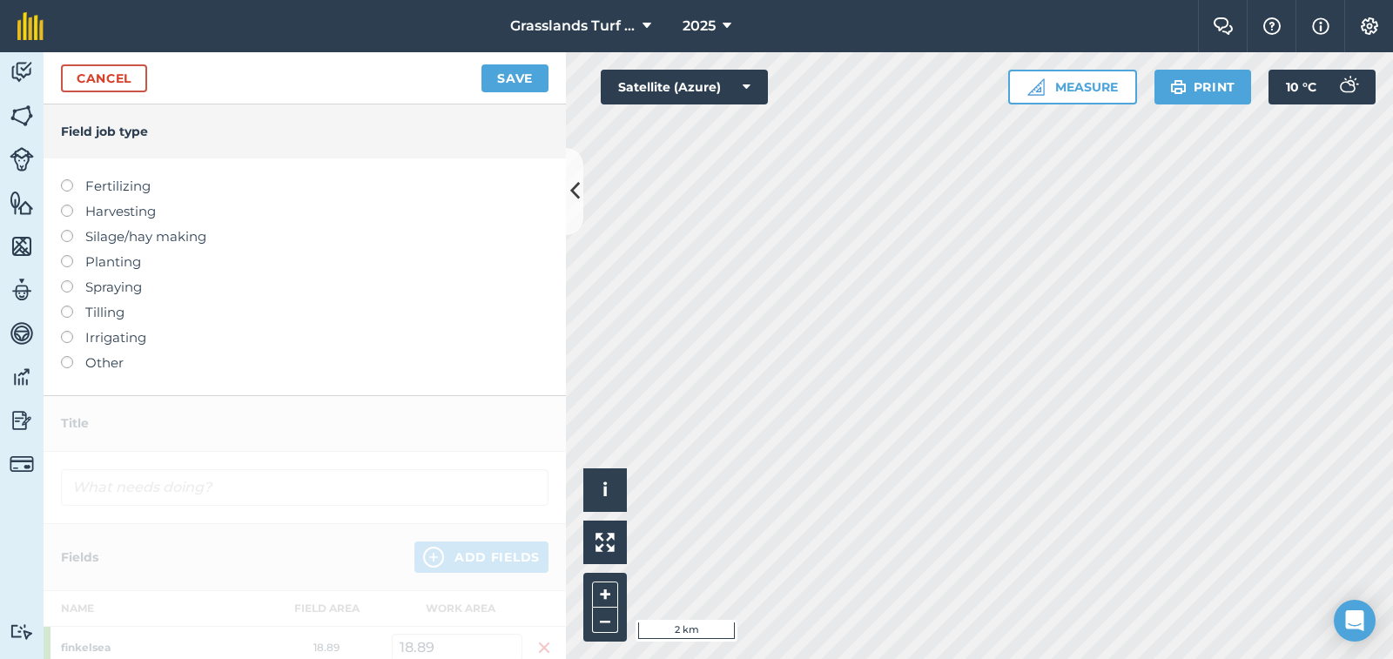
click at [67, 280] on label at bounding box center [73, 280] width 24 height 0
type input "Spraying"
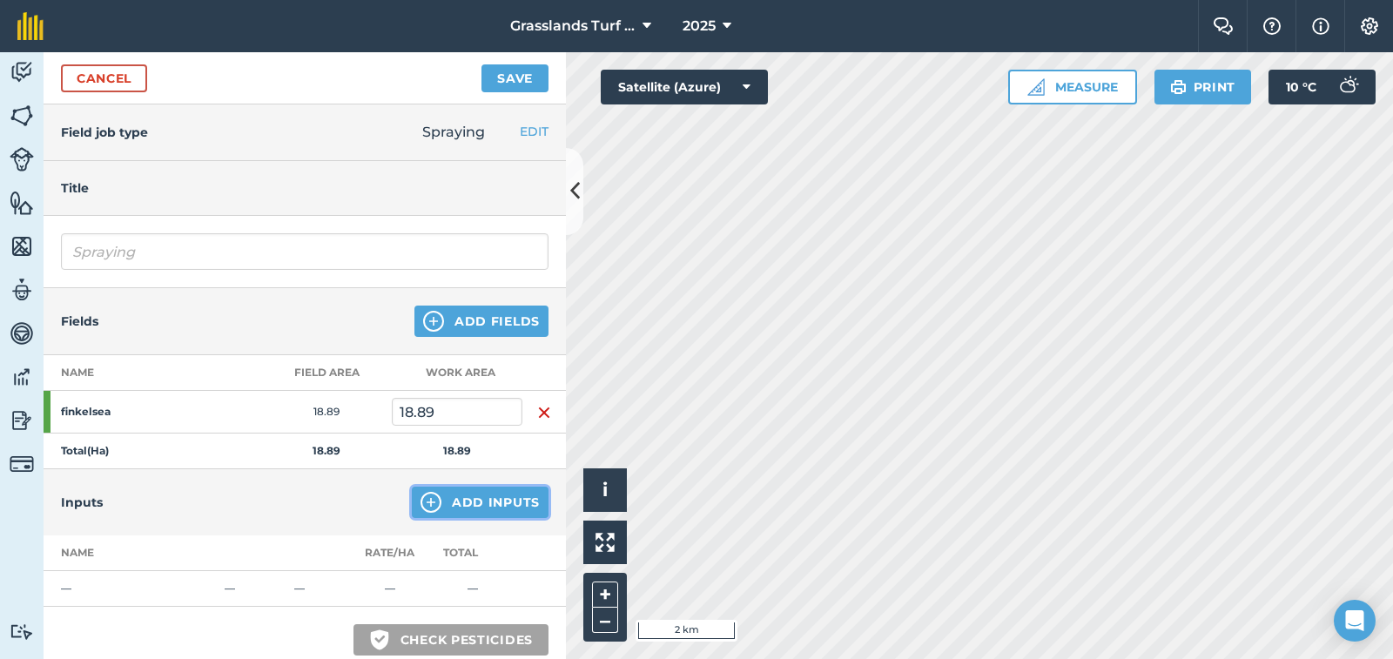
click at [515, 498] on button "Add Inputs" at bounding box center [480, 502] width 137 height 31
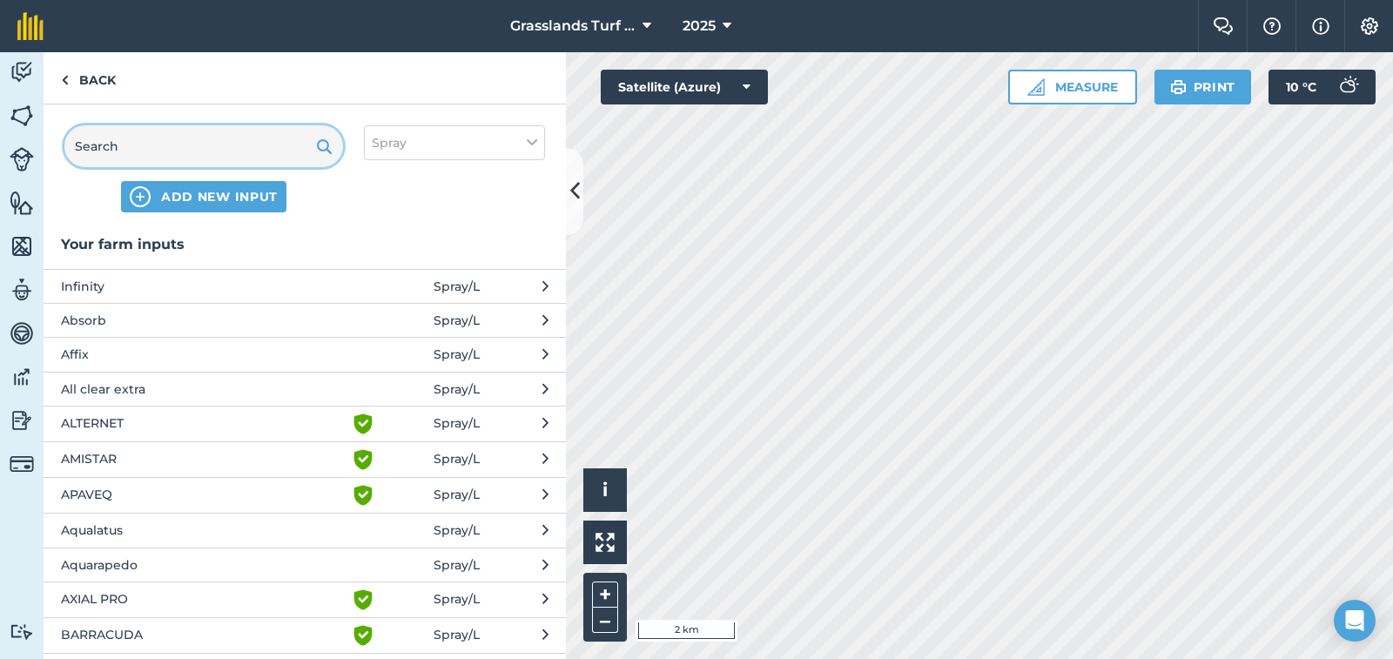
click at [167, 143] on input "text" at bounding box center [203, 146] width 279 height 42
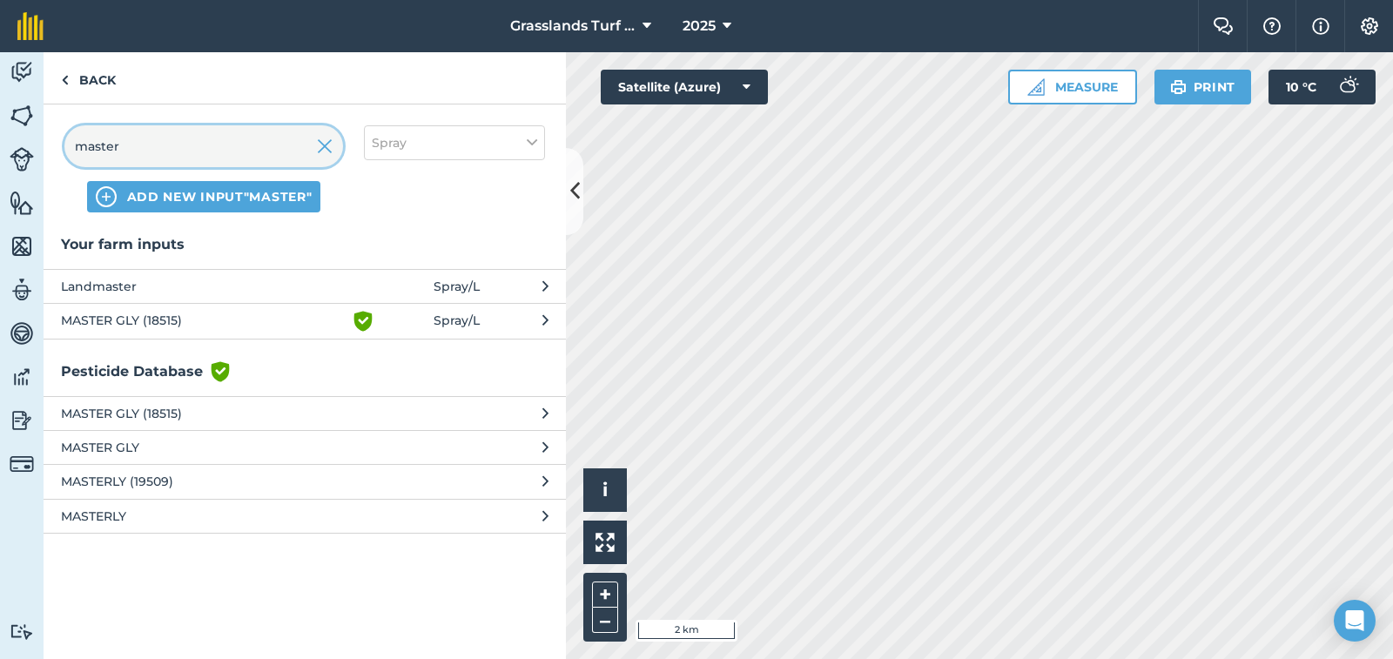
type input "master"
click at [96, 325] on span "MASTER GLY (18515)" at bounding box center [203, 321] width 285 height 21
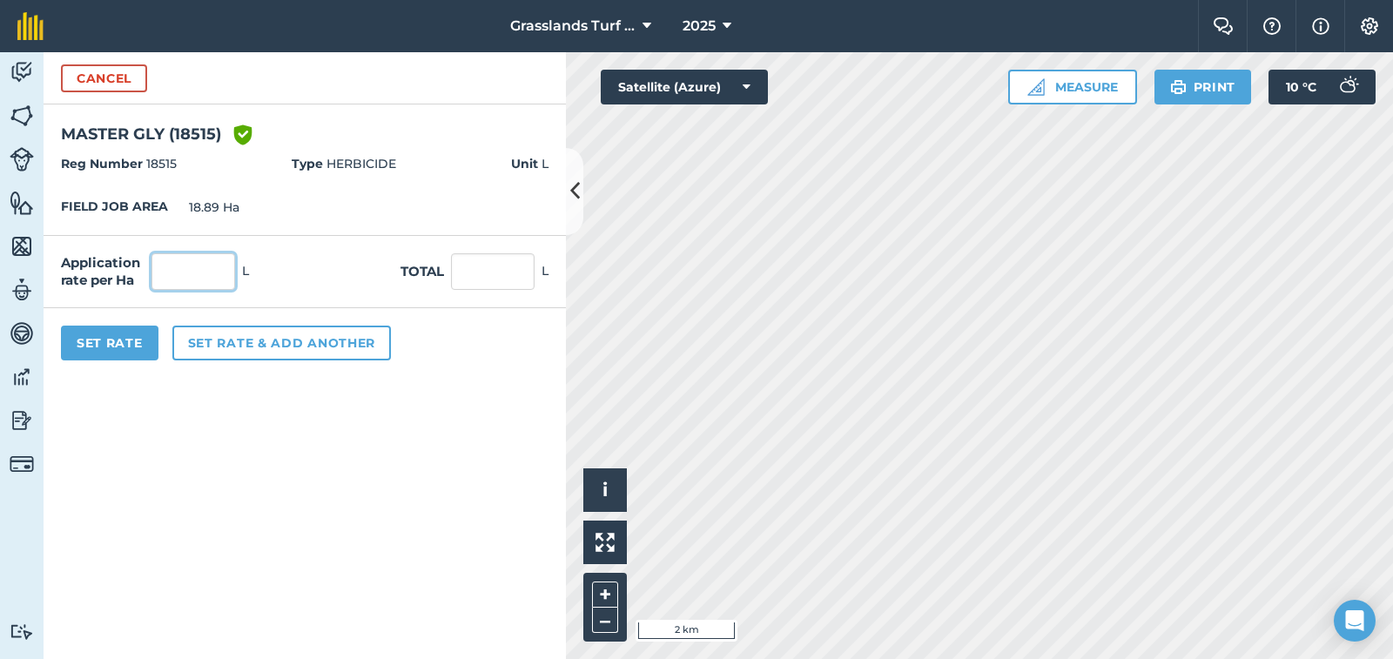
click at [174, 268] on input "text" at bounding box center [193, 271] width 84 height 37
type input "3"
type input "56.67"
click at [109, 344] on button "Set Rate" at bounding box center [110, 343] width 98 height 35
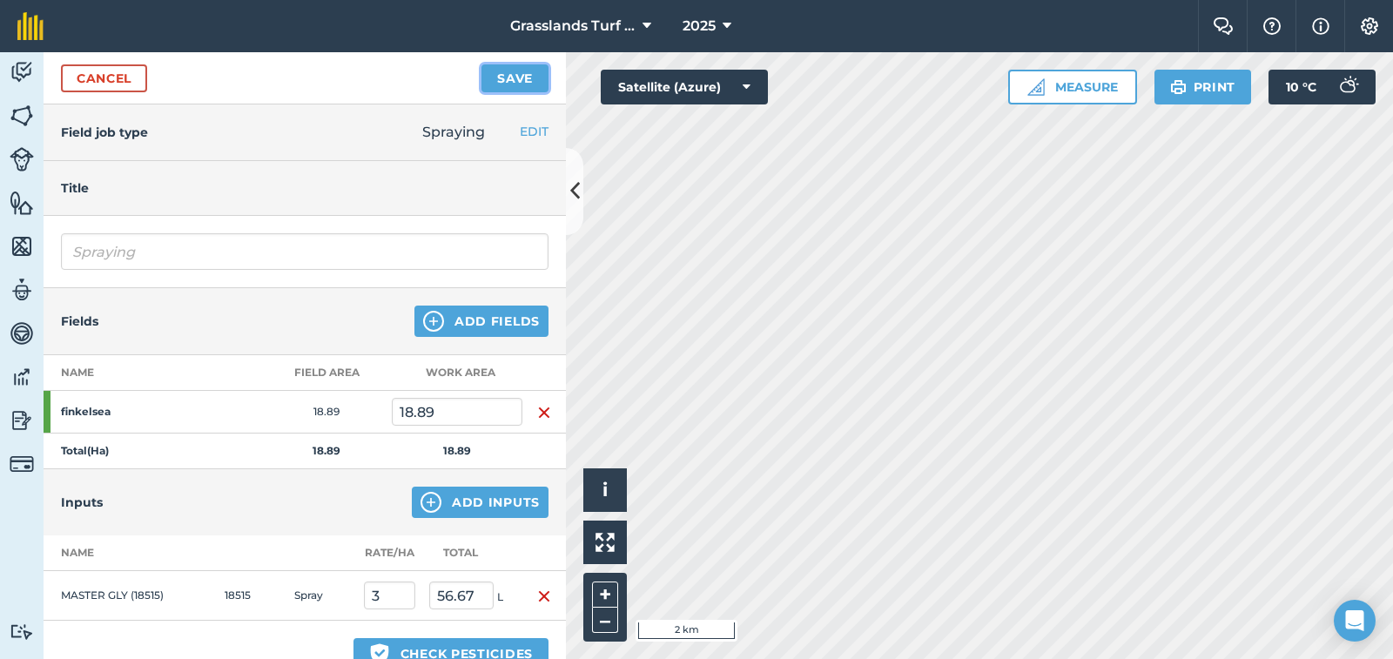
click at [500, 65] on button "Save" at bounding box center [514, 78] width 67 height 28
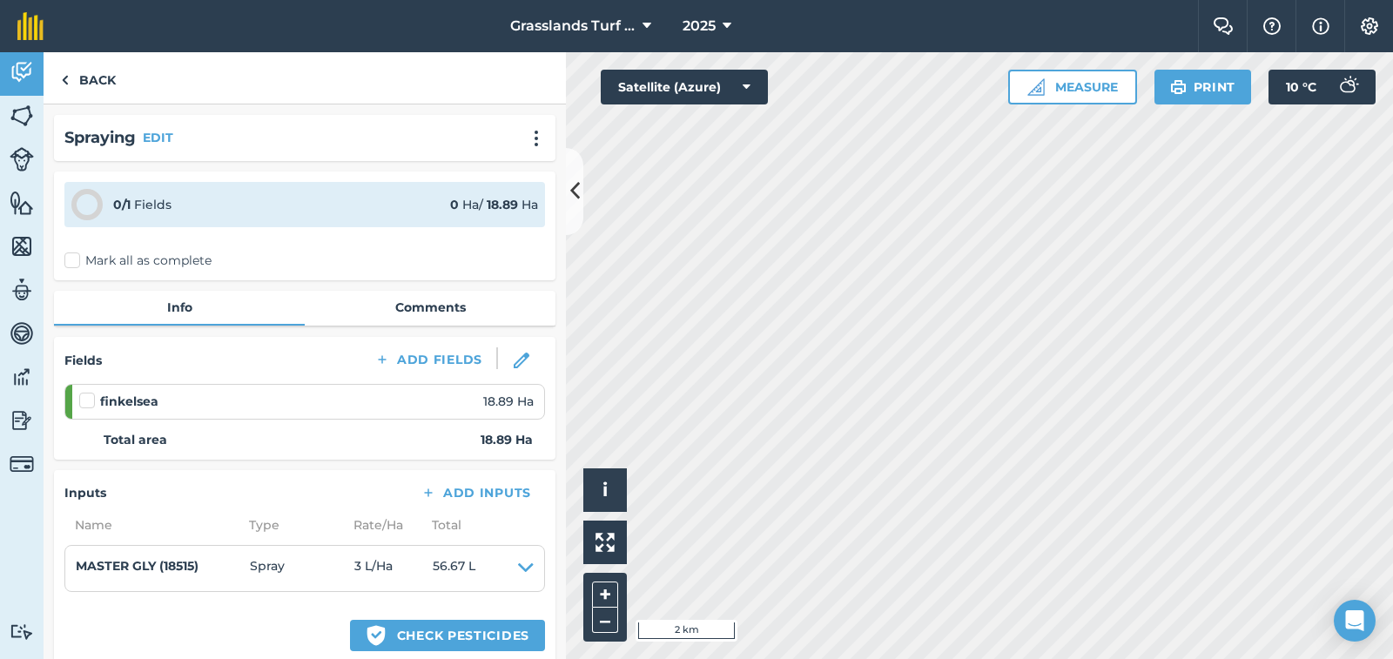
click at [72, 262] on label "Mark all as complete" at bounding box center [137, 261] width 147 height 18
click at [72, 262] on input "Mark all as complete" at bounding box center [69, 257] width 11 height 11
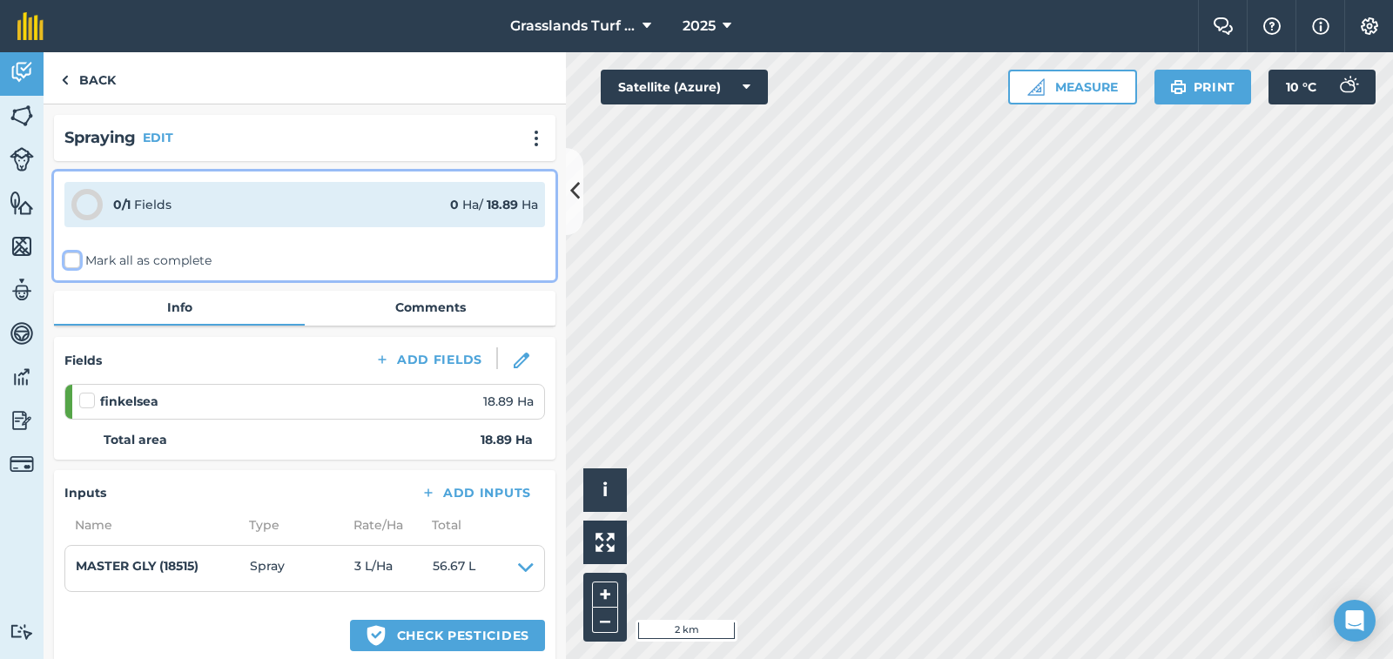
checkbox input "false"
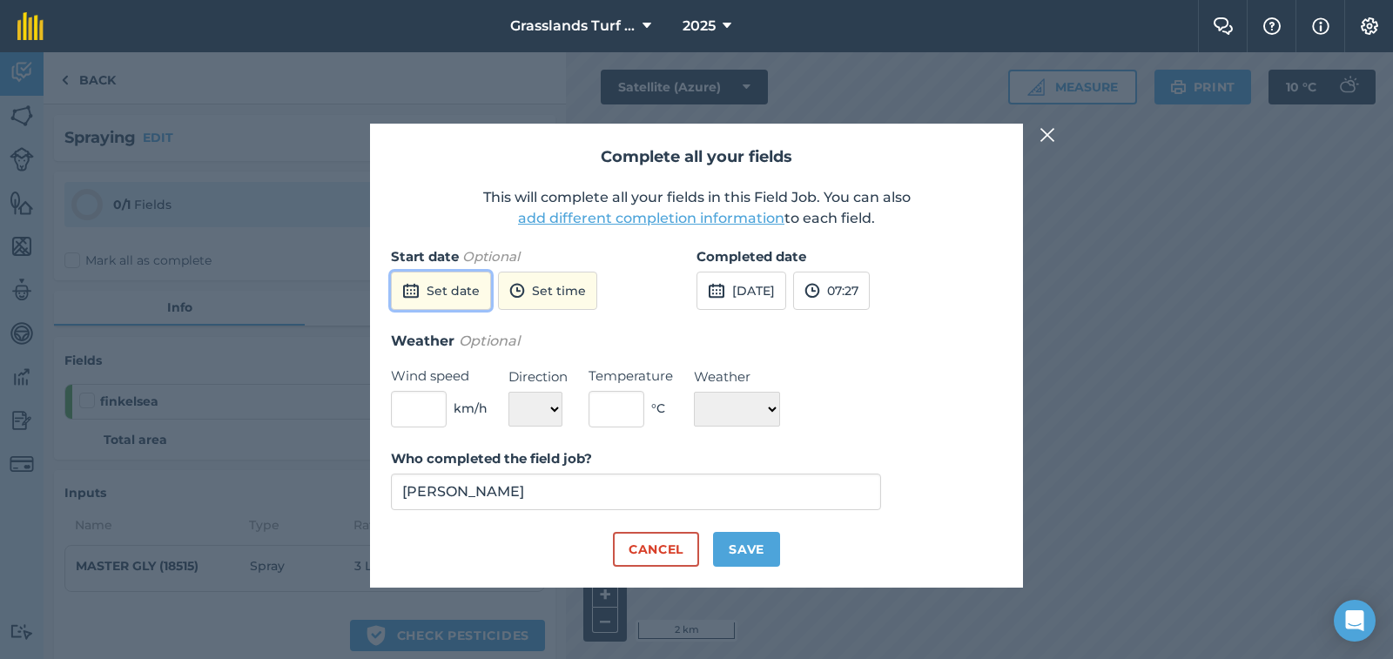
click at [464, 293] on button "Set date" at bounding box center [441, 291] width 100 height 38
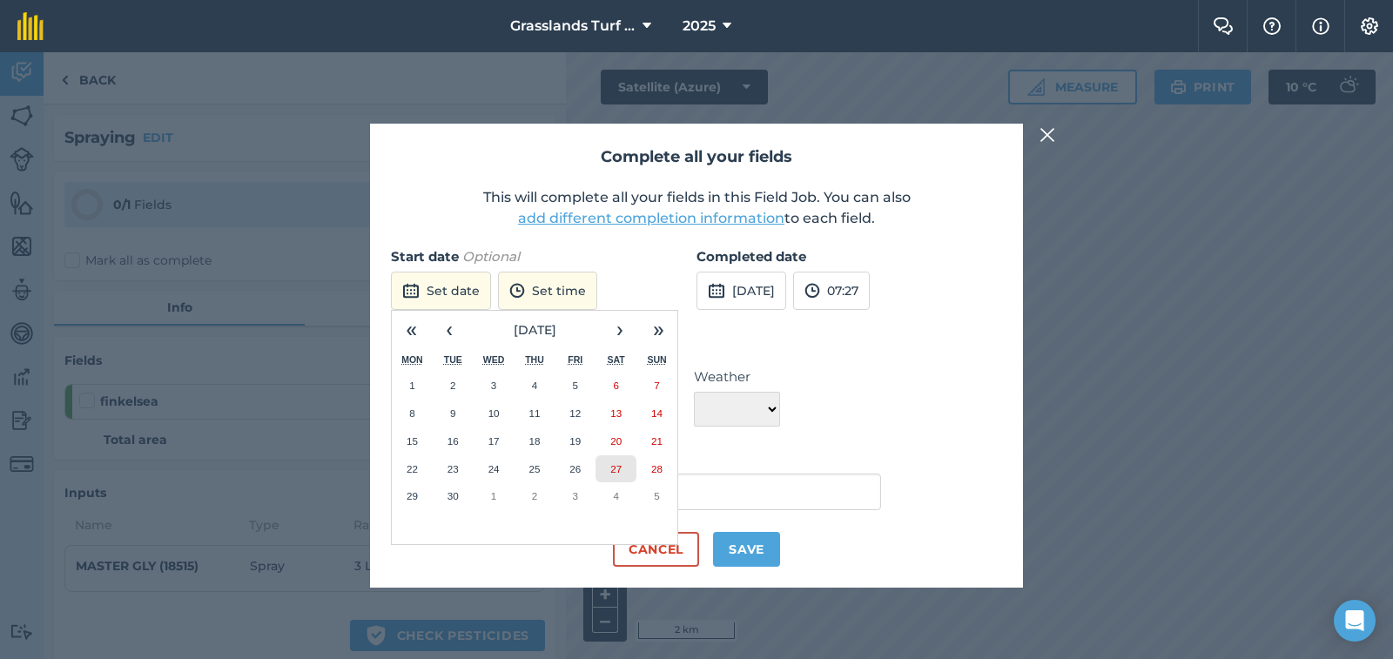
click at [627, 462] on button "27" at bounding box center [616, 469] width 41 height 28
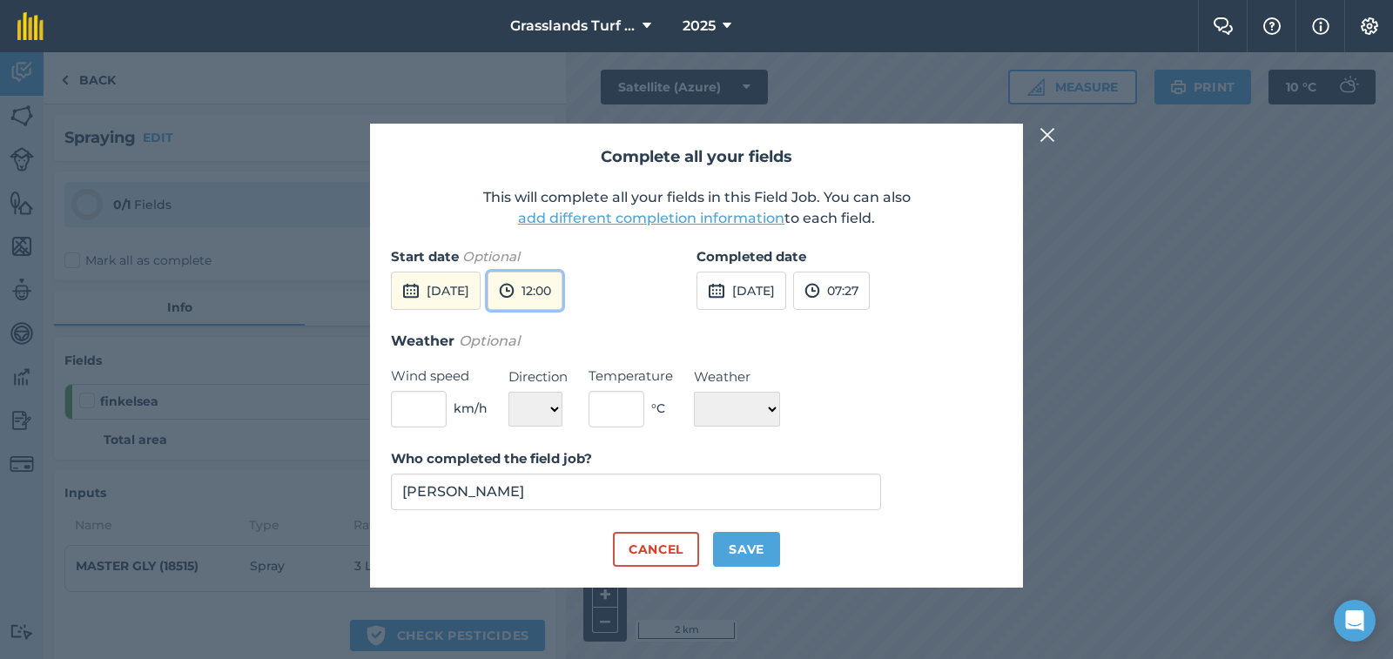
click at [562, 284] on button "12:00" at bounding box center [525, 291] width 75 height 38
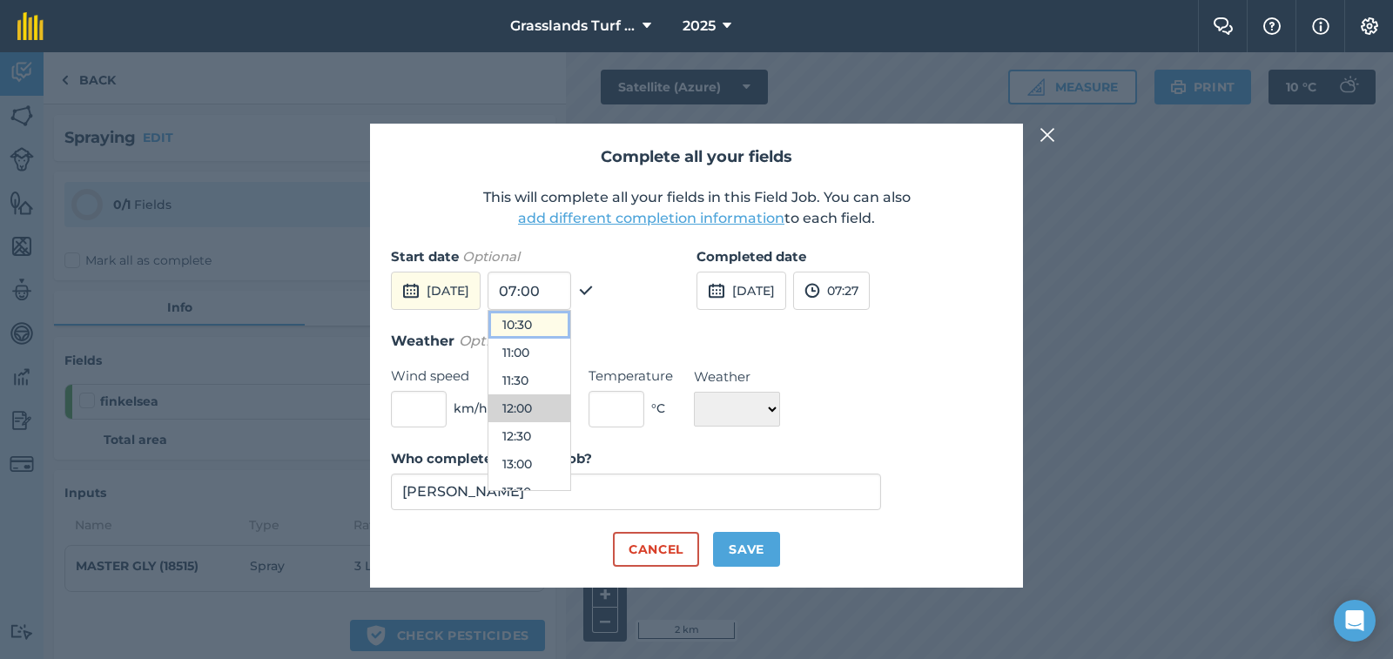
drag, startPoint x: 570, startPoint y: 327, endPoint x: 575, endPoint y: 340, distance: 13.3
click at [569, 327] on button "10:30" at bounding box center [529, 325] width 82 height 28
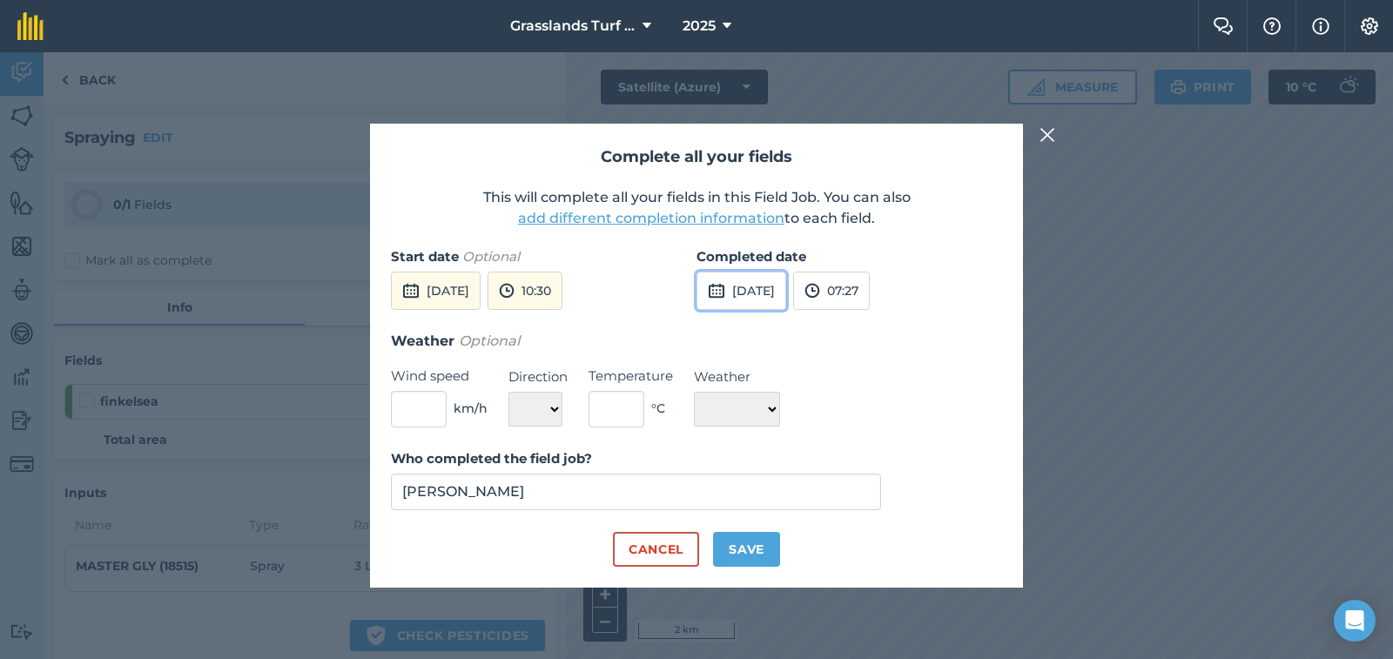
click at [757, 294] on button "29th Sep 2025" at bounding box center [742, 291] width 90 height 38
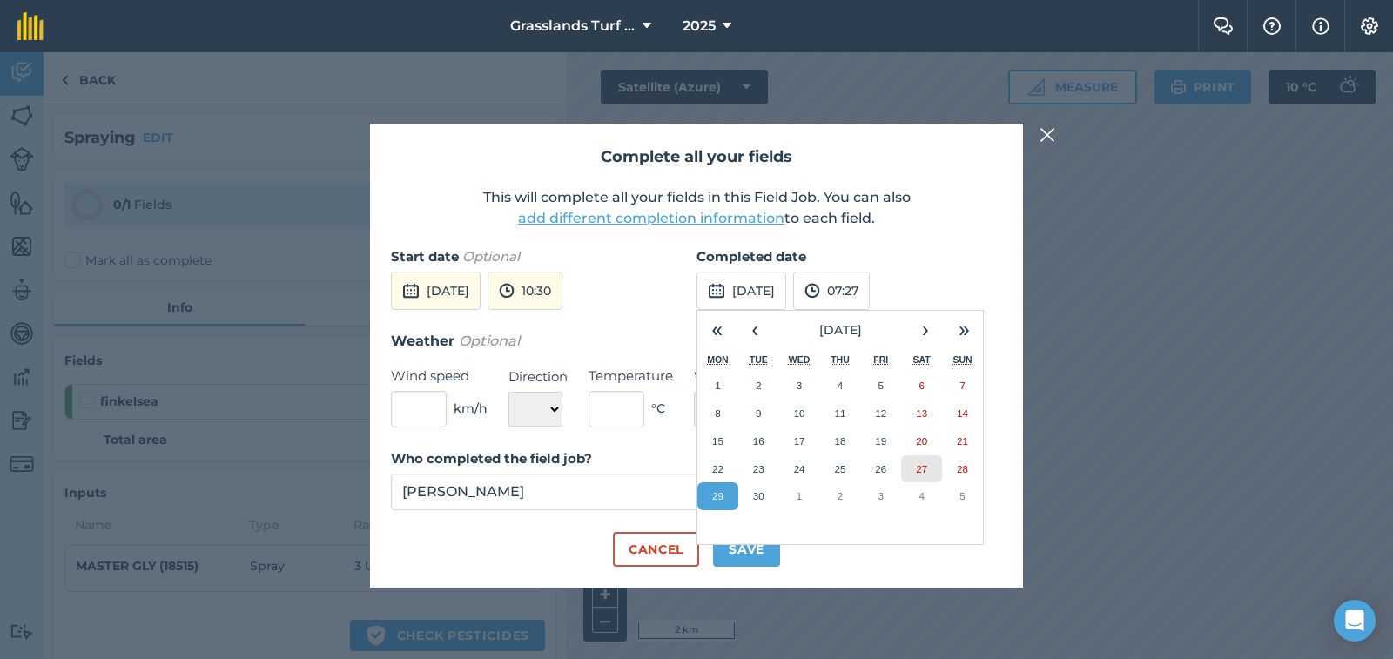
click at [933, 474] on button "27" at bounding box center [921, 469] width 41 height 28
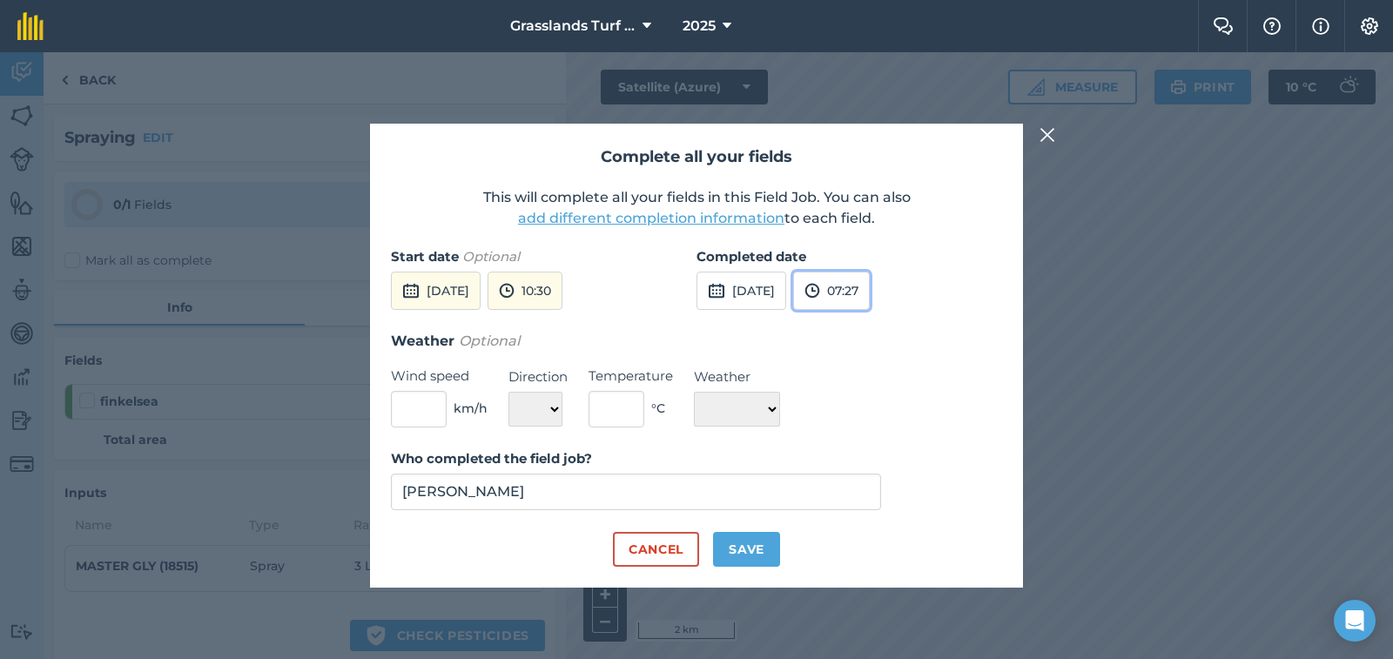
click at [870, 293] on button "07:27" at bounding box center [831, 291] width 77 height 38
click at [871, 452] on button "11:30" at bounding box center [835, 457] width 82 height 28
click at [424, 412] on input "text" at bounding box center [419, 409] width 56 height 37
type input "6"
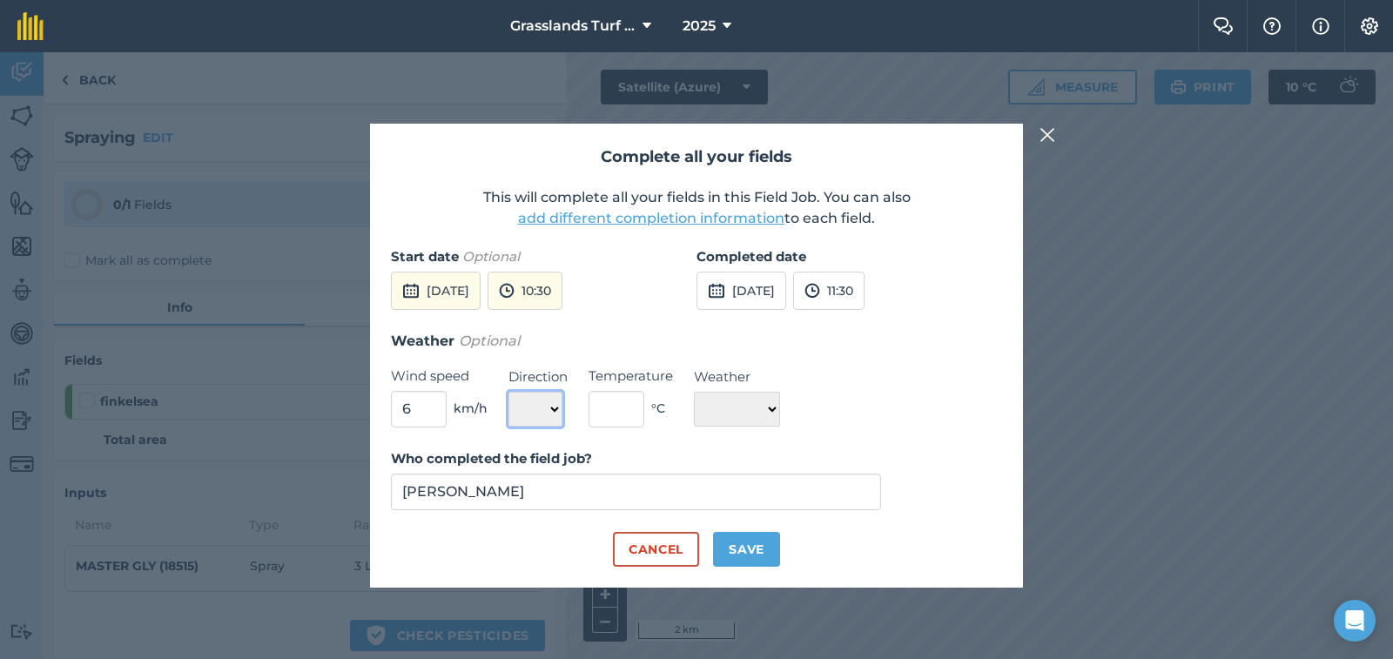
click at [559, 407] on select "N NE E SE S SW W NW" at bounding box center [535, 409] width 54 height 35
select select "SE"
click at [508, 392] on select "N NE E SE S SW W NW" at bounding box center [535, 409] width 54 height 35
click at [598, 404] on input "text" at bounding box center [617, 409] width 56 height 37
type input "12"
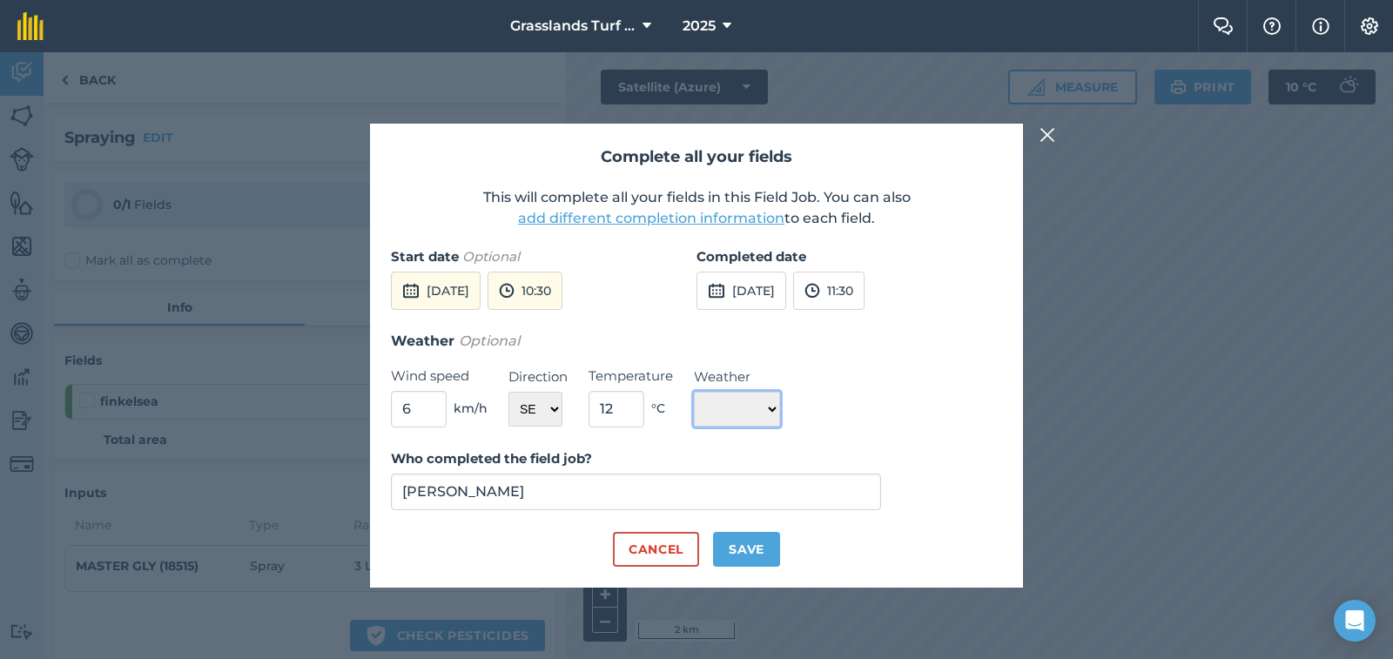
click at [780, 403] on select "☀️ Sunny 🌧 Rainy ⛅️ Cloudy 🌨 Snow ❄️ Icy" at bounding box center [737, 409] width 86 height 35
select select "Sunny"
click at [694, 392] on select "☀️ Sunny 🌧 Rainy ⛅️ Cloudy 🌨 Snow ❄️ Icy" at bounding box center [737, 409] width 86 height 35
click at [764, 553] on button "Save" at bounding box center [746, 549] width 67 height 35
checkbox input "true"
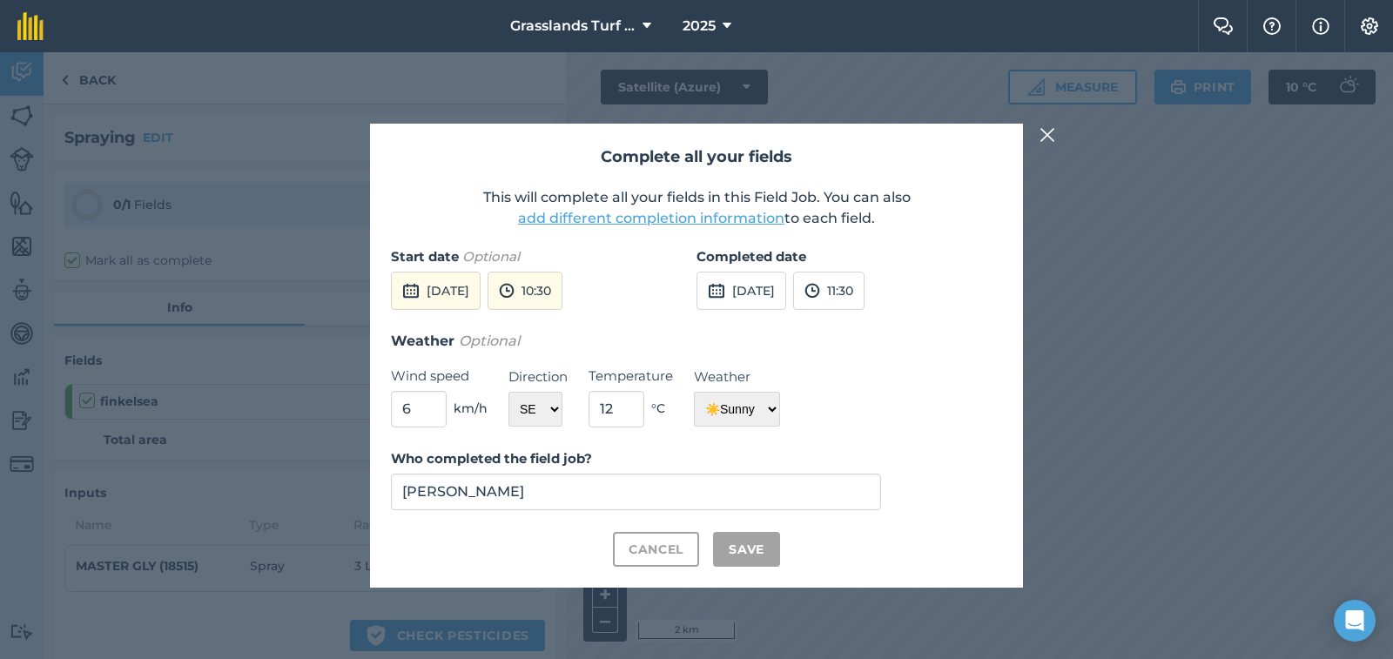
checkbox input "true"
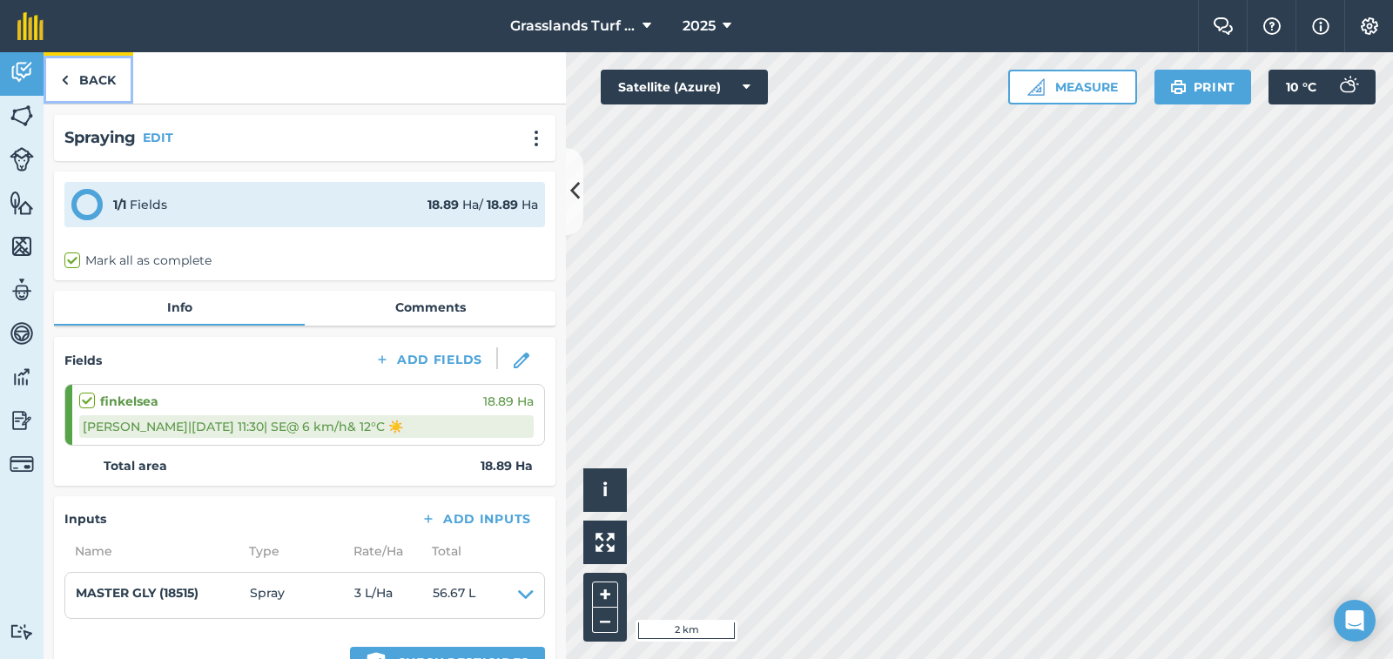
click at [99, 81] on link "Back" at bounding box center [89, 77] width 90 height 51
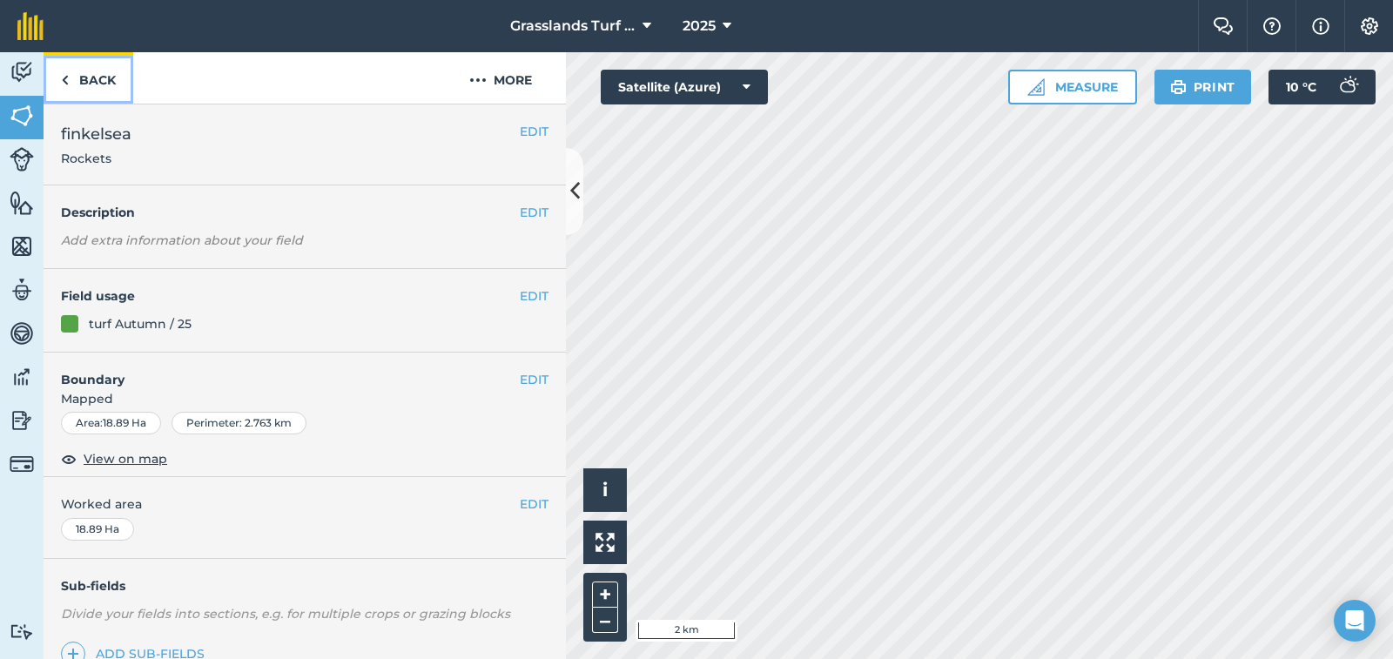
click at [96, 84] on link "Back" at bounding box center [89, 77] width 90 height 51
